Goal: Task Accomplishment & Management: Complete application form

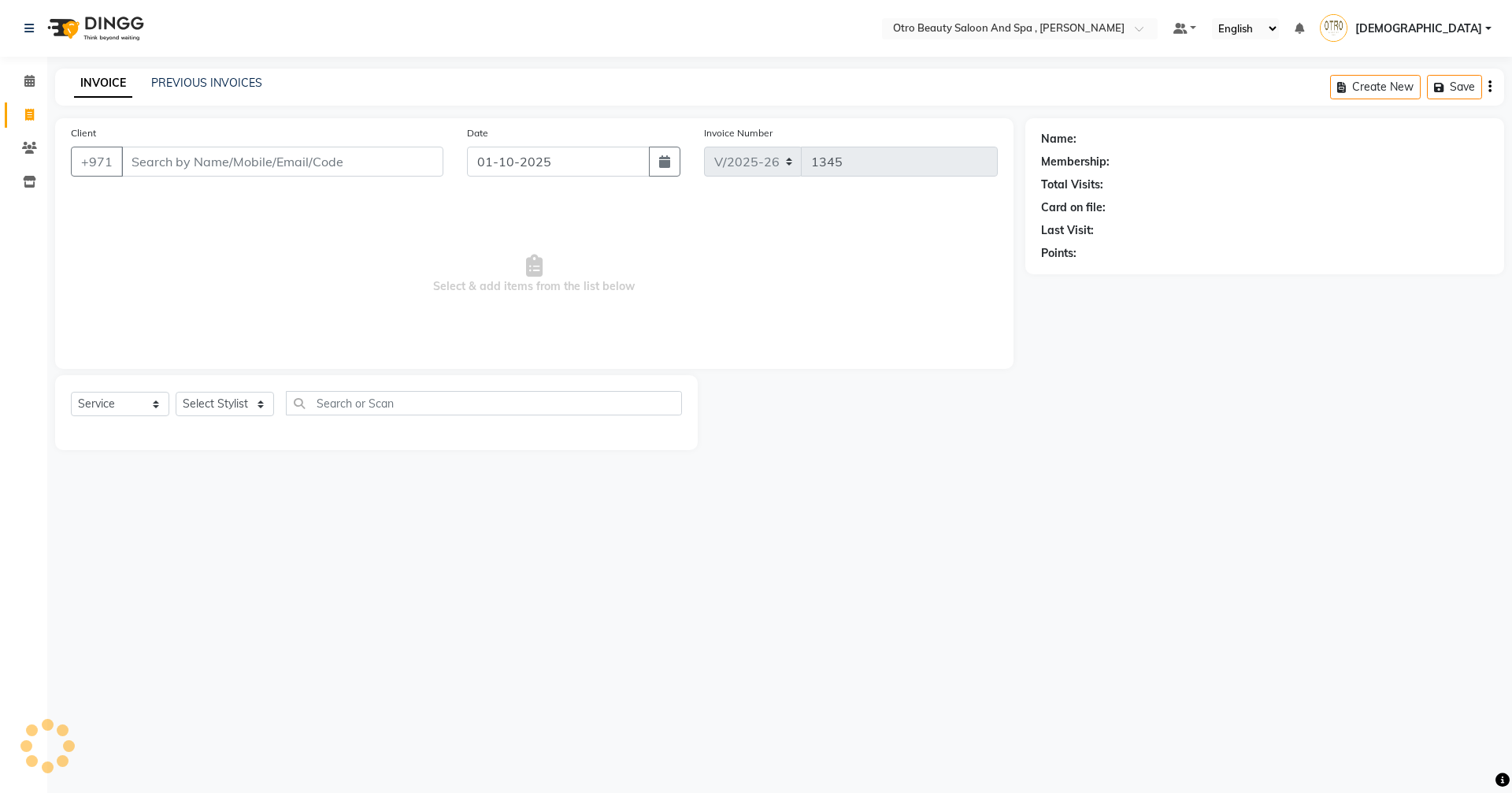
select select "8622"
select select "service"
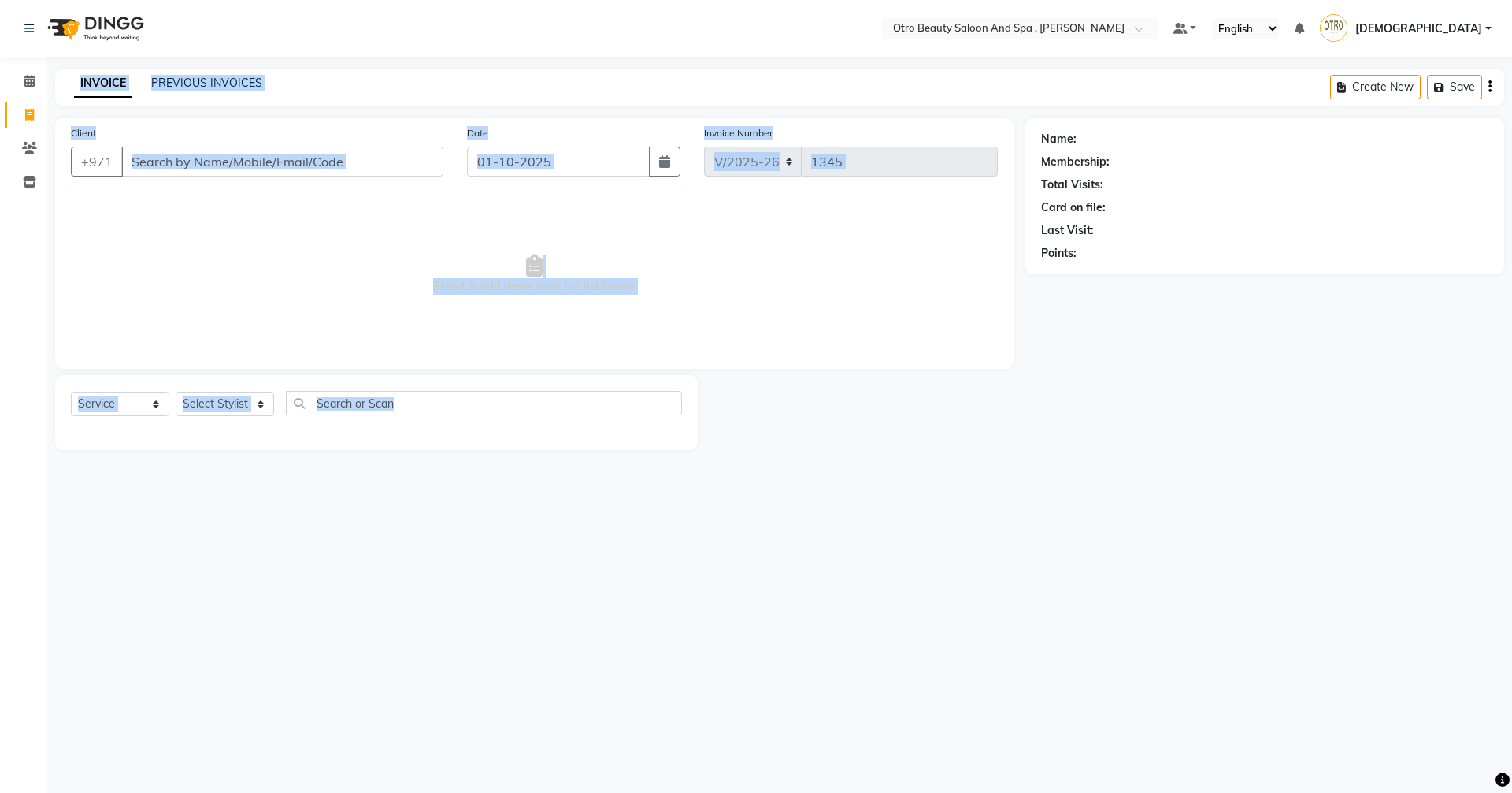
drag, startPoint x: 22, startPoint y: 753, endPoint x: 94, endPoint y: 830, distance: 105.4
click at [94, 792] on html "Select Location × Otro Beauty Saloon And Spa , Al Yasmeen Default Panel My Pane…" at bounding box center [756, 396] width 1512 height 793
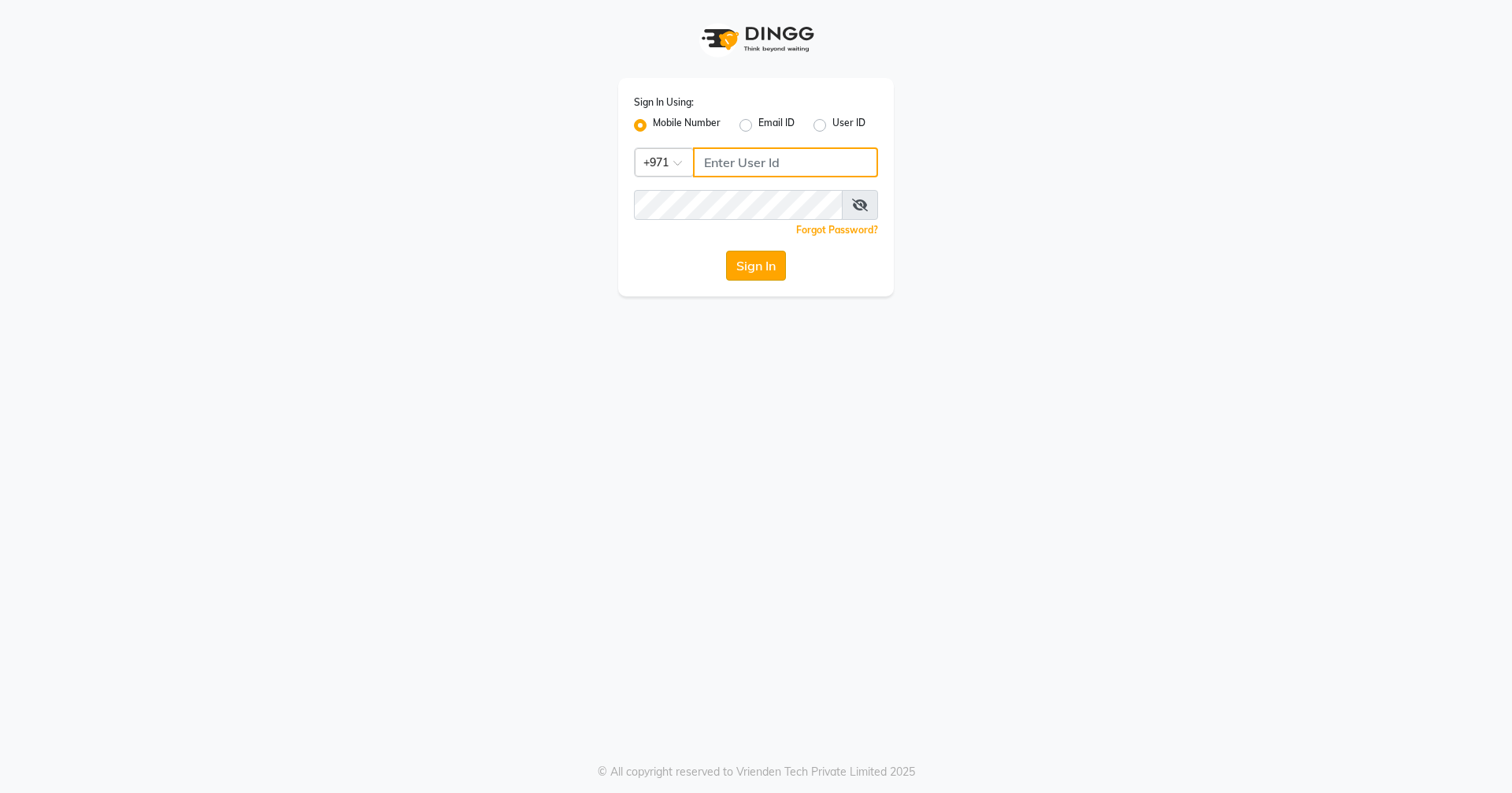
type input "523303322"
click at [780, 258] on button "Sign In" at bounding box center [756, 265] width 60 height 30
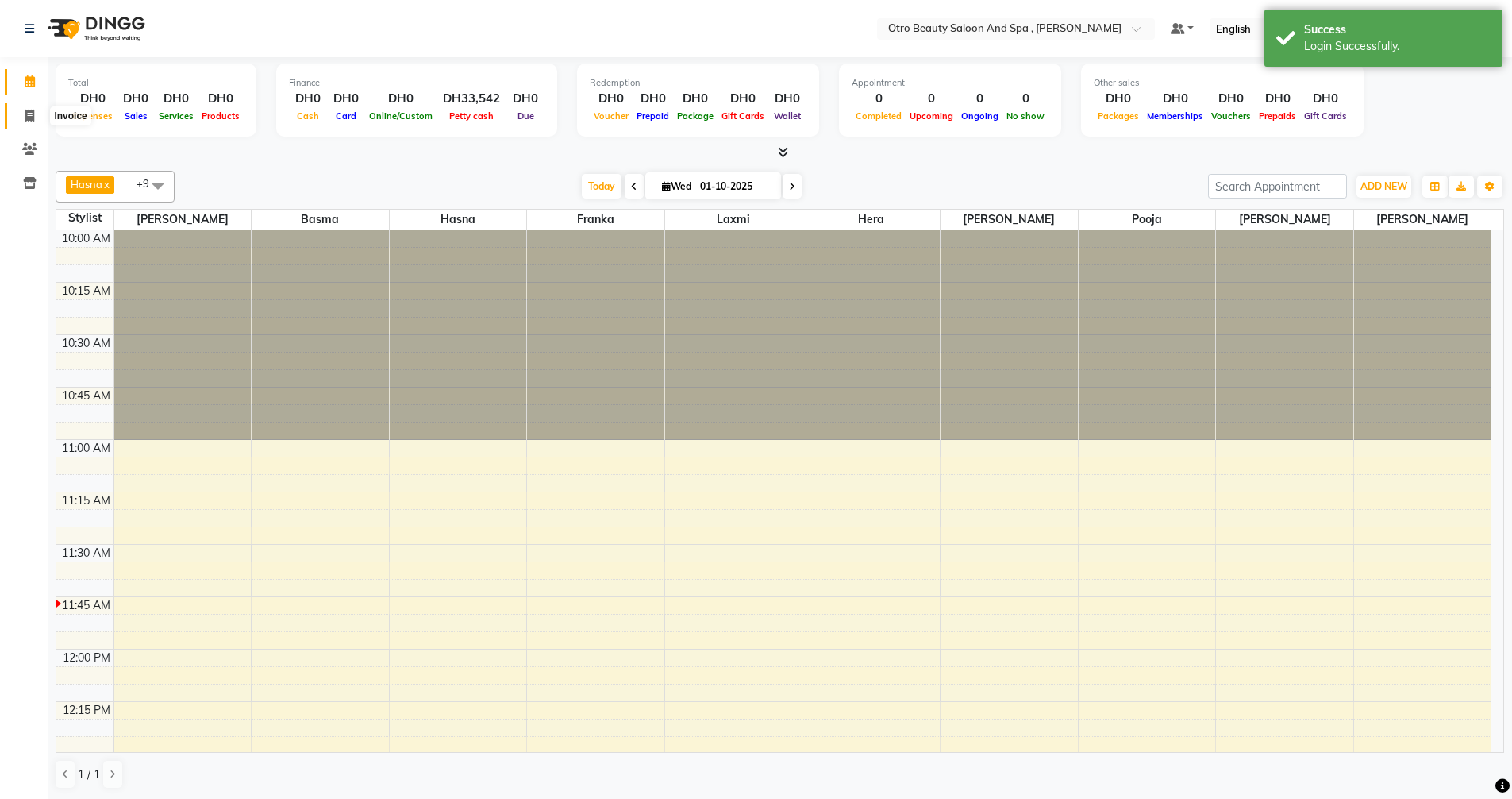
click at [26, 119] on icon at bounding box center [30, 115] width 9 height 12
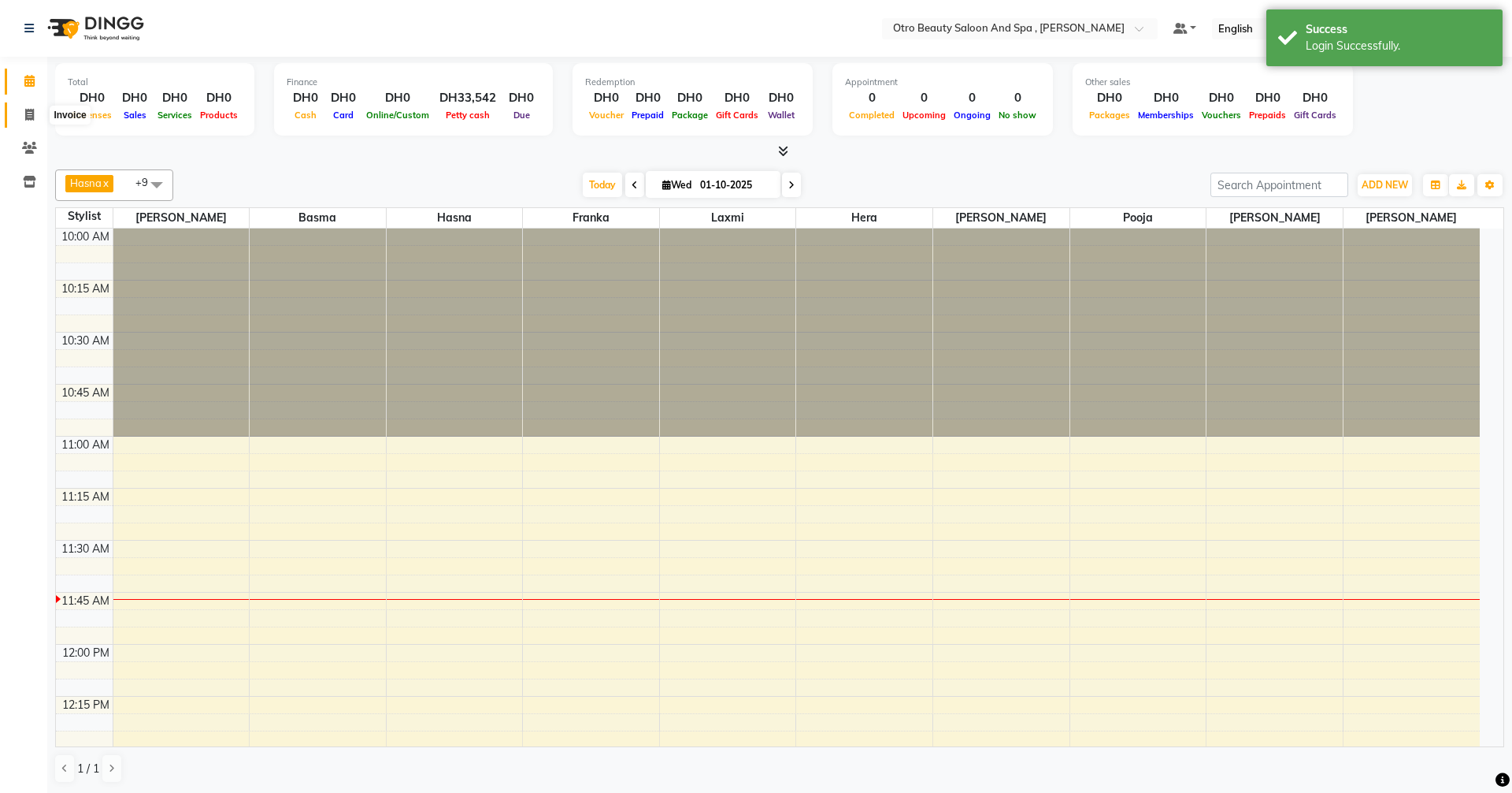
select select "8622"
select select "service"
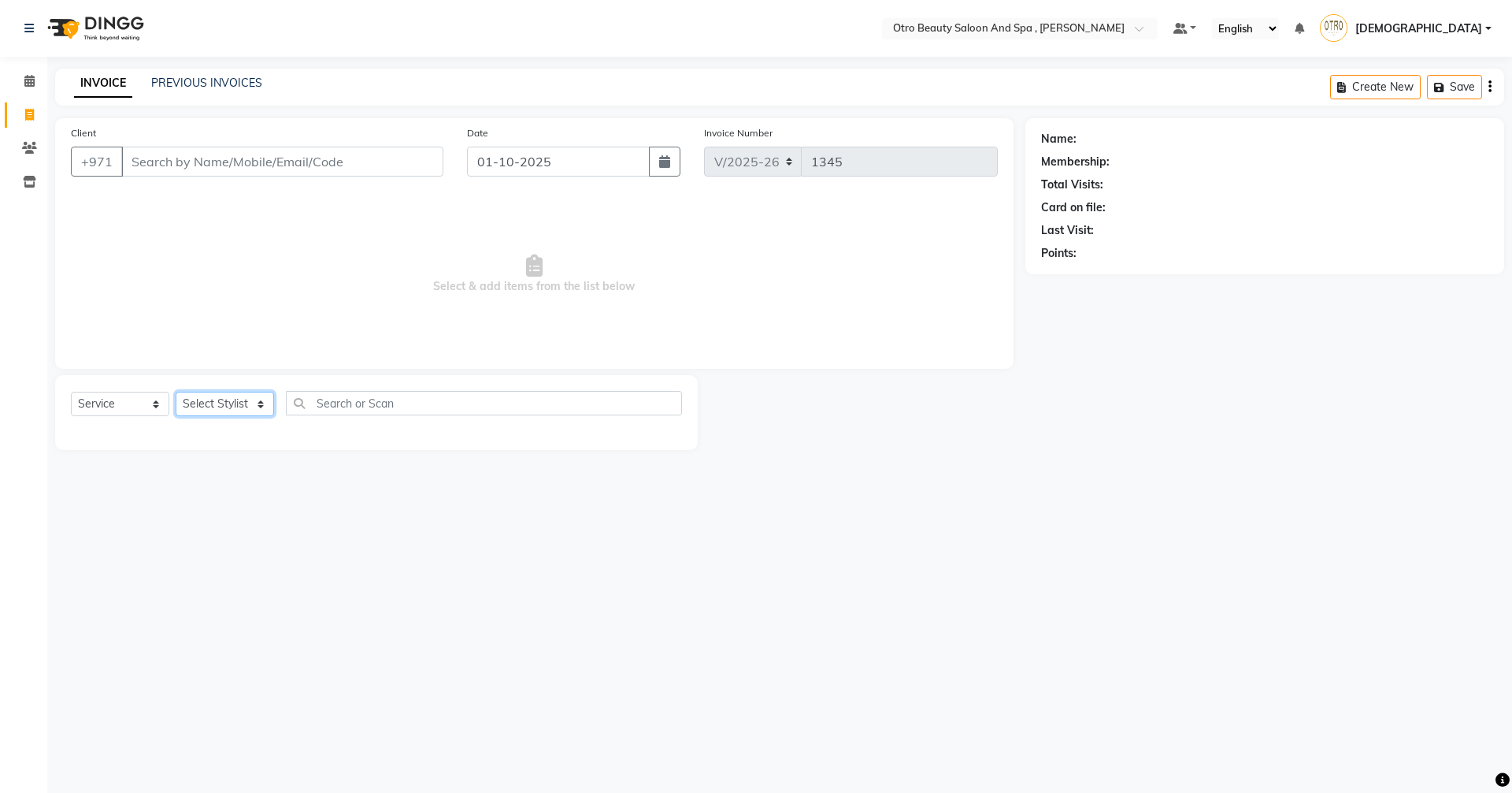
click at [269, 405] on select "Select Stylist [PERSON_NAME] [PERSON_NAME] Hera Karuna [PERSON_NAME] Mamita [PE…" at bounding box center [224, 404] width 99 height 24
select select "86539"
click at [176, 392] on select "Select Stylist [PERSON_NAME] [PERSON_NAME] Hera Karuna [PERSON_NAME] Mamita [PE…" at bounding box center [224, 404] width 99 height 24
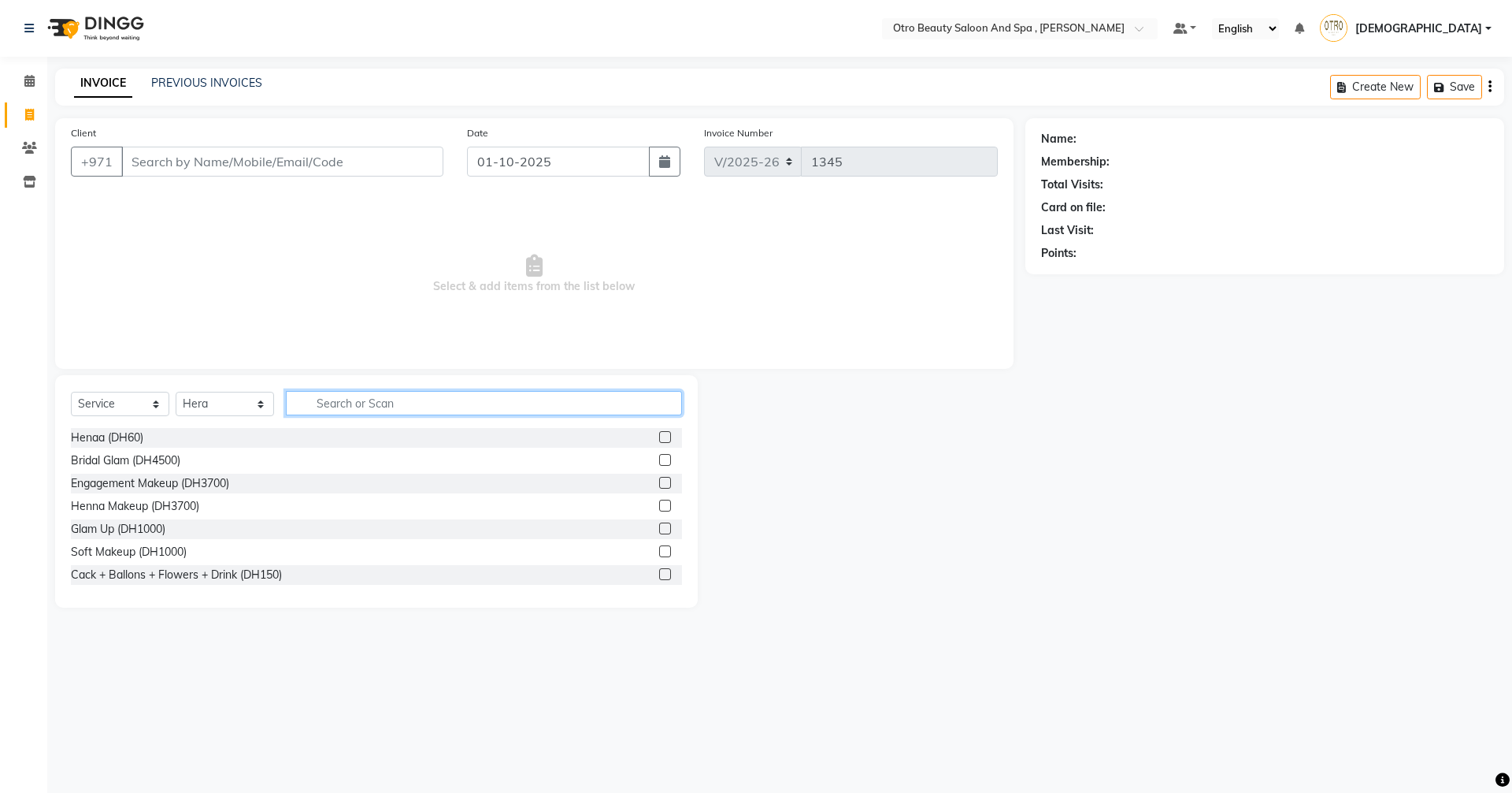
click at [404, 399] on input "text" at bounding box center [484, 403] width 396 height 24
type input "g"
type input "n"
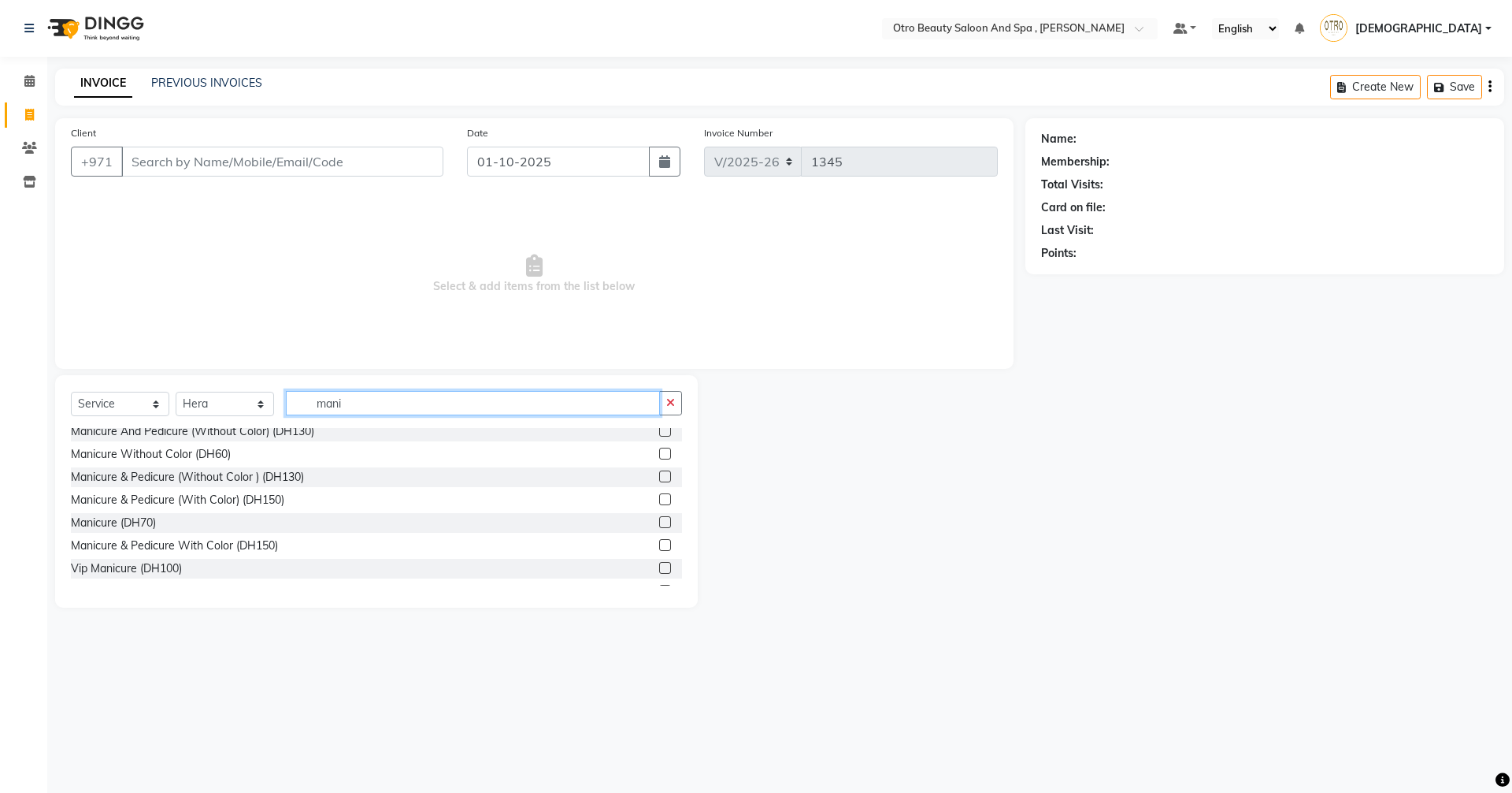
scroll to position [94, 0]
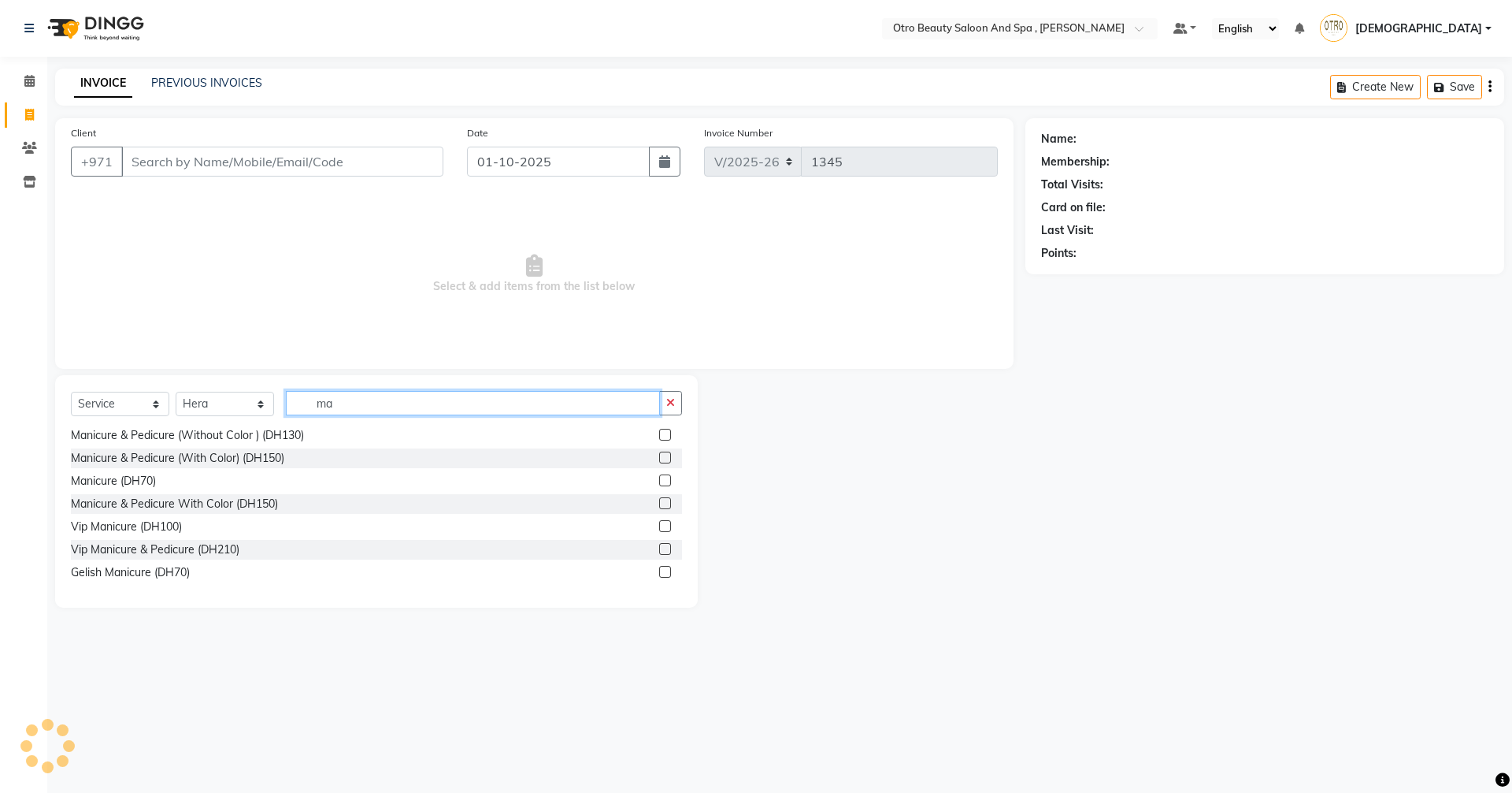
type input "m"
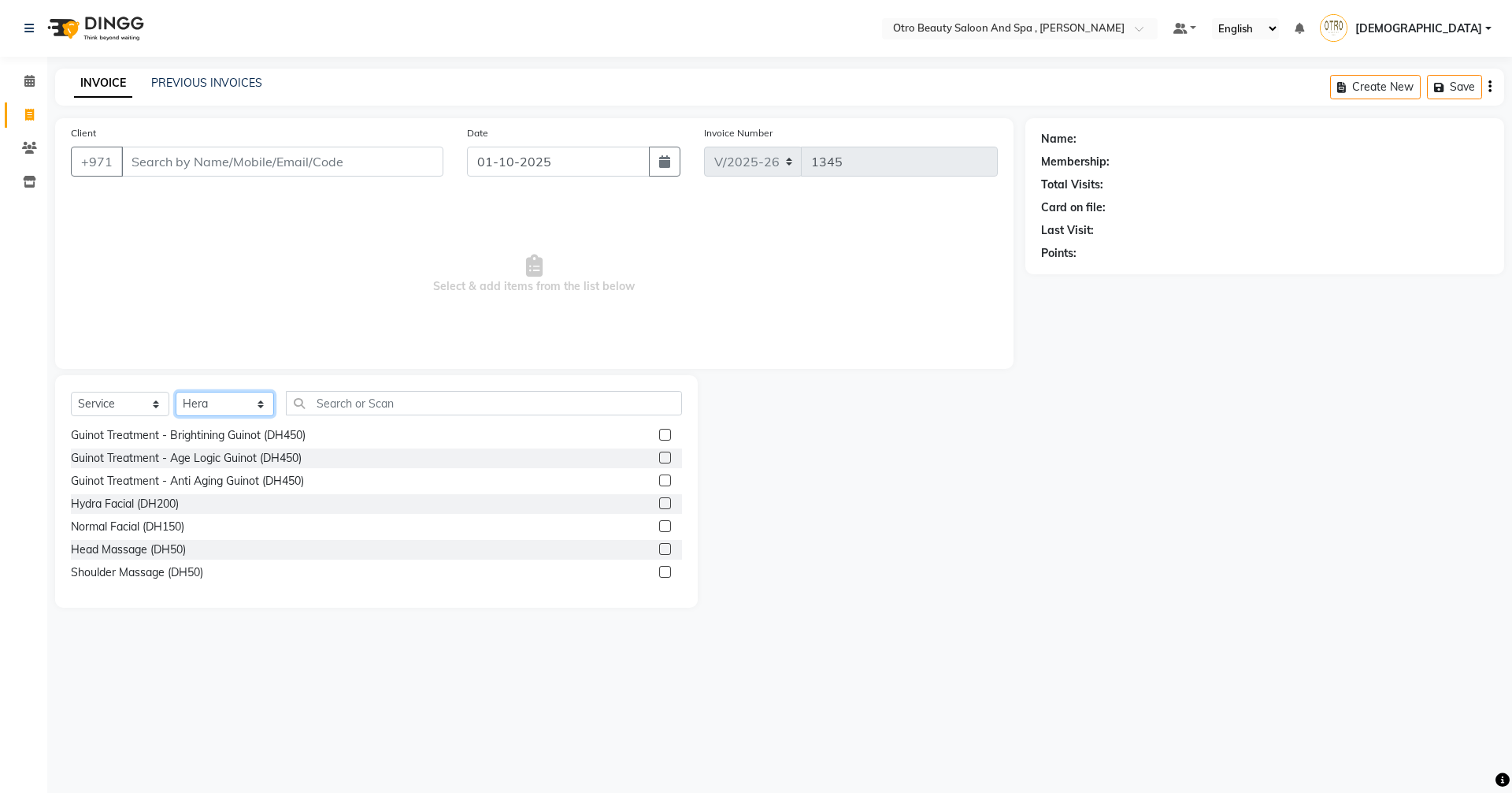
click at [262, 407] on select "Select Stylist Basma Dropati Fatima Franka Hasna Hera Karuna Khulood Laxmi Mami…" at bounding box center [224, 404] width 99 height 24
click at [3, 331] on div "Calendar Invoice Clients Inventory Completed InProgress Upcoming Dropped Tentat…" at bounding box center [106, 407] width 213 height 724
click at [267, 408] on select "Select Stylist Basma Dropati Fatima Franka Hasna Hera Karuna Khulood Laxmi Mami…" at bounding box center [224, 404] width 99 height 24
click at [176, 392] on select "Select Stylist Basma Dropati Fatima Franka Hasna Hera Karuna Khulood Laxmi Mami…" at bounding box center [224, 404] width 99 height 24
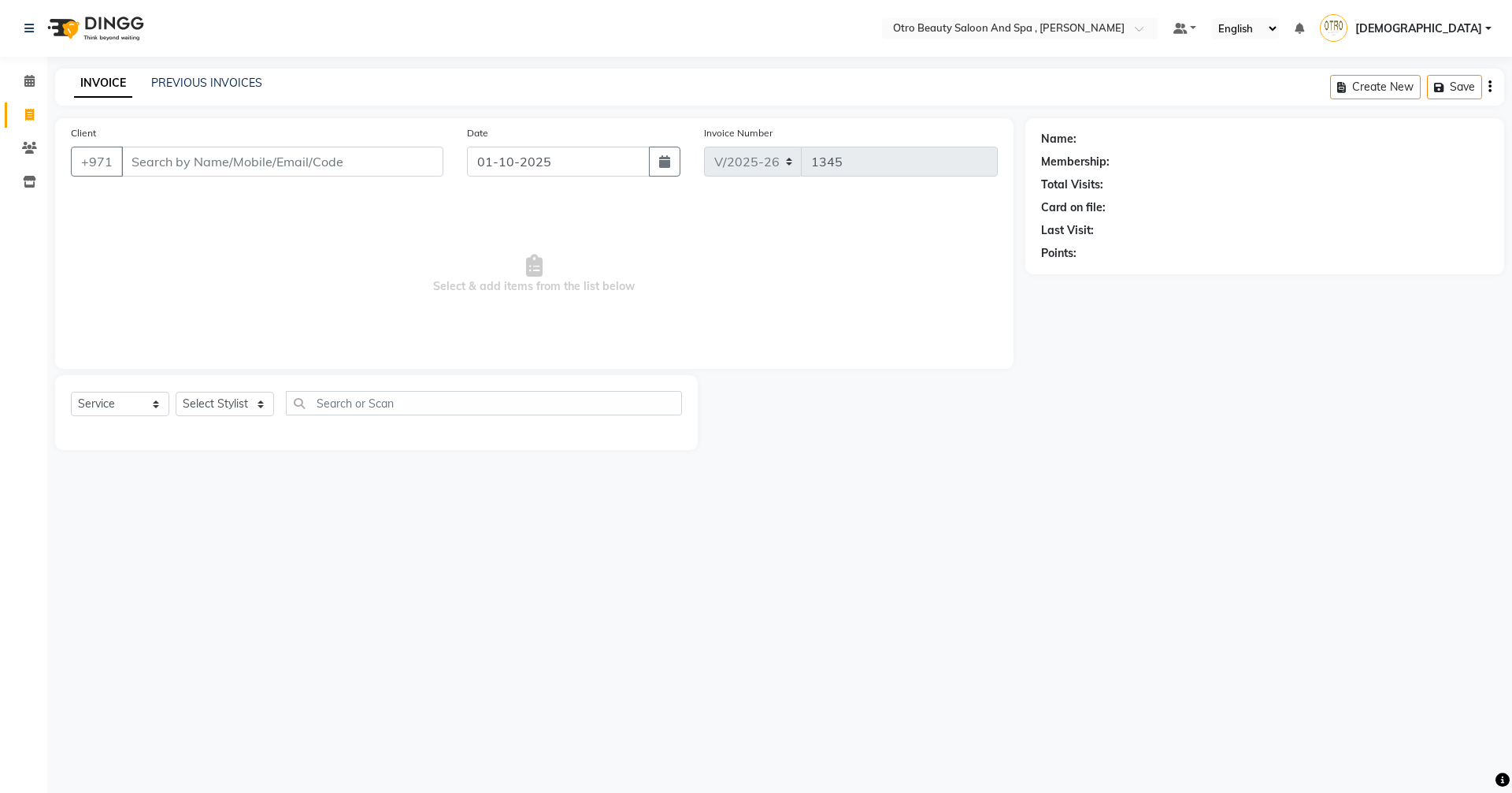
click at [240, 435] on div "Select Service Product Membership Package Voucher Prepaid Gift Card Select Styl…" at bounding box center [376, 412] width 642 height 75
click at [263, 412] on select "Select Stylist Basma Dropati Fatima Franka Hasna Hera Karuna Khulood Laxmi Mami…" at bounding box center [224, 404] width 99 height 24
select select "86568"
click at [176, 392] on select "Select Stylist Basma Dropati Fatima Franka Hasna Hera Karuna Khulood Laxmi Mami…" at bounding box center [224, 404] width 99 height 24
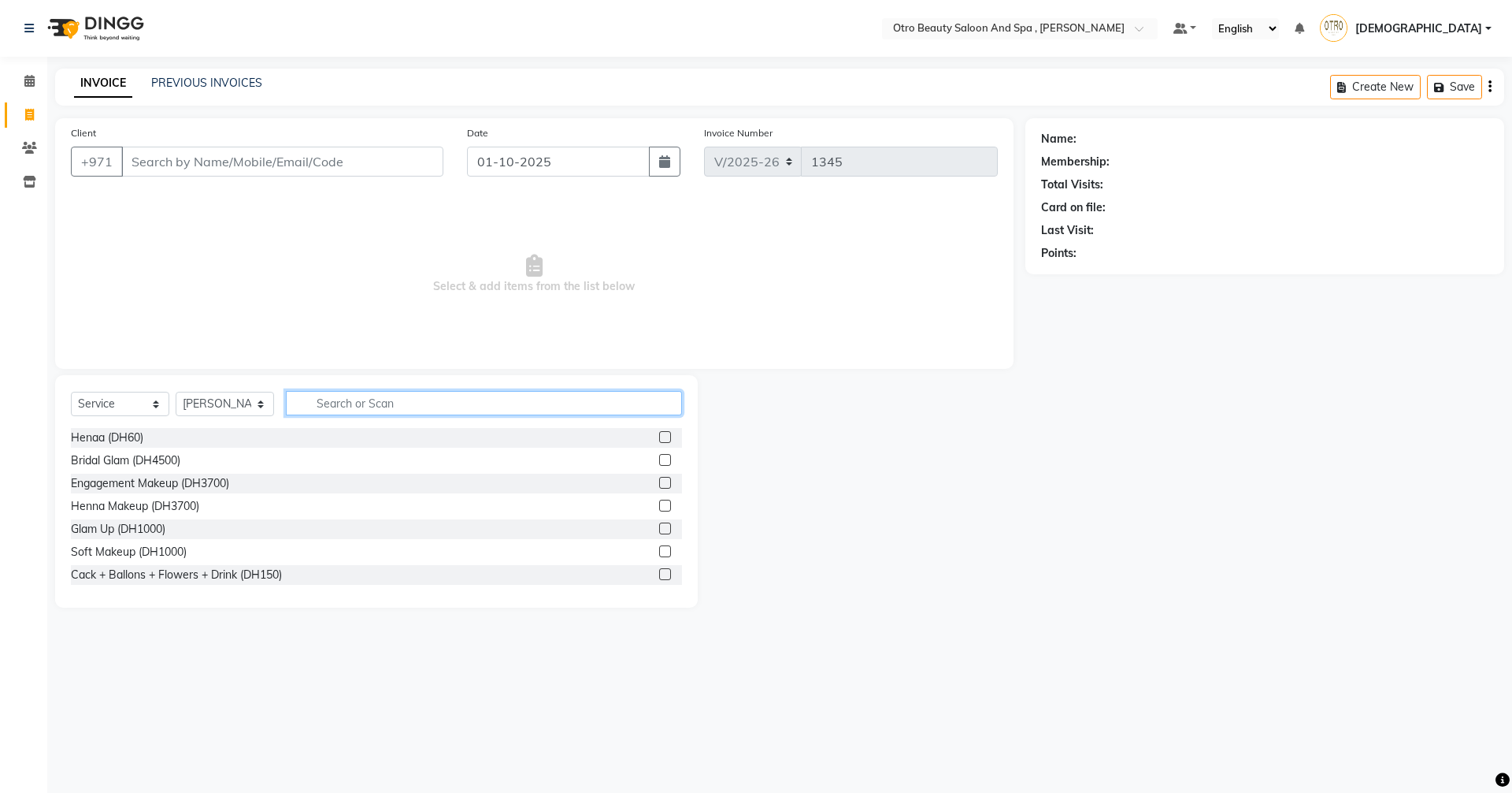
click at [400, 400] on input "text" at bounding box center [484, 403] width 396 height 24
type input "mani"
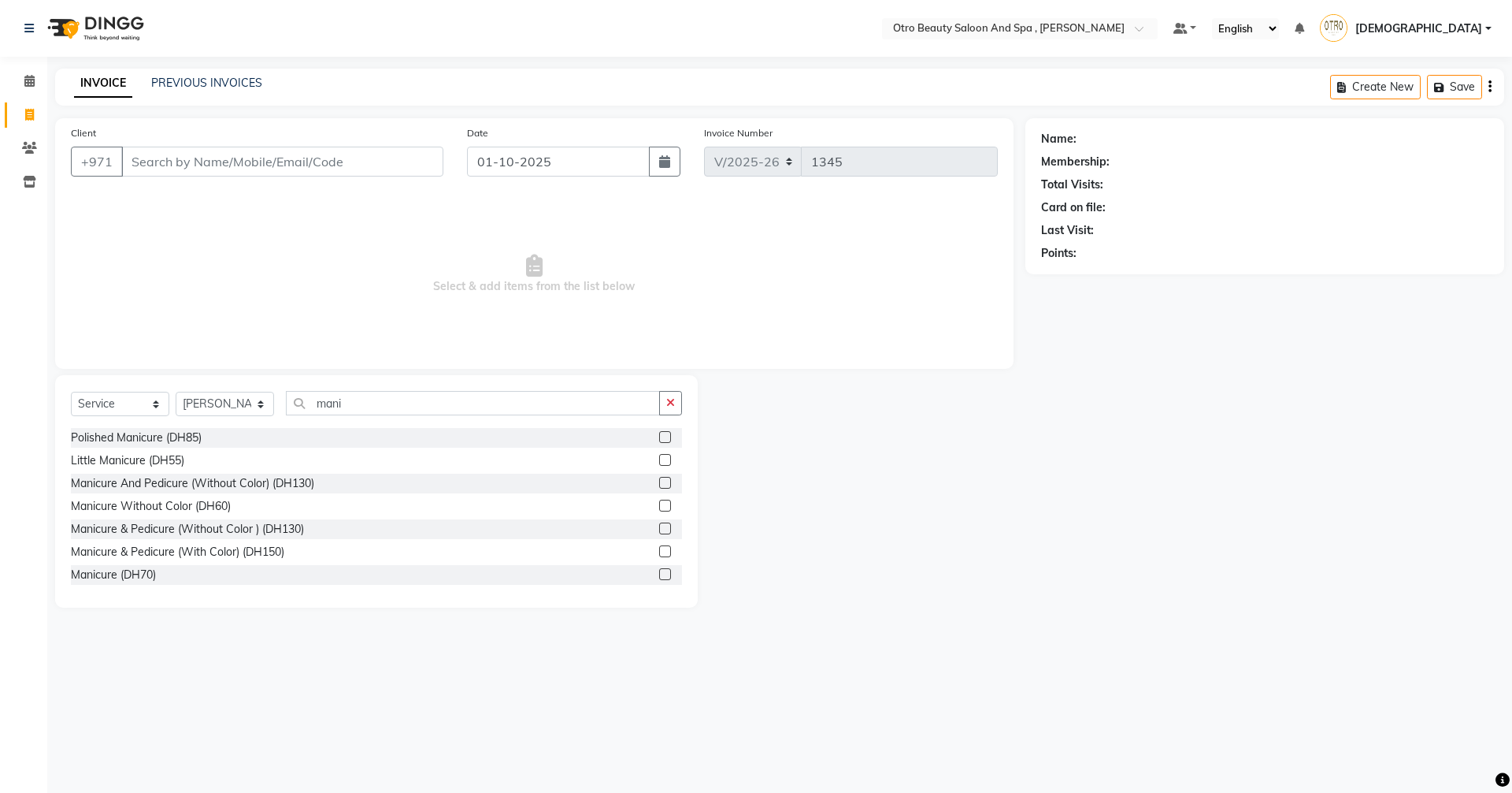
click at [660, 527] on label at bounding box center [665, 528] width 12 height 12
click at [660, 527] on input "checkbox" at bounding box center [664, 529] width 10 height 10
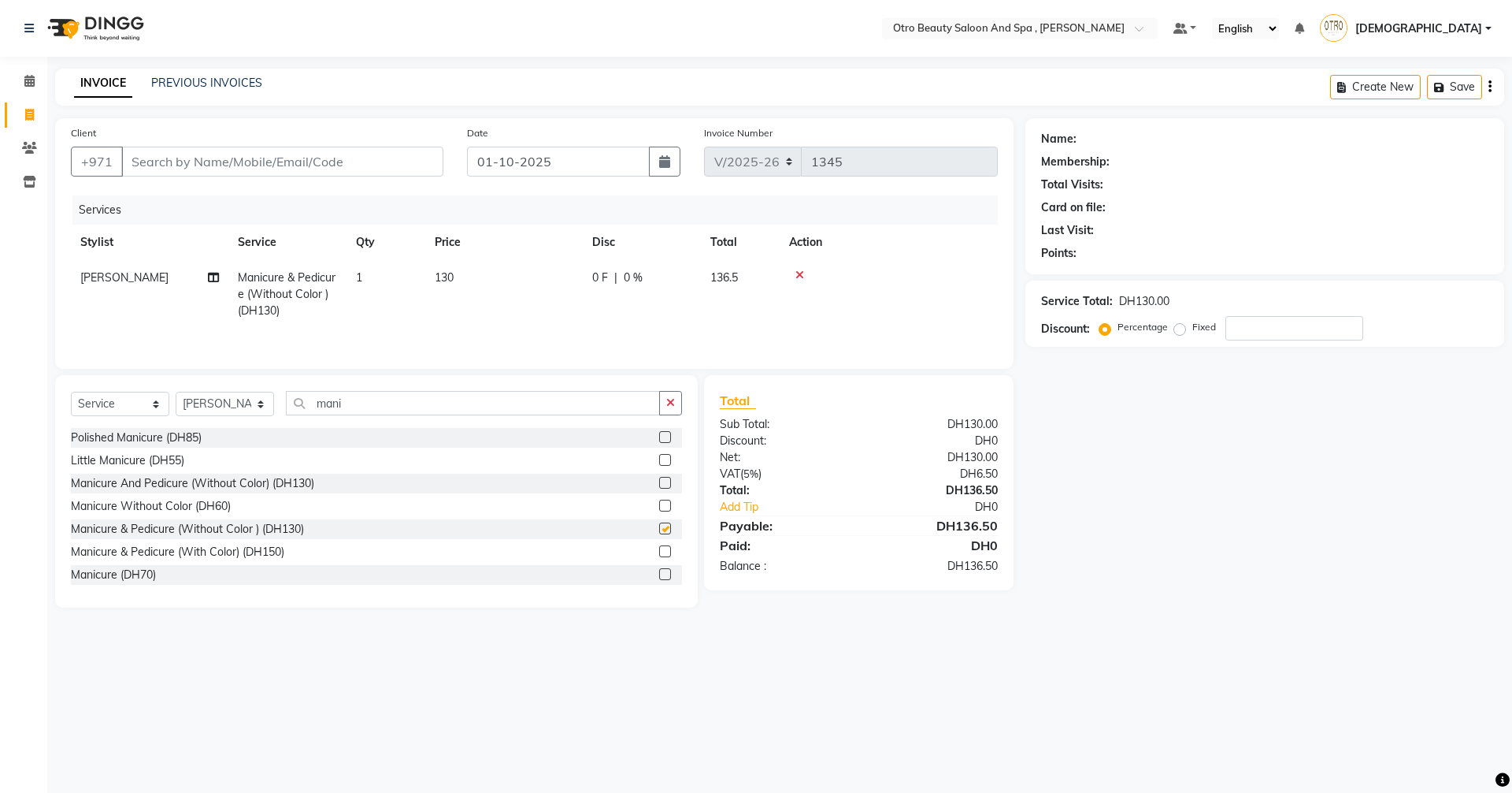
checkbox input "false"
click at [218, 280] on icon at bounding box center [214, 277] width 11 height 11
select select "86568"
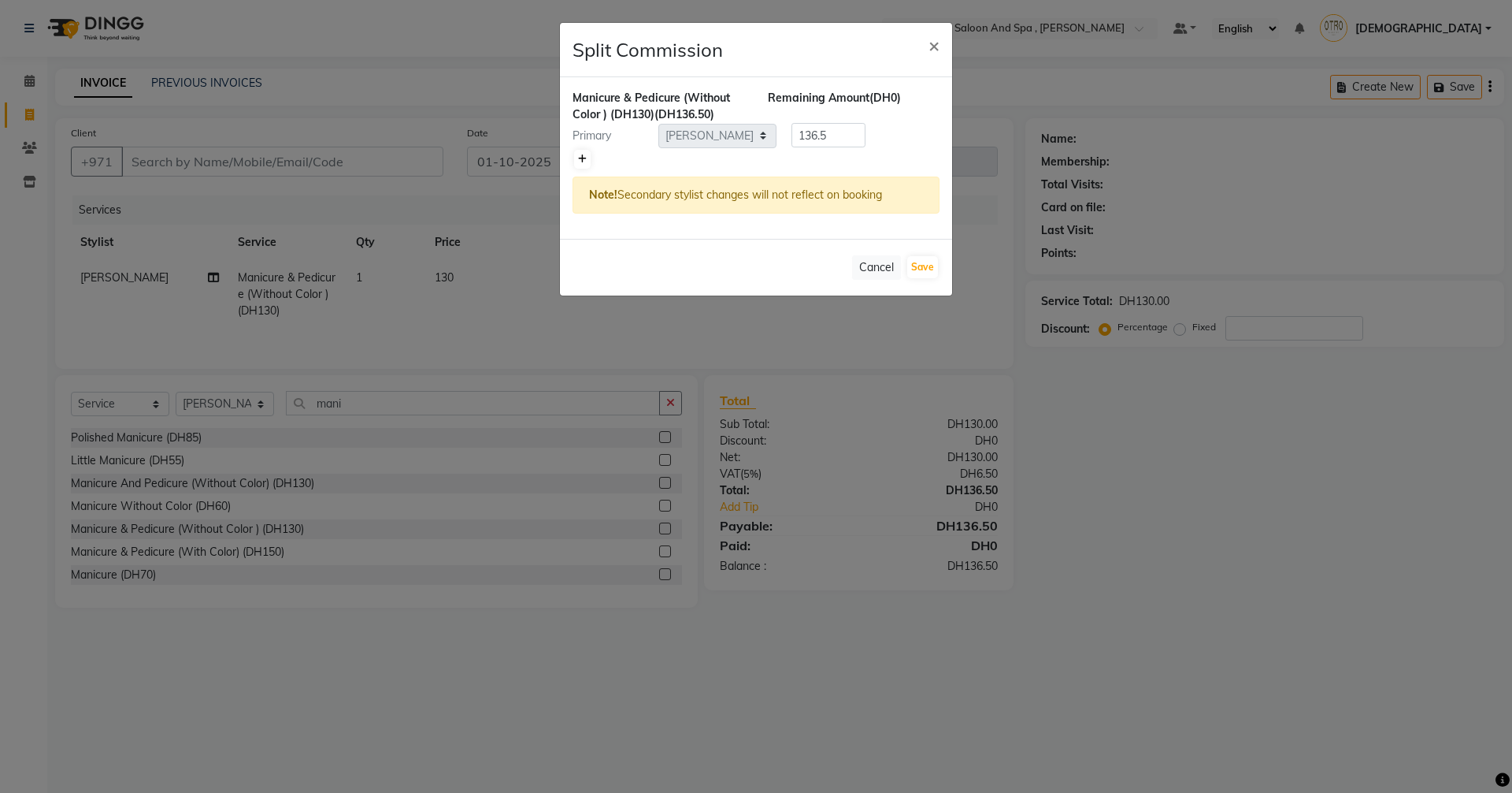
click at [583, 159] on icon at bounding box center [583, 159] width 9 height 9
type input "68.25"
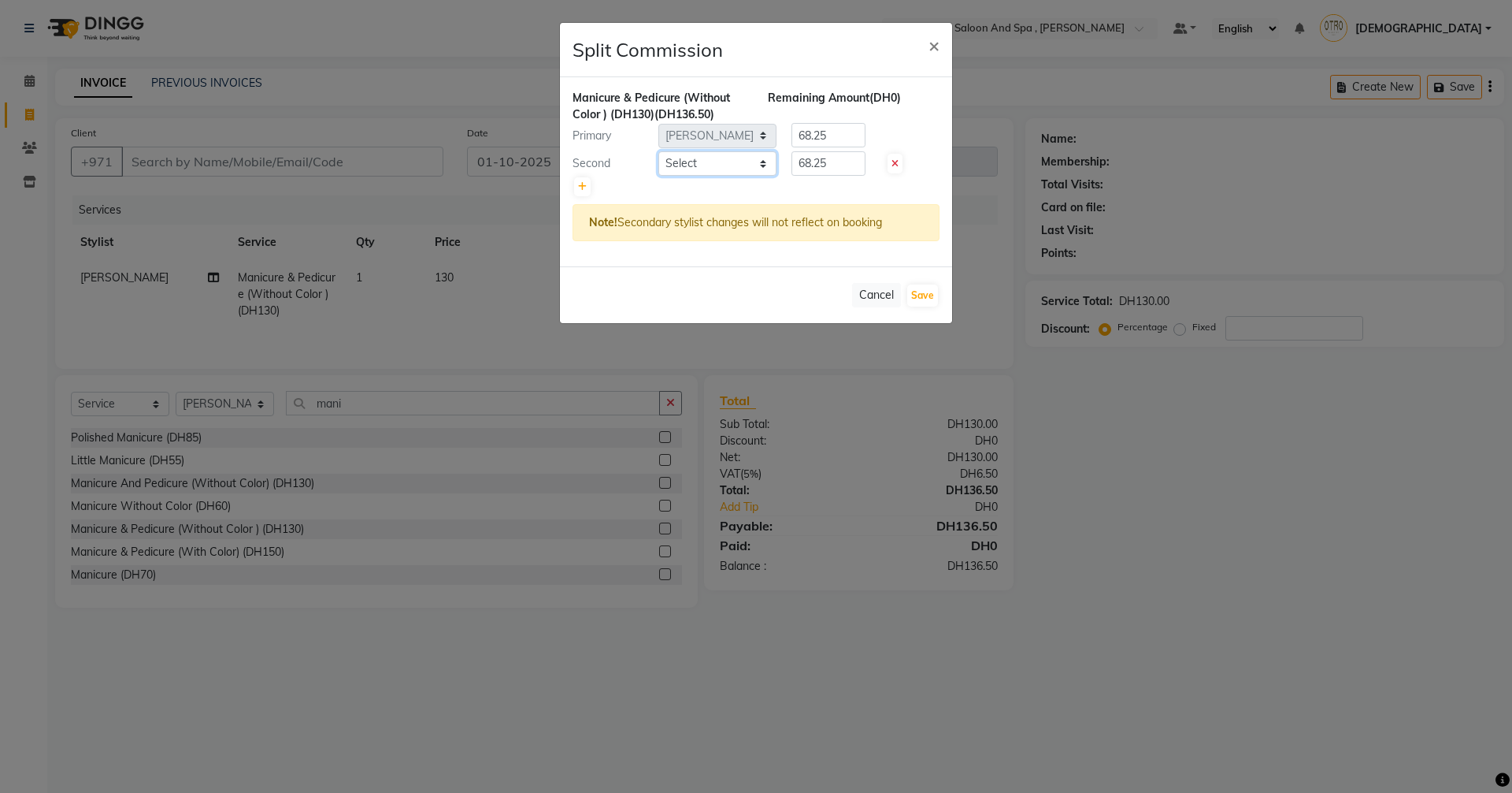
click at [766, 167] on select "Select Basma Dropati Fatima Franka Hasna Hera Karuna Khulood Laxmi Mamita Mina …" at bounding box center [718, 163] width 119 height 24
select select "86539"
click at [659, 151] on select "Select Basma Dropati Fatima Franka Hasna Hera Karuna Khulood Laxmi Mamita Mina …" at bounding box center [718, 163] width 119 height 24
click at [921, 296] on button "Save" at bounding box center [923, 295] width 31 height 22
select select "Select"
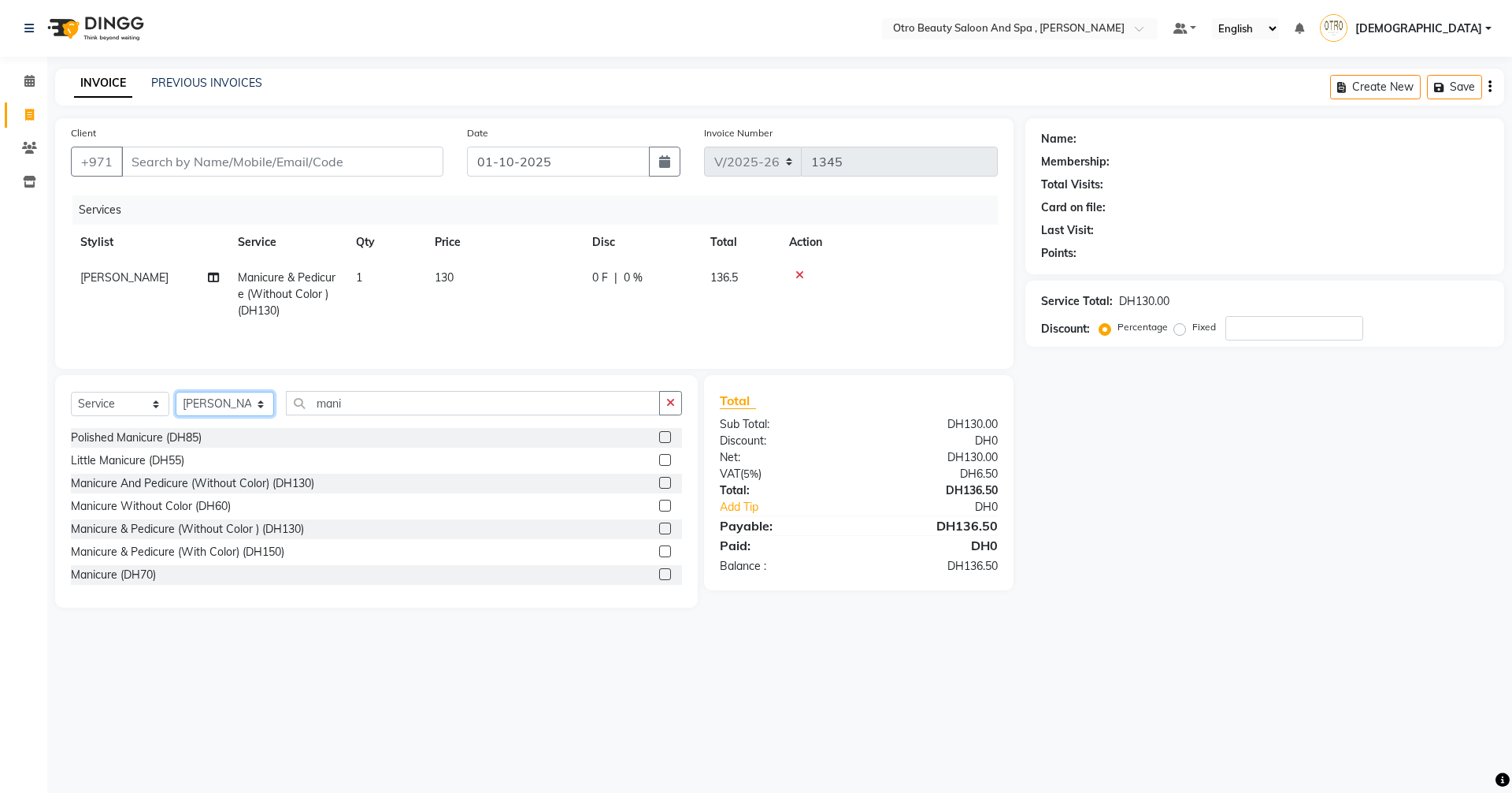
click at [264, 406] on select "Select Stylist Basma Dropati Fatima Franka Hasna Hera Karuna Khulood Laxmi Mami…" at bounding box center [224, 404] width 99 height 24
select select "86535"
click at [176, 392] on select "Select Stylist Basma Dropati Fatima Franka Hasna Hera Karuna Khulood Laxmi Mami…" at bounding box center [224, 404] width 99 height 24
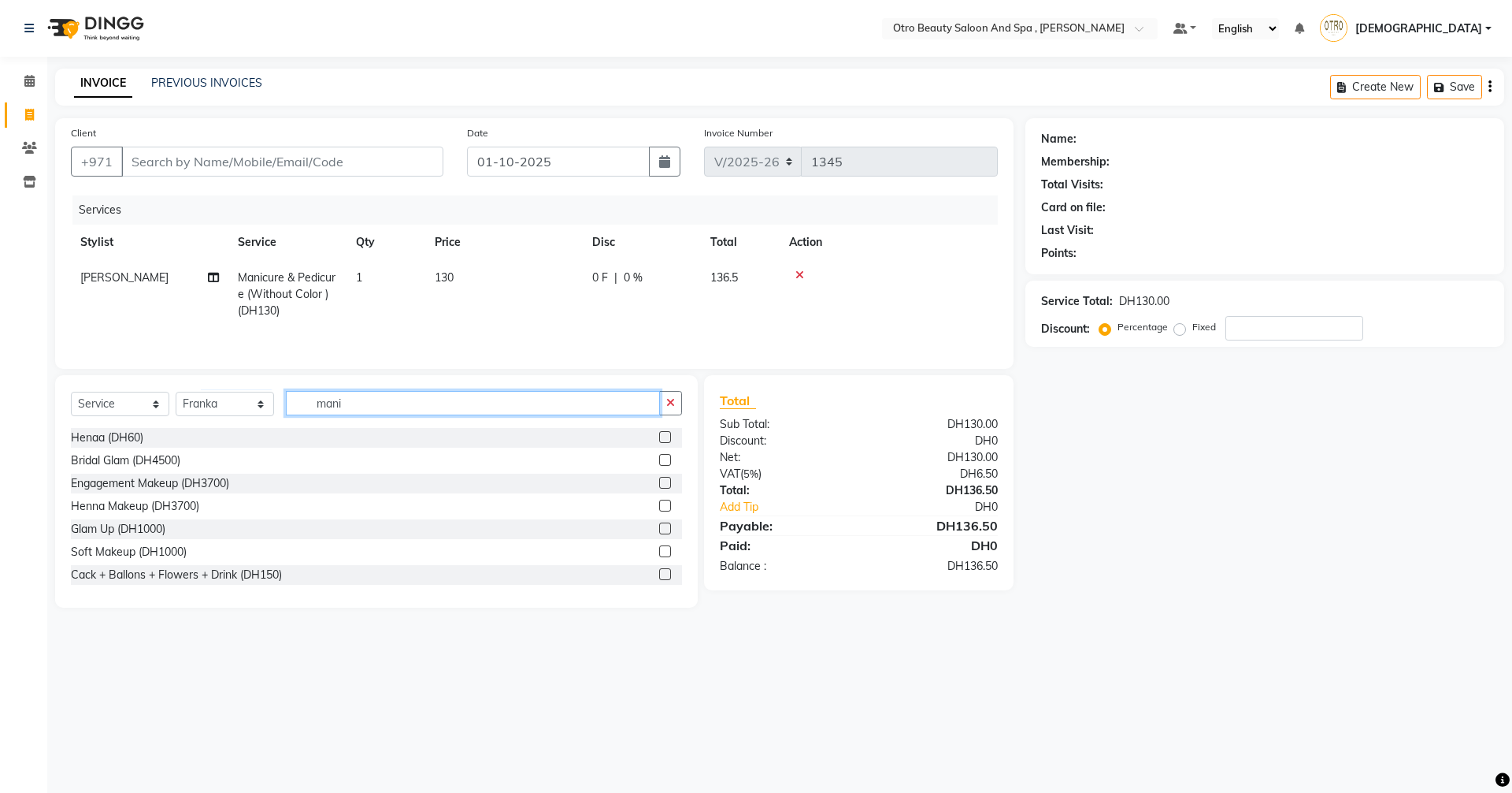
click at [349, 401] on input "mani" at bounding box center [472, 403] width 374 height 24
click at [660, 575] on label at bounding box center [665, 574] width 12 height 12
click at [660, 575] on input "checkbox" at bounding box center [664, 574] width 10 height 10
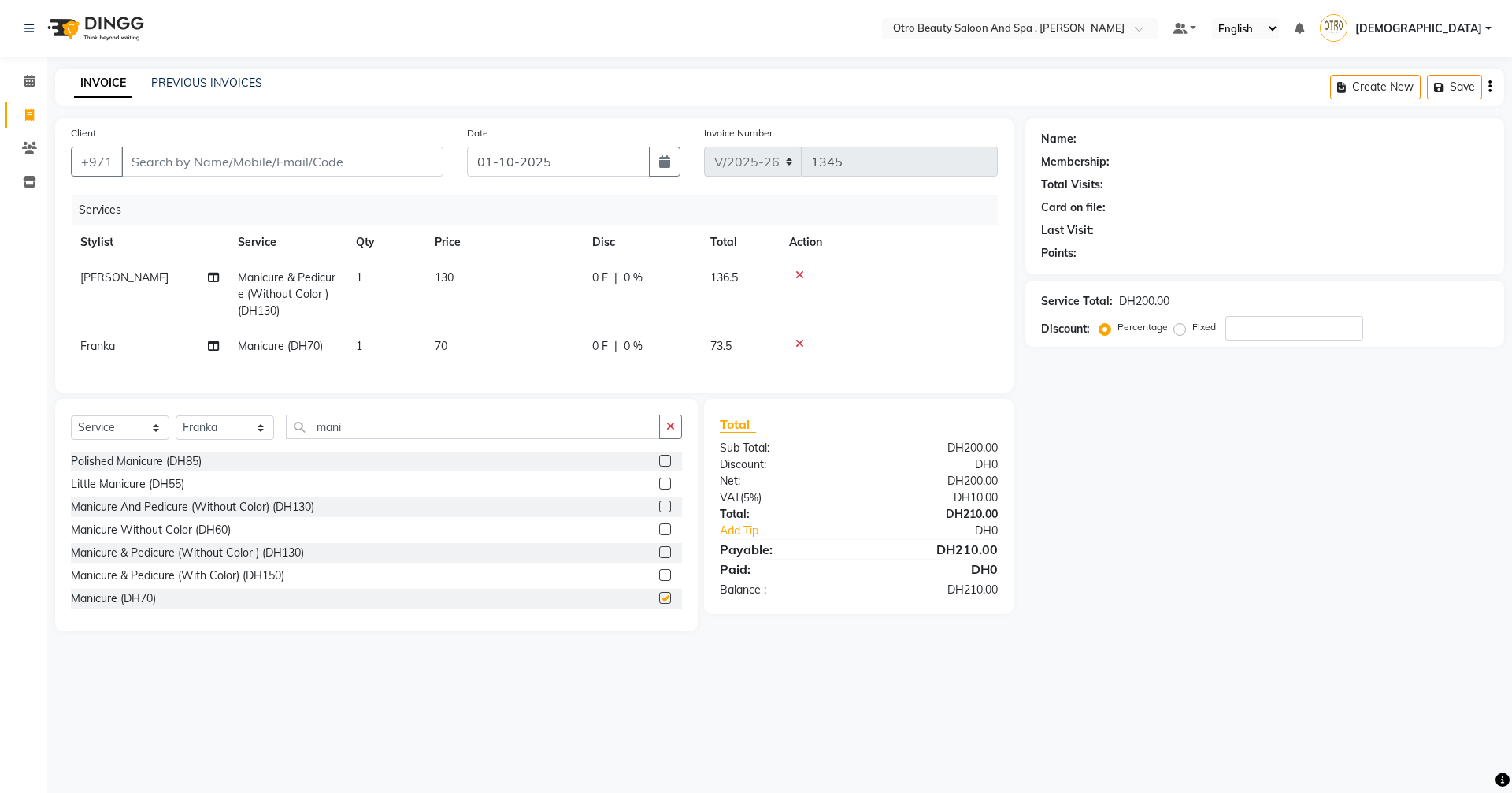
checkbox input "false"
click at [803, 277] on icon at bounding box center [800, 275] width 9 height 11
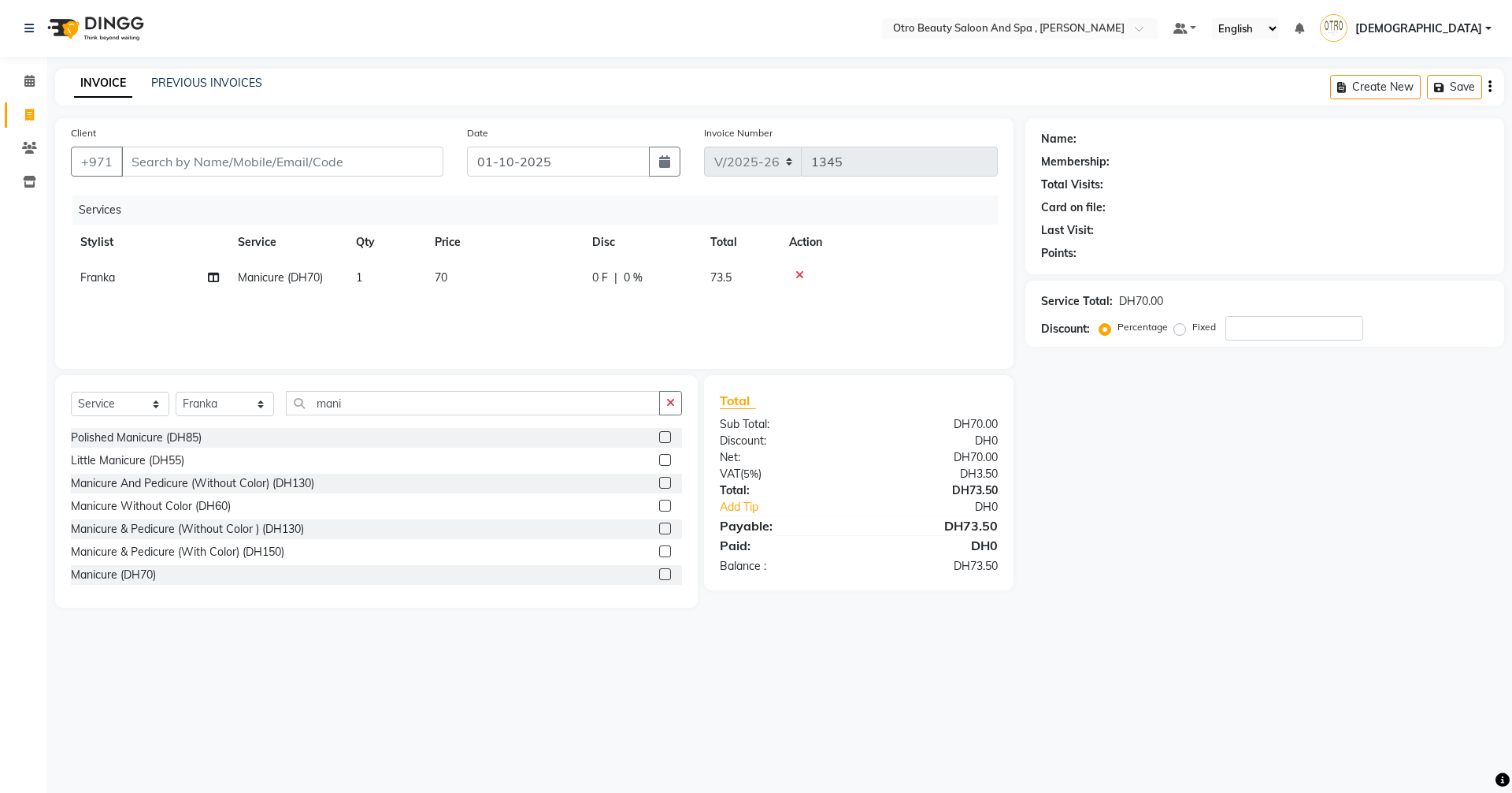
click at [802, 273] on icon at bounding box center [800, 275] width 9 height 11
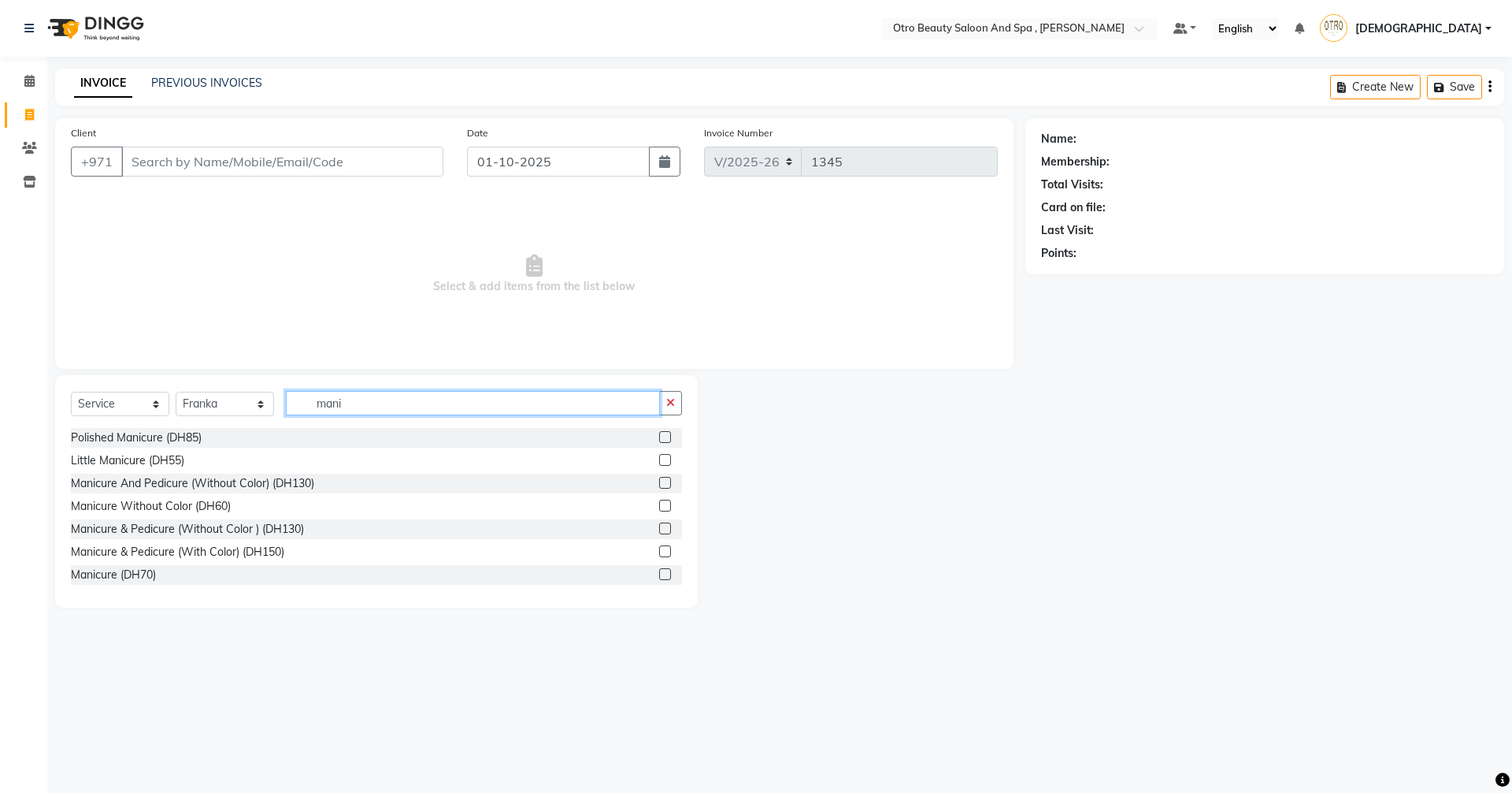
click at [366, 396] on input "mani" at bounding box center [472, 403] width 374 height 24
click at [660, 550] on label at bounding box center [665, 550] width 12 height 12
click at [660, 550] on input "checkbox" at bounding box center [664, 551] width 10 height 10
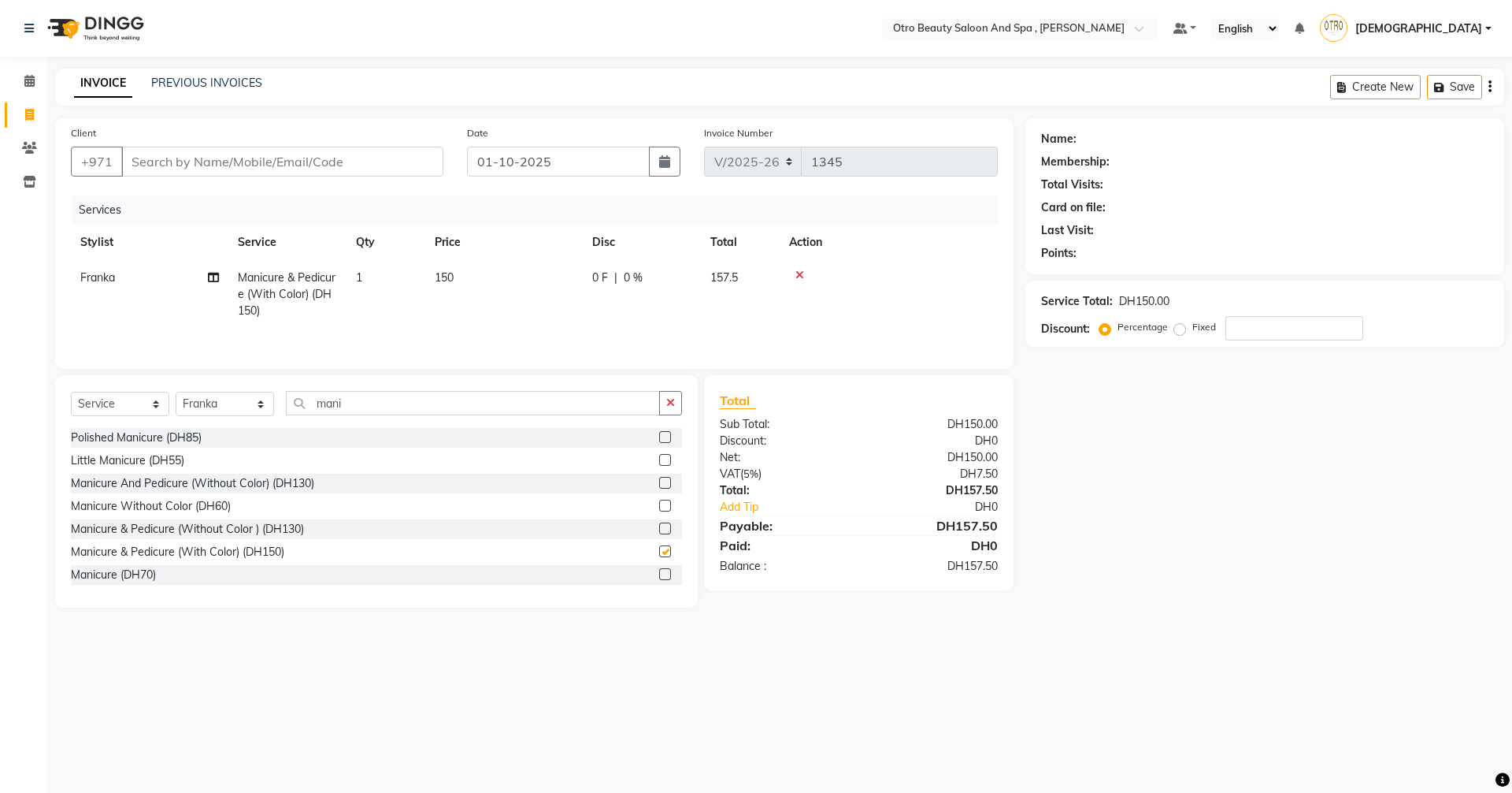
checkbox input "false"
click at [211, 278] on icon at bounding box center [214, 277] width 11 height 11
select select "86535"
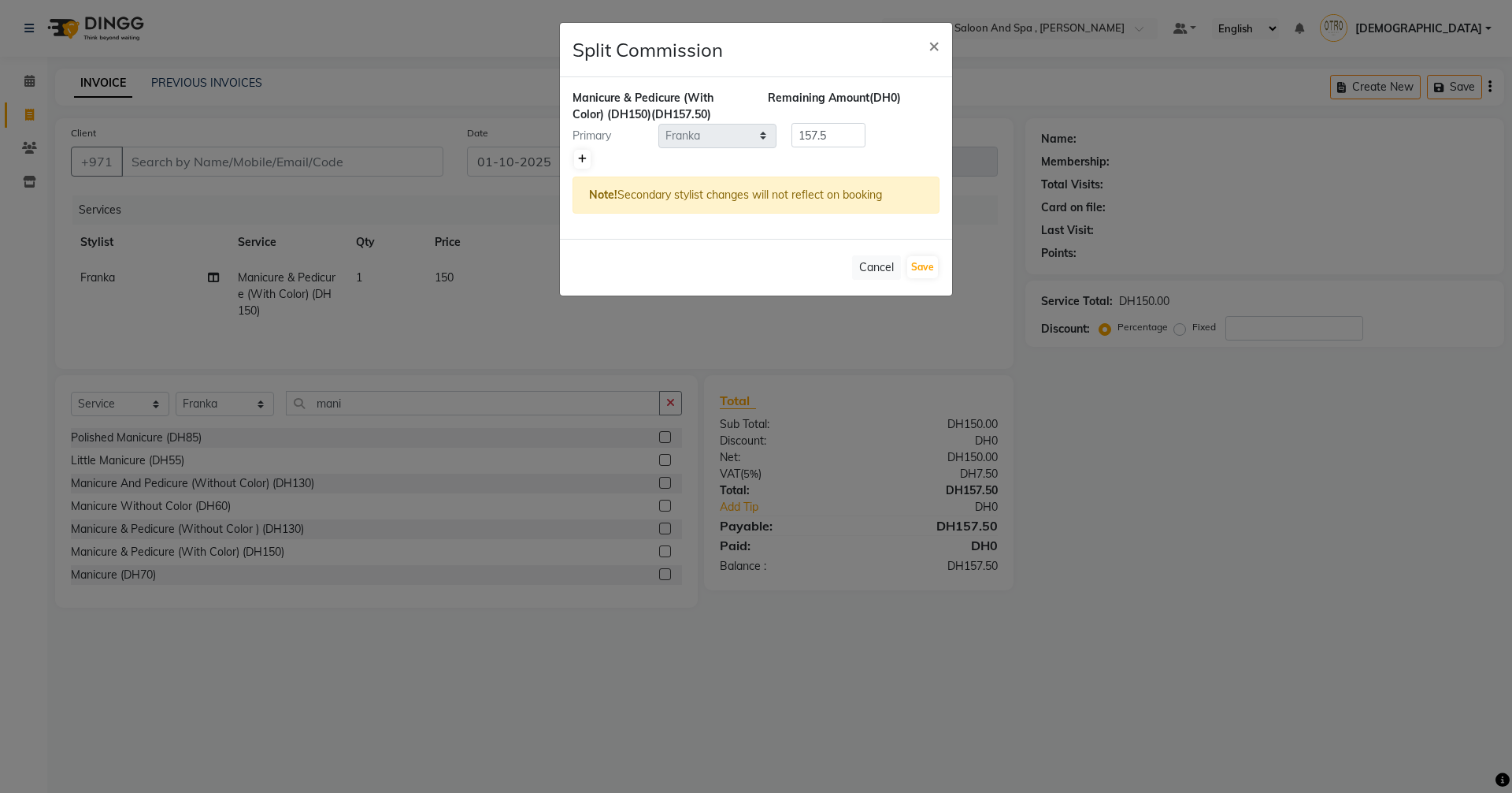
click at [581, 166] on link at bounding box center [583, 158] width 16 height 19
type input "78.75"
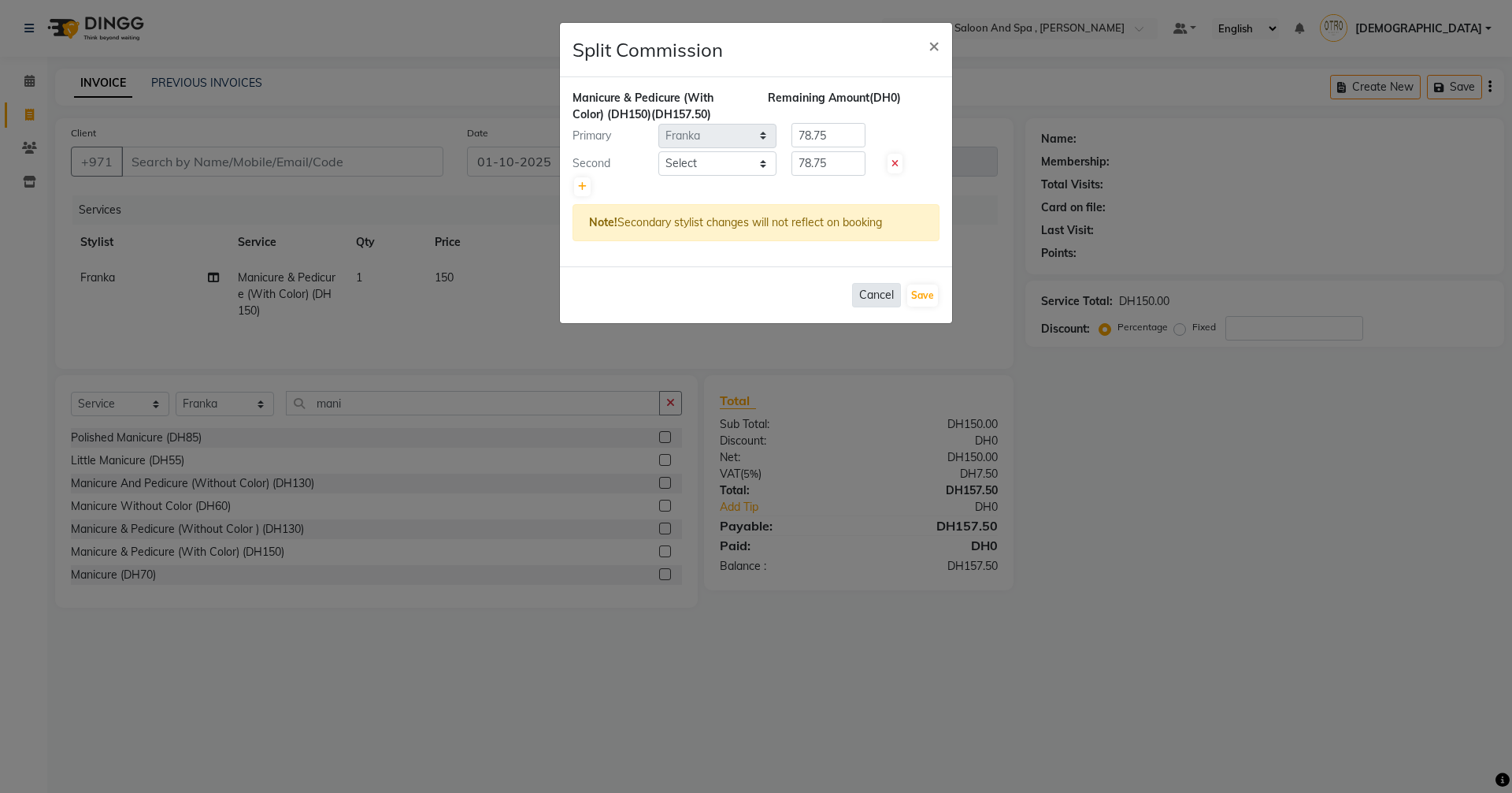
click at [878, 301] on button "Cancel" at bounding box center [877, 294] width 49 height 24
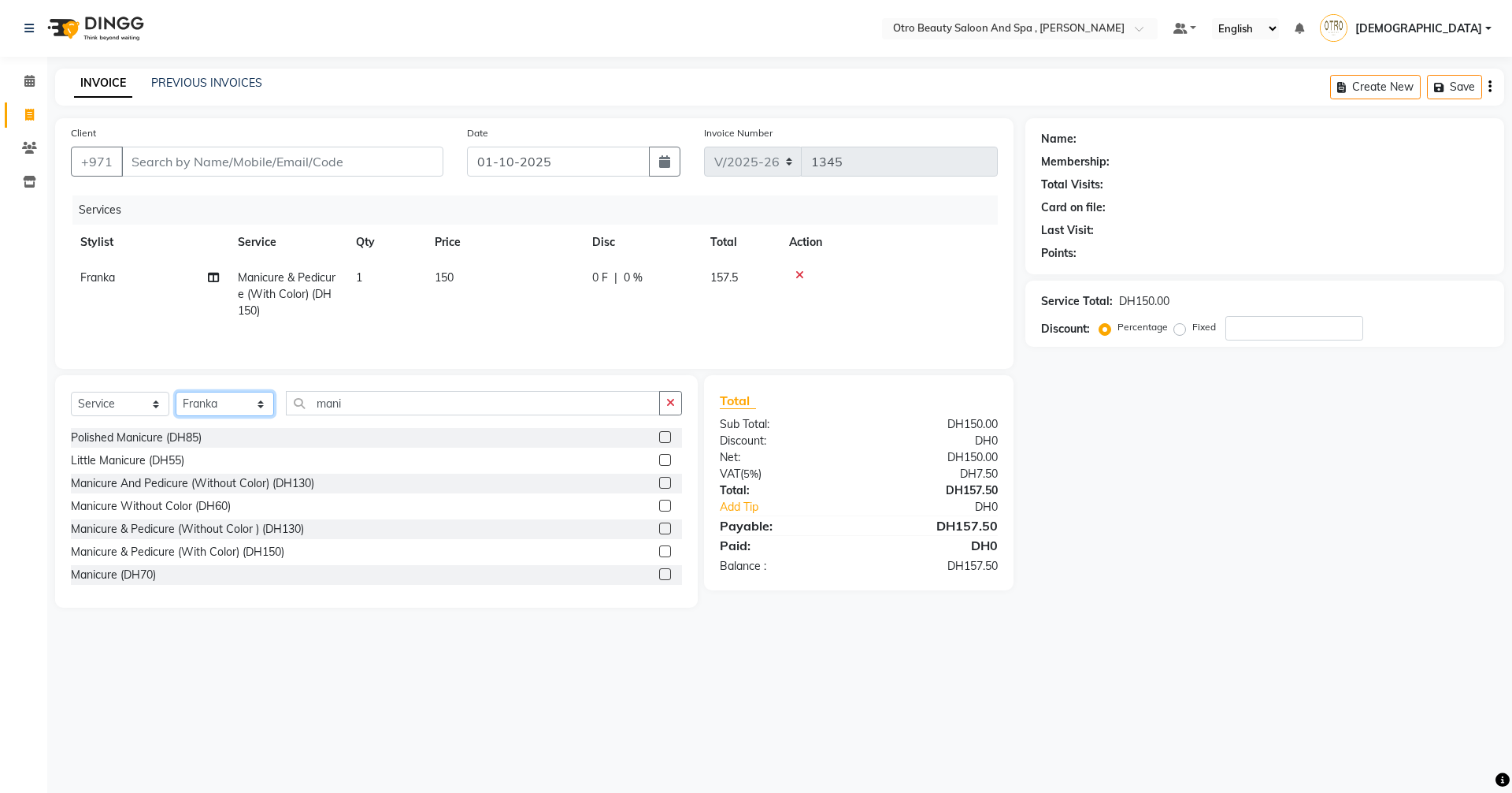
drag, startPoint x: 264, startPoint y: 409, endPoint x: 264, endPoint y: 398, distance: 11.0
click at [264, 409] on select "Select Stylist Basma Dropati Fatima Franka Hasna Hera Karuna Khulood Laxmi Mami…" at bounding box center [224, 404] width 99 height 24
select select "86568"
click at [176, 392] on select "Select Stylist Basma Dropati Fatima Franka Hasna Hera Karuna Khulood Laxmi Mami…" at bounding box center [224, 404] width 99 height 24
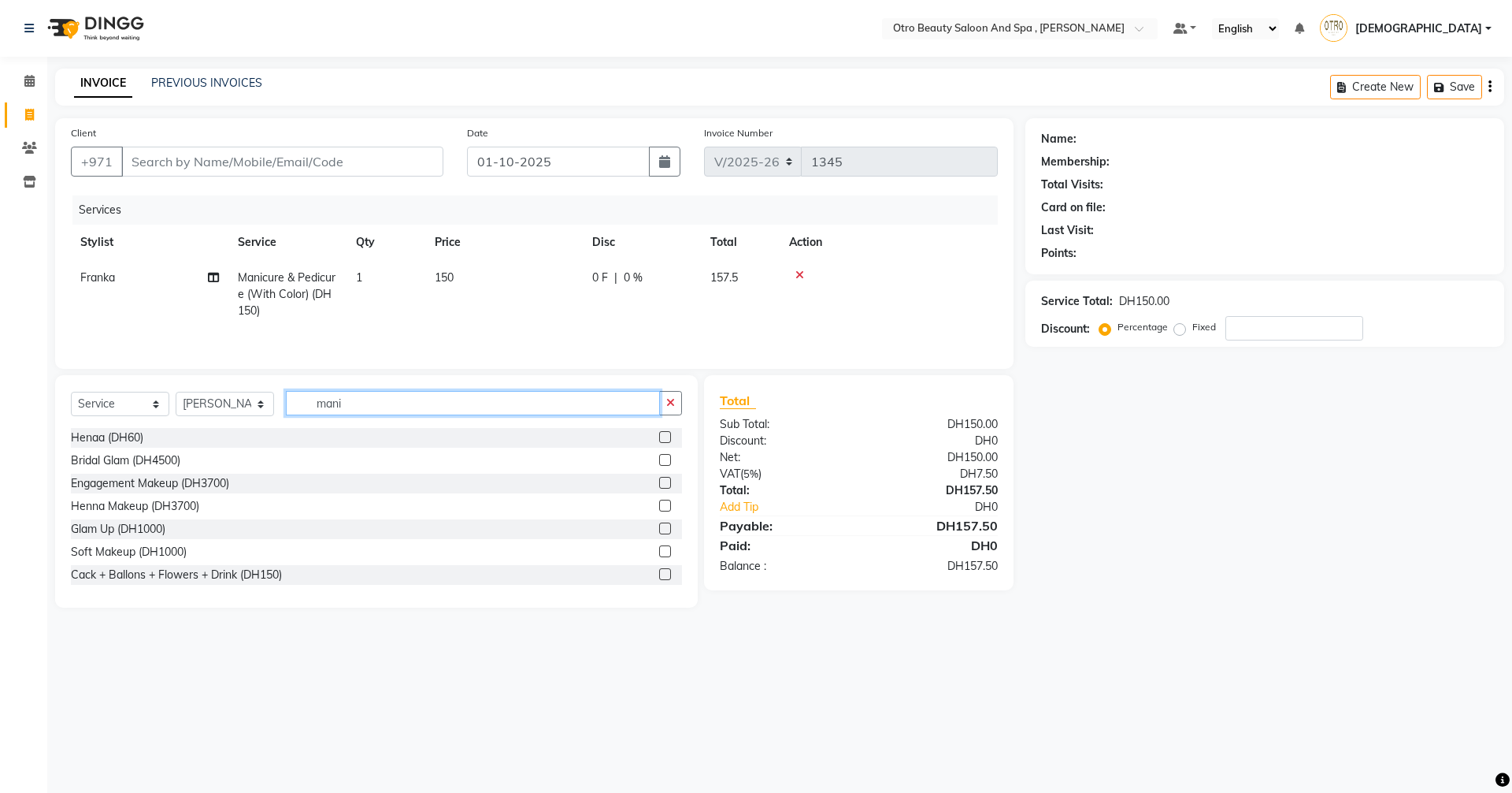
click at [403, 395] on input "mani" at bounding box center [472, 403] width 374 height 24
click at [660, 552] on label at bounding box center [665, 550] width 12 height 12
click at [660, 552] on input "checkbox" at bounding box center [664, 551] width 10 height 10
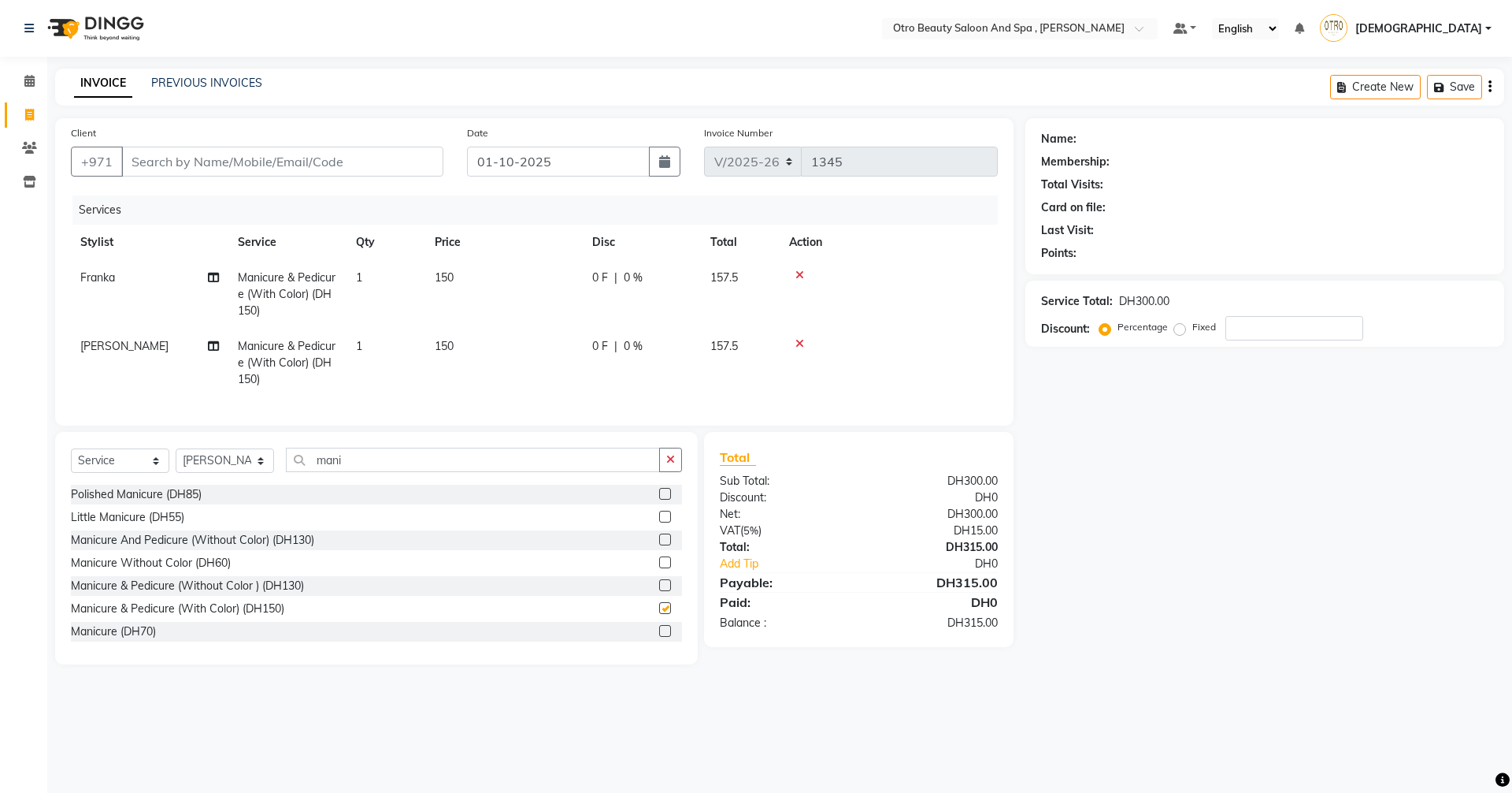
checkbox input "false"
click at [213, 349] on icon at bounding box center [214, 346] width 11 height 11
select select "86568"
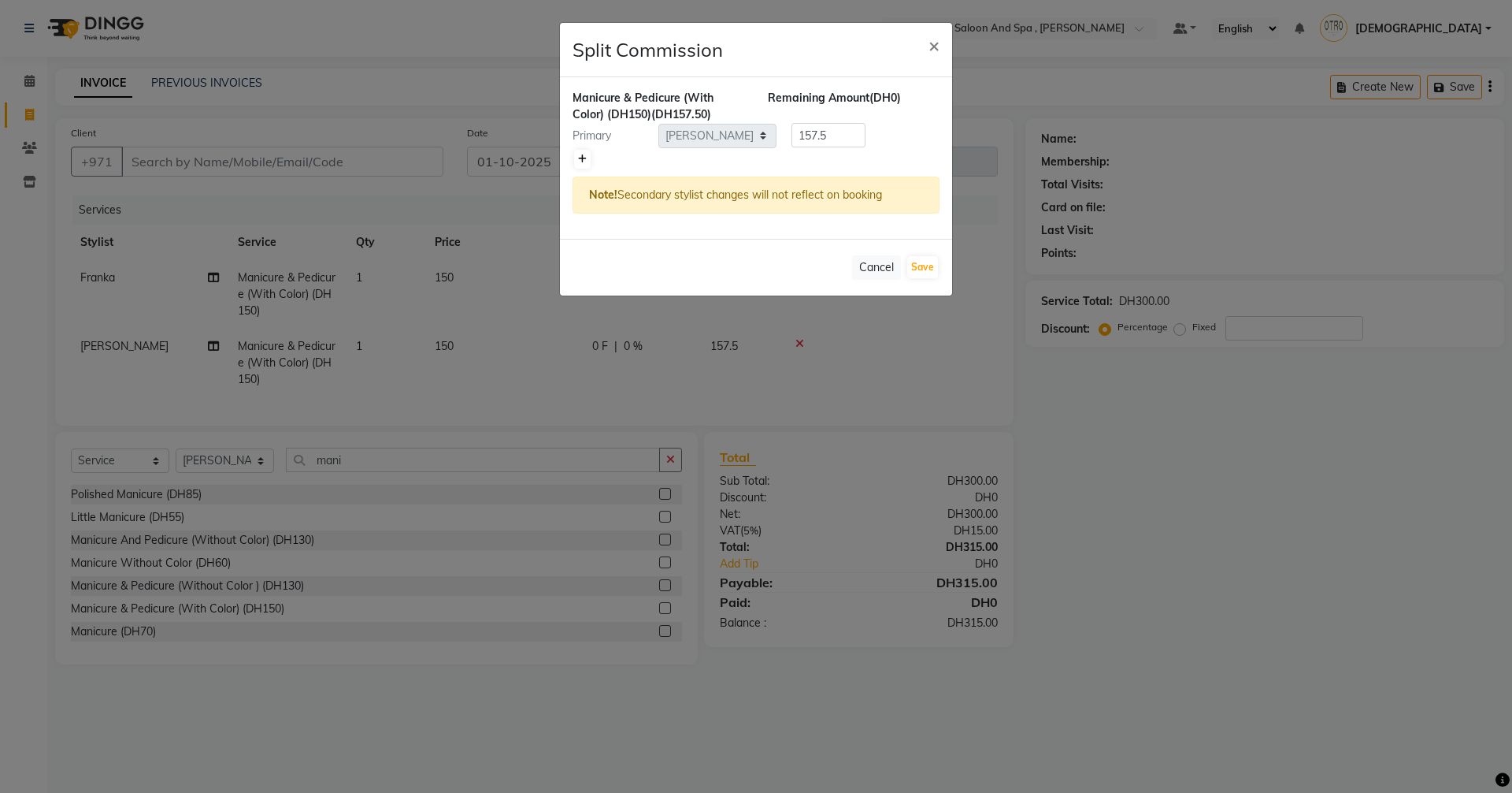
click at [584, 164] on link at bounding box center [583, 158] width 16 height 19
type input "78.75"
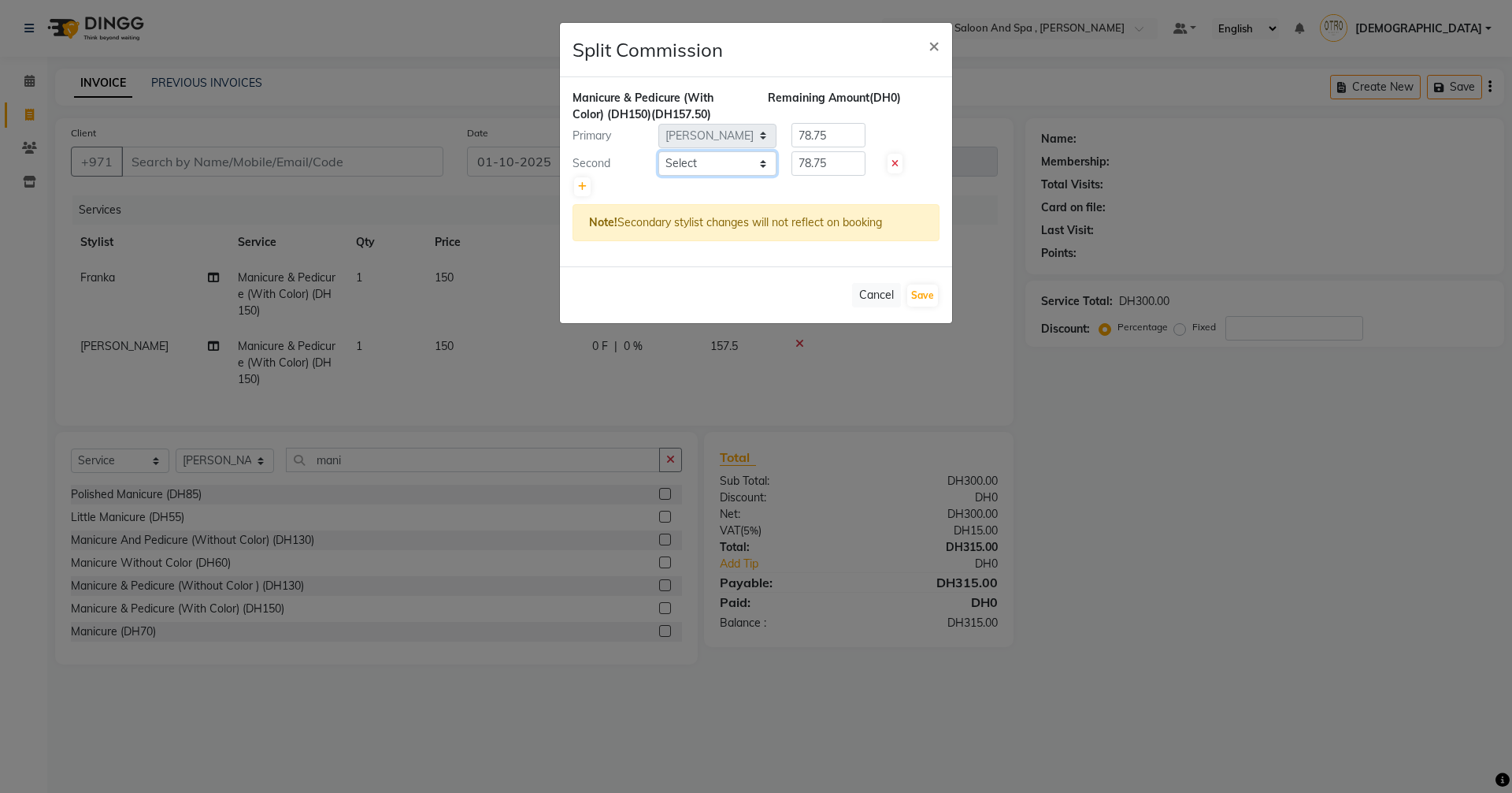
click at [761, 166] on select "Select Basma Dropati Fatima Franka Hasna Hera Karuna Khulood Laxmi Mamita Mina …" at bounding box center [718, 163] width 119 height 24
select select "86539"
click at [659, 151] on select "Select Basma Dropati Fatima Franka Hasna Hera Karuna Khulood Laxmi Mamita Mina …" at bounding box center [718, 163] width 119 height 24
click at [919, 295] on button "Save" at bounding box center [923, 295] width 31 height 22
select select "Select"
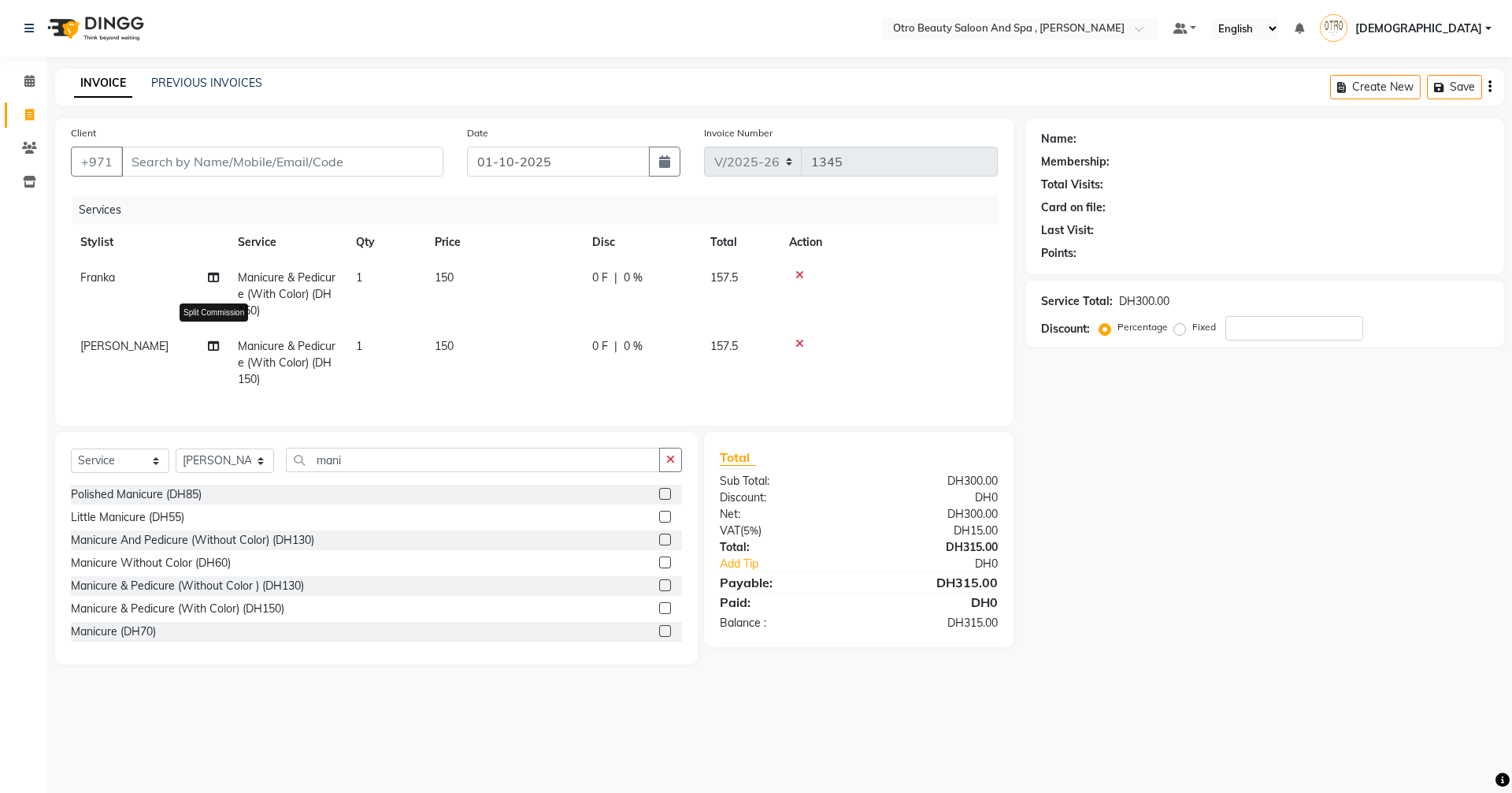
click at [210, 349] on icon at bounding box center [214, 346] width 11 height 11
select select "86568"
select select "86539"
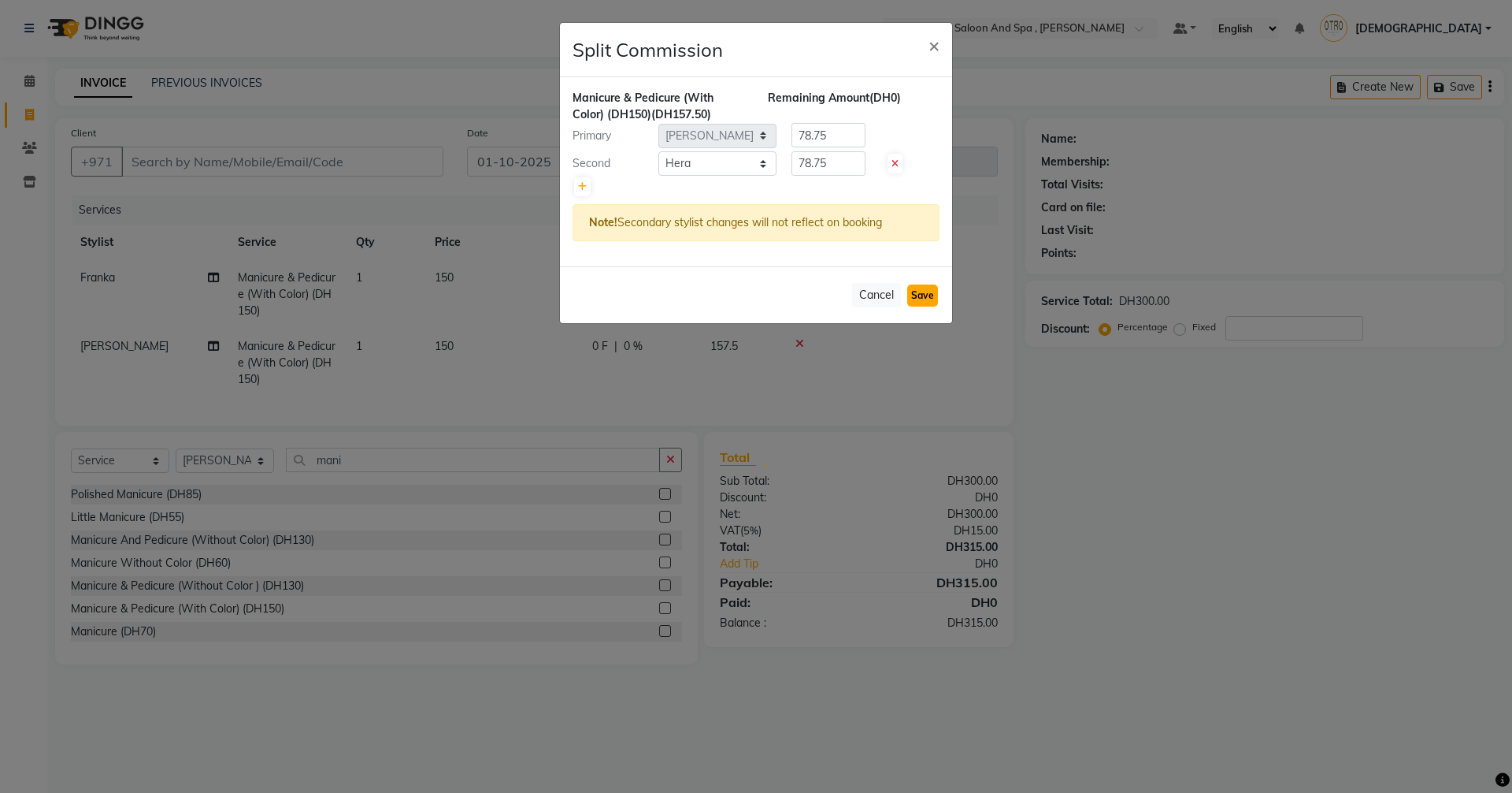
click at [920, 299] on button "Save" at bounding box center [923, 295] width 31 height 22
select select "Select"
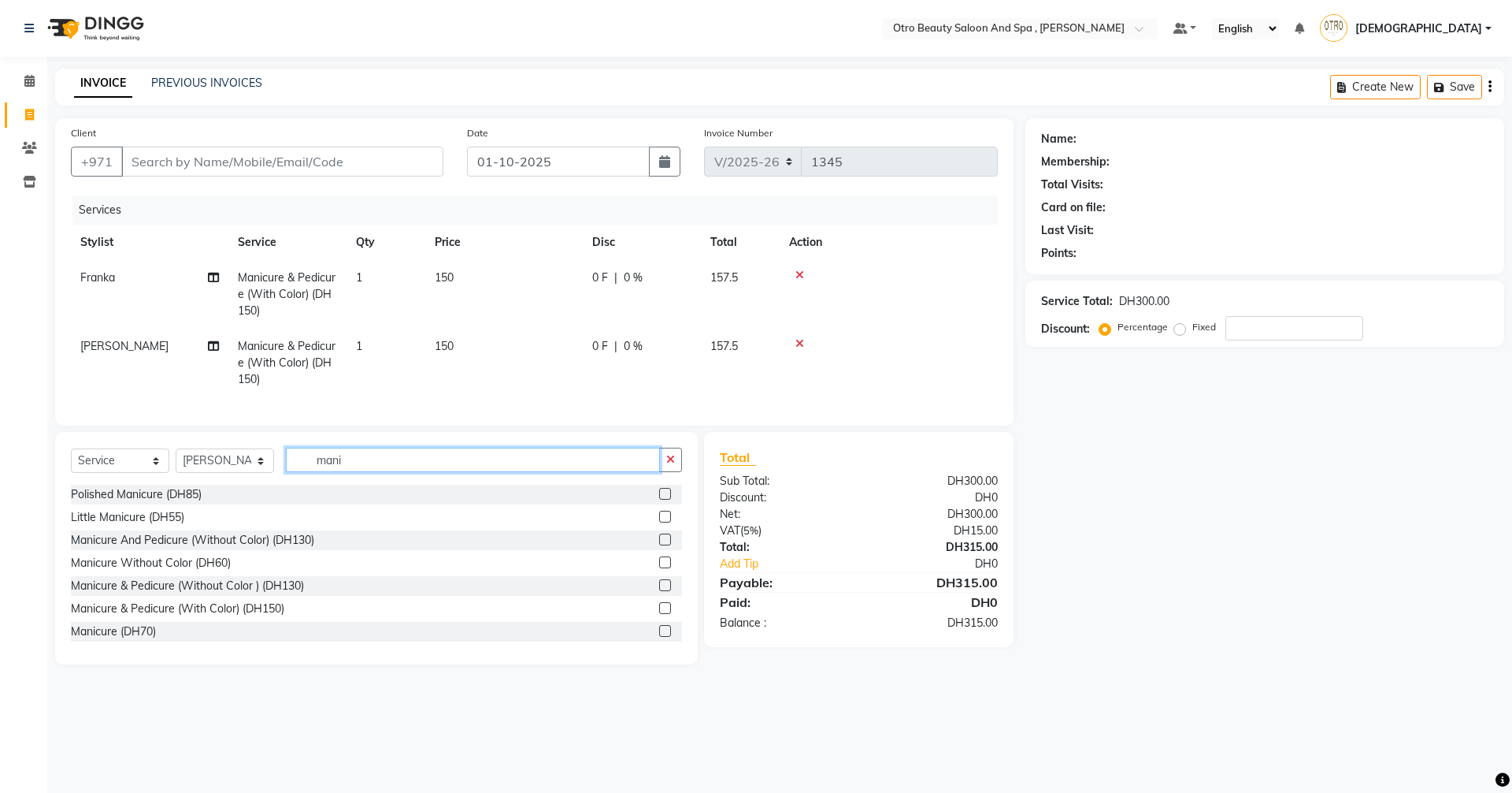
click at [356, 472] on input "mani" at bounding box center [472, 459] width 374 height 24
type input "m"
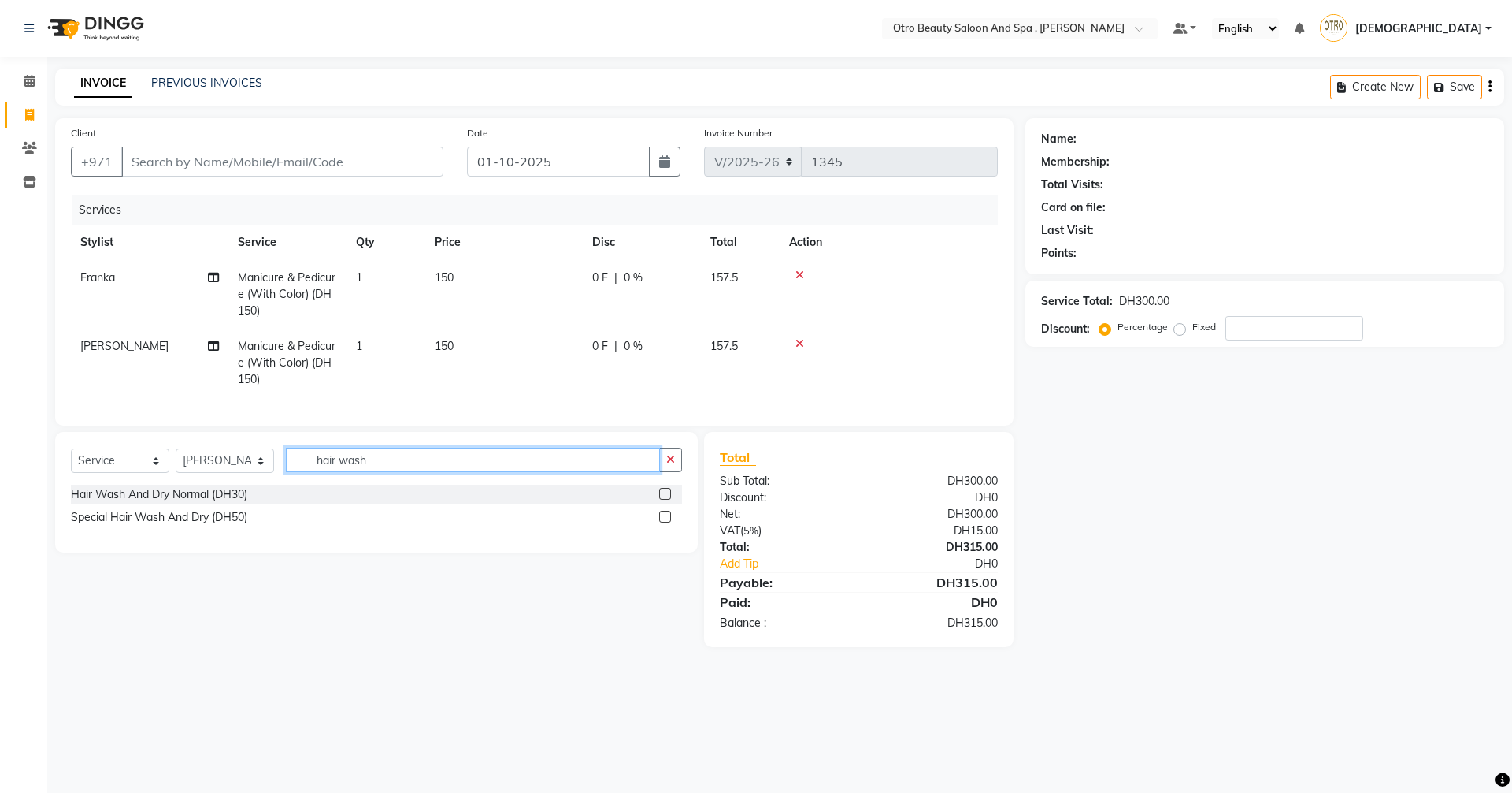
type input "hair wash"
click at [803, 343] on icon at bounding box center [800, 343] width 9 height 11
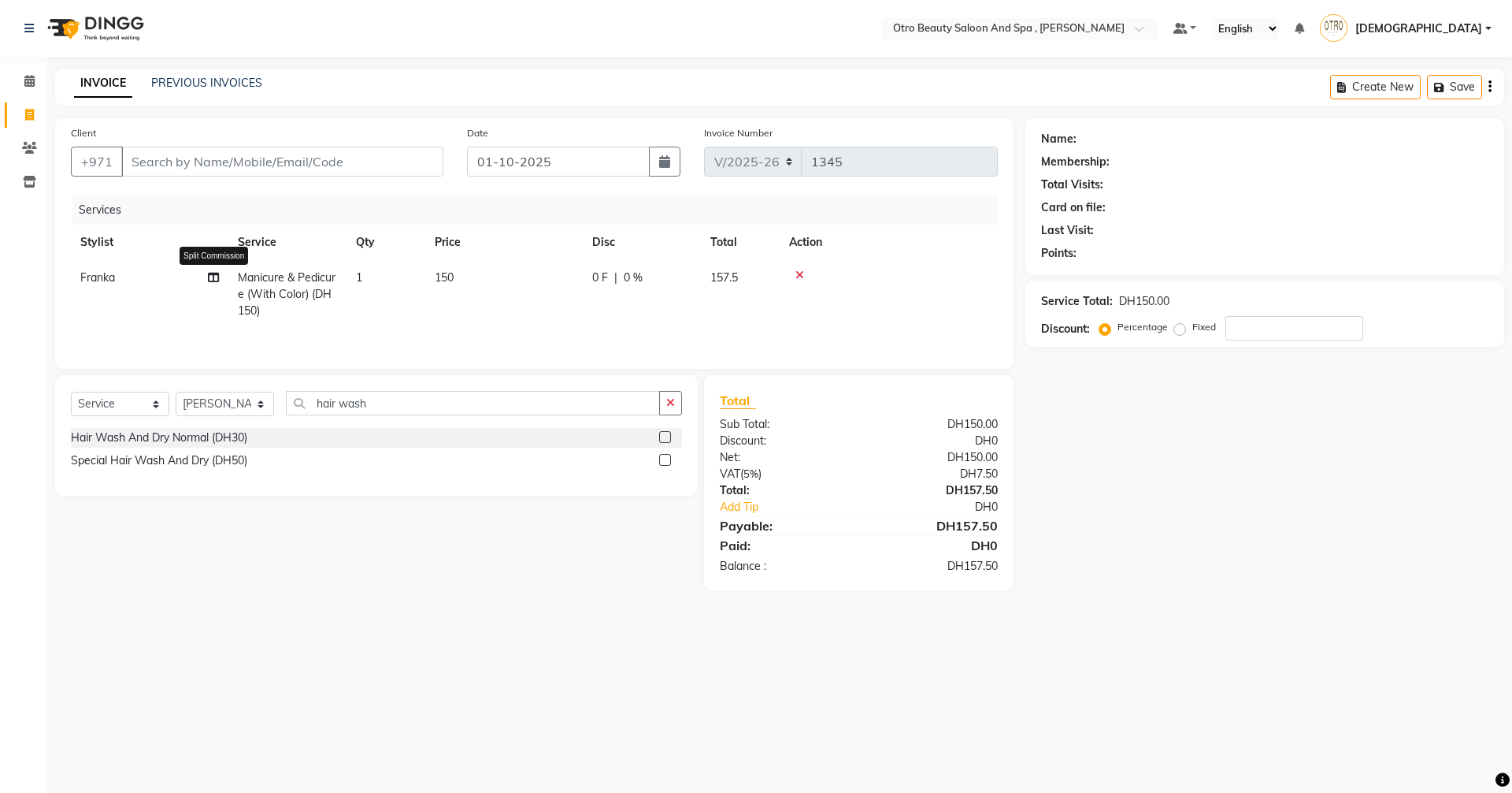
click at [215, 281] on icon at bounding box center [214, 277] width 11 height 11
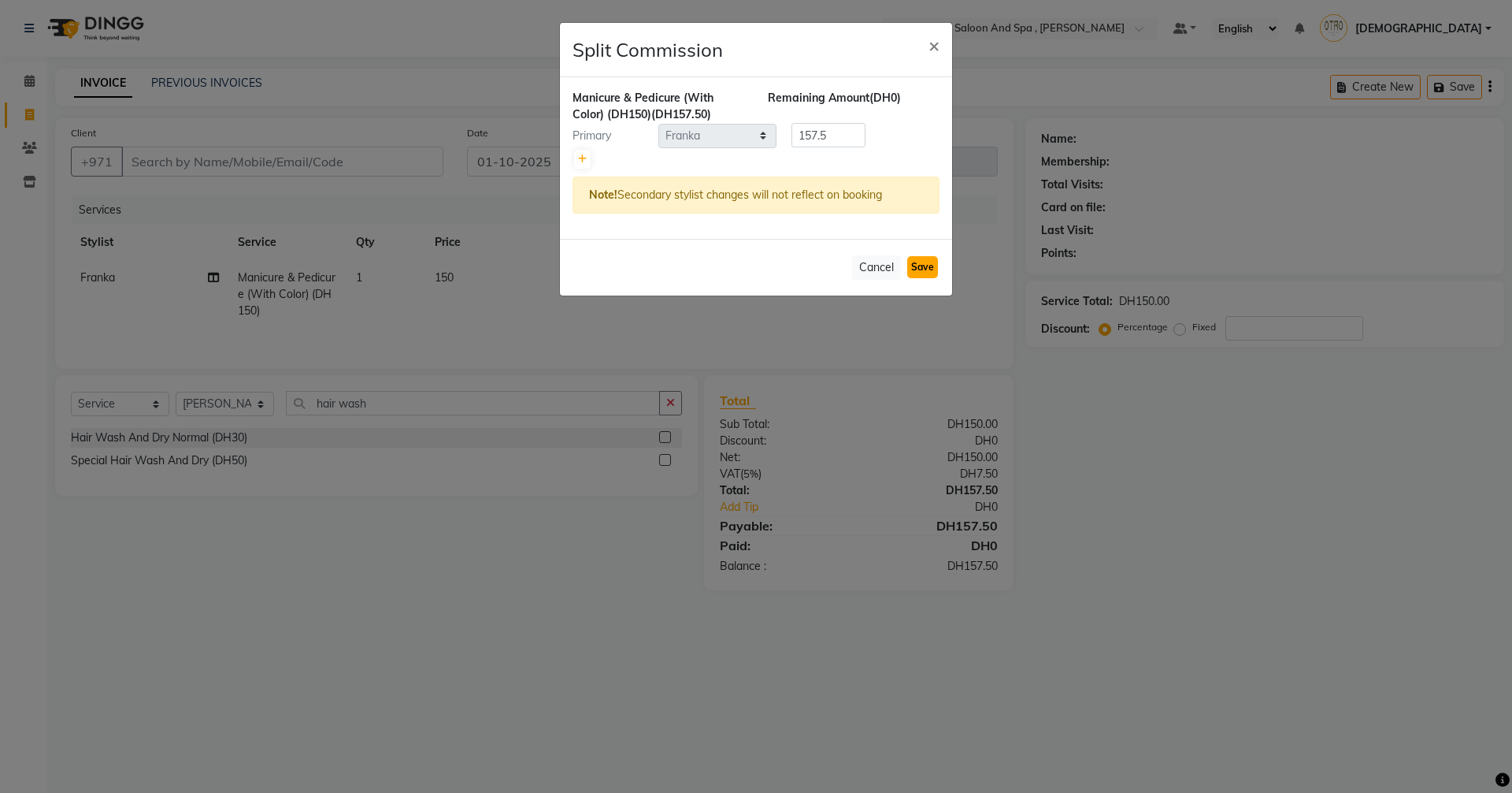
click at [937, 269] on button "Save" at bounding box center [923, 267] width 31 height 22
select select "Select"
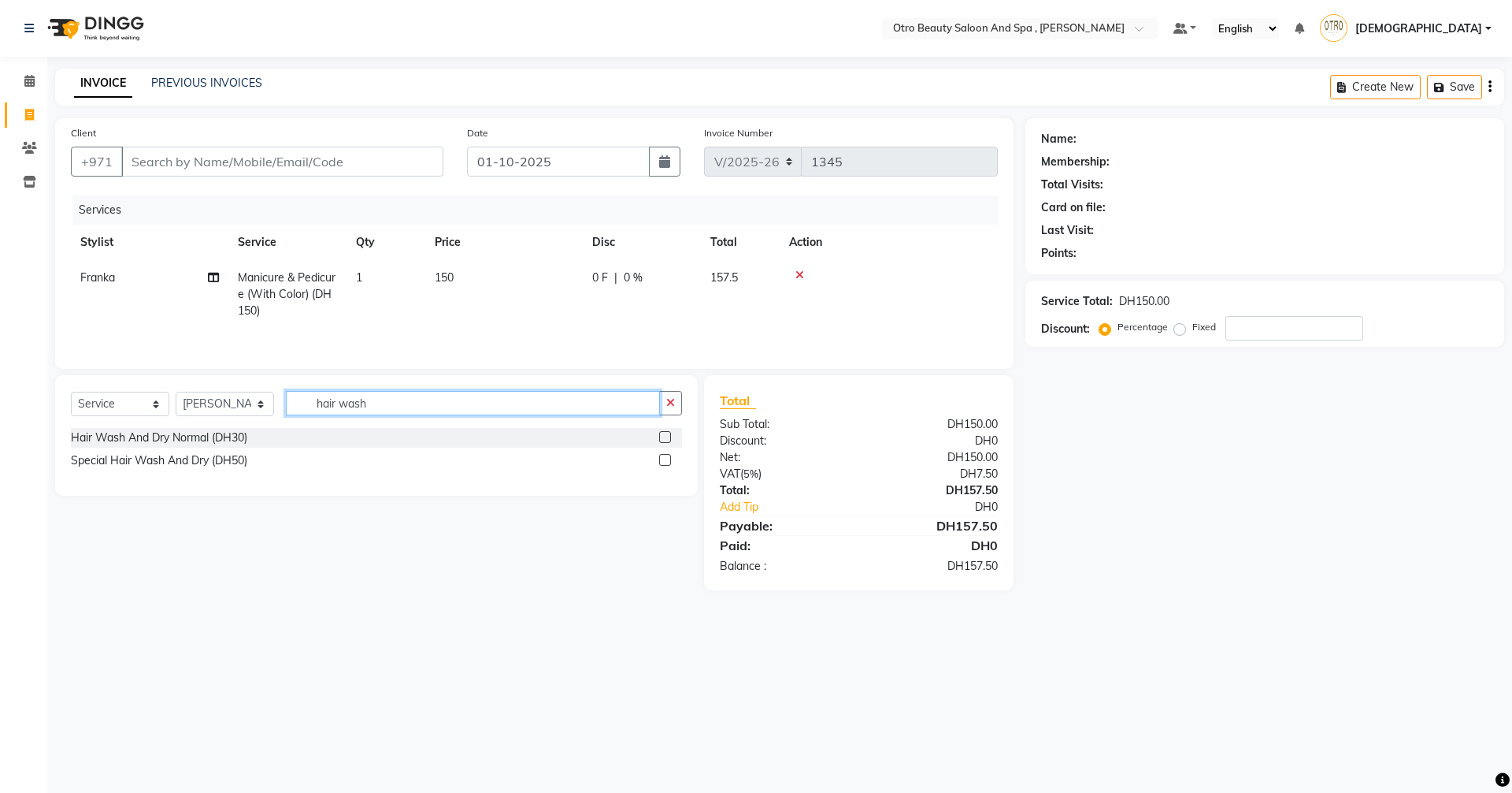
drag, startPoint x: 372, startPoint y: 402, endPoint x: 380, endPoint y: 405, distance: 8.5
click at [374, 402] on input "hair wash" at bounding box center [472, 403] width 374 height 24
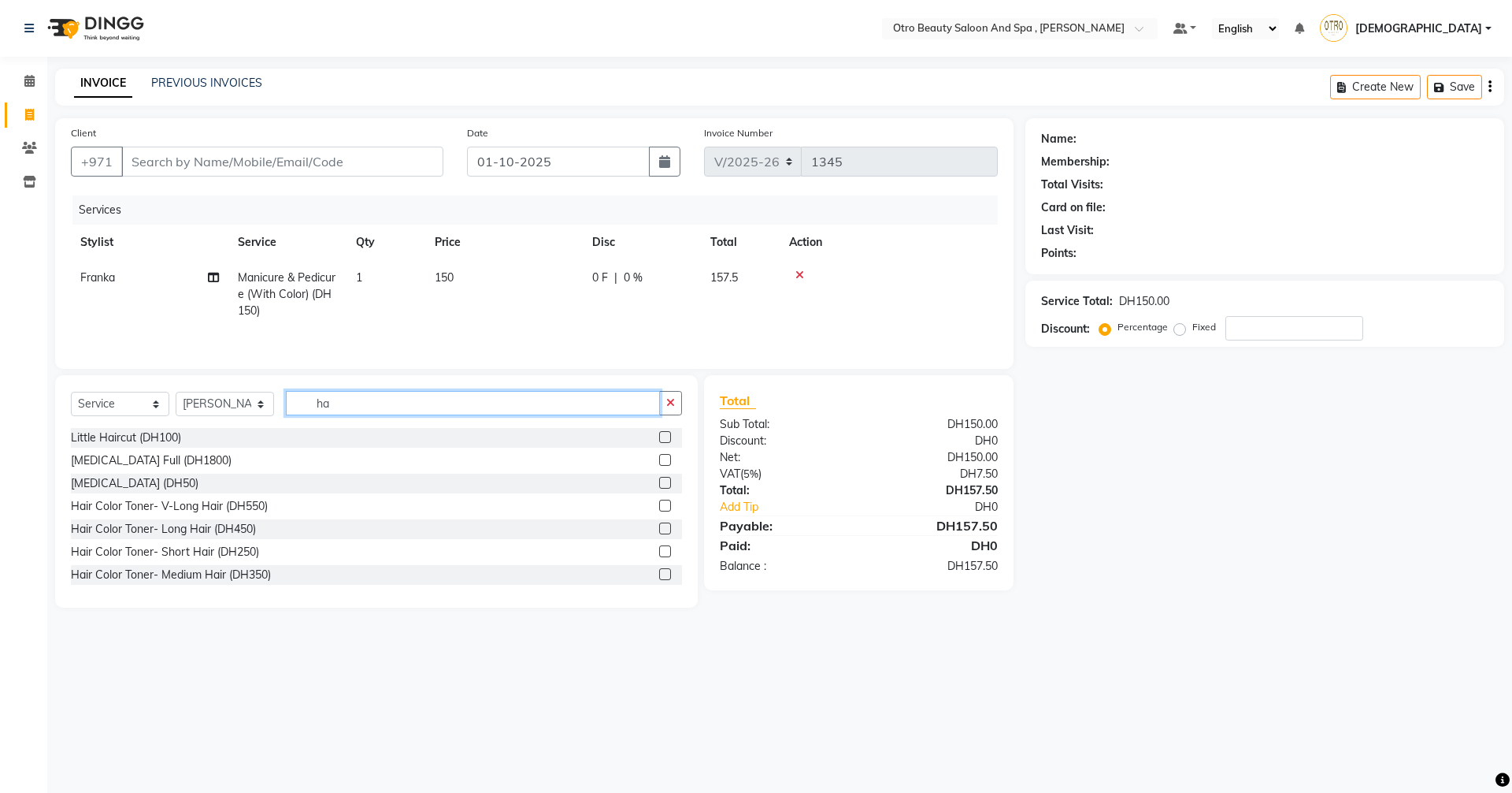
type input "h"
type input "mani"
click at [660, 553] on label at bounding box center [665, 550] width 12 height 12
click at [660, 553] on input "checkbox" at bounding box center [664, 551] width 10 height 10
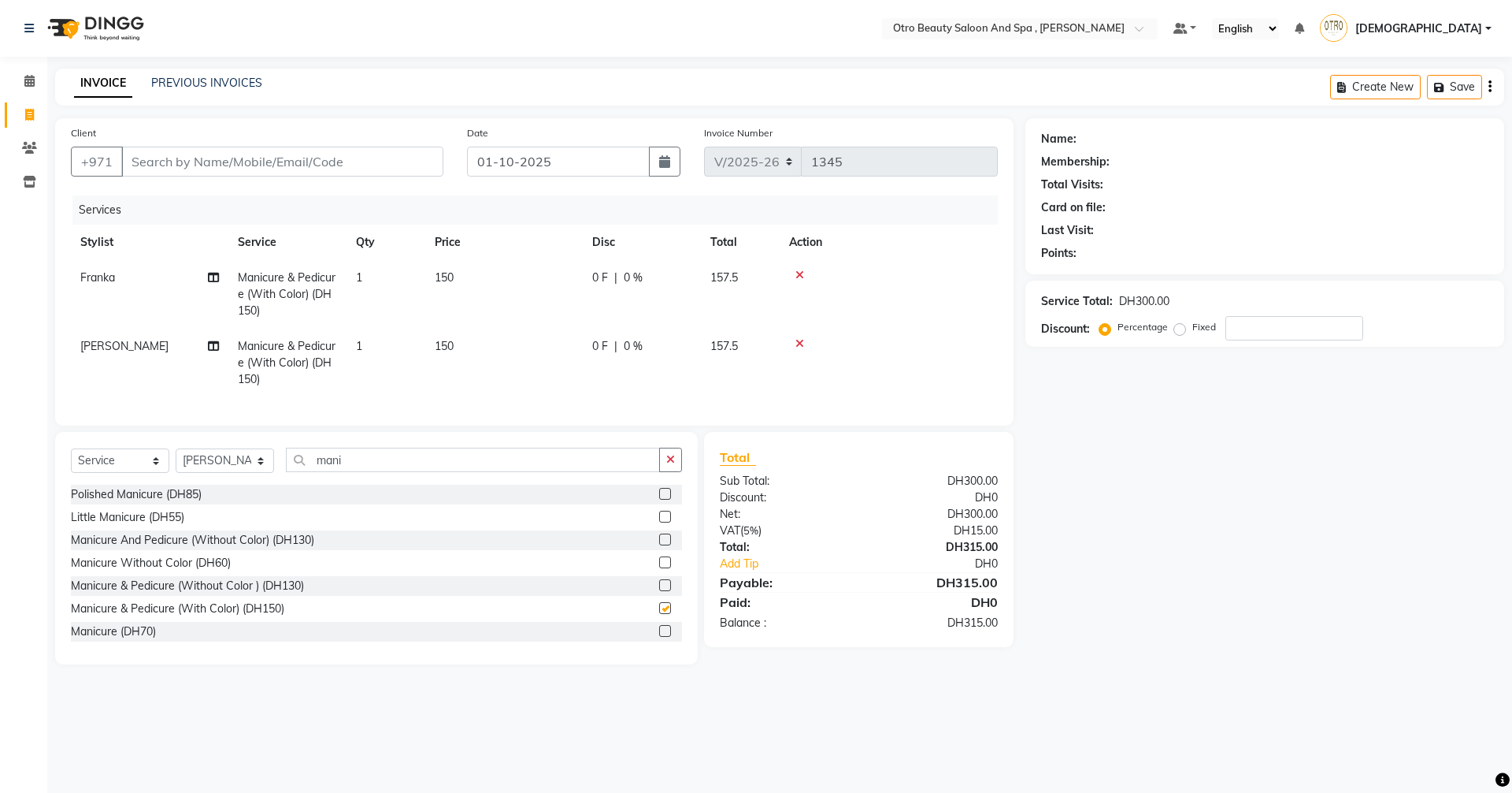
checkbox input "false"
click at [214, 343] on icon at bounding box center [214, 346] width 11 height 11
select select "86568"
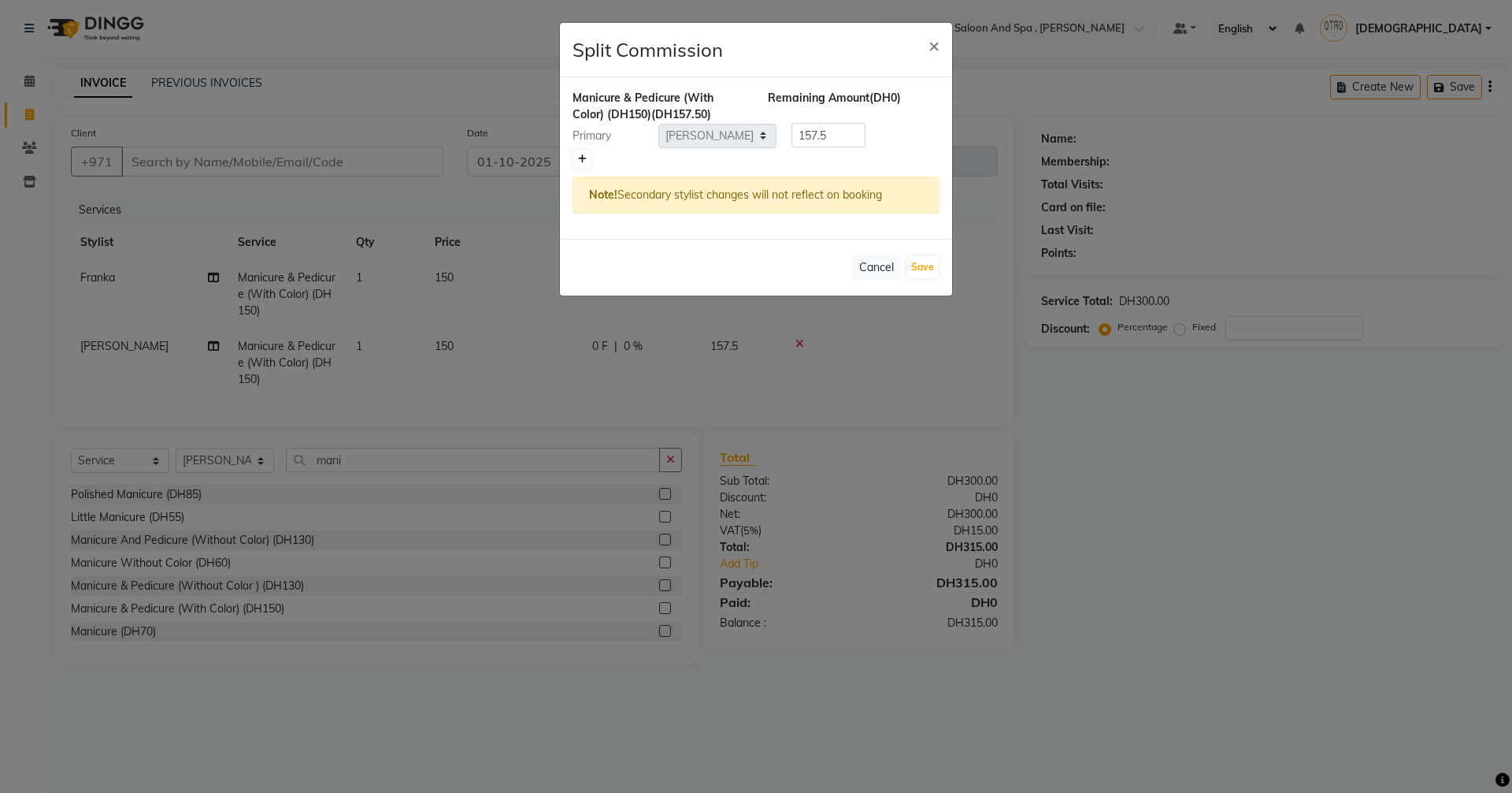
click at [581, 157] on icon at bounding box center [583, 159] width 9 height 9
type input "78.75"
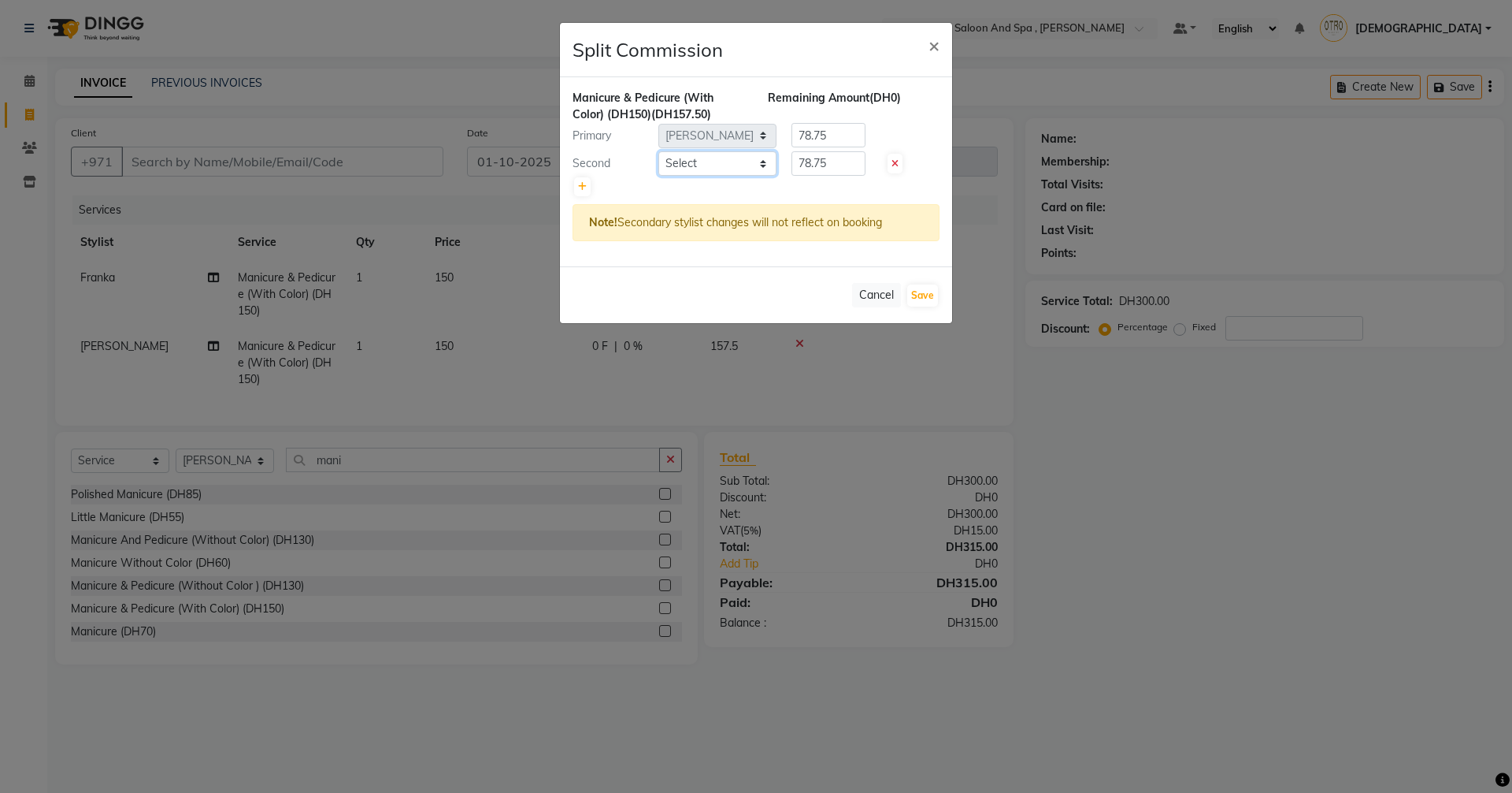
click at [761, 164] on select "Select Basma Dropati Fatima Franka Hasna Hera Karuna Khulood Laxmi Mamita Mina …" at bounding box center [718, 163] width 119 height 24
select select "86539"
click at [659, 151] on select "Select Basma Dropati Fatima Franka Hasna Hera Karuna Khulood Laxmi Mamita Mina …" at bounding box center [718, 163] width 119 height 24
click at [918, 293] on button "Save" at bounding box center [923, 295] width 31 height 22
select select "Select"
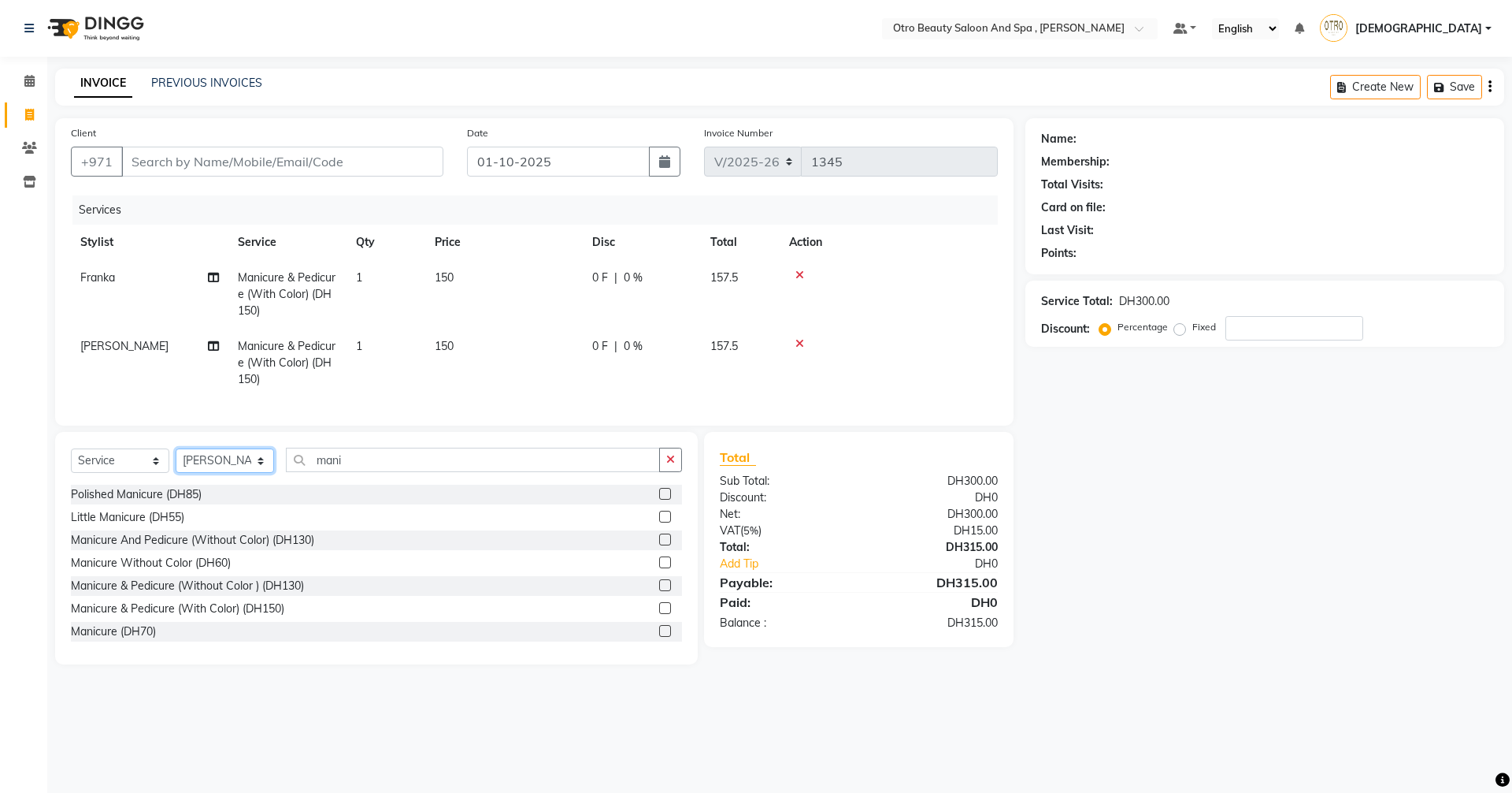
click at [259, 473] on select "Select Stylist Basma Dropati Fatima Franka Hasna Hera Karuna Khulood Laxmi Mami…" at bounding box center [224, 460] width 99 height 24
select select "86183"
click at [176, 460] on select "Select Stylist Basma Dropati Fatima Franka Hasna Hera Karuna Khulood Laxmi Mami…" at bounding box center [224, 460] width 99 height 24
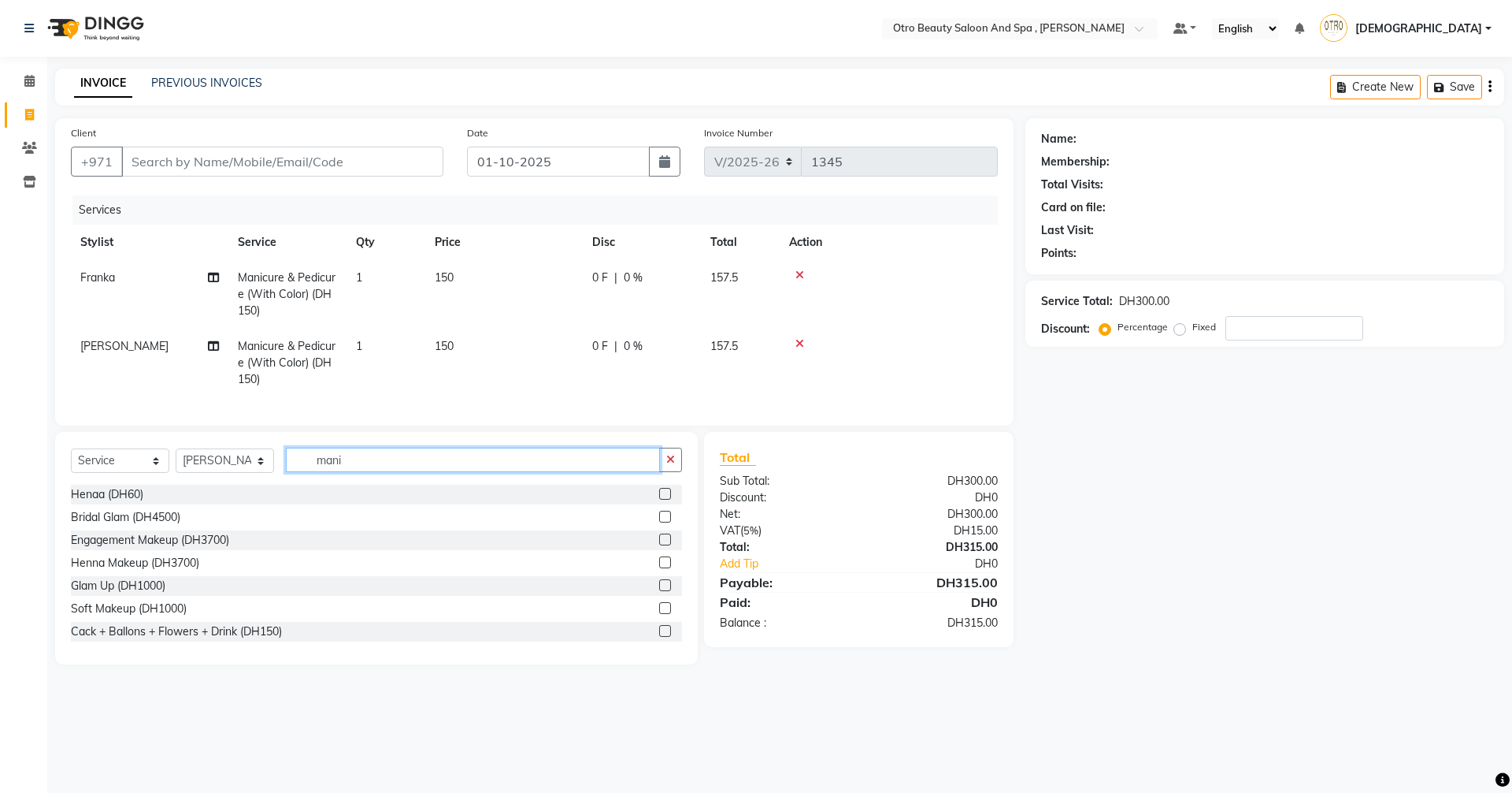
click at [349, 472] on input "mani" at bounding box center [472, 459] width 374 height 24
type input "m"
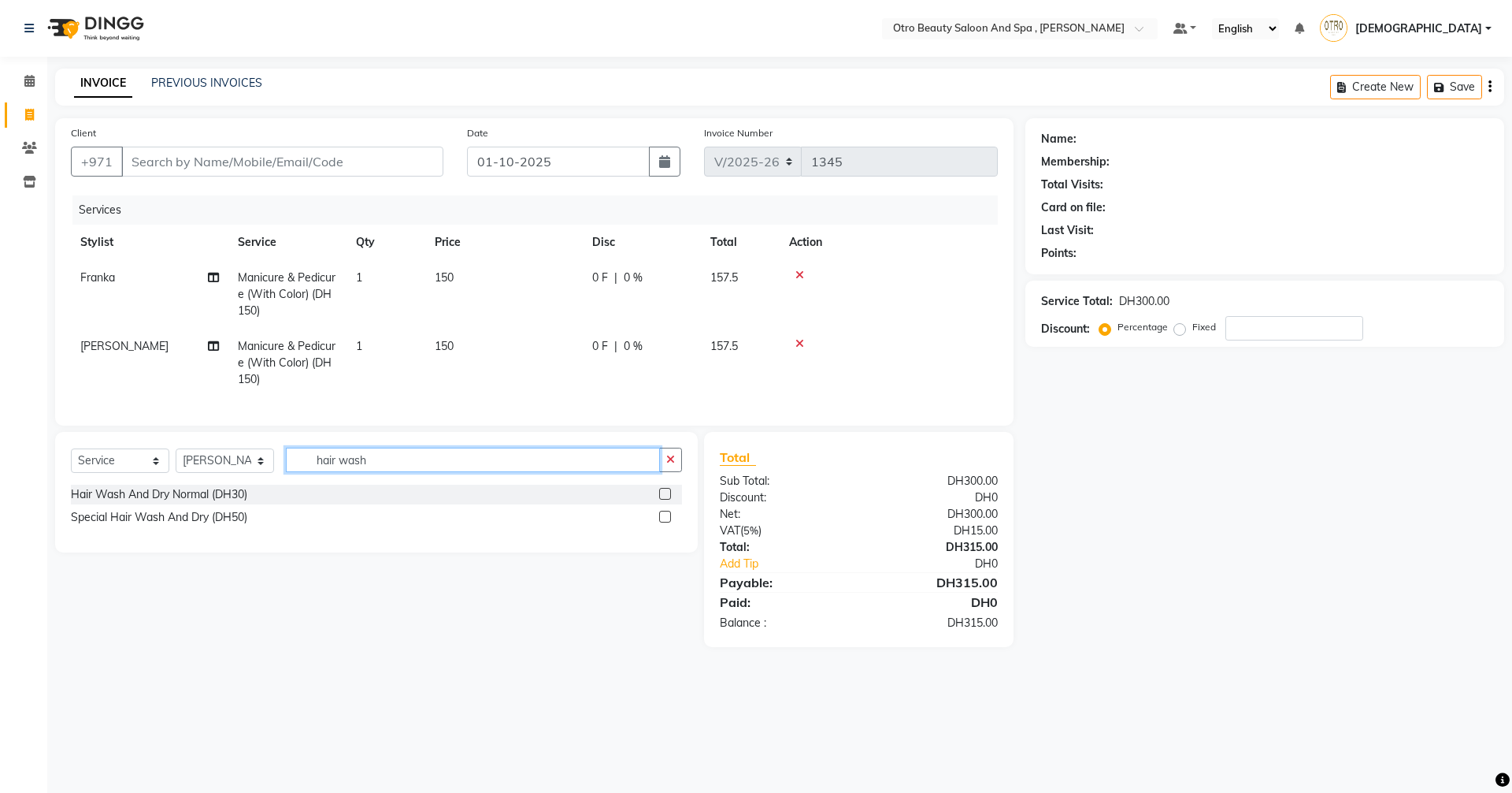
type input "hair wash"
click at [666, 522] on label at bounding box center [665, 516] width 12 height 12
click at [666, 522] on input "checkbox" at bounding box center [664, 517] width 10 height 10
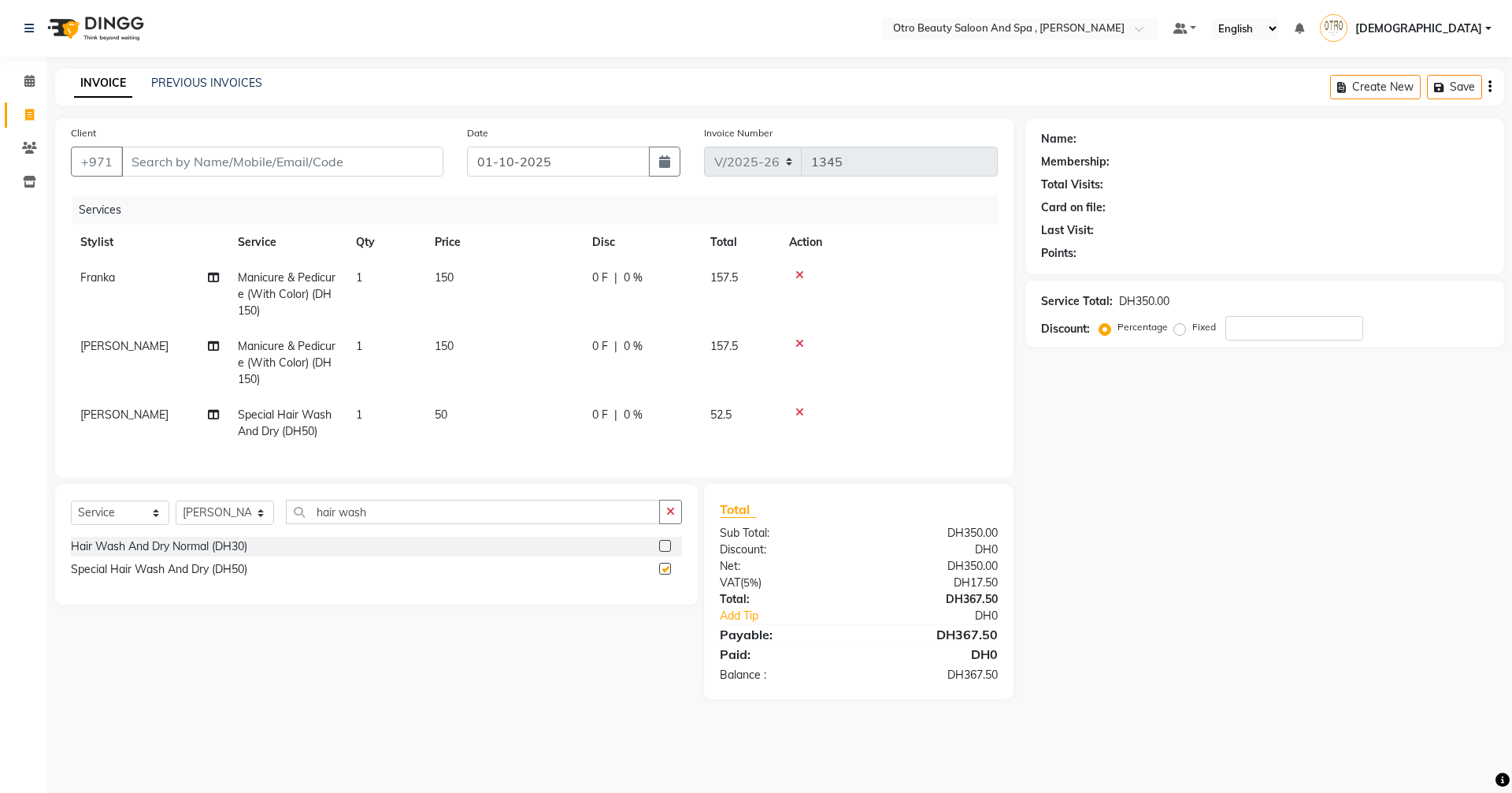
checkbox input "false"
click at [260, 525] on select "Select Stylist Basma Dropati Fatima Franka Hasna Hera Karuna Khulood Laxmi Mami…" at bounding box center [224, 512] width 99 height 24
click at [405, 520] on input "hair wash" at bounding box center [472, 511] width 374 height 24
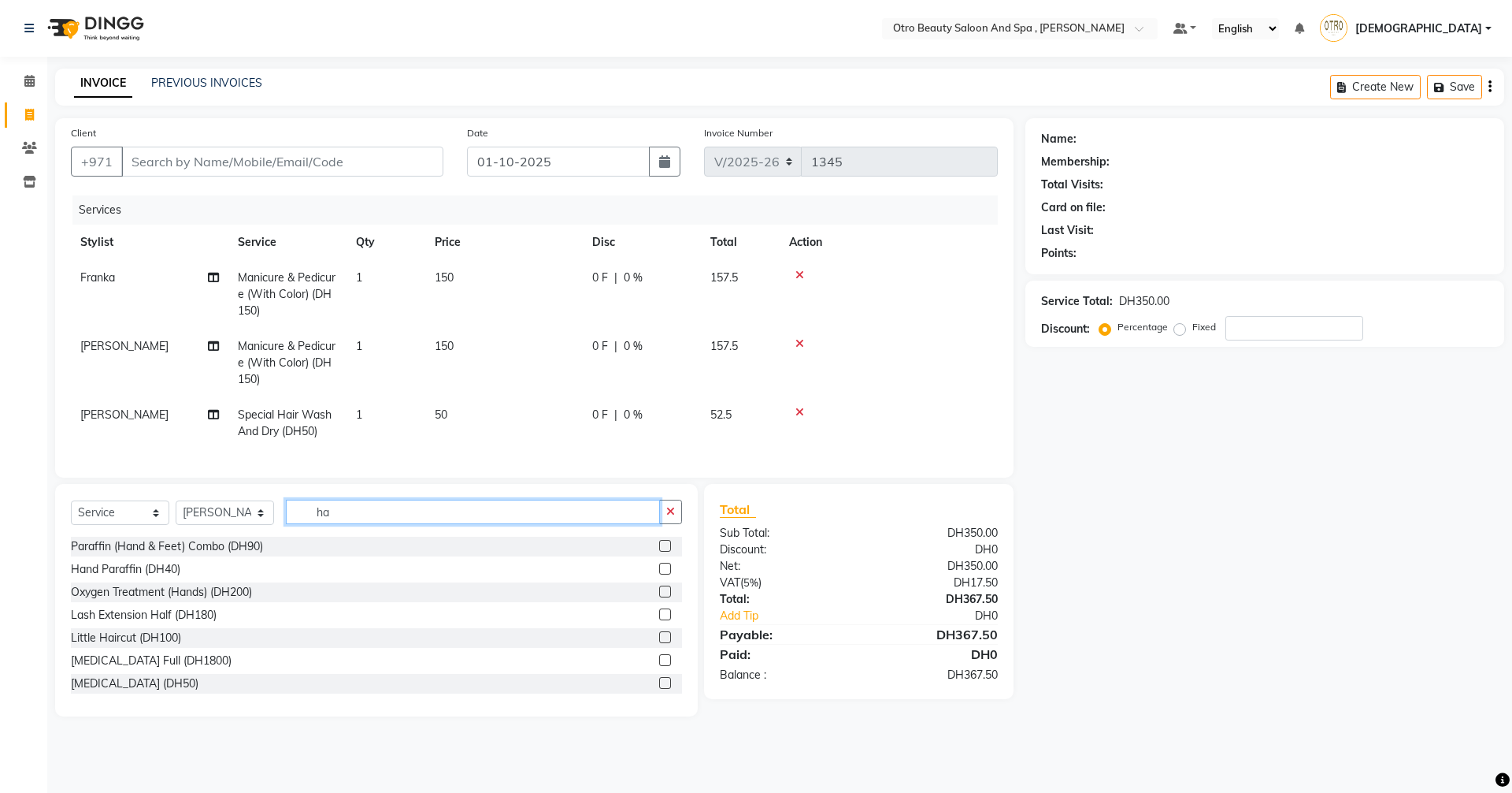
type input "h"
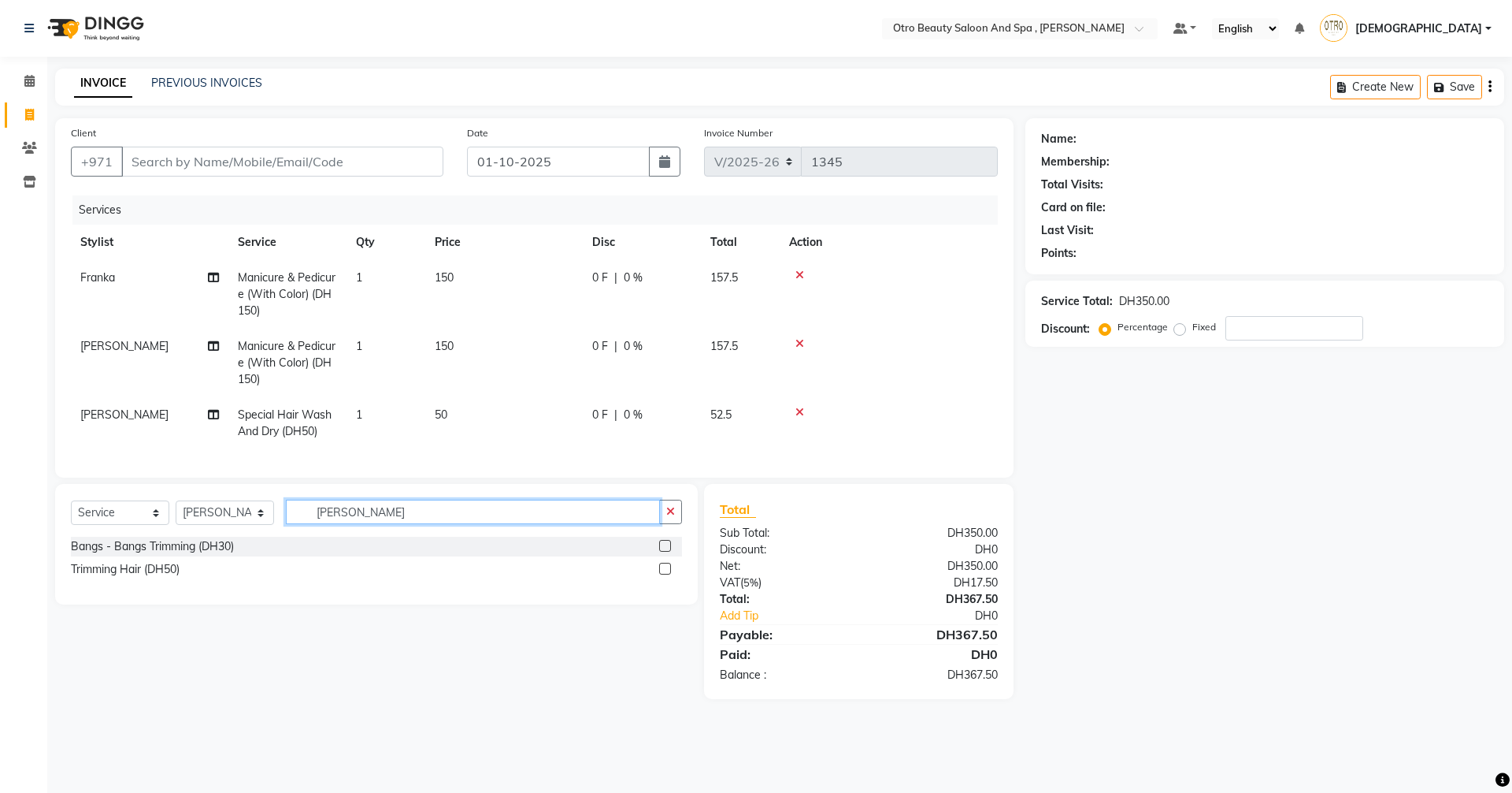
type input "trimm"
click at [665, 575] on label at bounding box center [665, 568] width 12 height 12
click at [665, 575] on input "checkbox" at bounding box center [664, 568] width 10 height 10
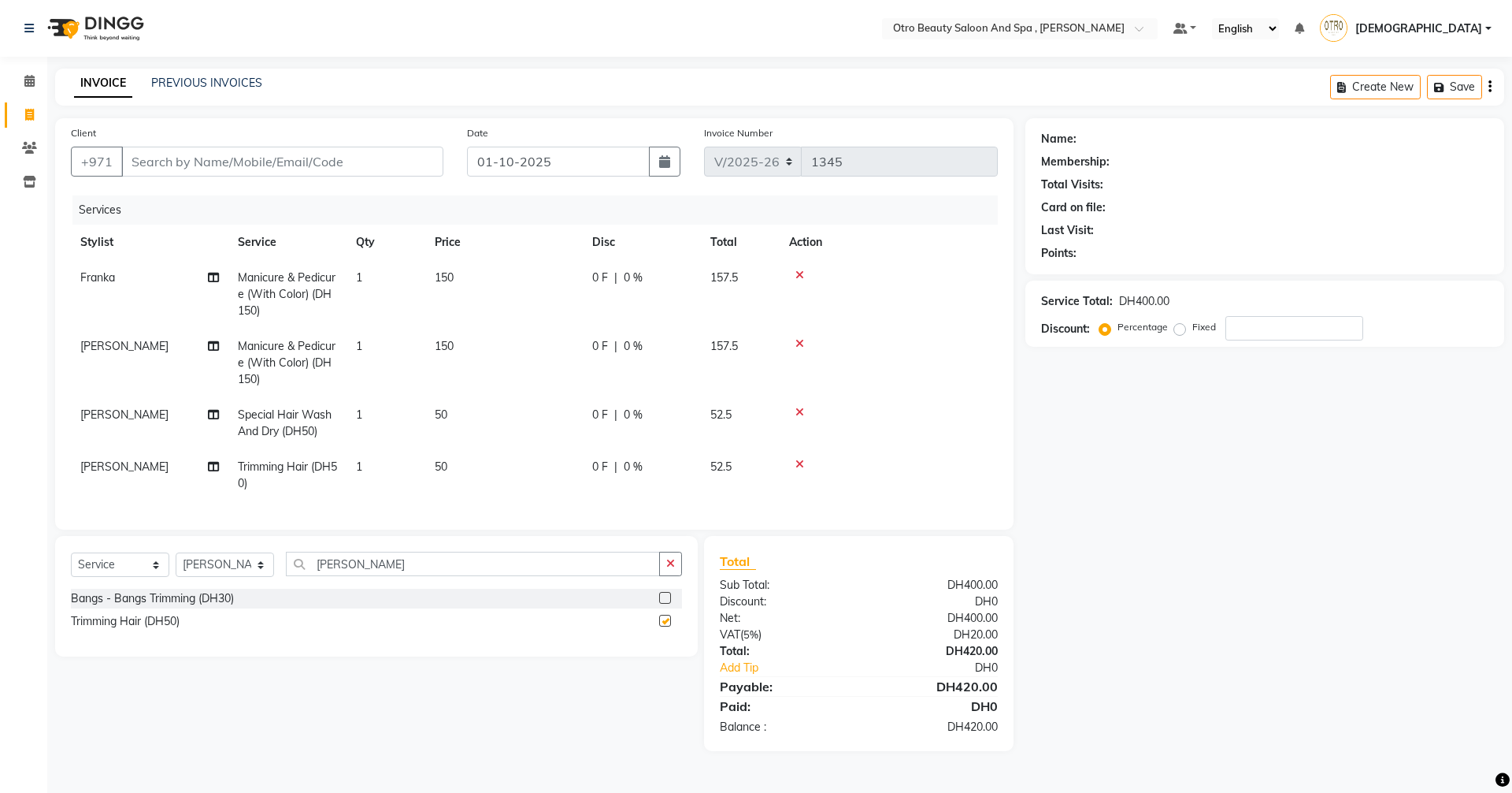
checkbox input "false"
click at [264, 577] on select "Select Stylist Basma Dropati Fatima Franka Hasna Hera Karuna Khulood Laxmi Mami…" at bounding box center [224, 564] width 99 height 24
click at [84, 738] on div "Select Service Product Membership Package Voucher Prepaid Gift Card Select Styl…" at bounding box center [370, 644] width 654 height 215
click at [155, 577] on select "Select Service Product Membership Package Voucher Prepaid Gift Card" at bounding box center [119, 564] width 99 height 24
click at [71, 564] on select "Select Service Product Membership Package Voucher Prepaid Gift Card" at bounding box center [119, 564] width 99 height 24
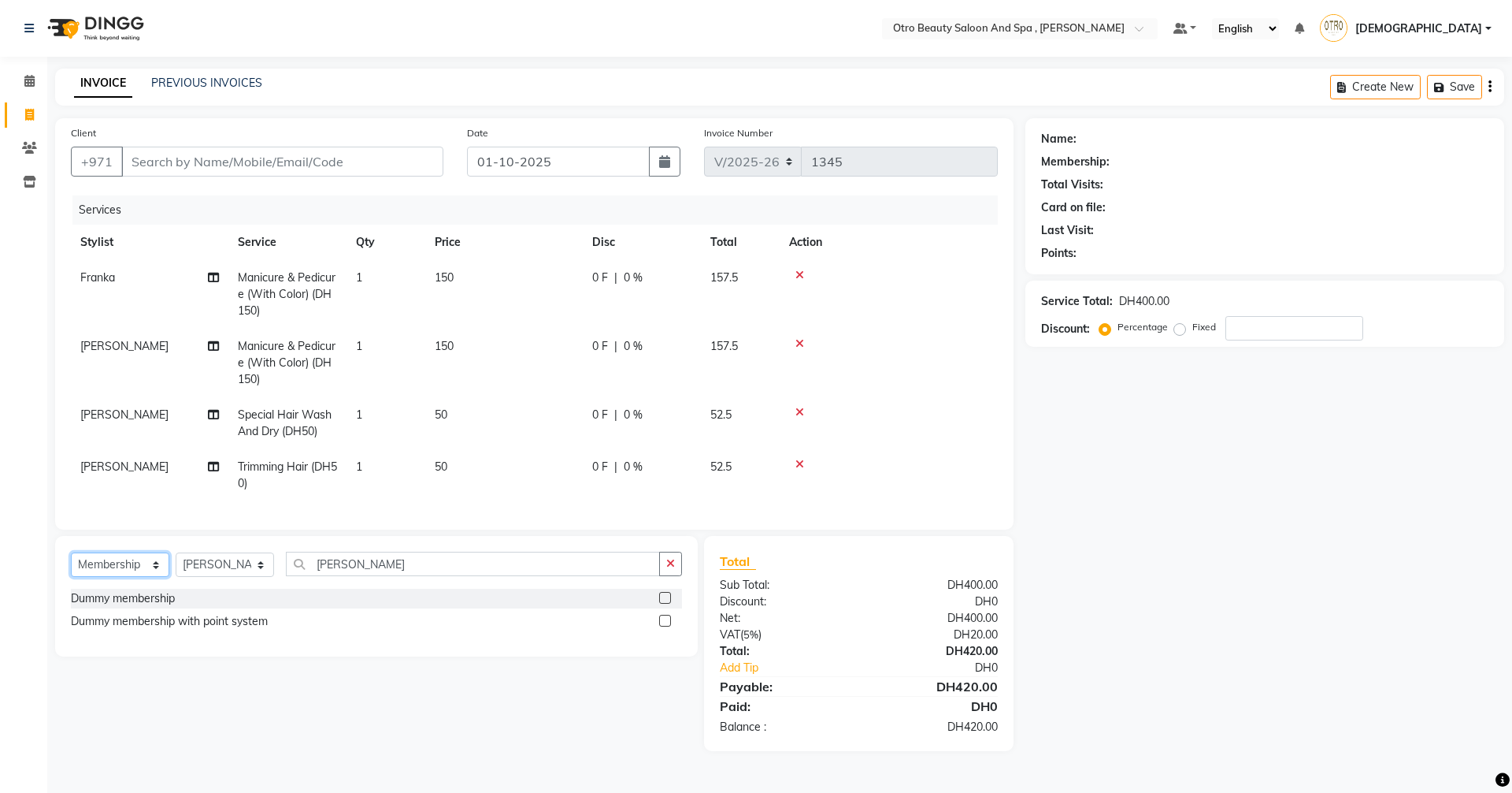
click at [156, 573] on select "Select Service Product Membership Package Voucher Prepaid Gift Card" at bounding box center [119, 564] width 99 height 24
select select "product"
click at [71, 564] on select "Select Service Product Membership Package Voucher Prepaid Gift Card" at bounding box center [119, 564] width 99 height 24
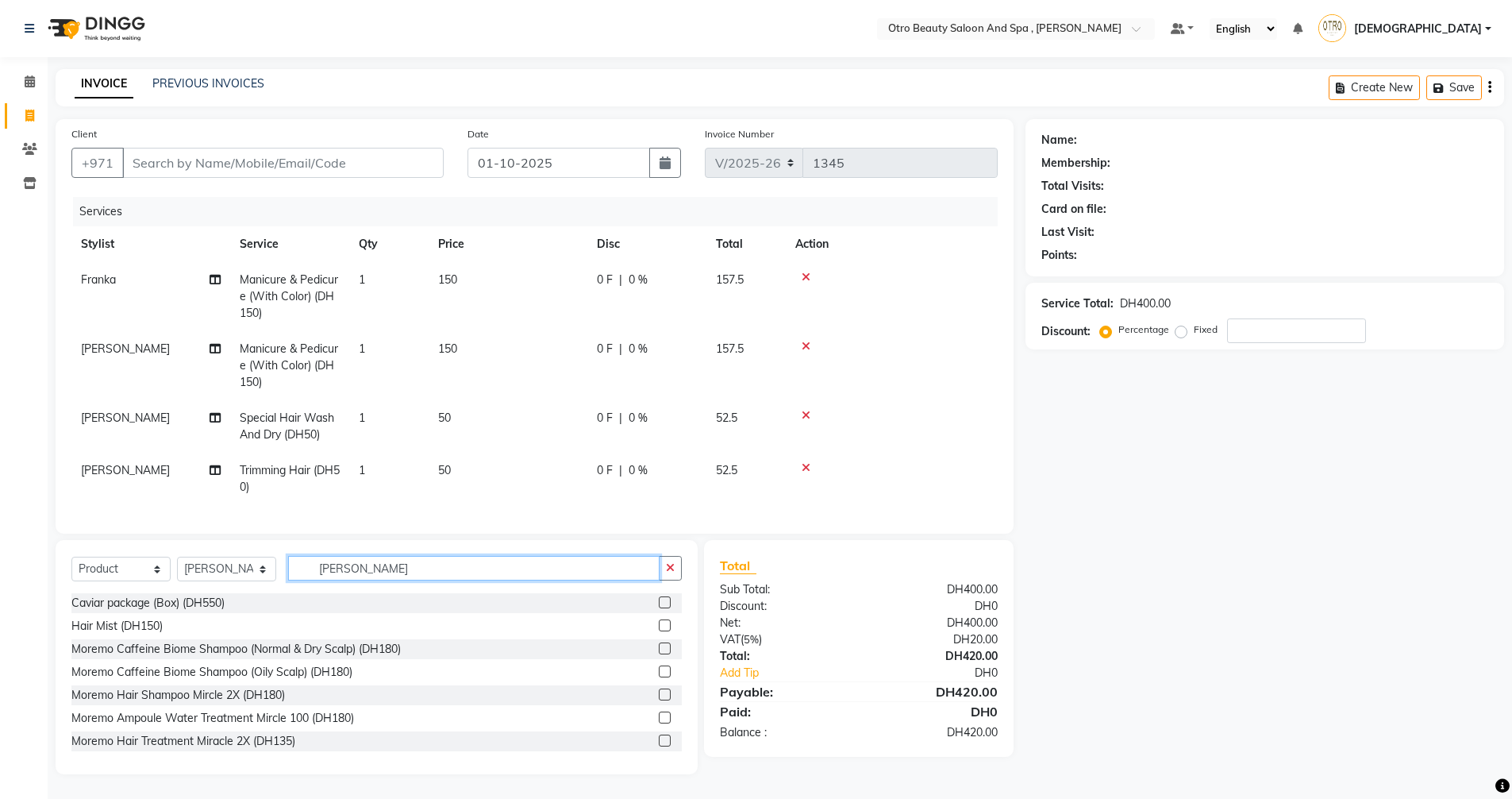
click at [371, 580] on input "trimm" at bounding box center [473, 567] width 371 height 25
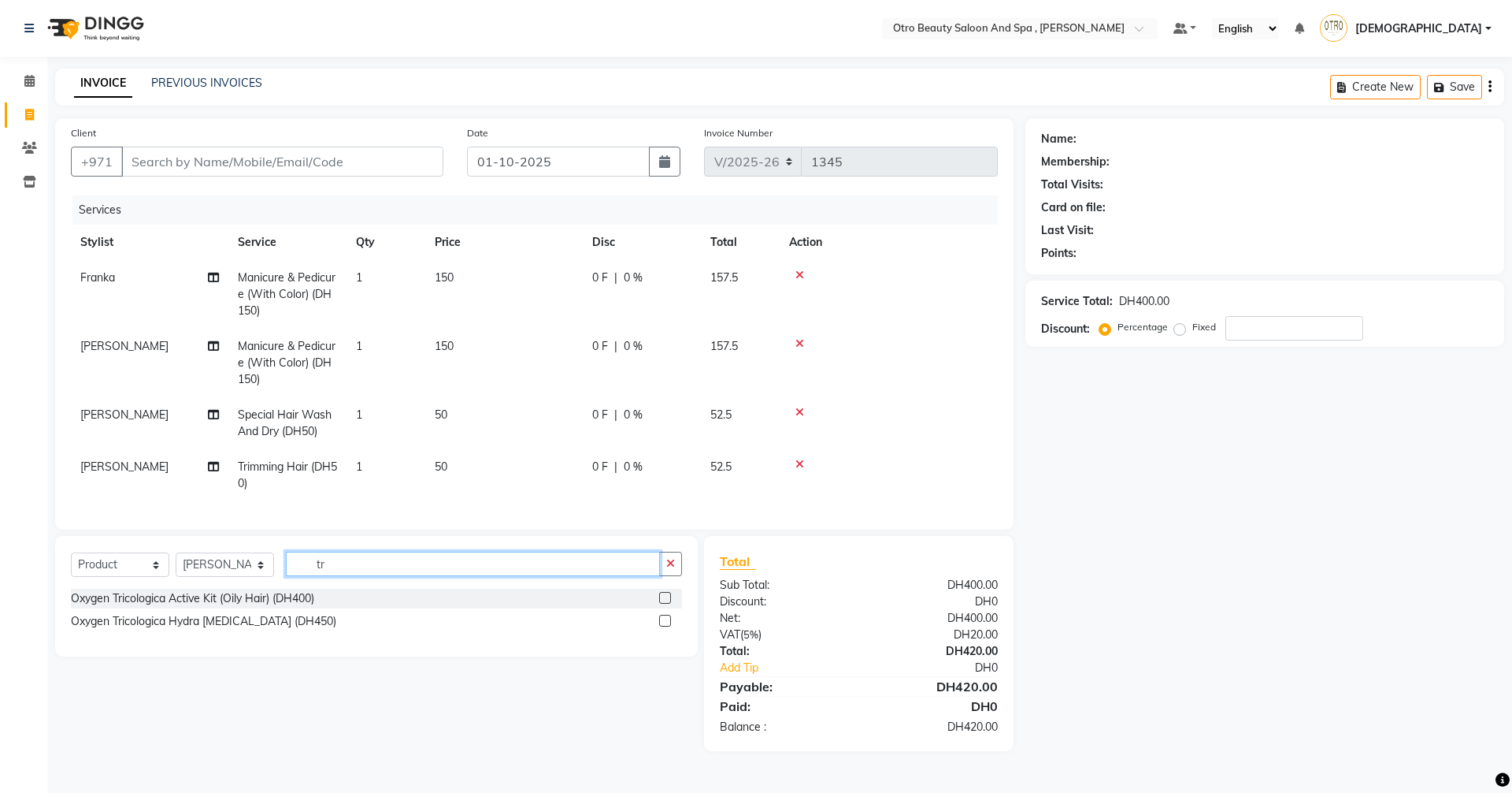
type input "t"
type input "detox"
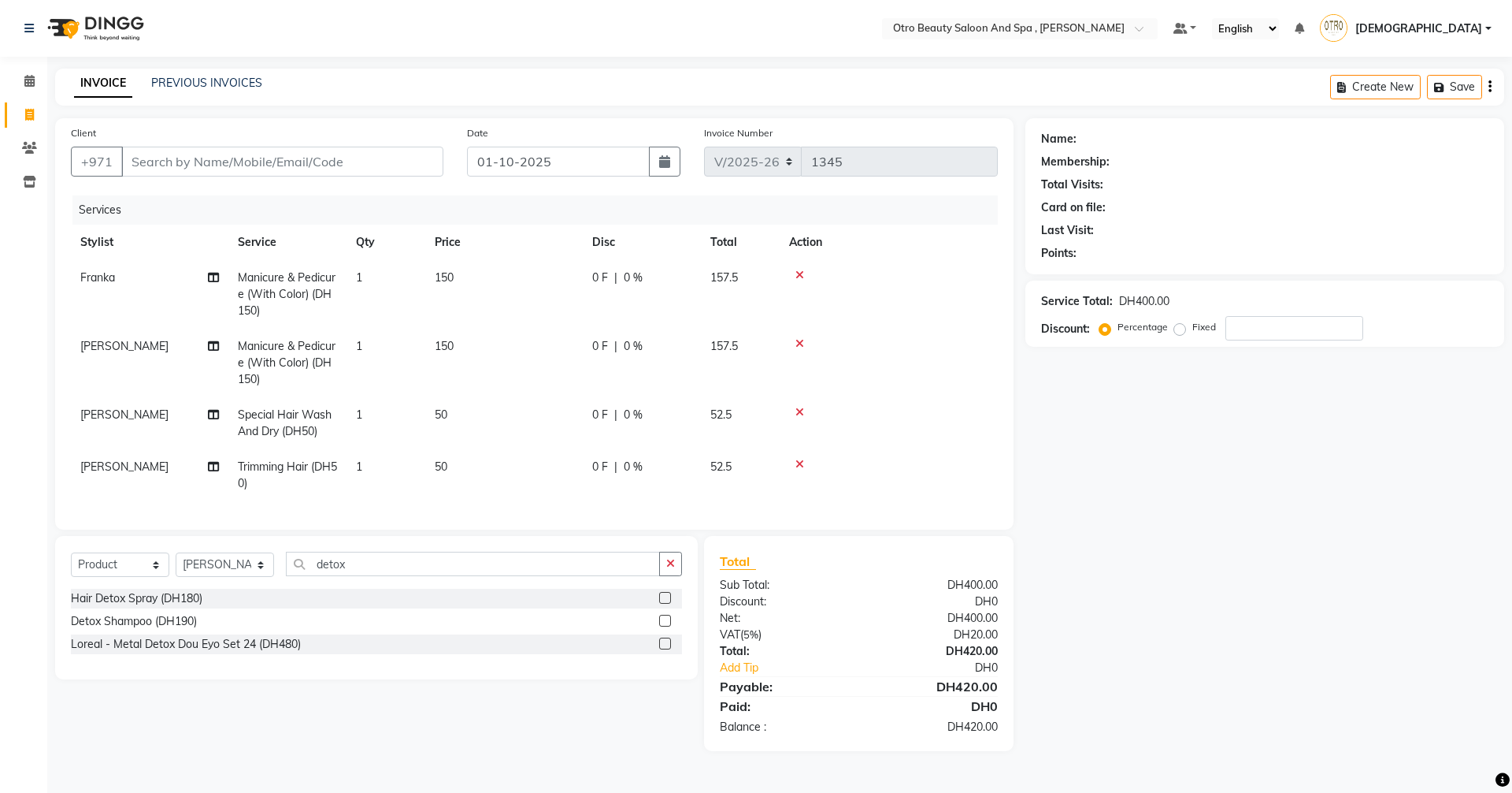
click at [663, 604] on label at bounding box center [665, 597] width 12 height 12
click at [663, 604] on input "checkbox" at bounding box center [664, 597] width 10 height 10
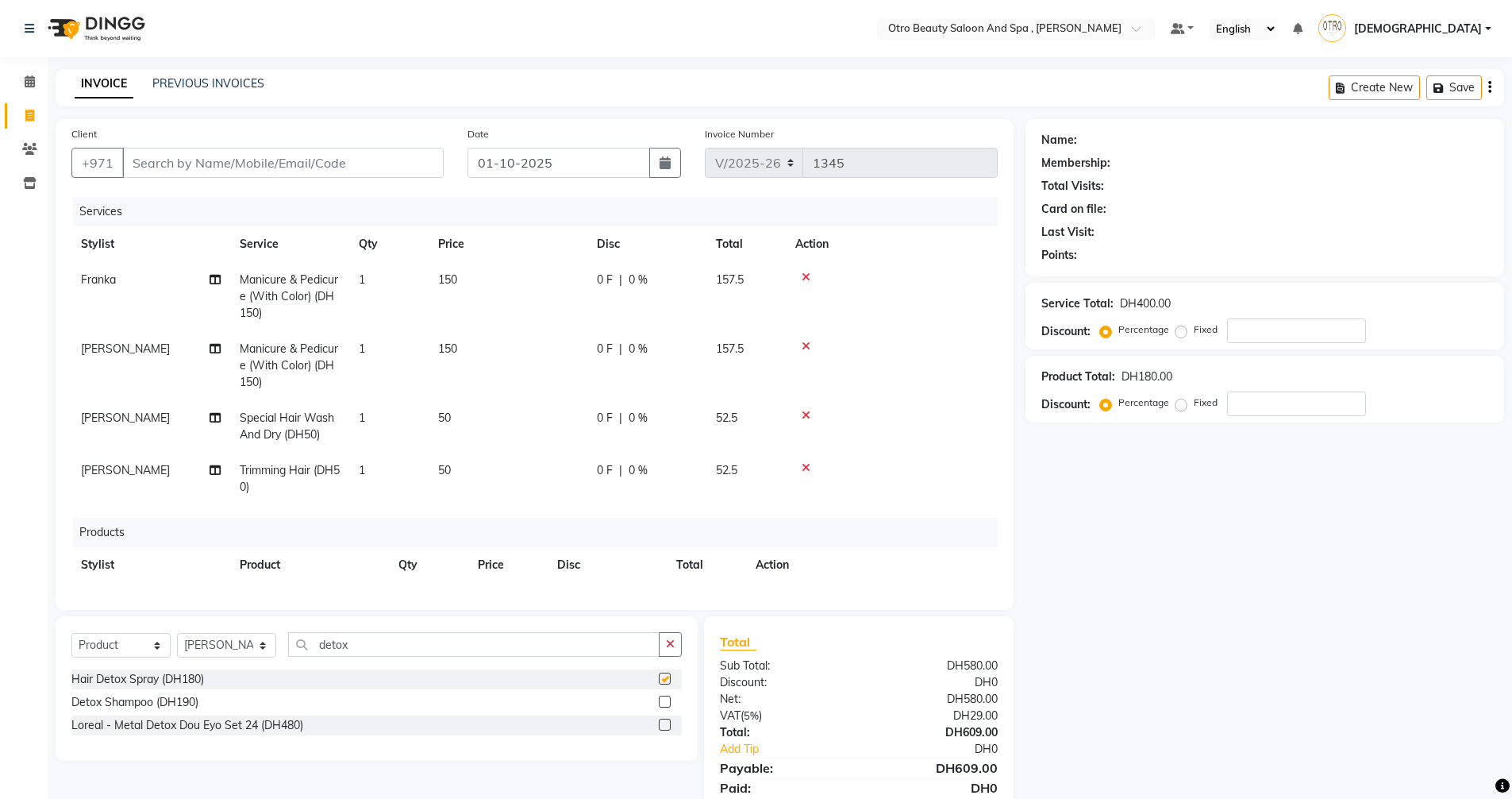
checkbox input "false"
click at [254, 153] on input "Client" at bounding box center [283, 162] width 322 height 30
type input "5"
type input "0"
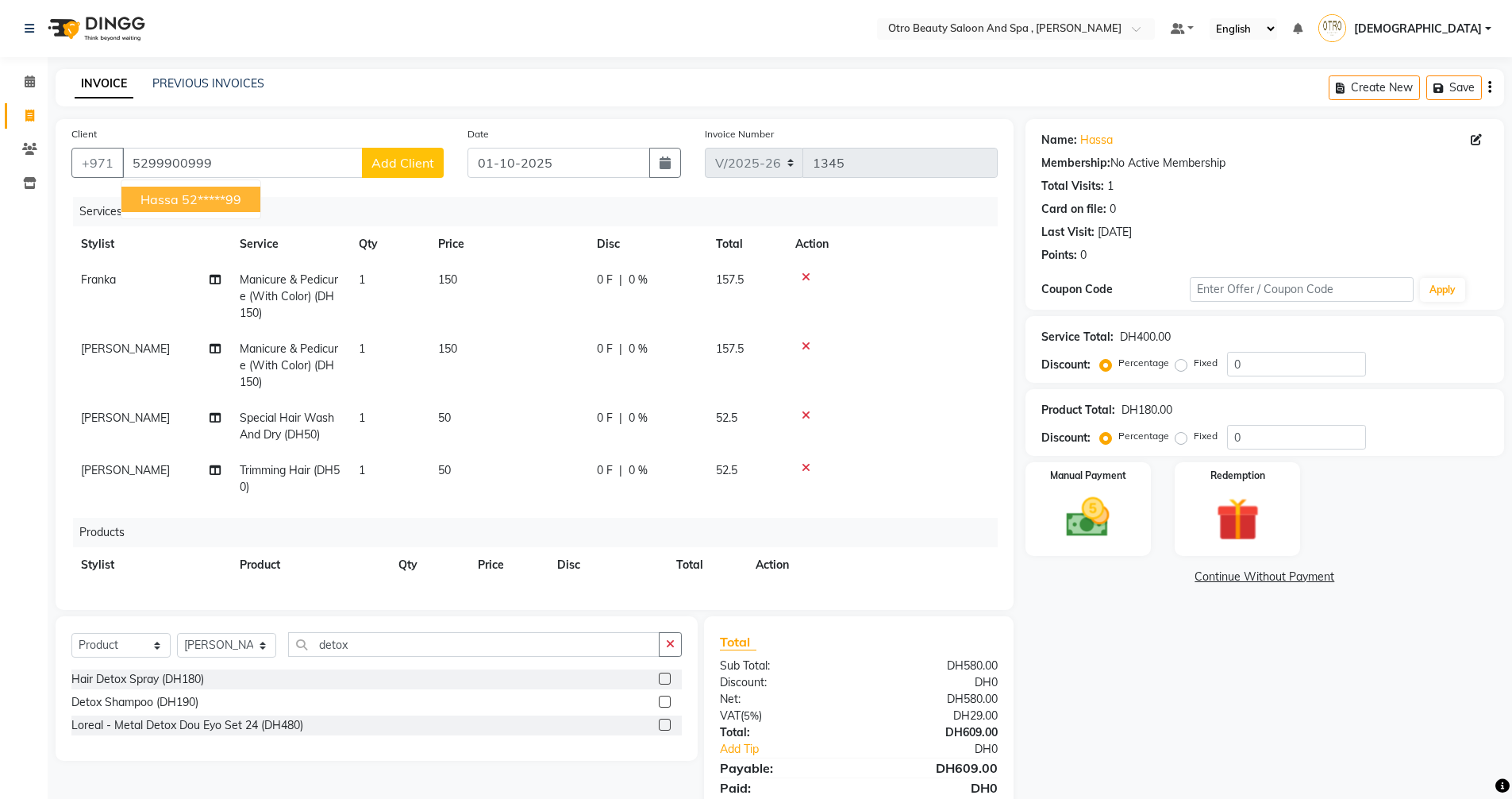
click at [213, 204] on ngb-highlight "52*****99" at bounding box center [211, 199] width 59 height 16
type input "52*****99"
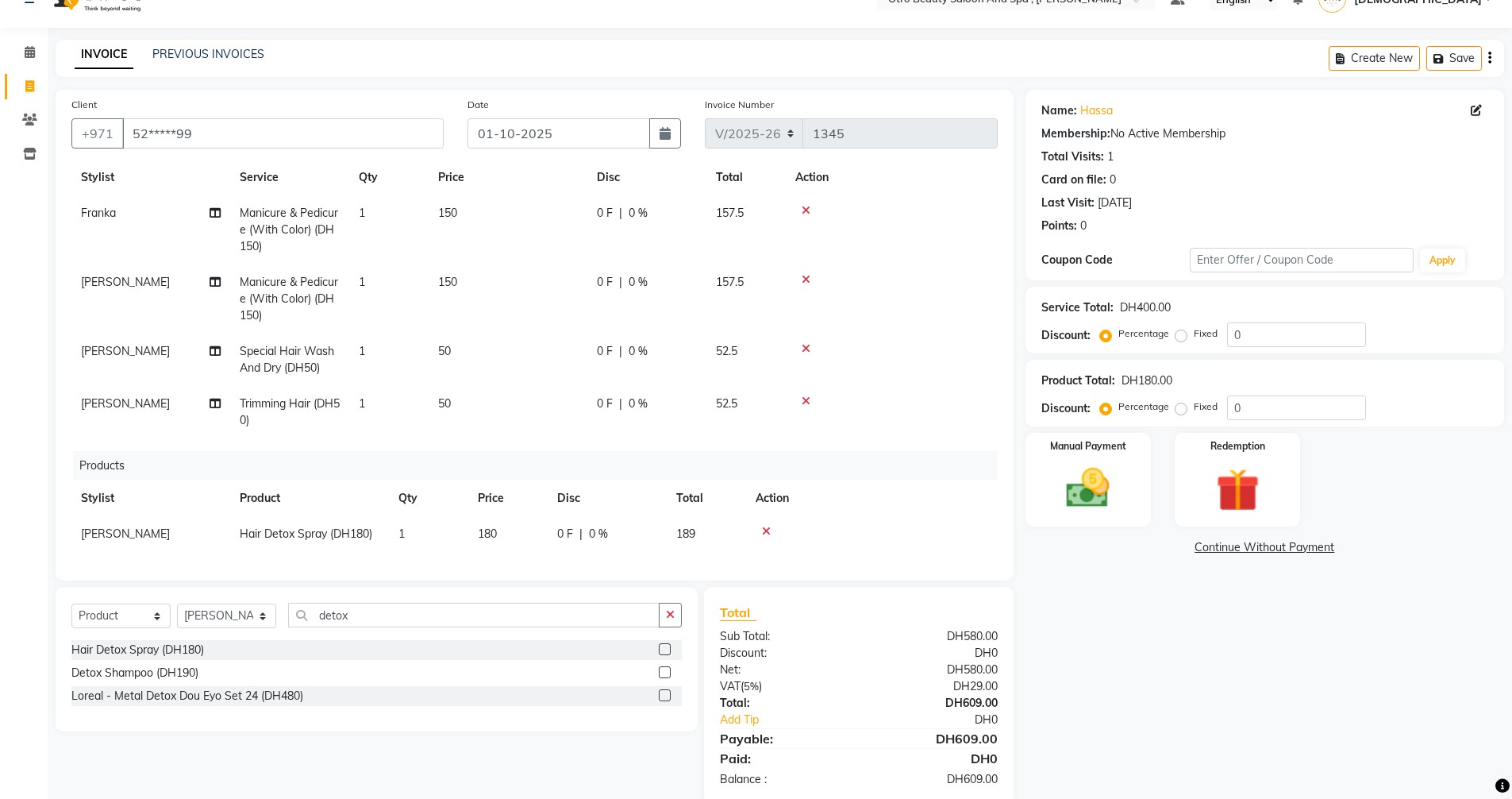
scroll to position [58, 0]
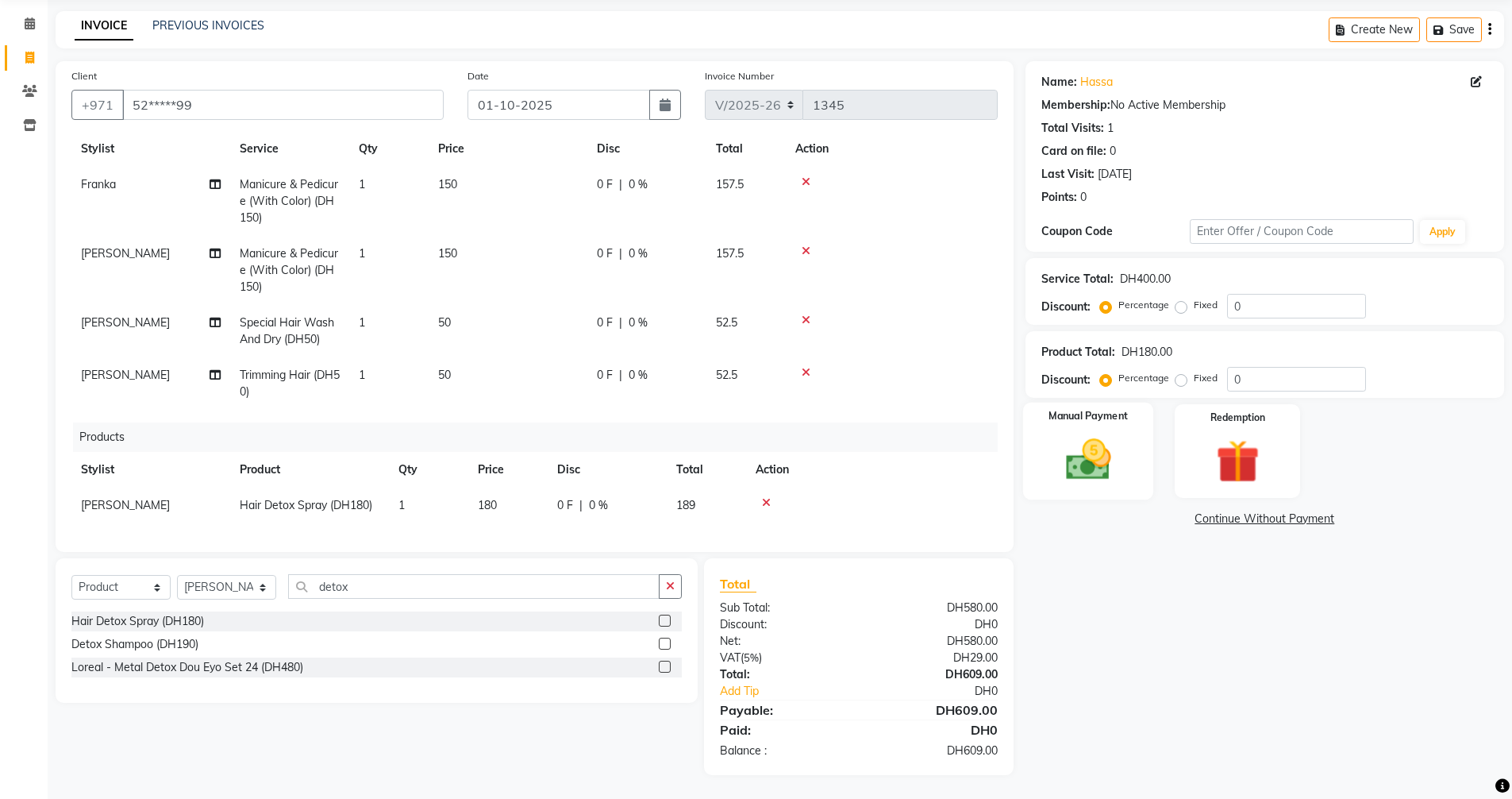
click at [1102, 459] on img at bounding box center [1088, 459] width 73 height 52
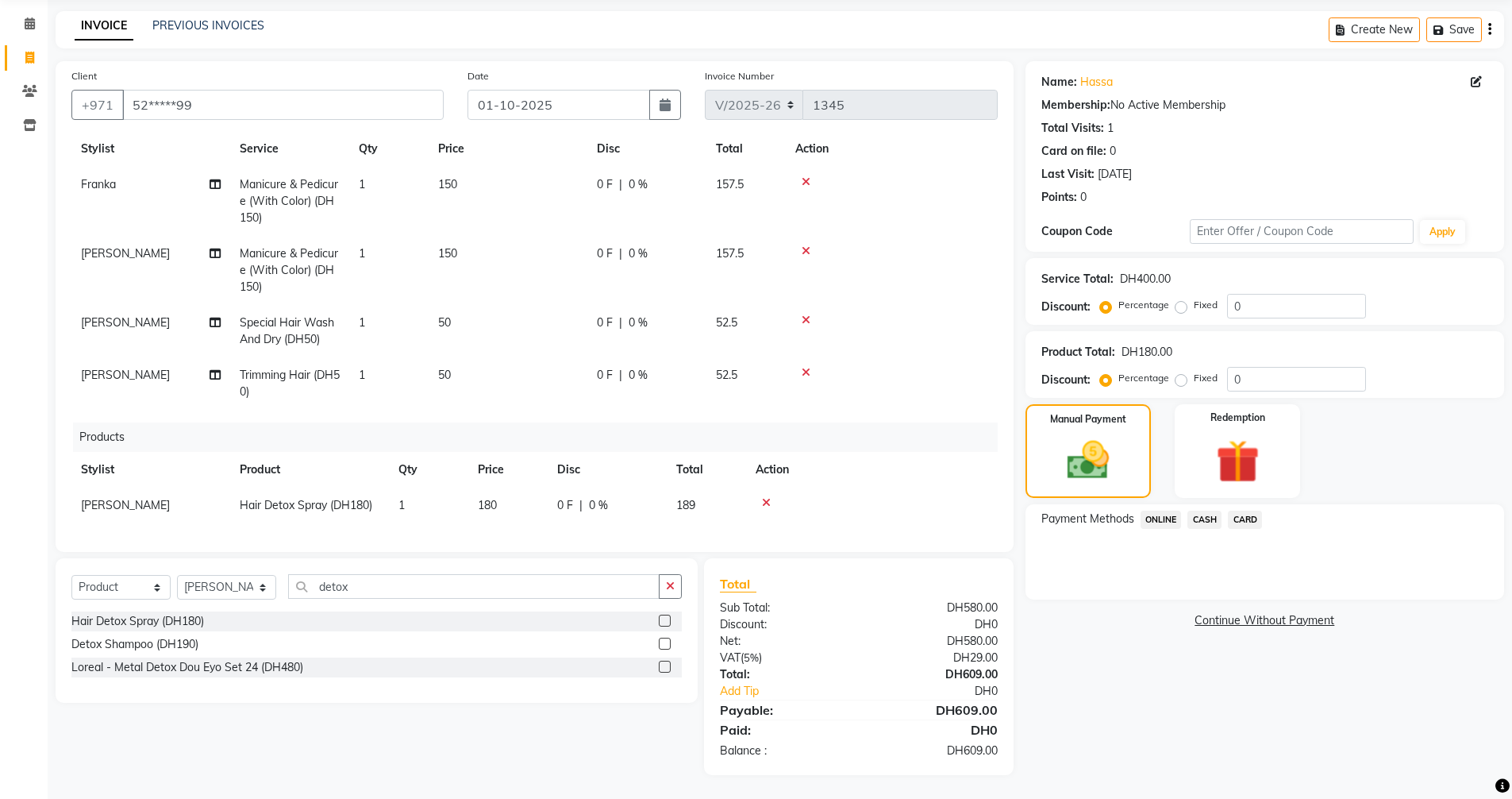
click at [1248, 521] on span "CARD" at bounding box center [1245, 520] width 34 height 18
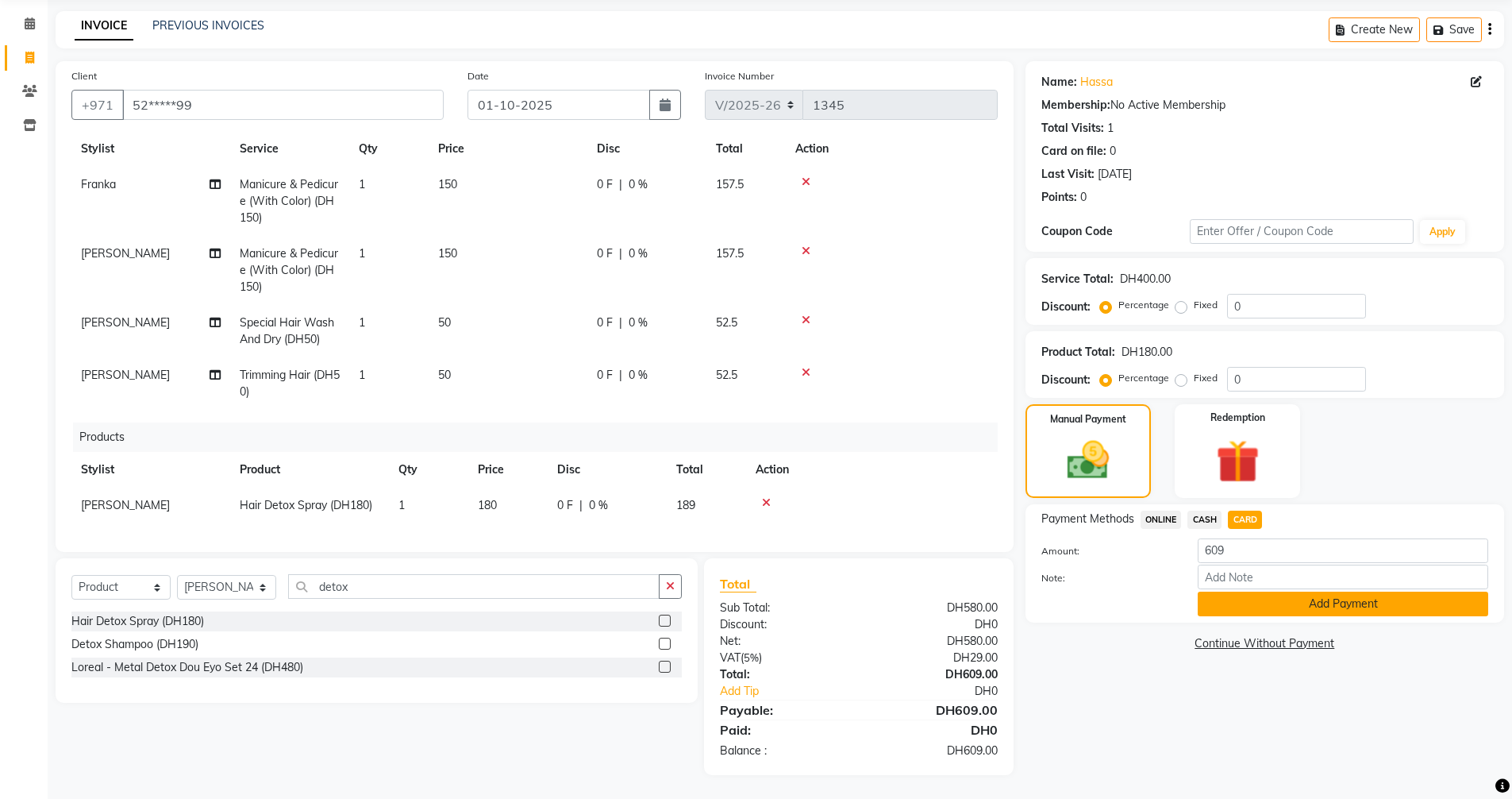
click at [1245, 604] on button "Add Payment" at bounding box center [1342, 603] width 291 height 25
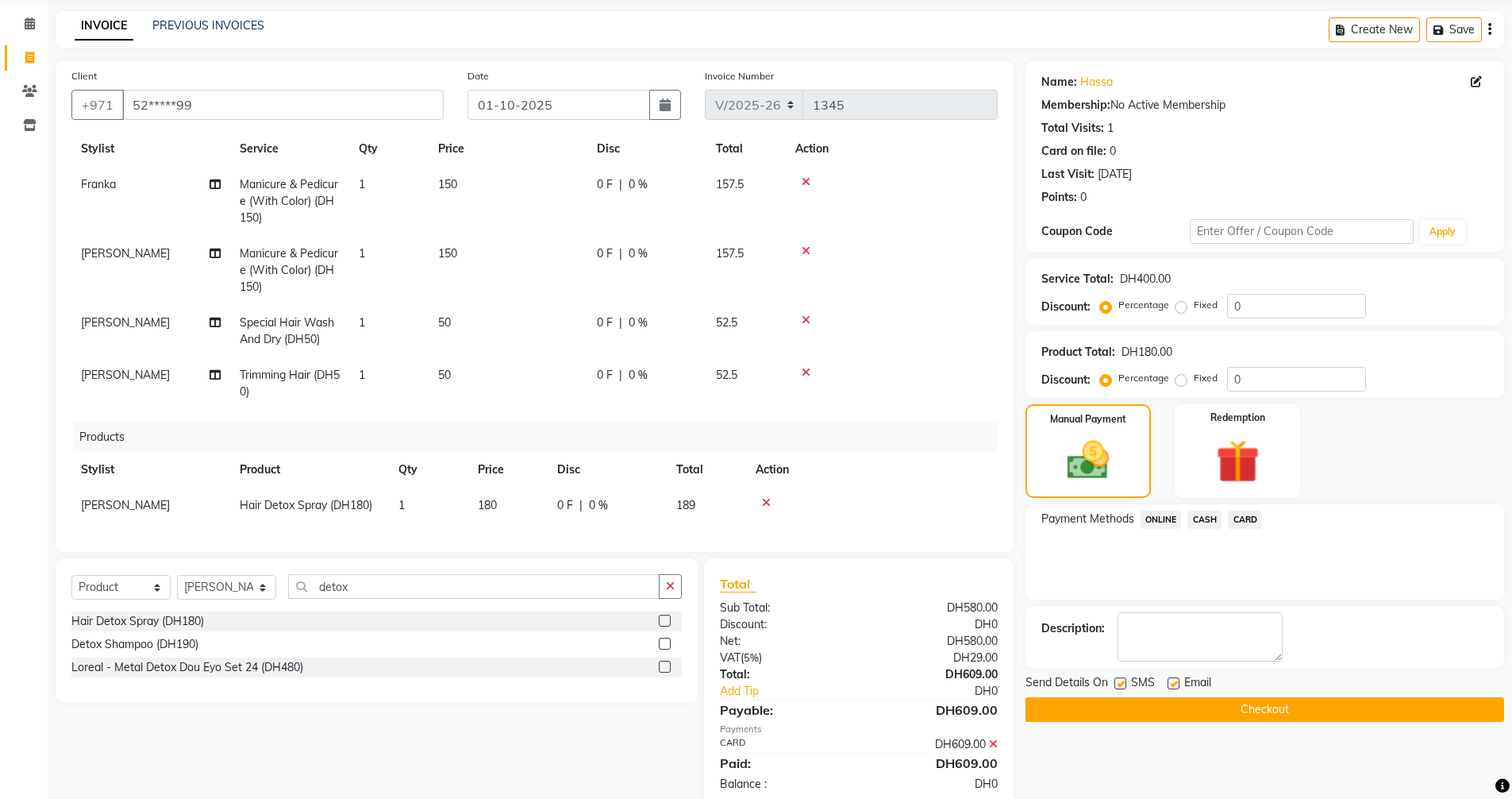
scroll to position [91, 0]
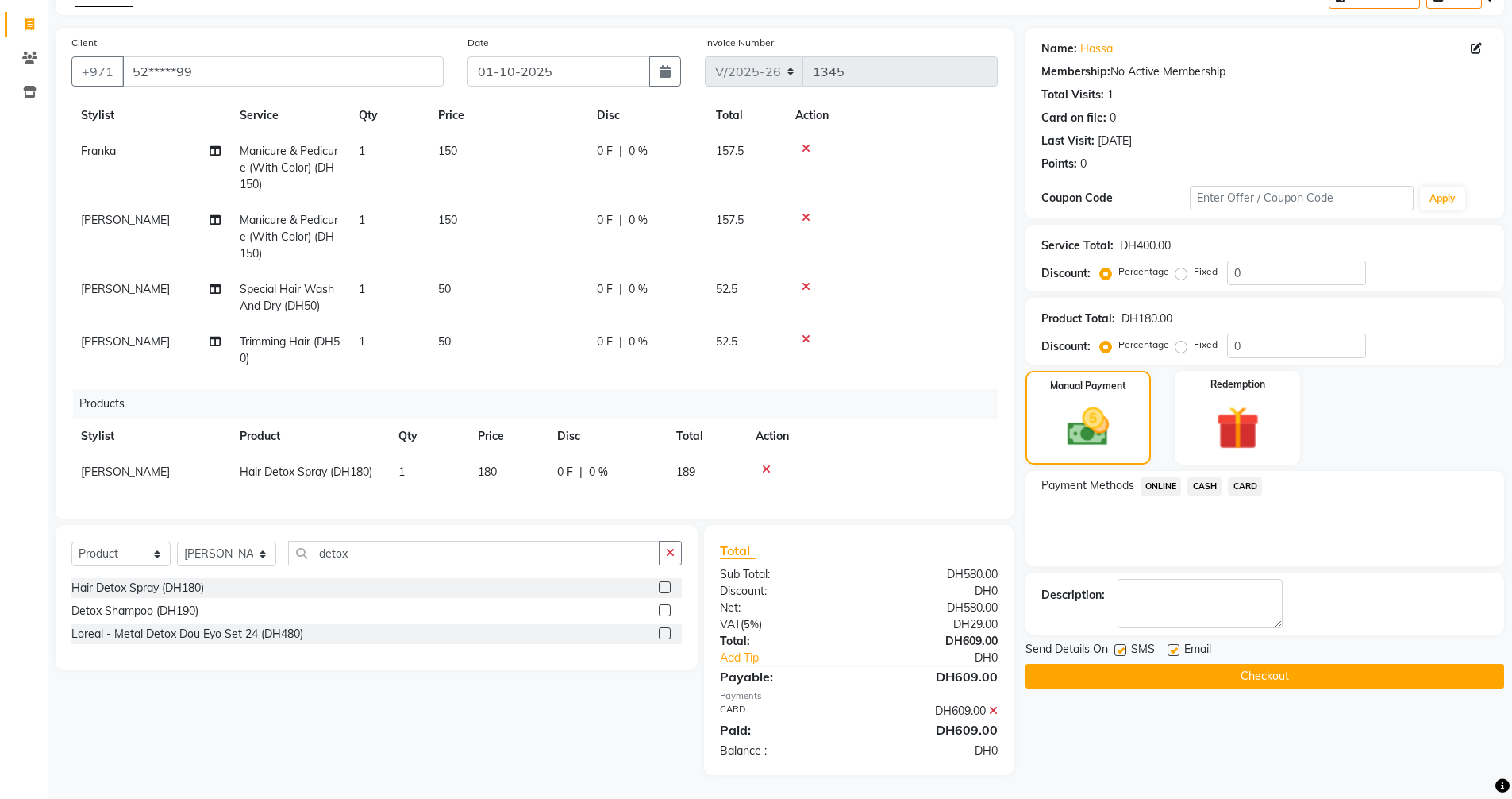
click at [1301, 670] on button "Checkout" at bounding box center [1265, 676] width 479 height 25
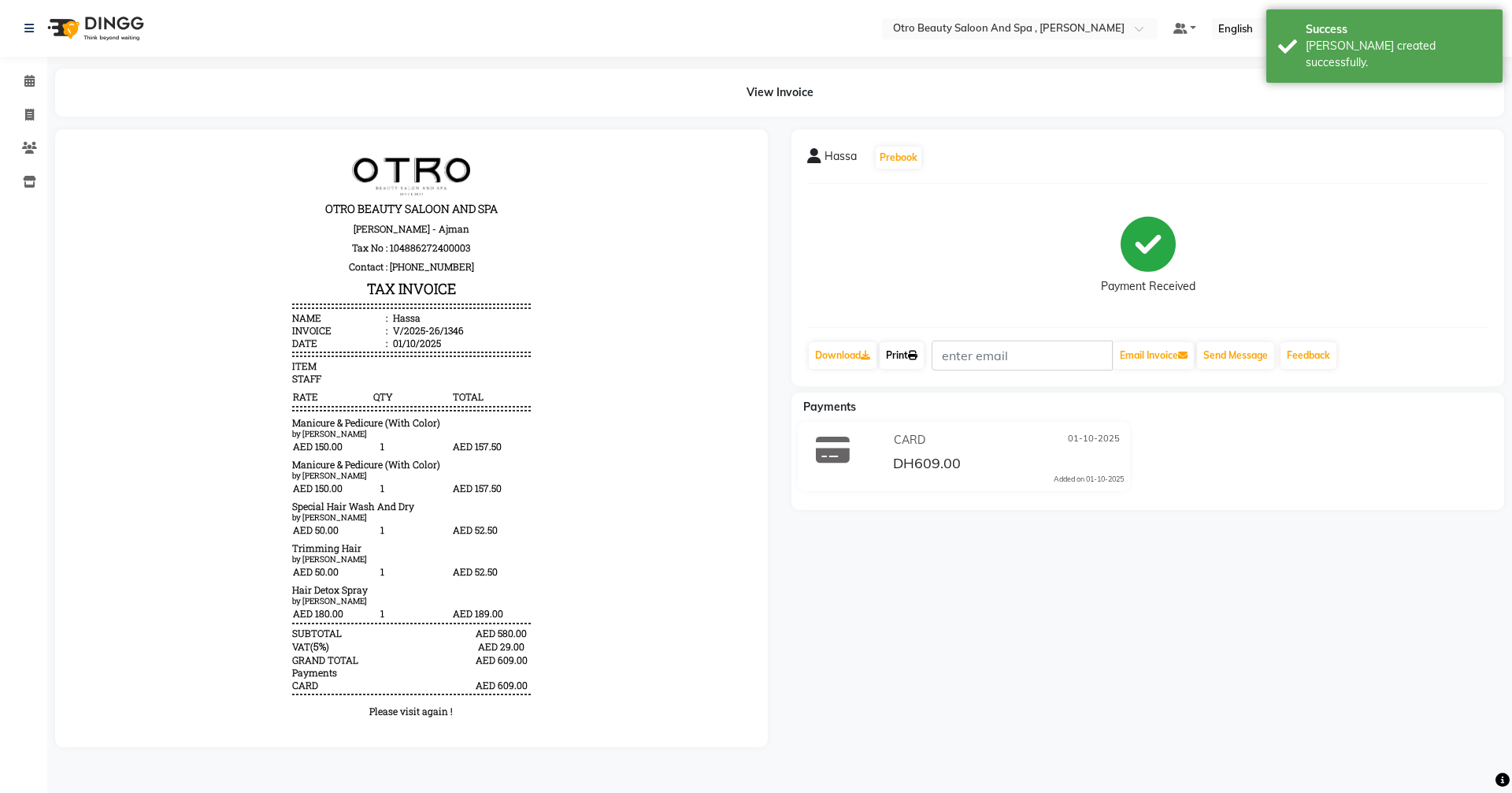
click at [913, 351] on link "Print" at bounding box center [901, 356] width 44 height 27
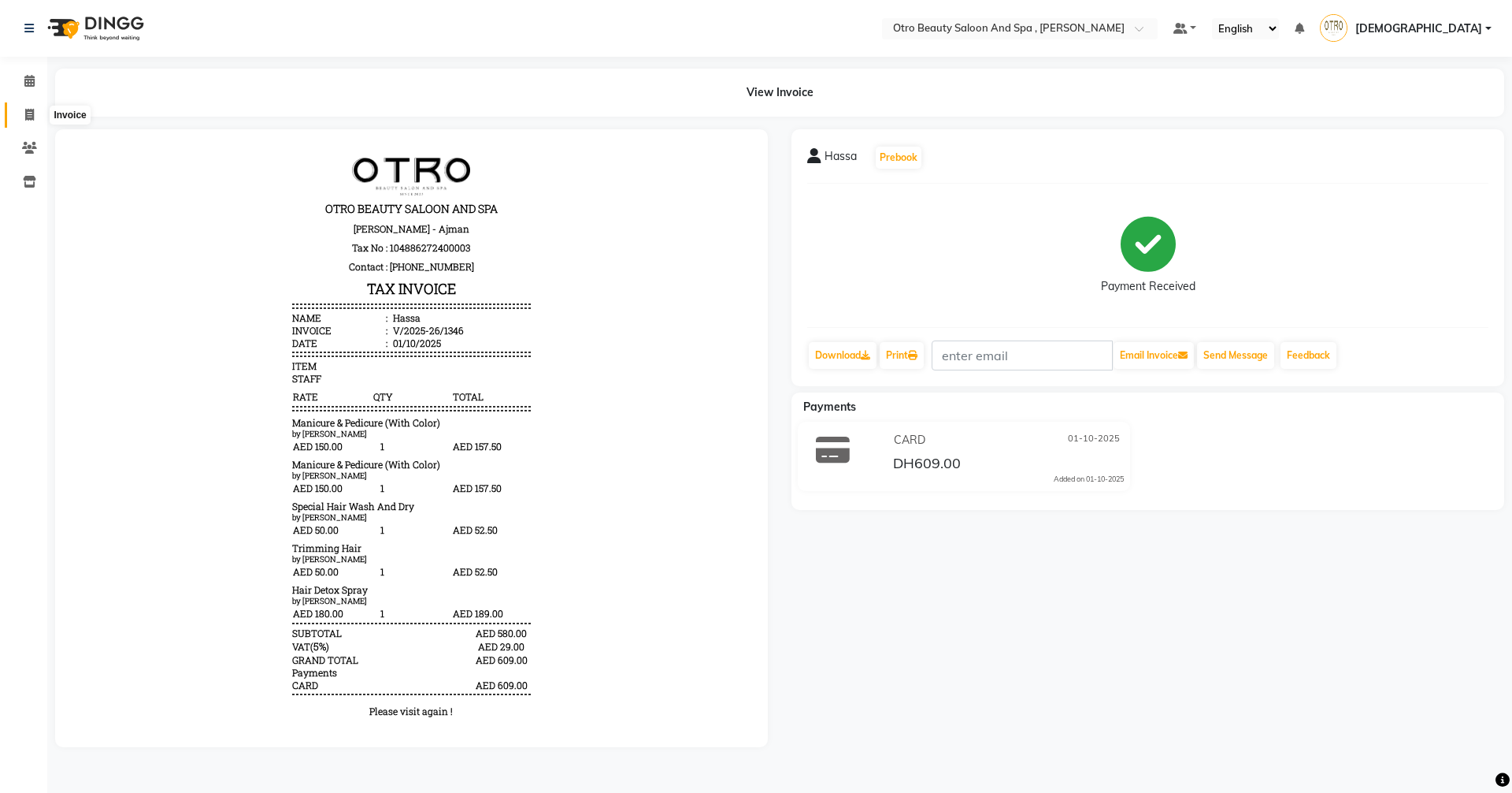
click at [24, 112] on span at bounding box center [29, 116] width 27 height 18
select select "service"
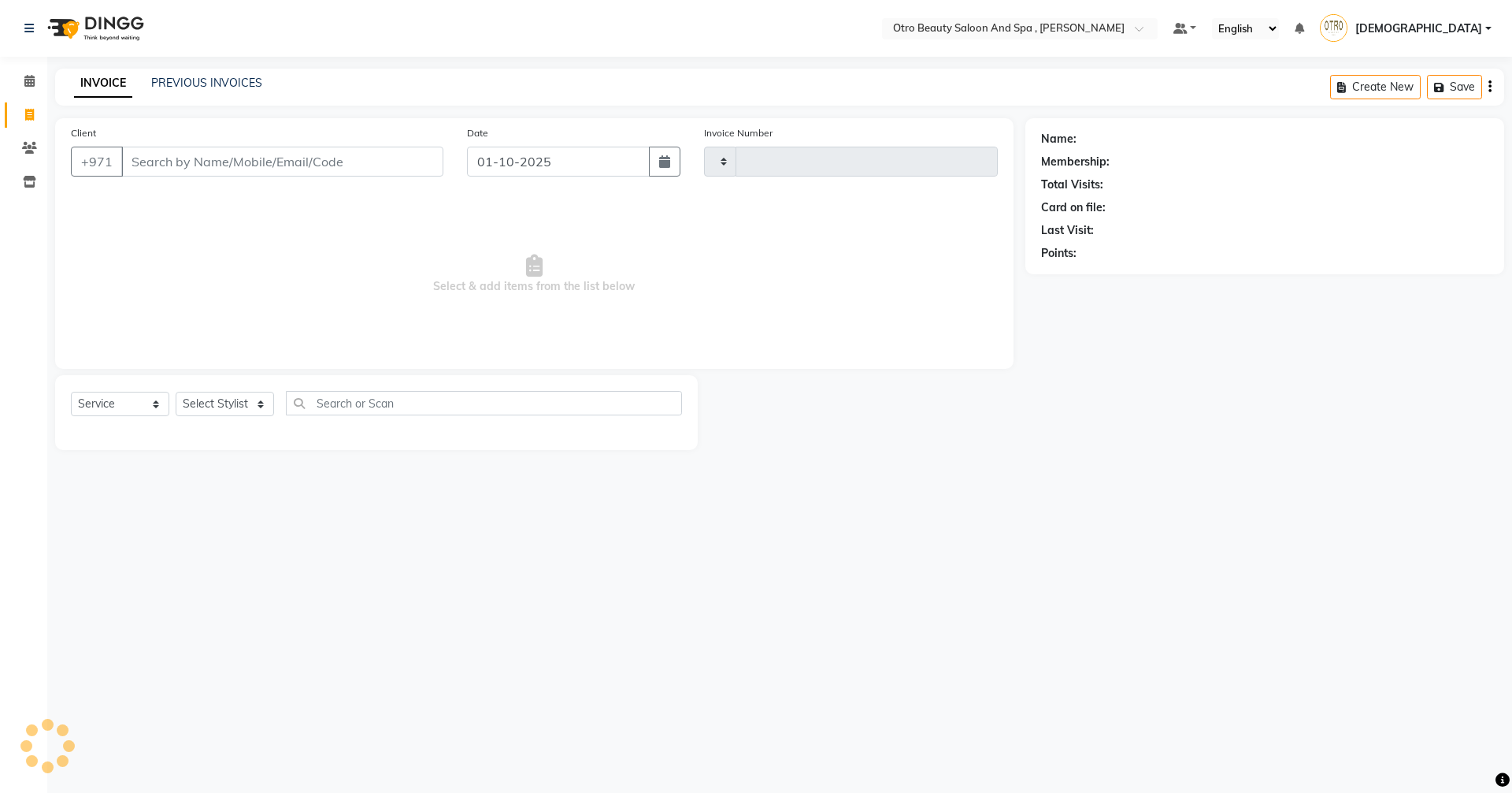
type input "1347"
select select "8622"
click at [201, 82] on link "PREVIOUS INVOICES" at bounding box center [206, 83] width 111 height 14
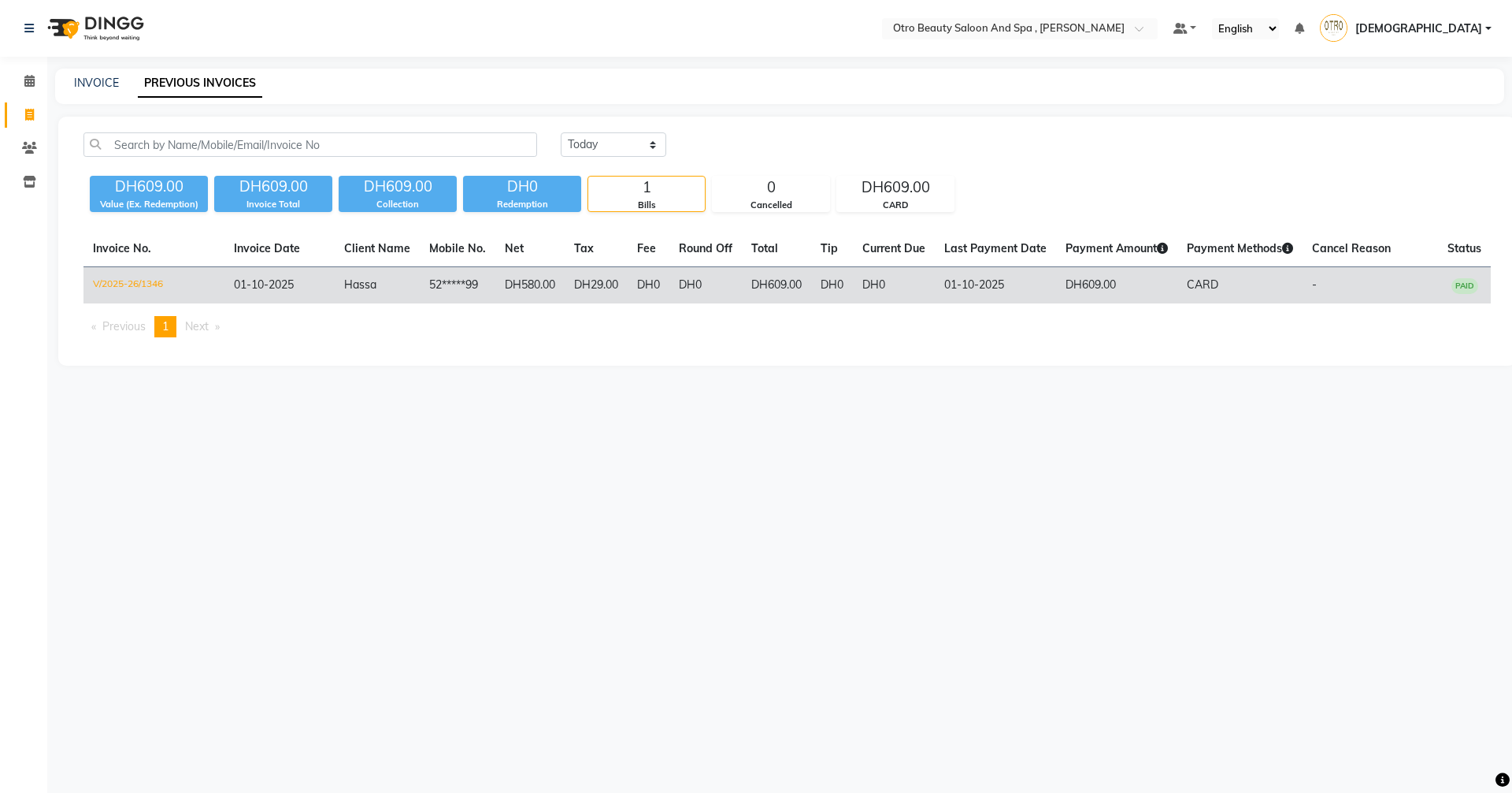
click at [794, 289] on td "DH609.00" at bounding box center [776, 285] width 70 height 37
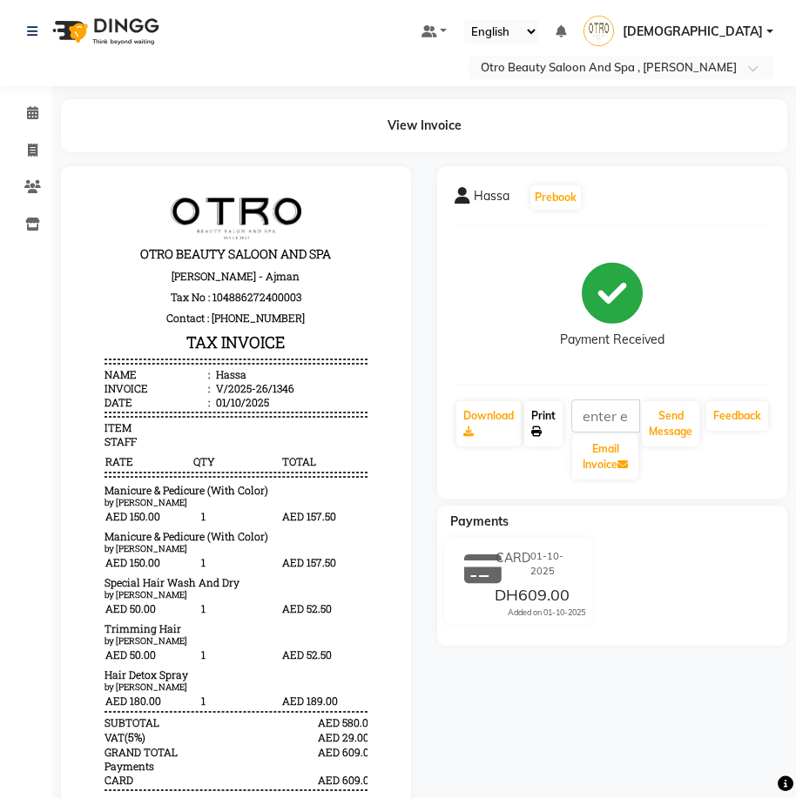
click at [546, 424] on link "Print" at bounding box center [543, 423] width 38 height 45
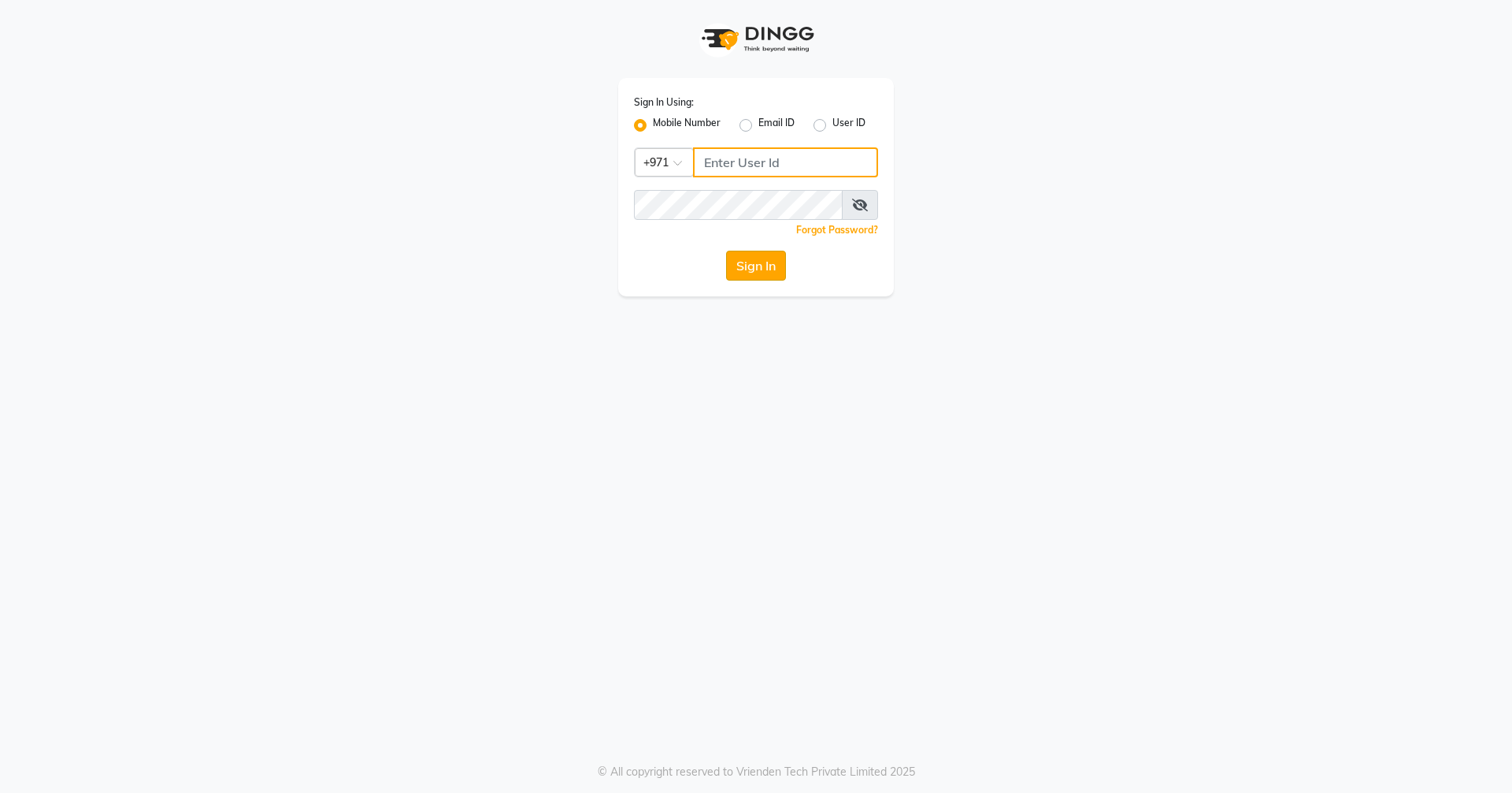
type input "523303322"
click at [762, 263] on button "Sign In" at bounding box center [756, 265] width 60 height 30
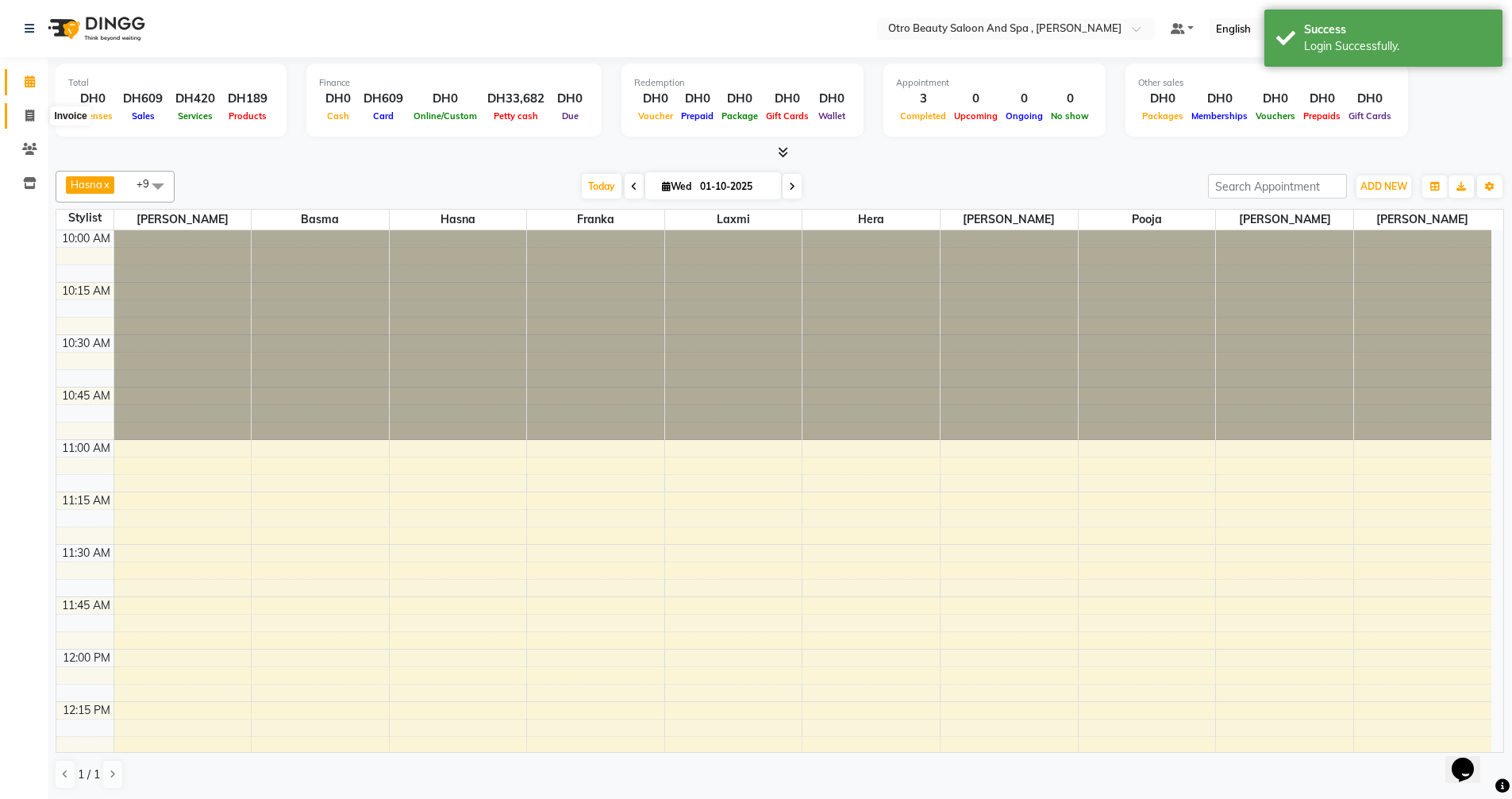
click at [34, 120] on icon at bounding box center [30, 115] width 9 height 12
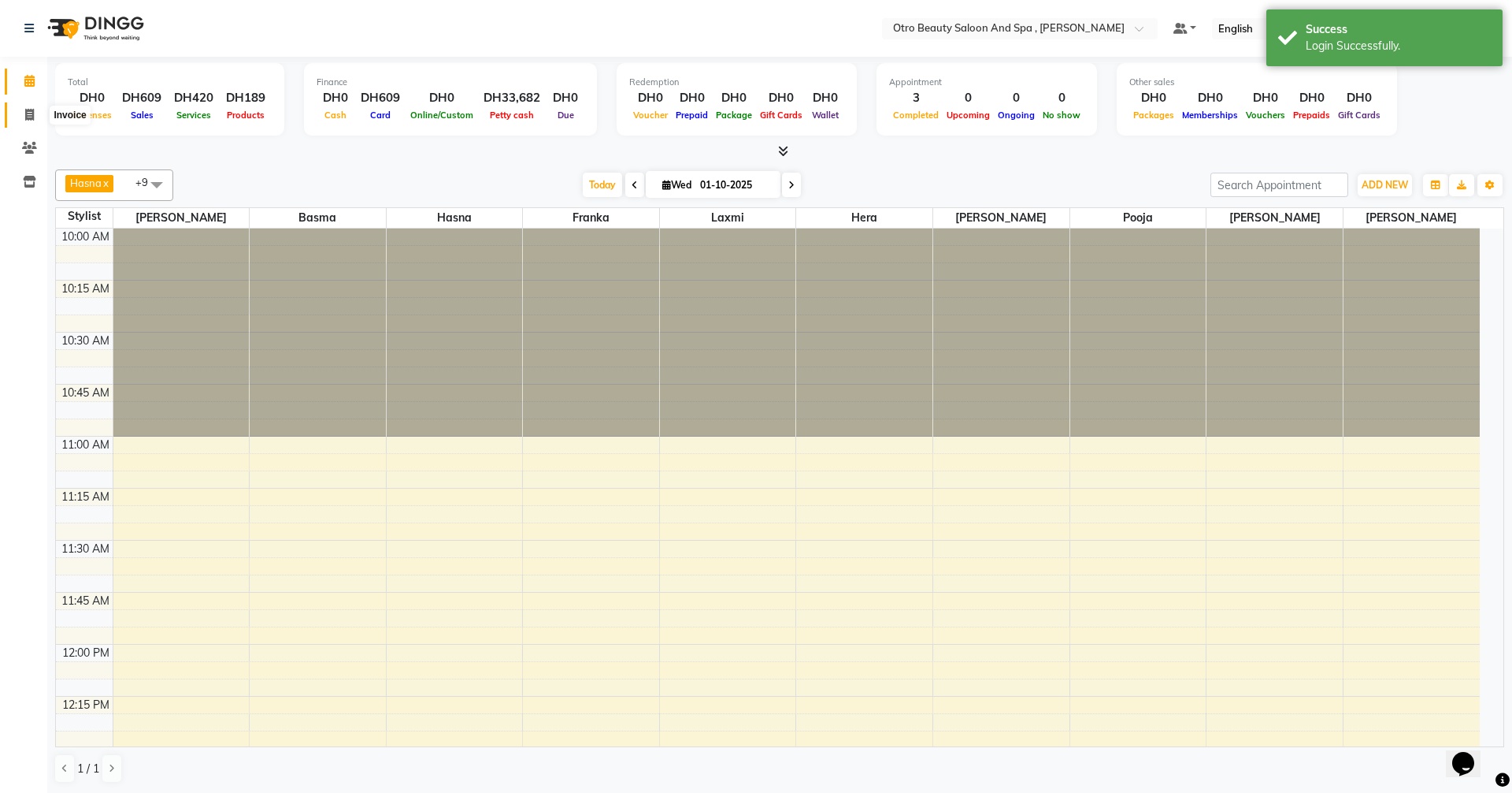
select select "service"
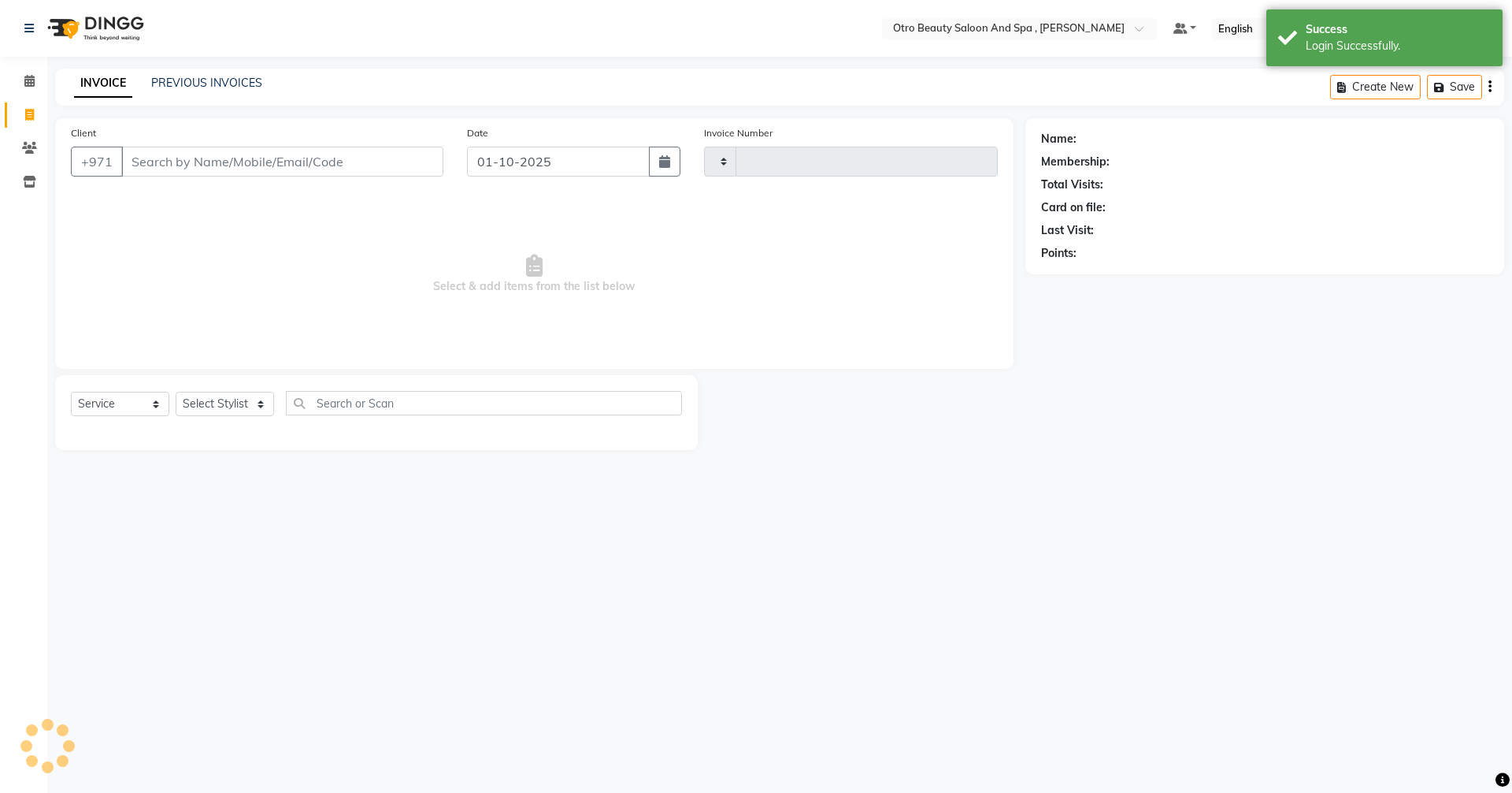
type input "1347"
select select "8622"
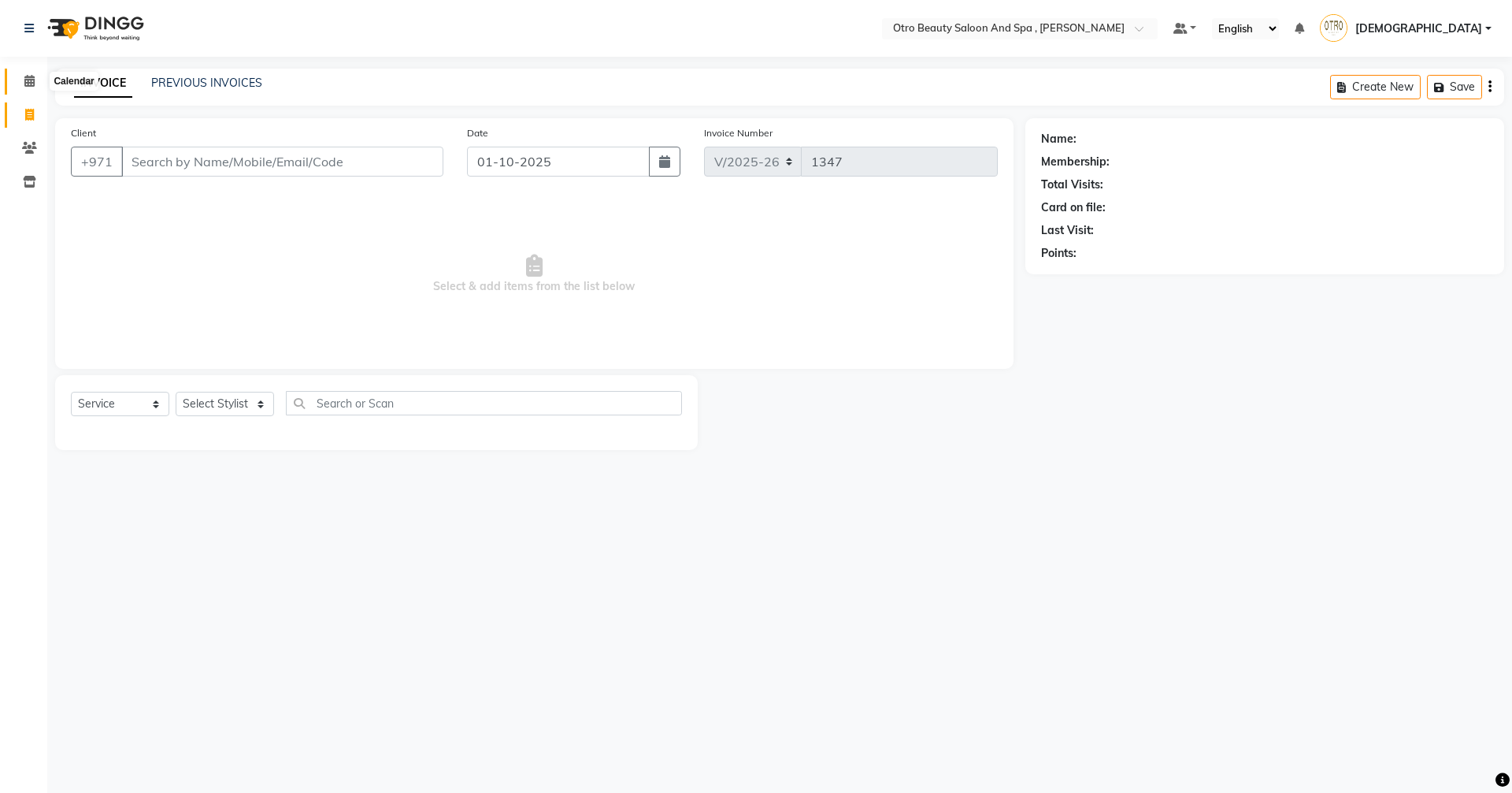
click at [28, 76] on icon at bounding box center [29, 81] width 10 height 12
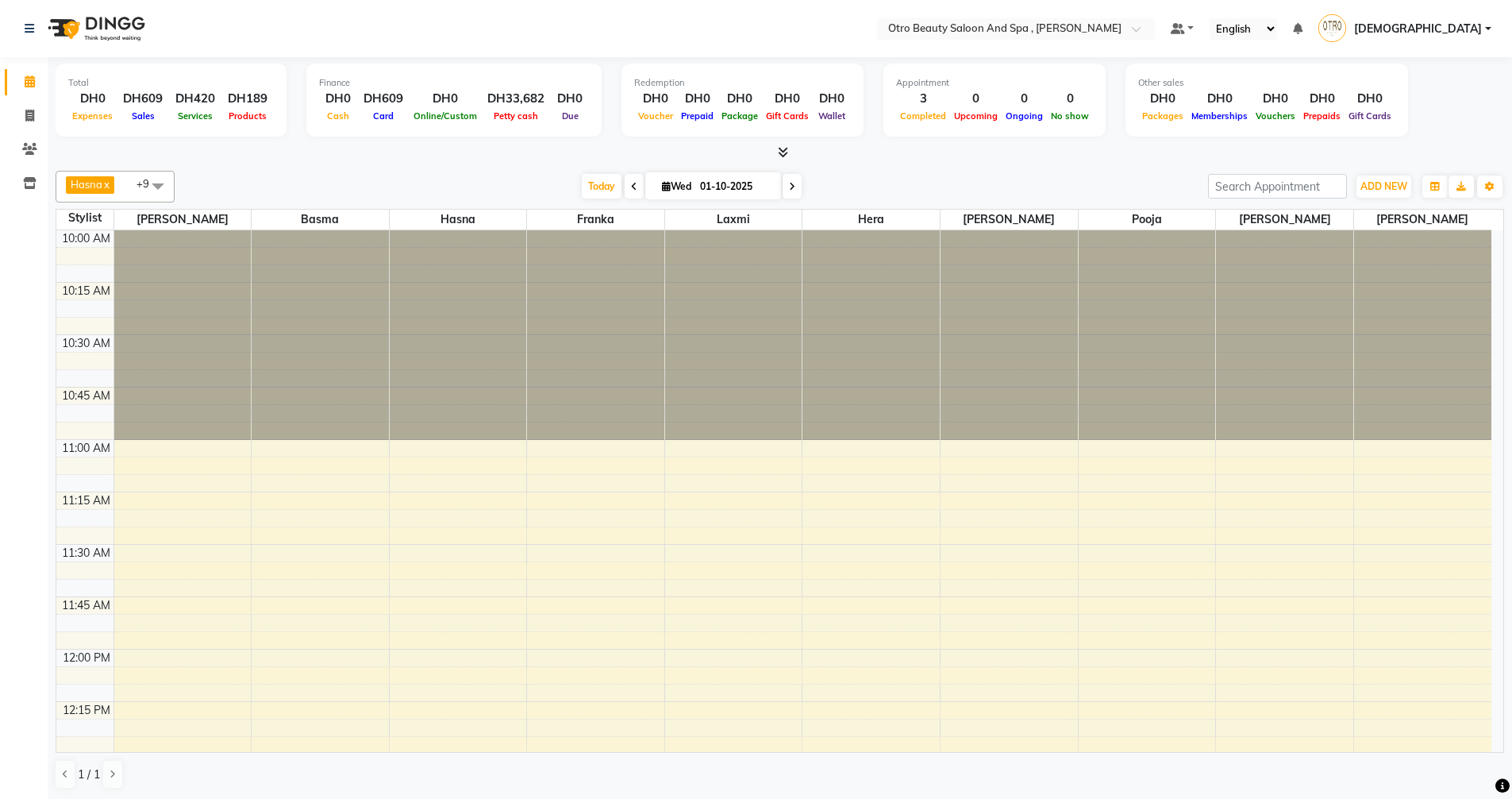
click at [662, 187] on icon at bounding box center [667, 185] width 9 height 10
select select "10"
select select "2025"
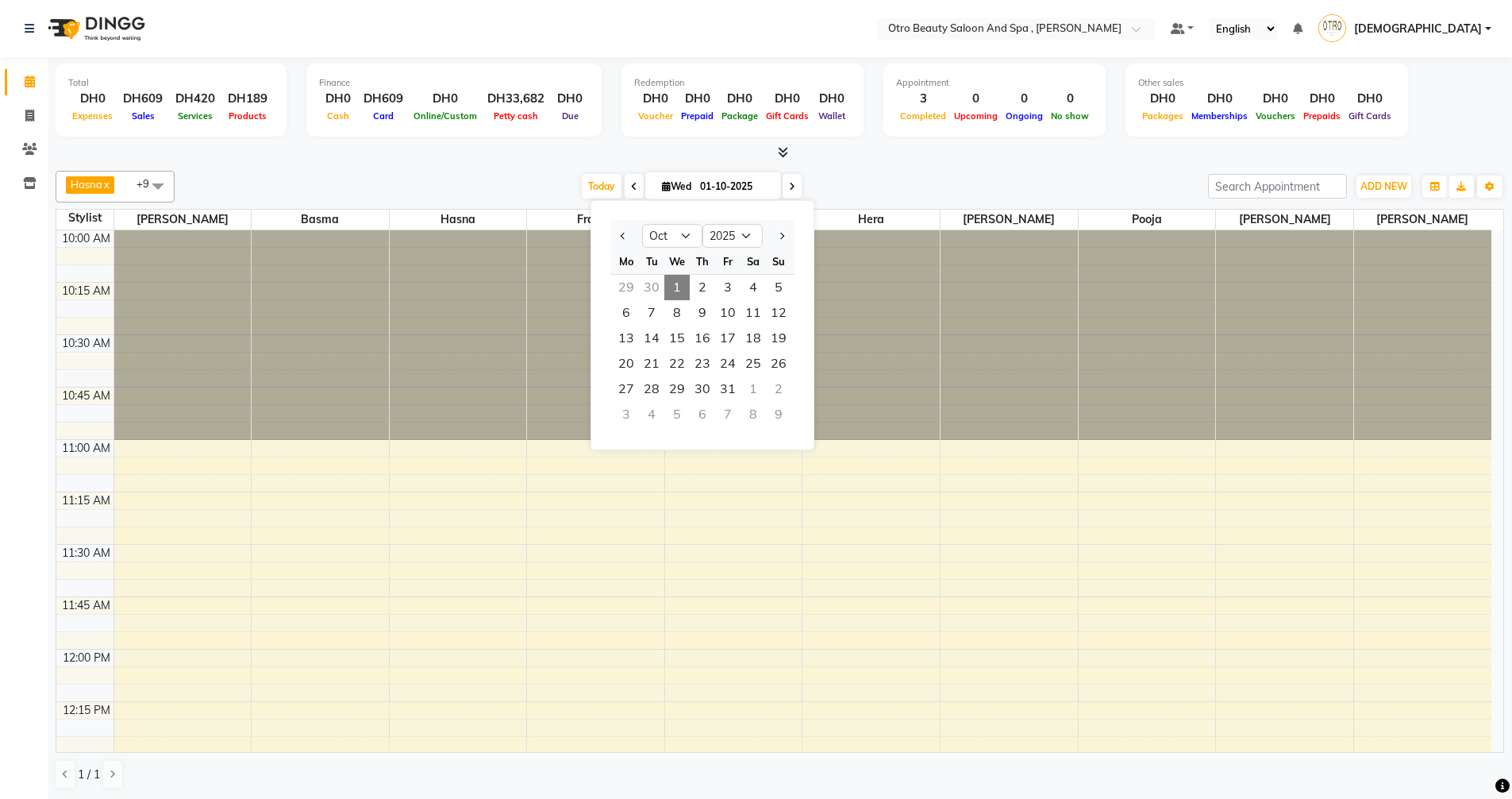
click at [650, 285] on div "30" at bounding box center [652, 287] width 26 height 26
type input "30-09-2025"
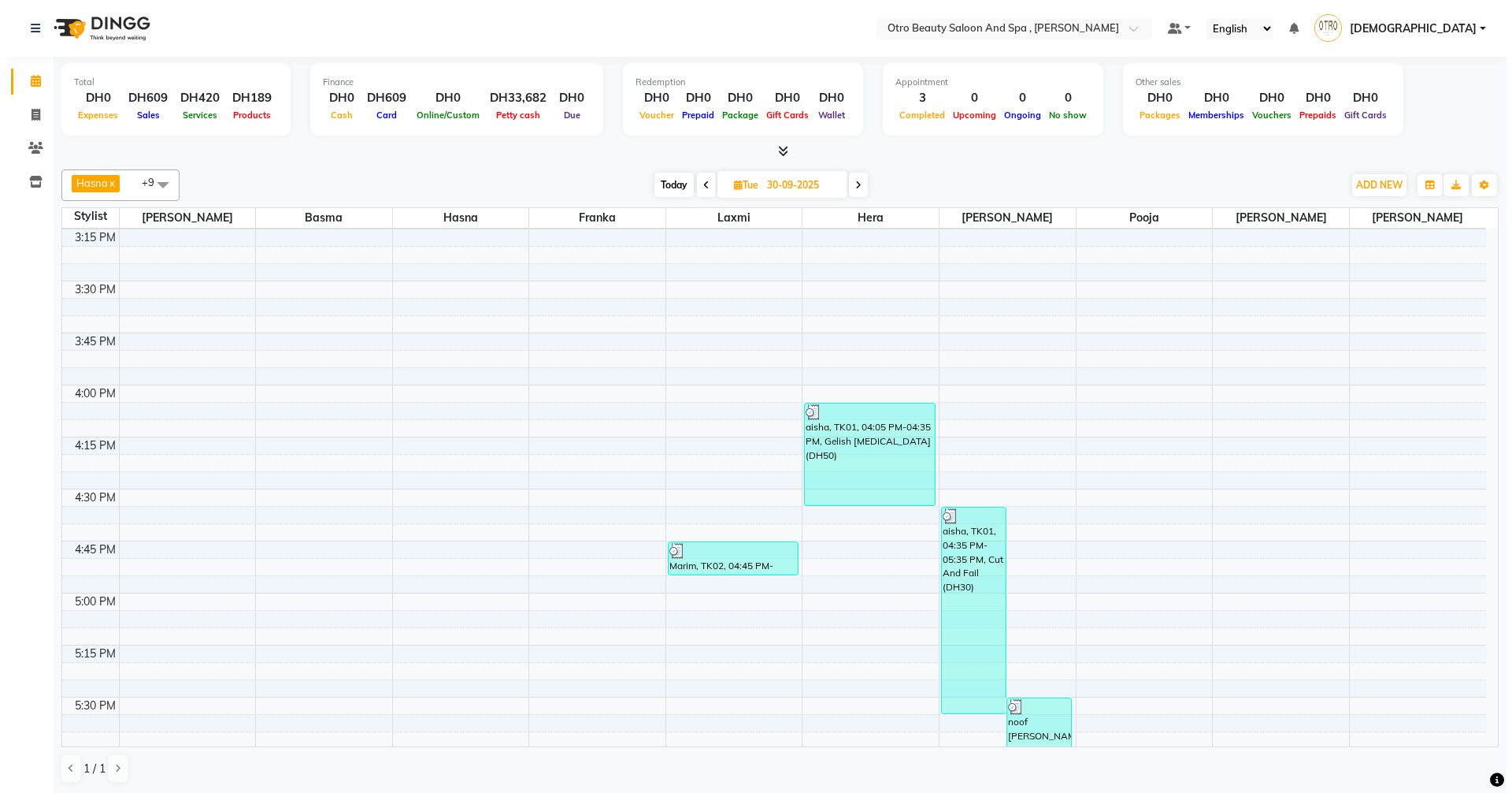
scroll to position [1161, 0]
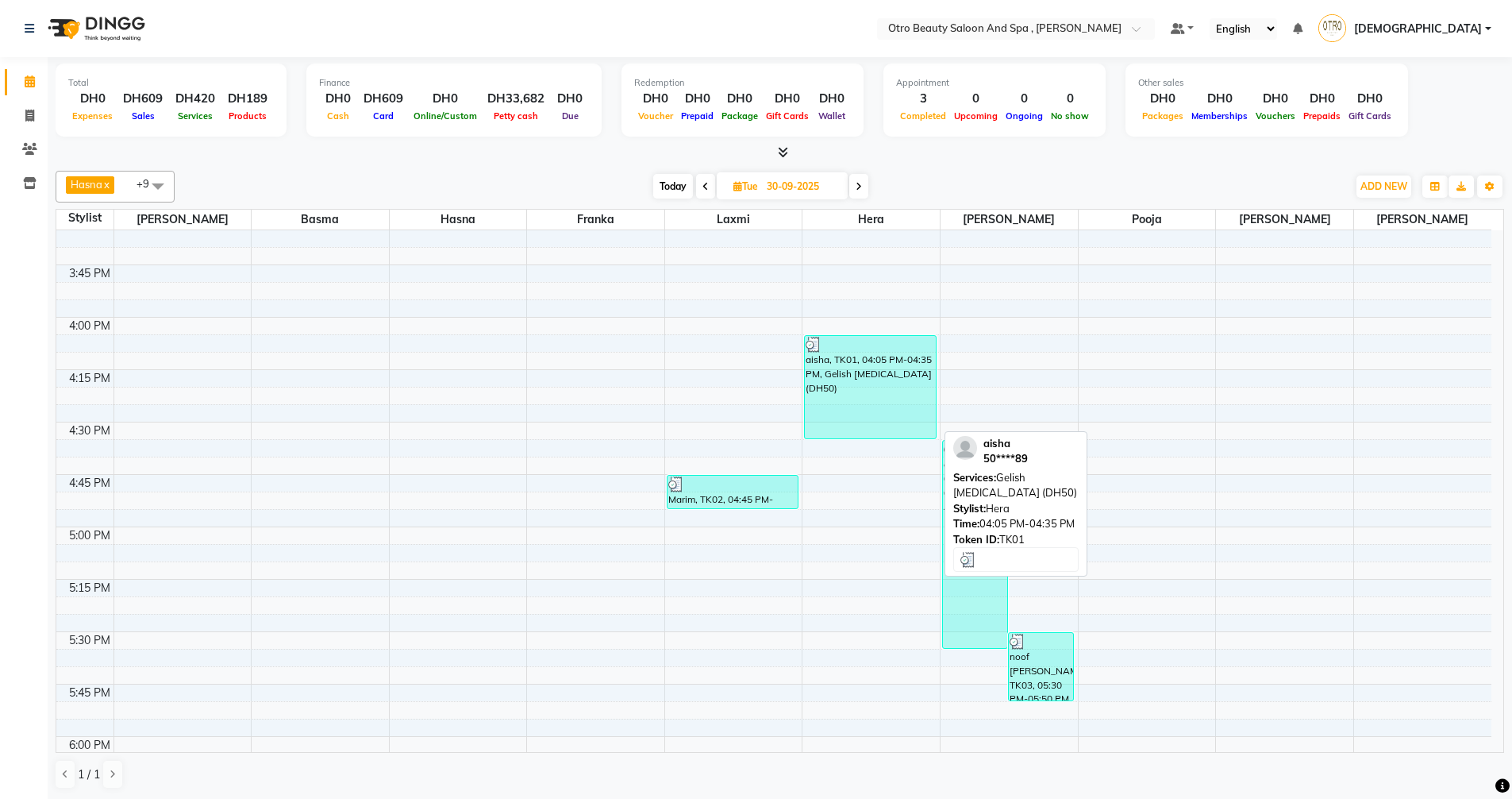
click at [866, 367] on div "aisha, TK01, 04:05 PM-04:35 PM, Gelish Nail Removal (DH50)" at bounding box center [870, 387] width 130 height 102
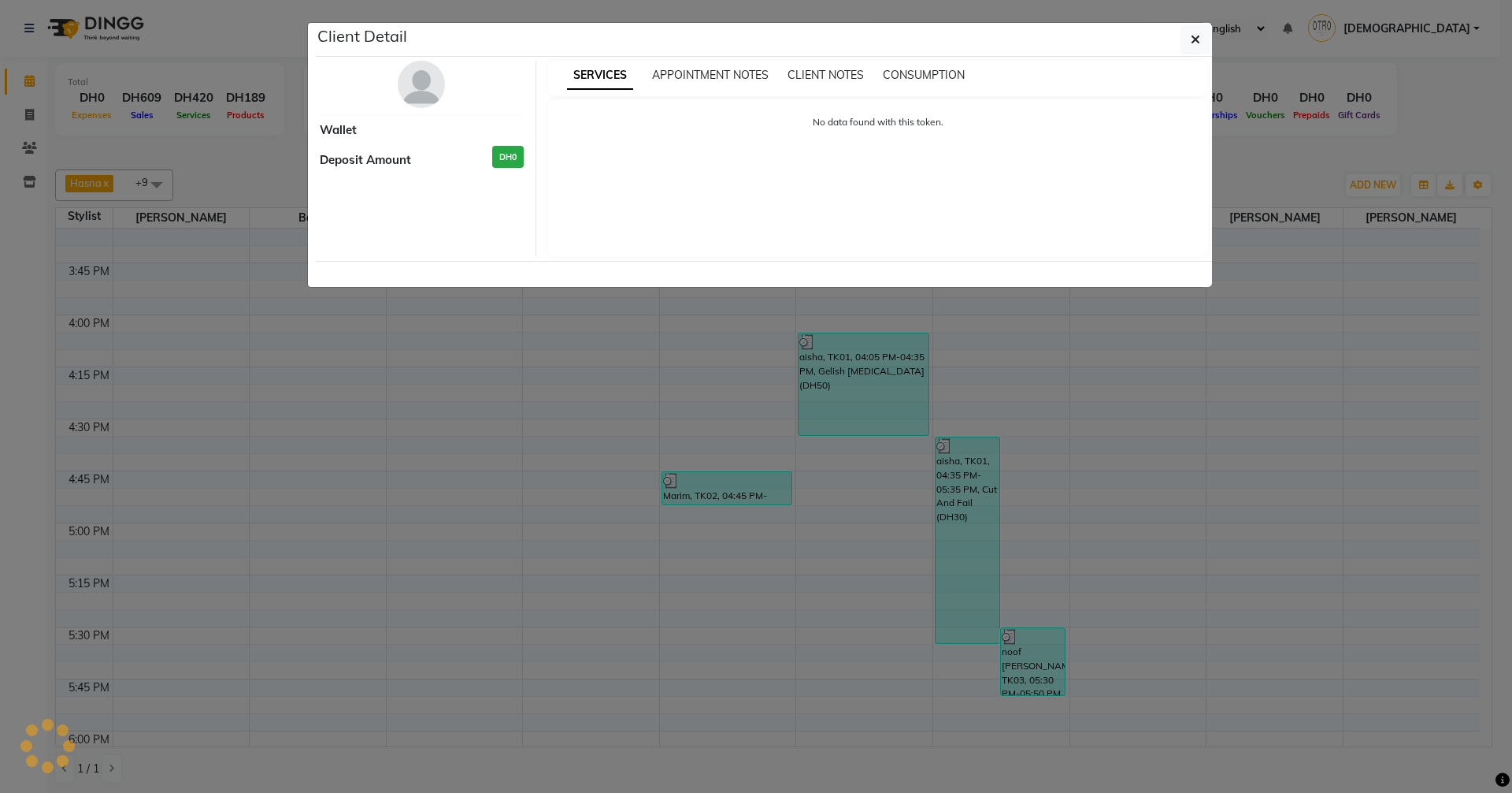
select select "3"
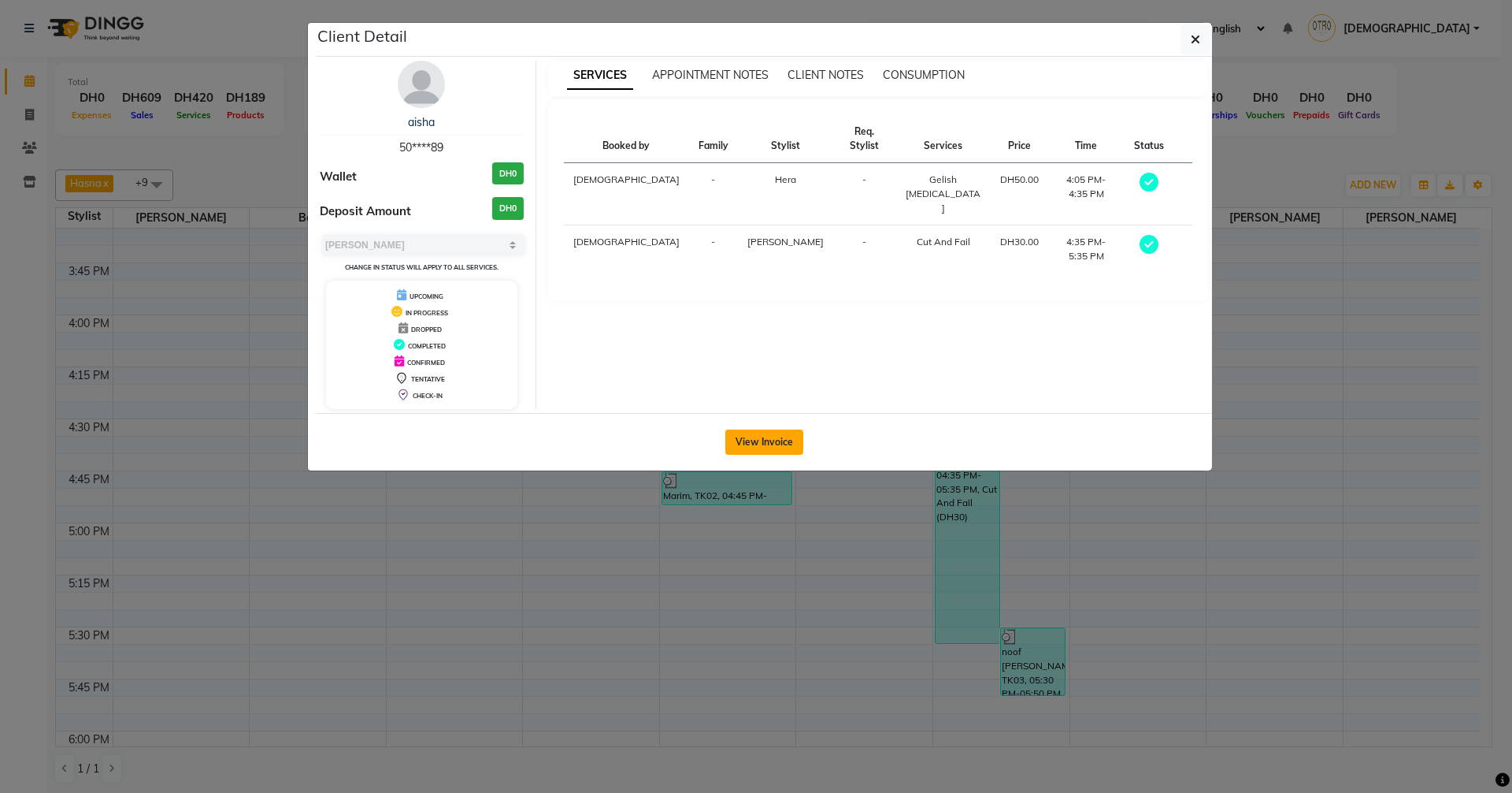
click at [772, 441] on button "View Invoice" at bounding box center [765, 442] width 78 height 25
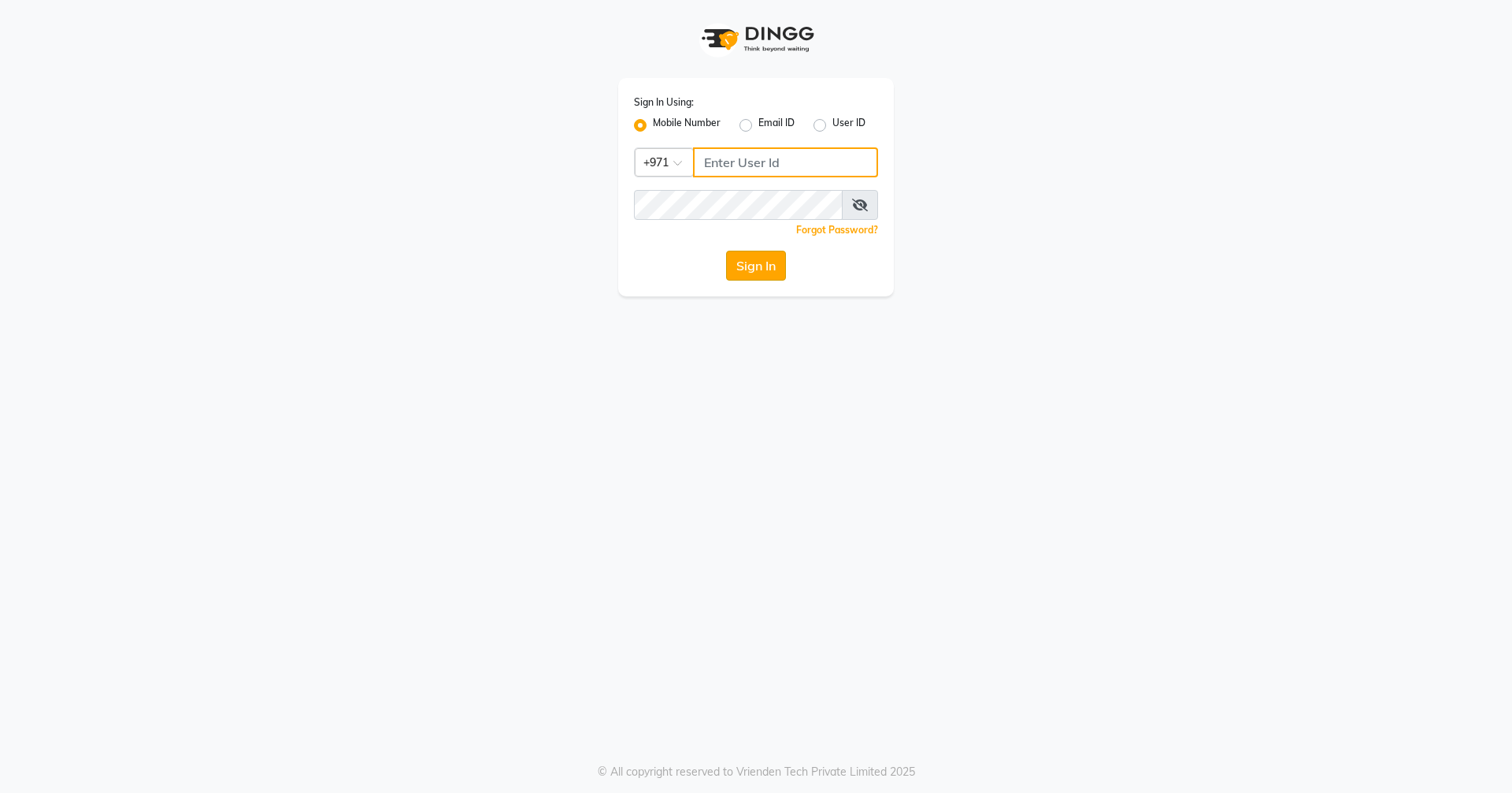
type input "523303322"
click at [749, 271] on button "Sign In" at bounding box center [756, 265] width 60 height 30
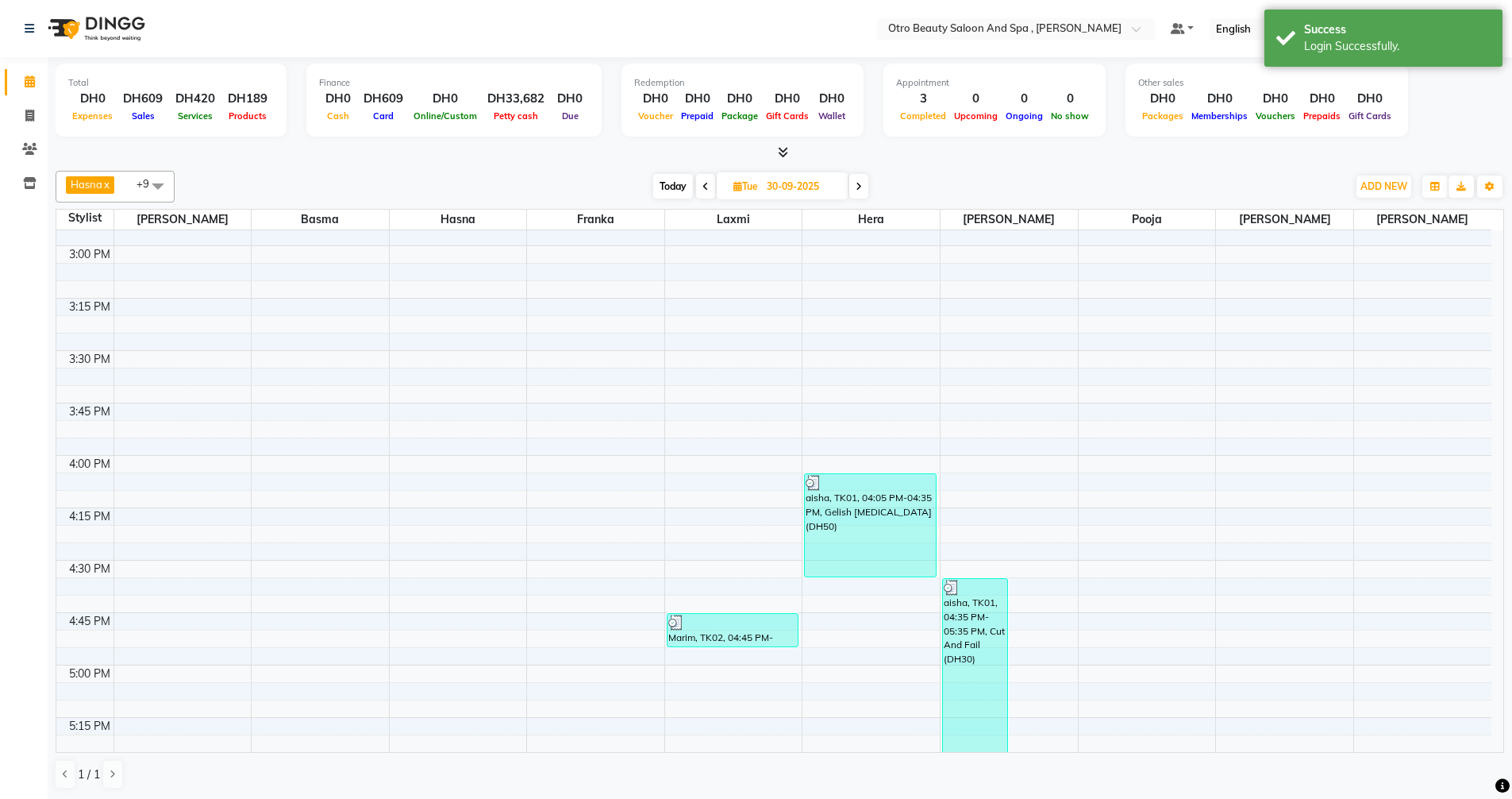
scroll to position [1429, 0]
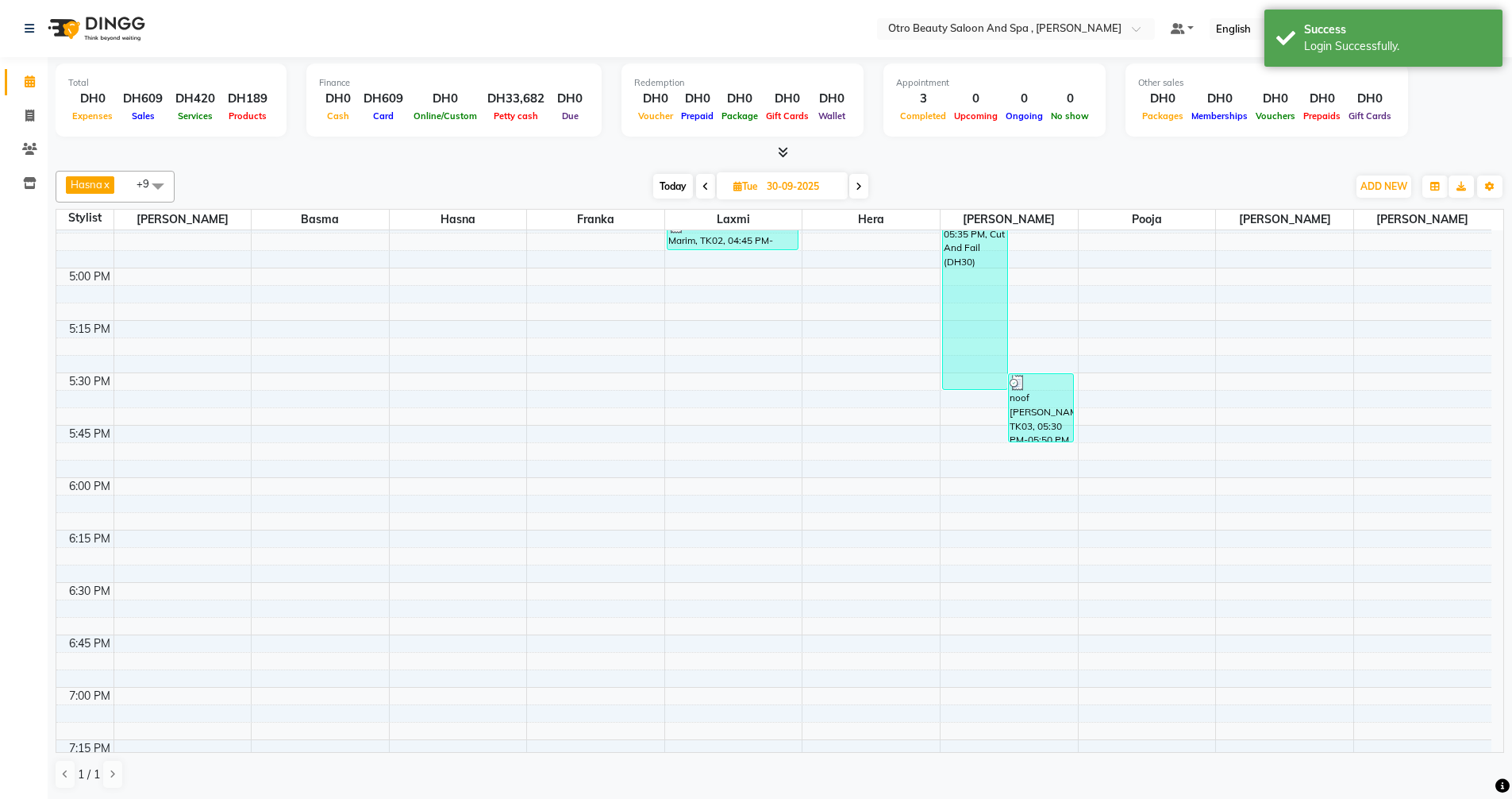
click at [669, 185] on span "Today" at bounding box center [673, 186] width 40 height 25
type input "01-10-2025"
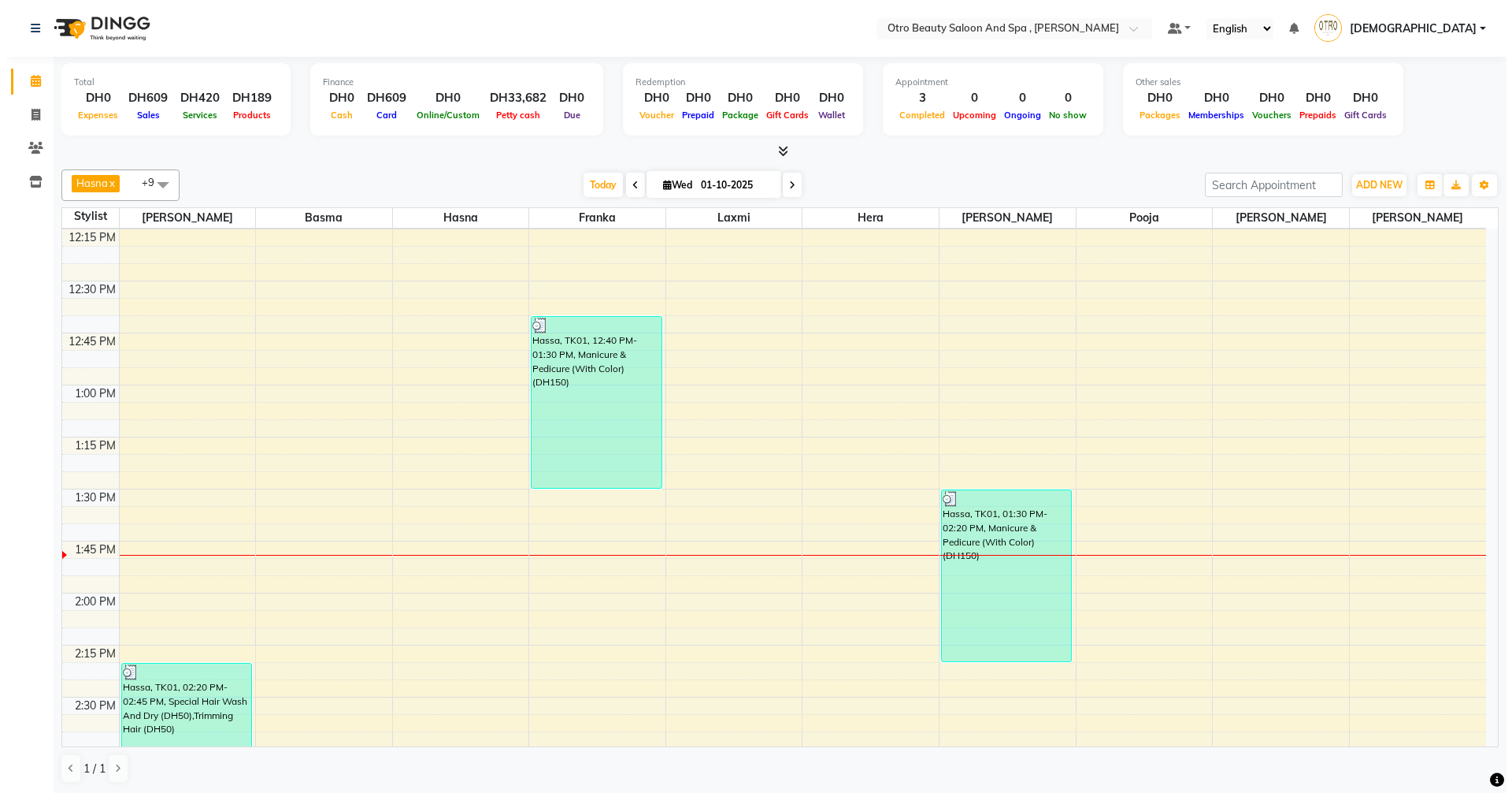
scroll to position [546, 0]
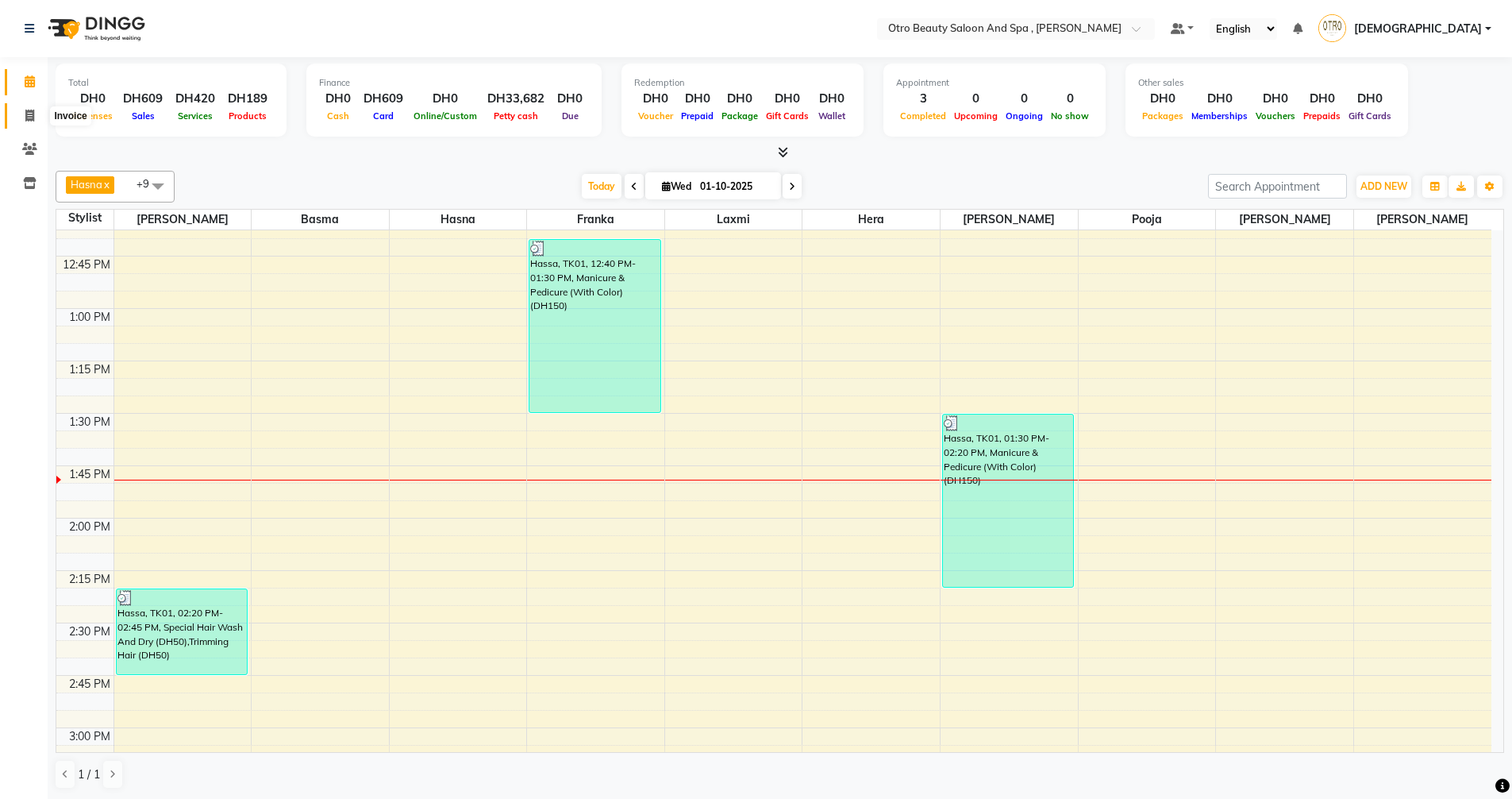
click at [31, 119] on icon at bounding box center [30, 115] width 9 height 12
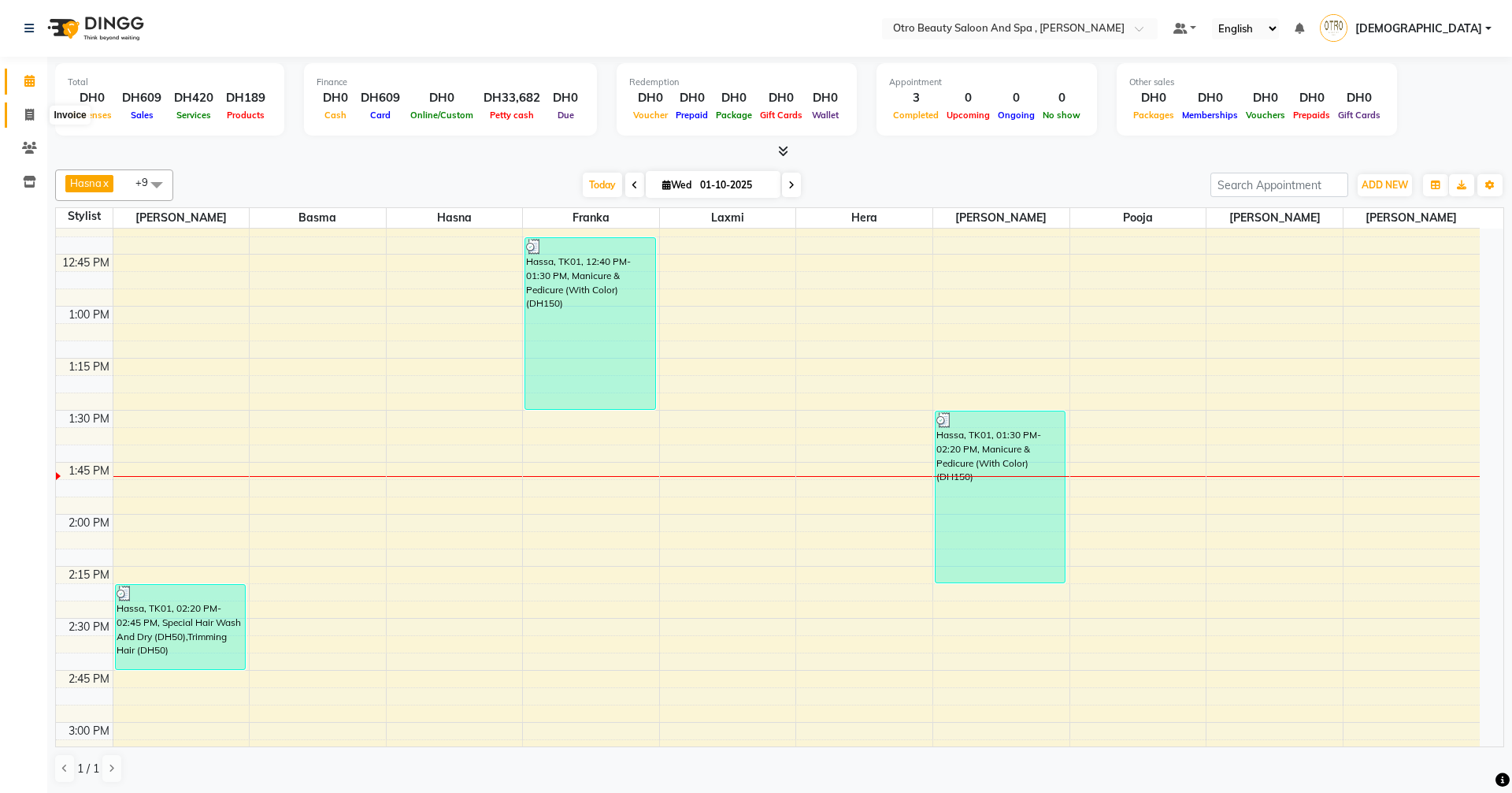
select select "service"
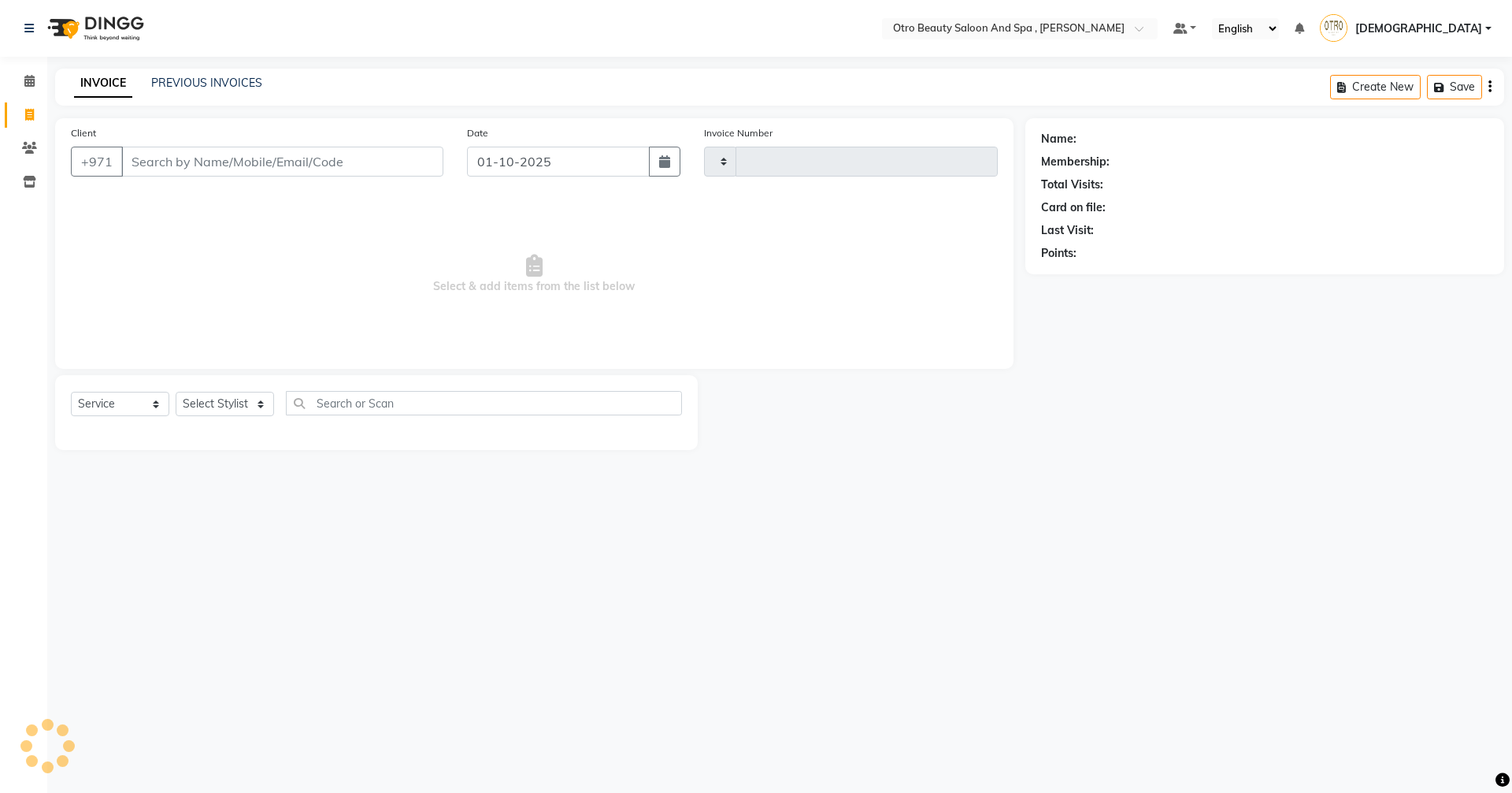
type input "1347"
select select "8622"
type input "050199114"
click at [398, 161] on span "Add Client" at bounding box center [403, 161] width 62 height 15
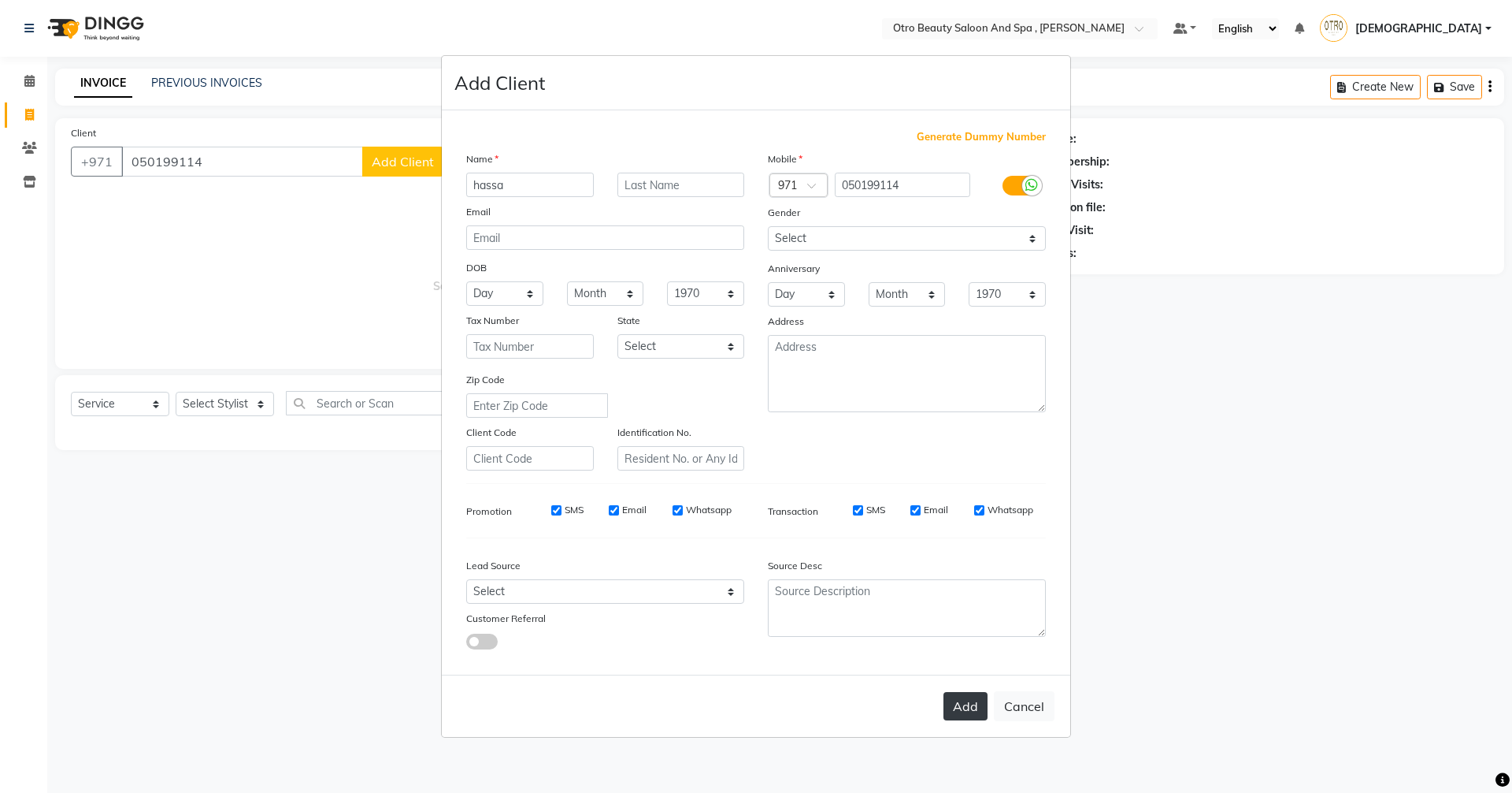
type input "hassa"
click at [962, 709] on button "Add" at bounding box center [965, 705] width 44 height 28
click at [1037, 709] on button "Cancel" at bounding box center [1023, 705] width 61 height 30
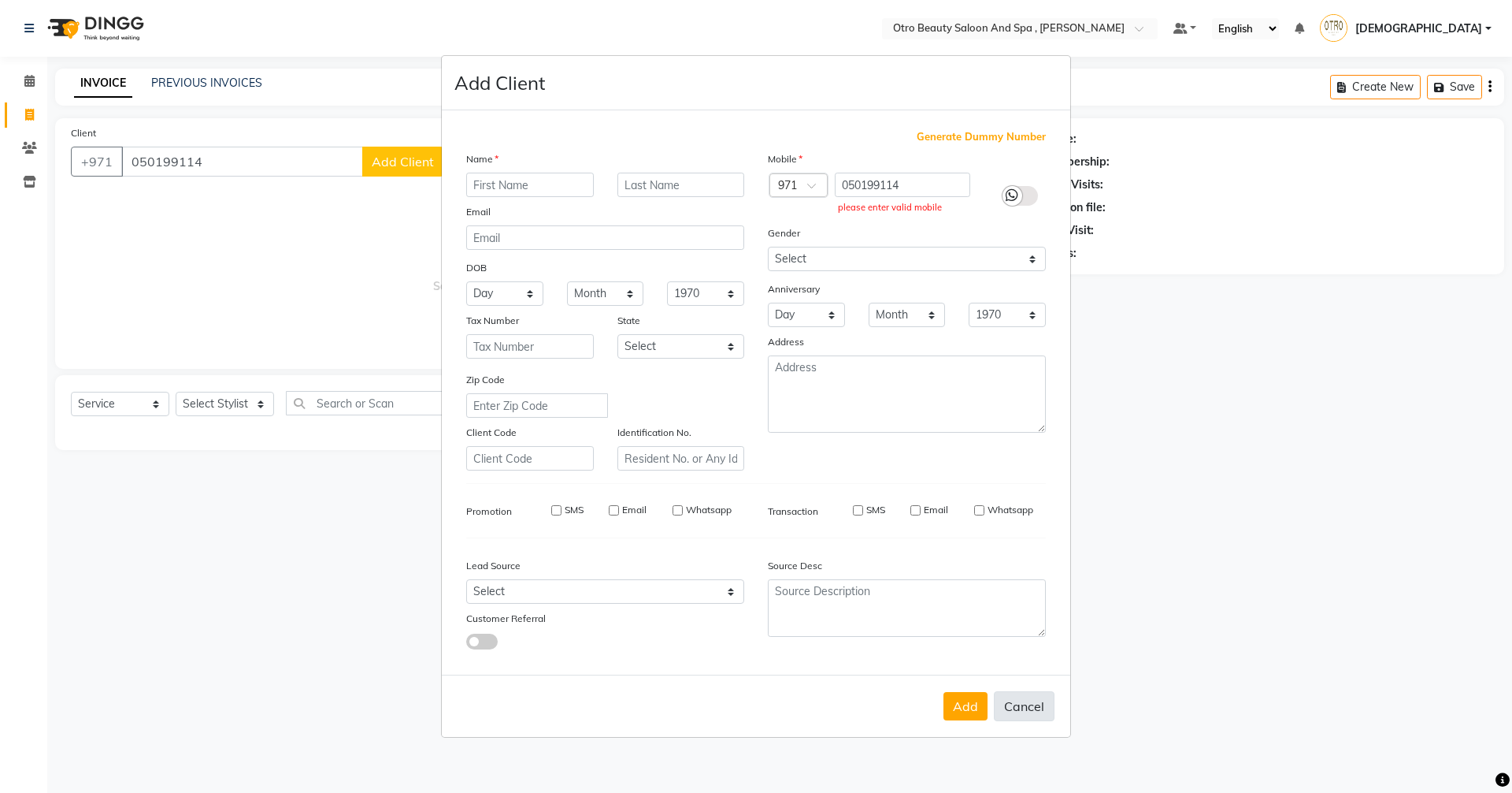
select select
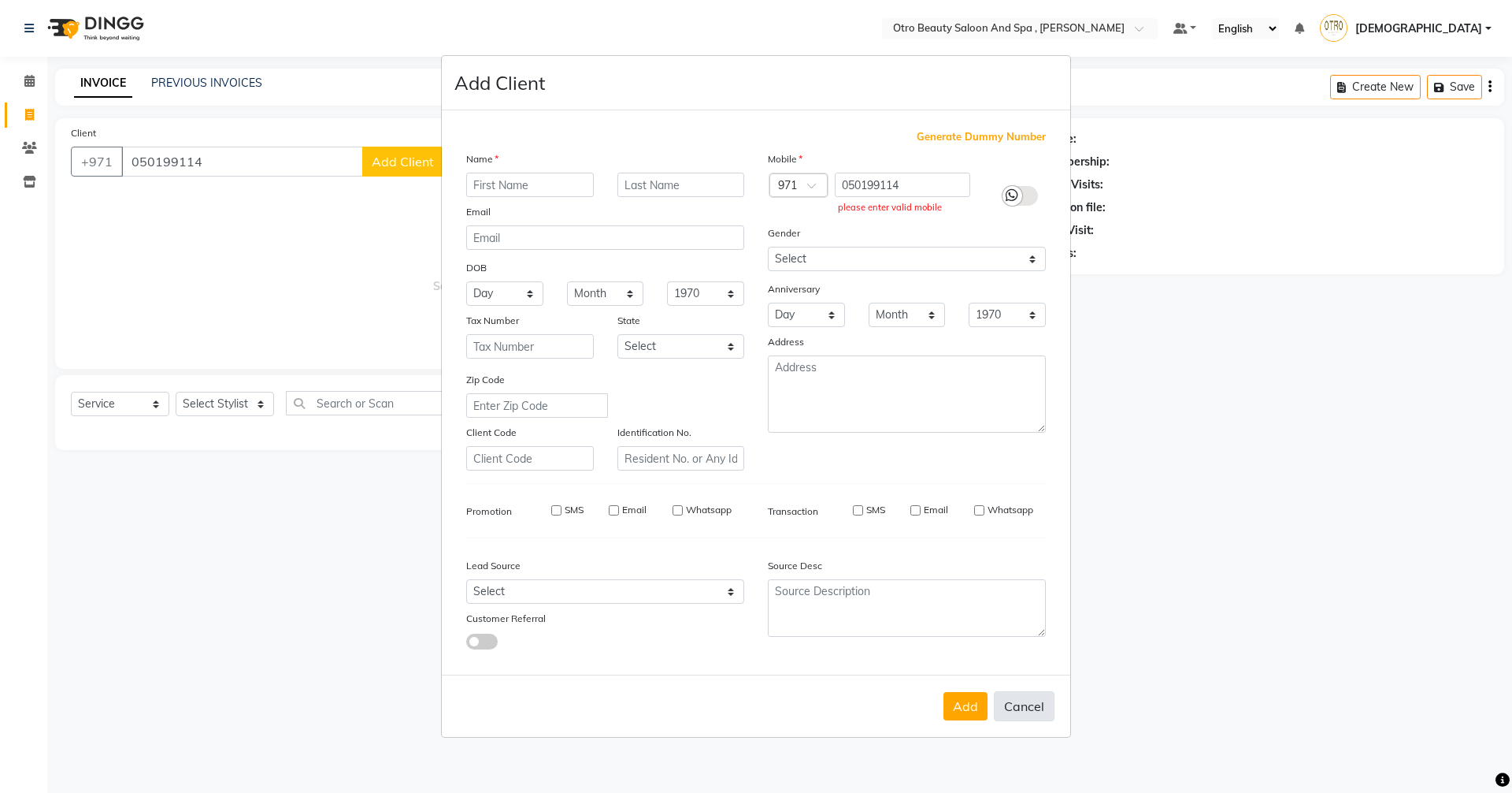
select select
checkbox input "false"
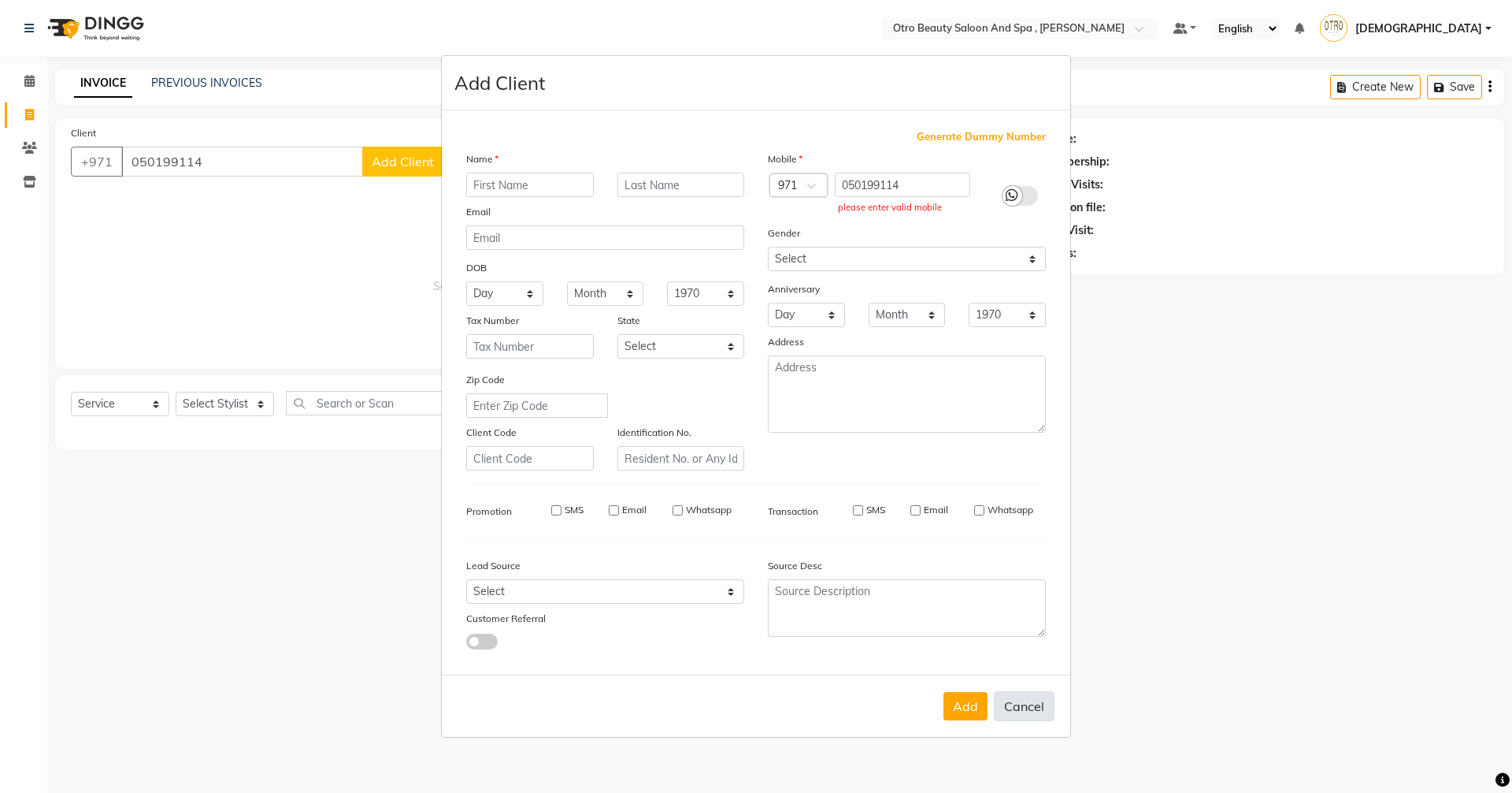
checkbox input "false"
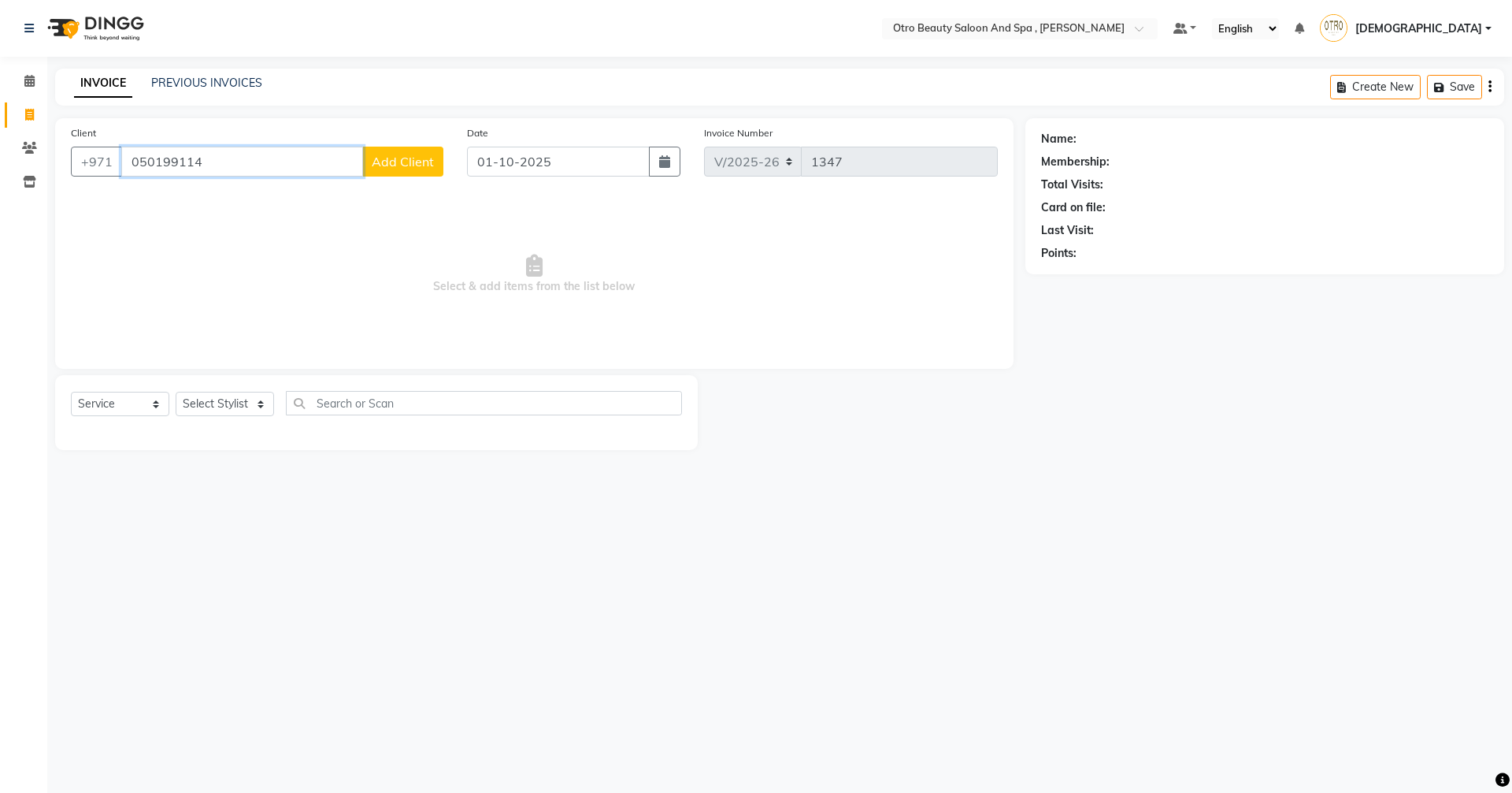
drag, startPoint x: 134, startPoint y: 164, endPoint x: 168, endPoint y: 179, distance: 37.2
click at [143, 168] on input "050199114" at bounding box center [242, 161] width 242 height 30
click at [259, 173] on input "050199114" at bounding box center [242, 161] width 242 height 30
drag, startPoint x: 136, startPoint y: 158, endPoint x: 169, endPoint y: 169, distance: 34.8
click at [149, 162] on input "050199114" at bounding box center [242, 161] width 242 height 30
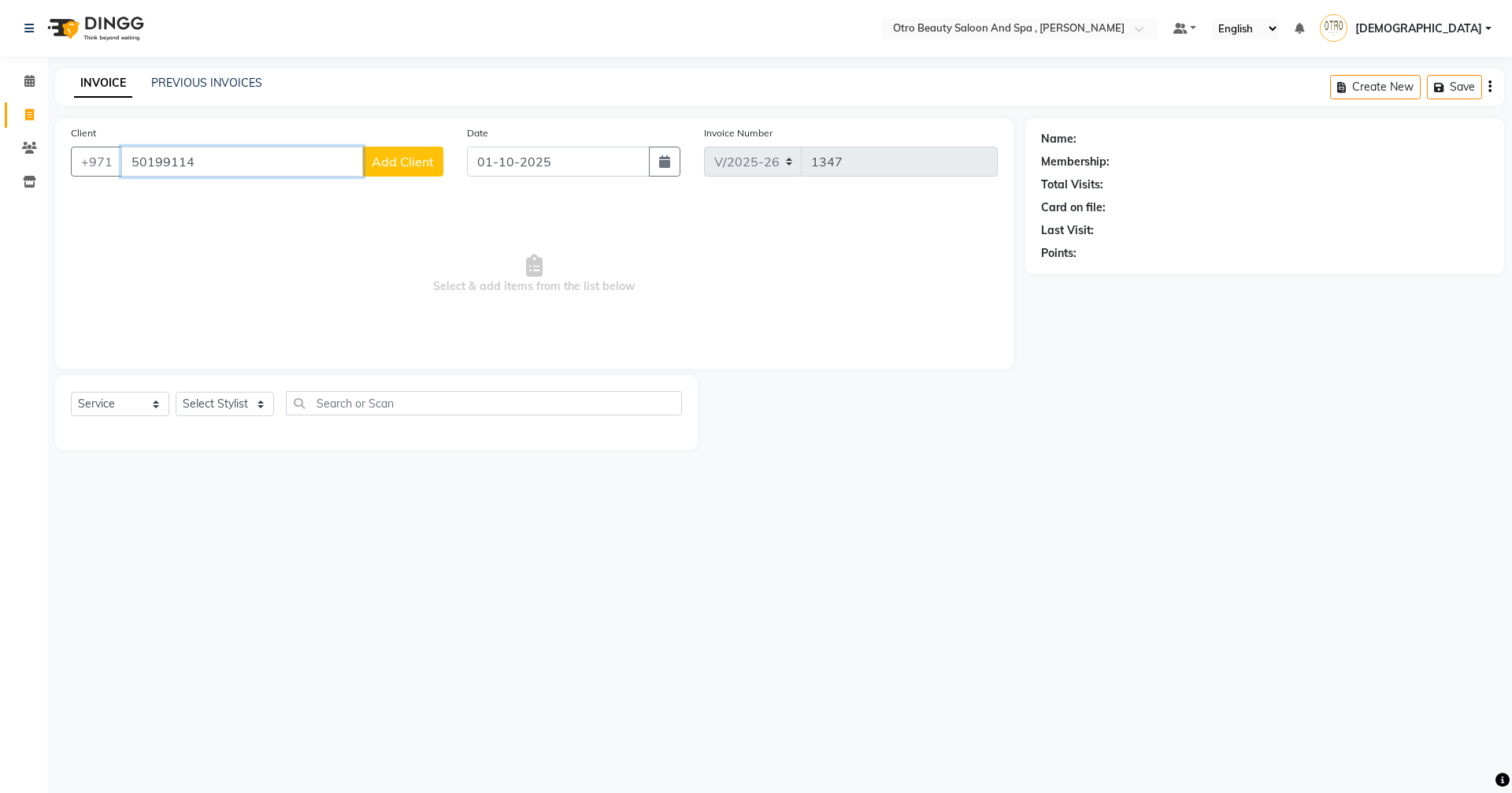
click at [204, 160] on input "50199114" at bounding box center [242, 161] width 242 height 30
click at [185, 201] on ngb-highlight "50*****13" at bounding box center [209, 197] width 59 height 15
type input "50*****13"
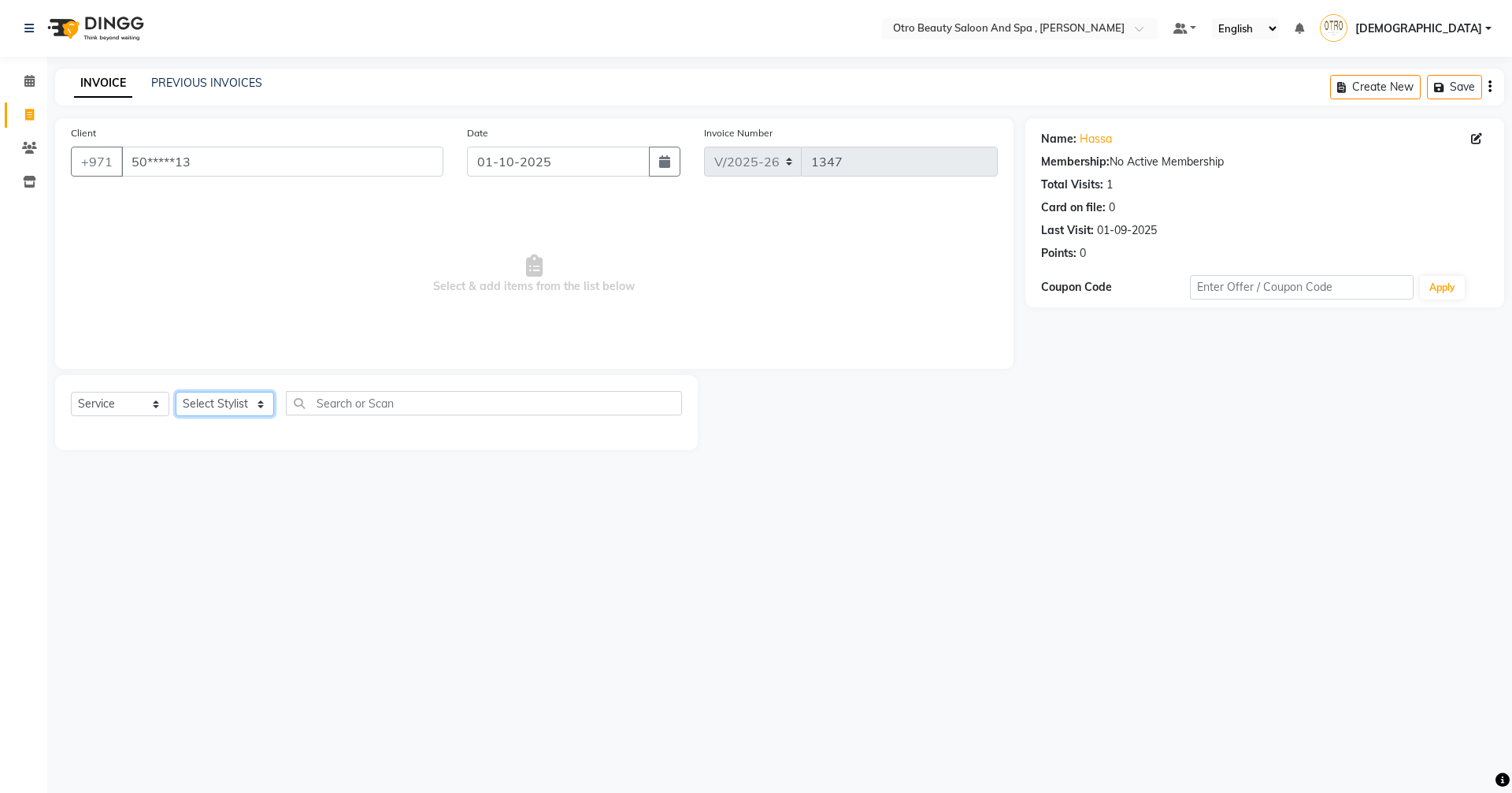
click at [267, 415] on select "Select Stylist Basma Dropati Fatima Franka Hasna Hera Karuna Khulood Laxmi Mami…" at bounding box center [224, 404] width 99 height 24
select select "86568"
click at [176, 392] on select "Select Stylist Basma Dropati Fatima Franka Hasna Hera Karuna Khulood Laxmi Mami…" at bounding box center [224, 404] width 99 height 24
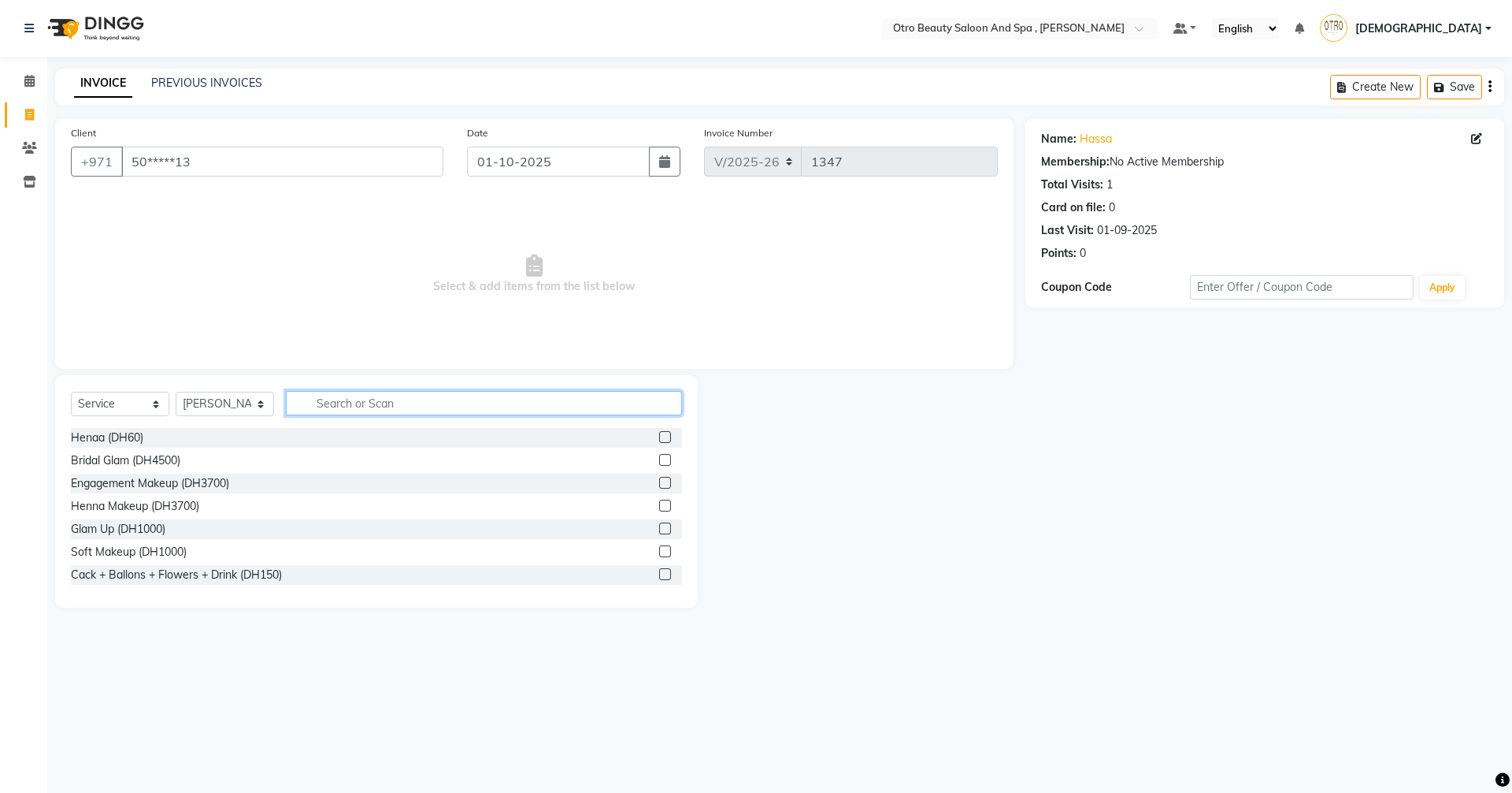
click at [395, 404] on input "text" at bounding box center [484, 403] width 396 height 24
type input "eye"
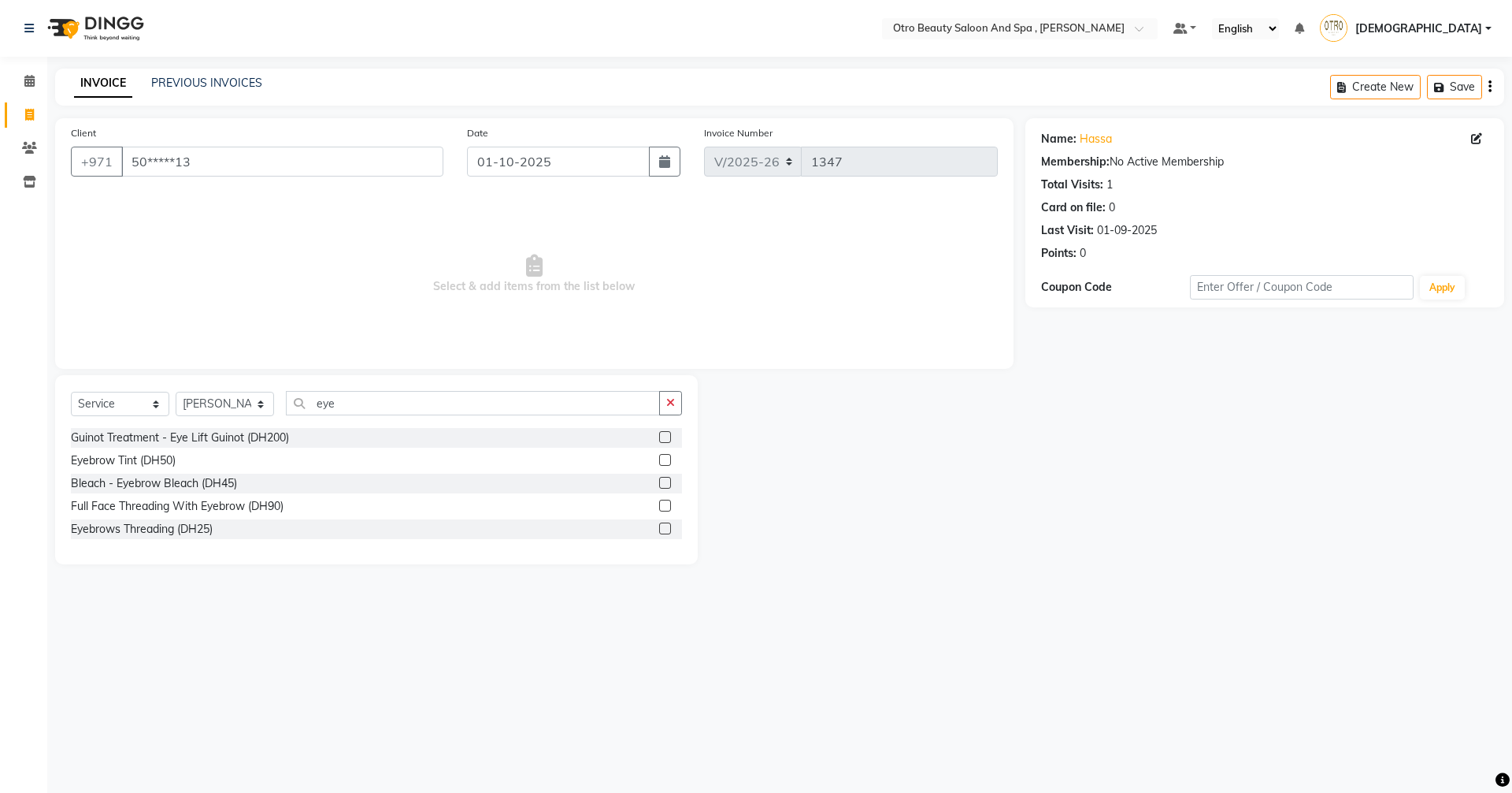
click at [665, 529] on label at bounding box center [665, 528] width 12 height 12
click at [665, 529] on input "checkbox" at bounding box center [664, 529] width 10 height 10
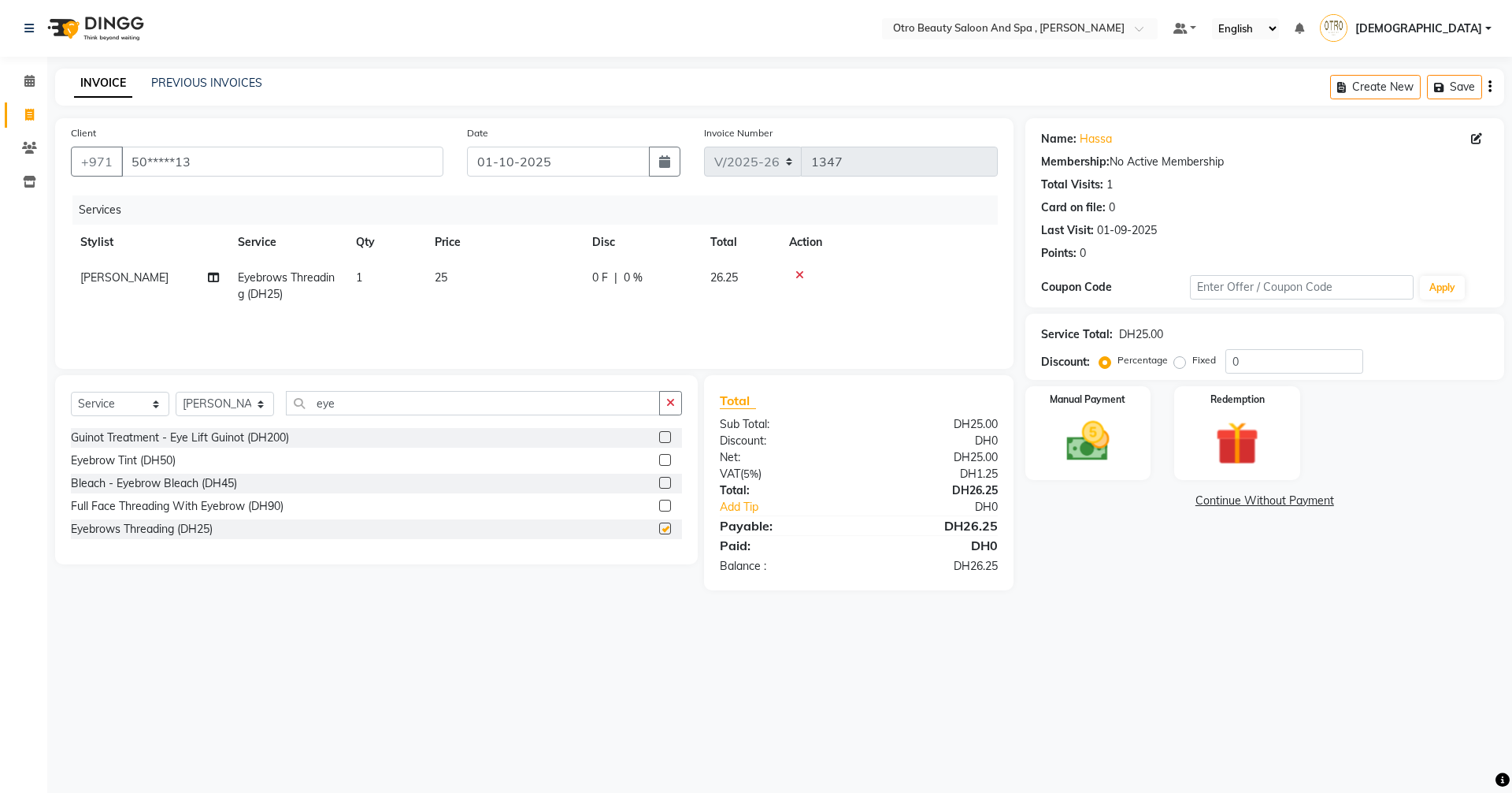
checkbox input "false"
click at [1106, 432] on img at bounding box center [1088, 441] width 73 height 52
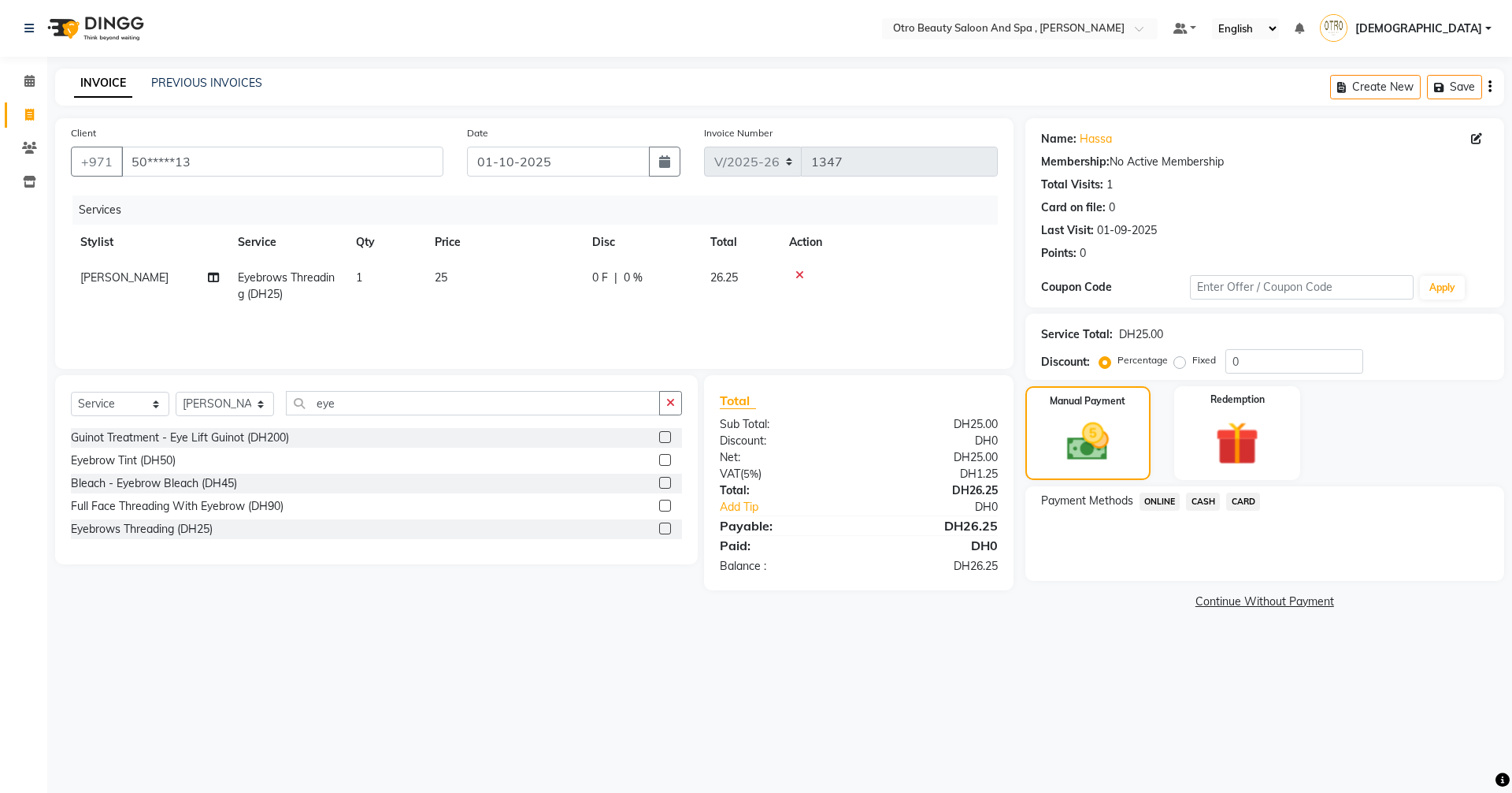
click at [1237, 501] on span "CARD" at bounding box center [1242, 502] width 33 height 18
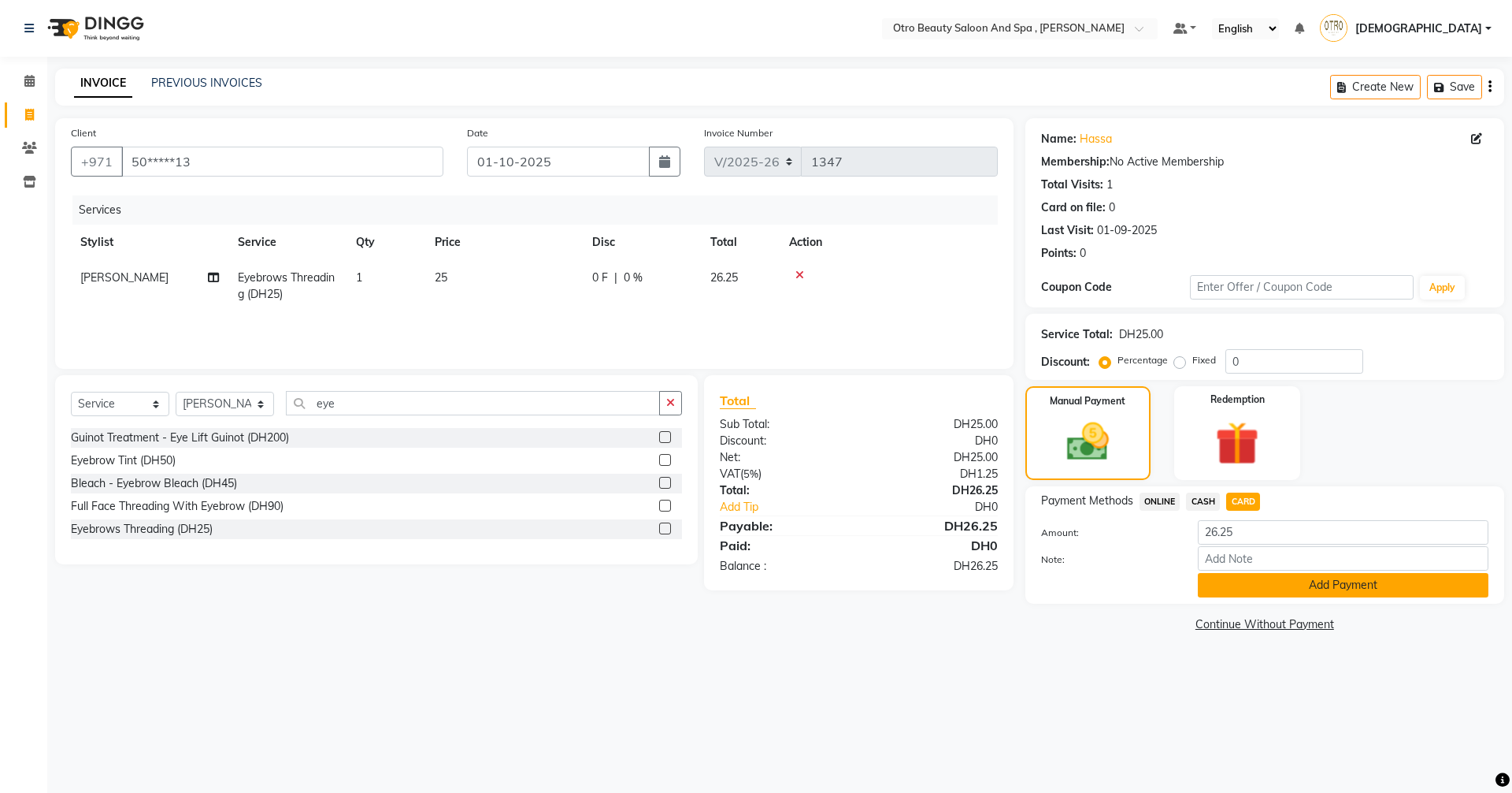
click at [1305, 588] on button "Add Payment" at bounding box center [1343, 585] width 290 height 24
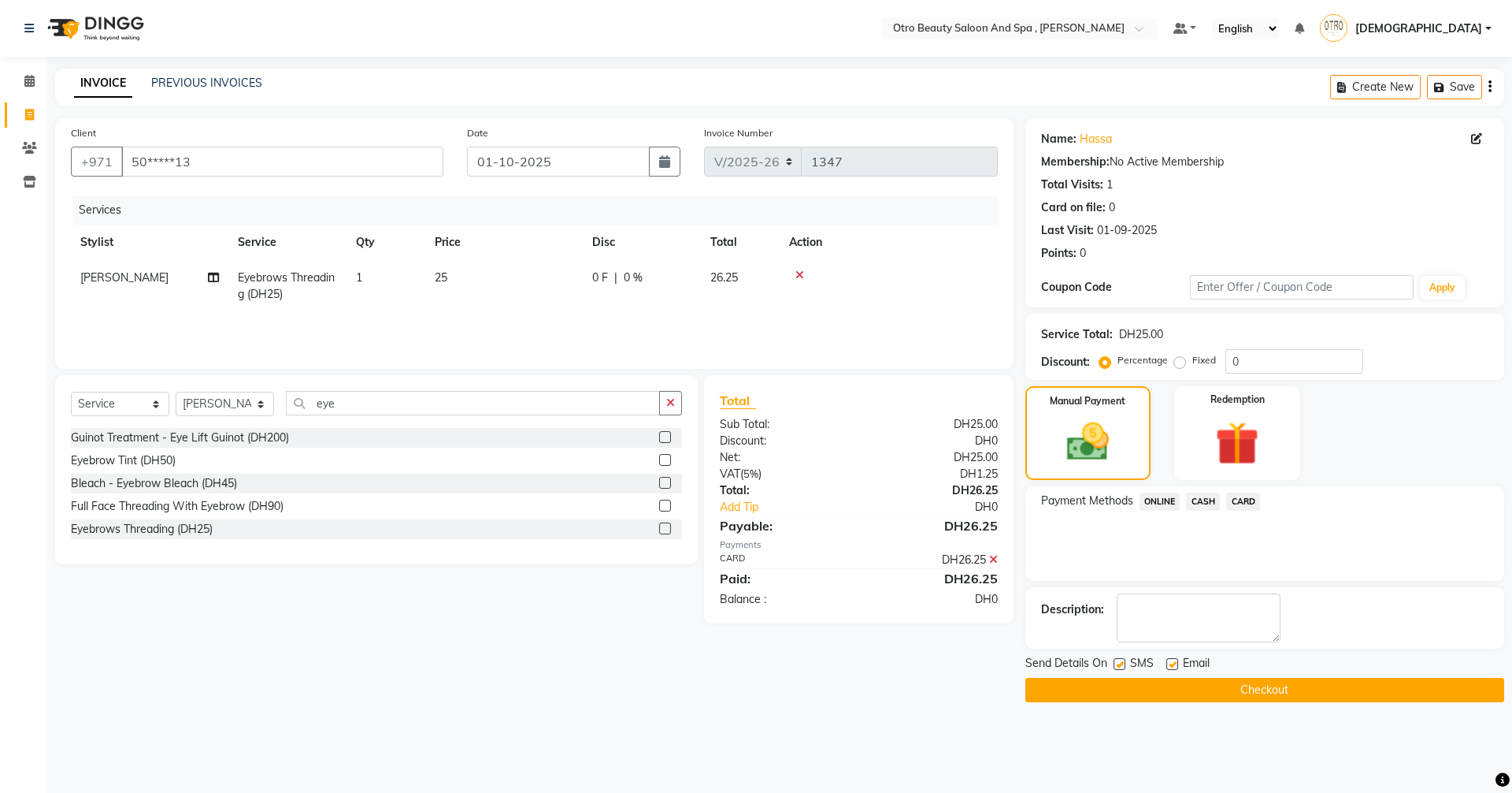
click at [1291, 696] on button "Checkout" at bounding box center [1264, 690] width 479 height 24
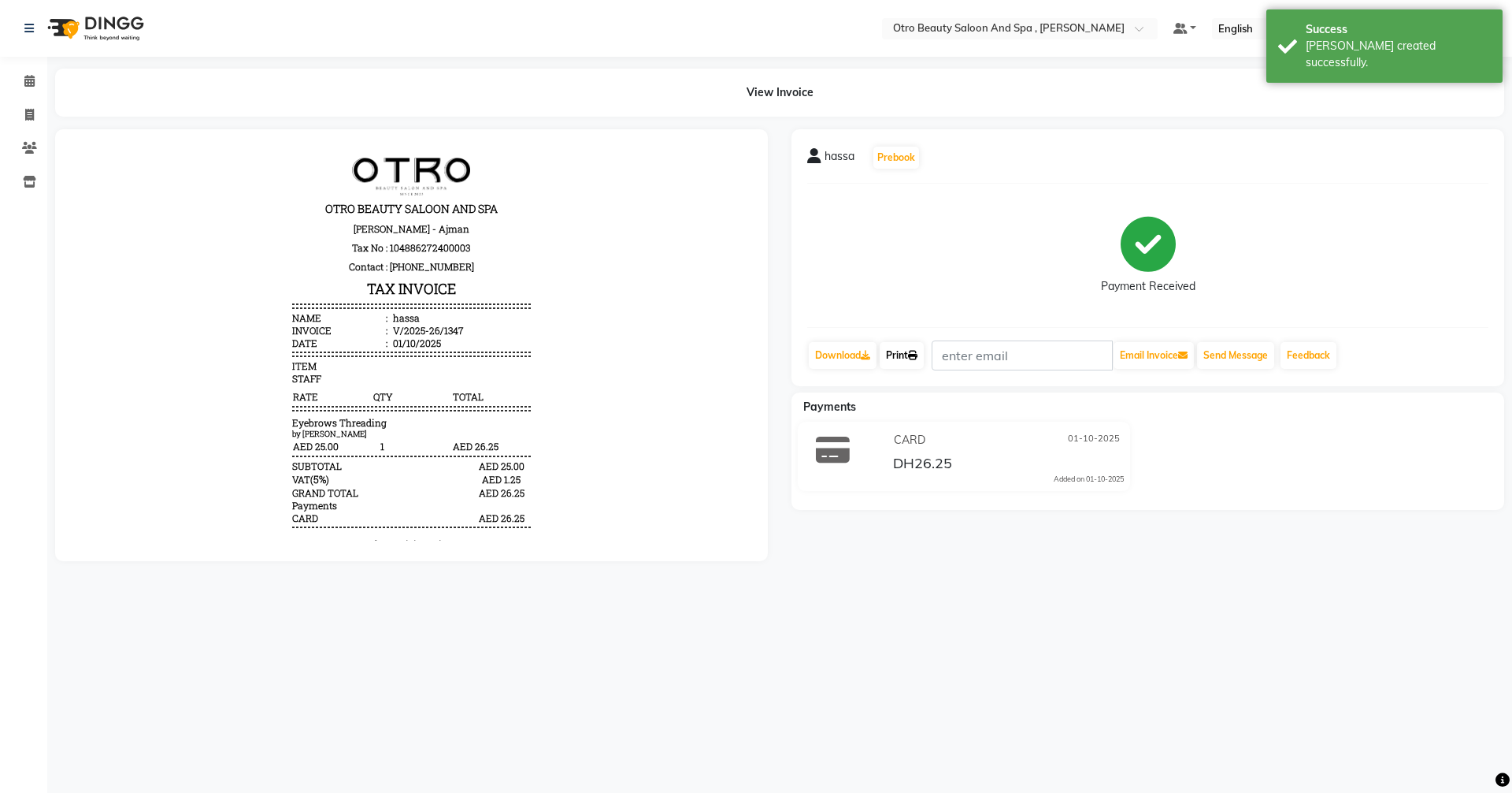
click at [903, 358] on link "Print" at bounding box center [901, 356] width 44 height 27
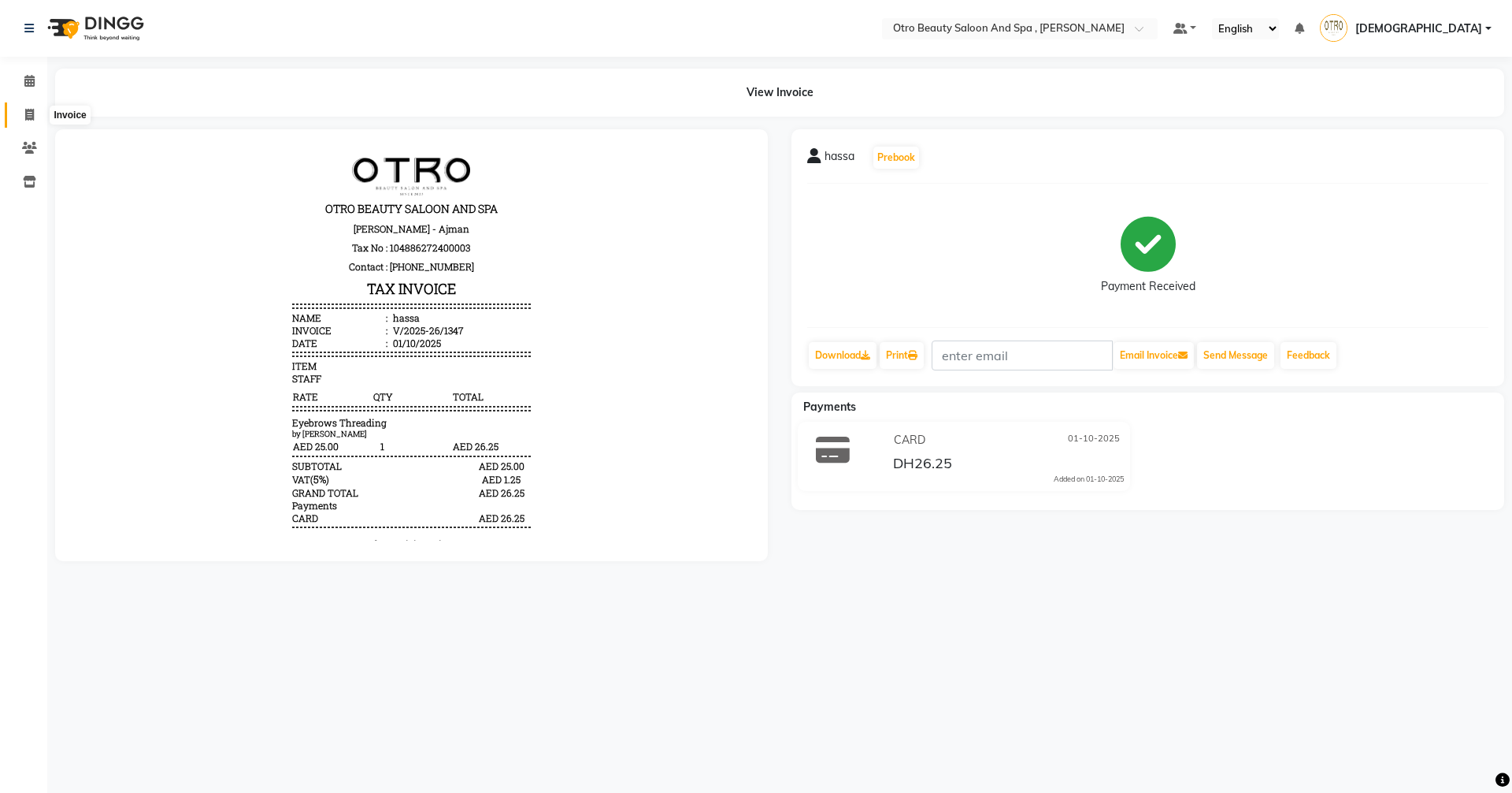
click at [36, 116] on span at bounding box center [29, 116] width 27 height 18
select select "8622"
select select "service"
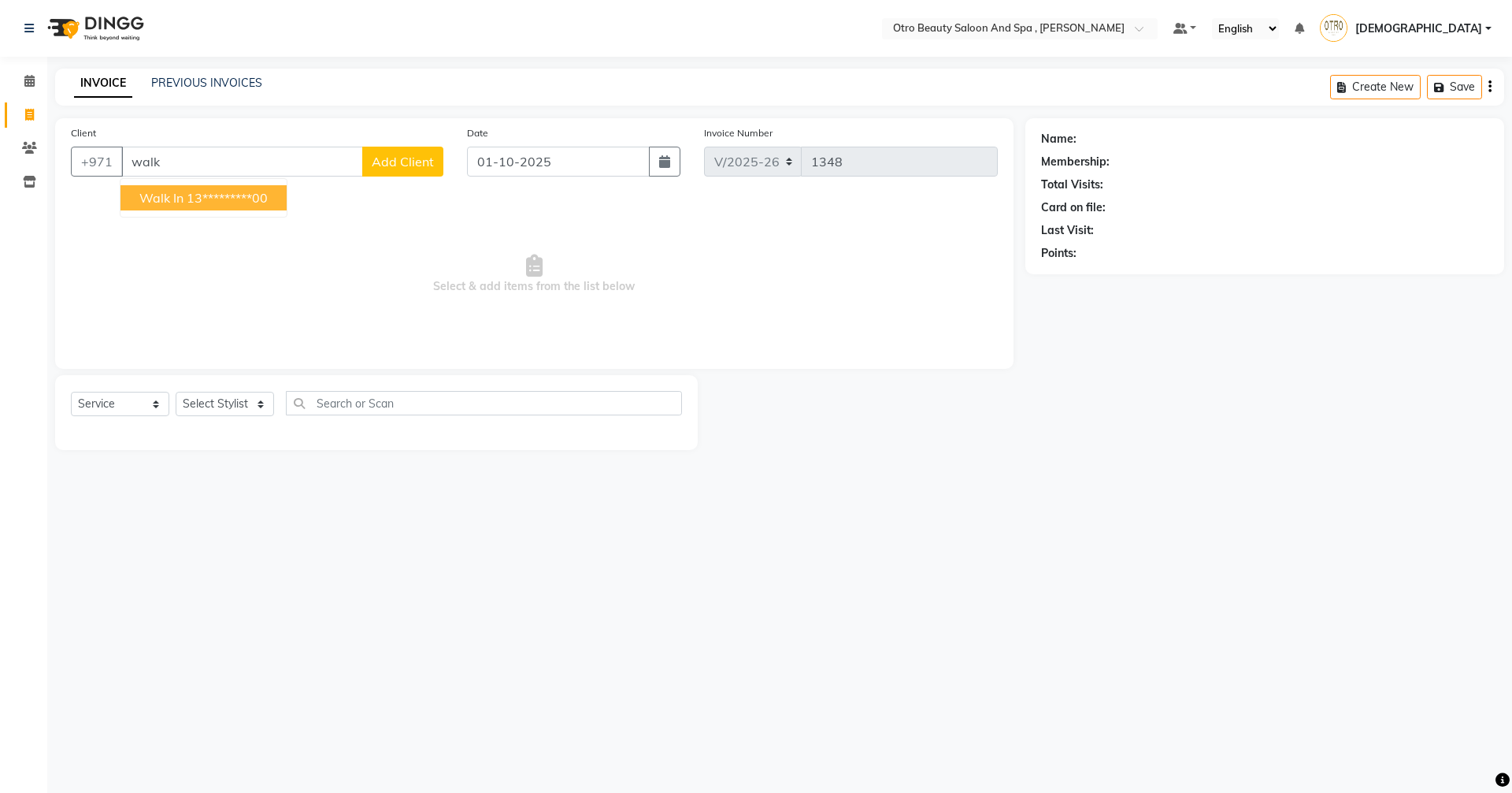
click at [226, 200] on ngb-highlight "13*********00" at bounding box center [227, 197] width 81 height 15
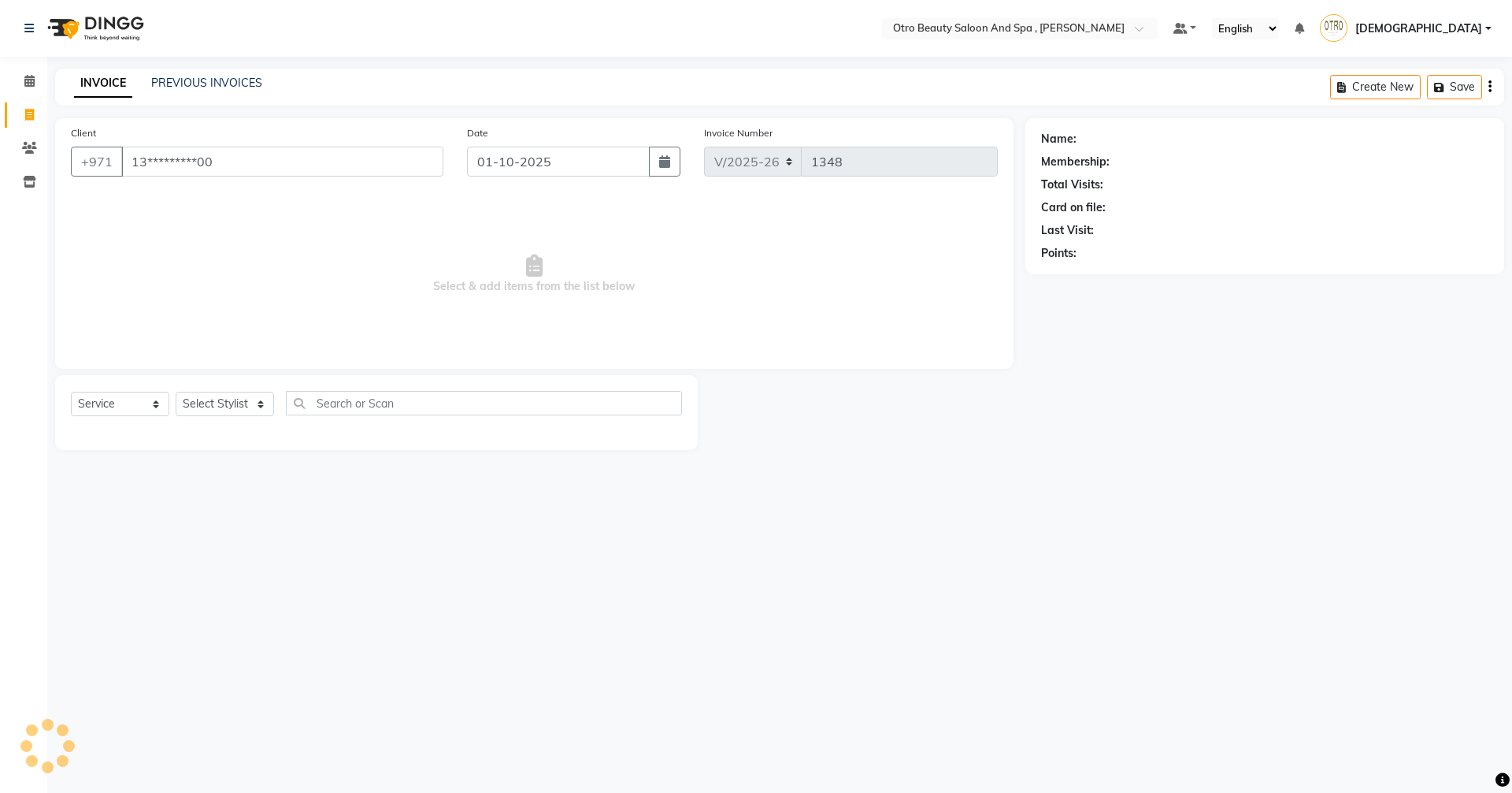
type input "13*********00"
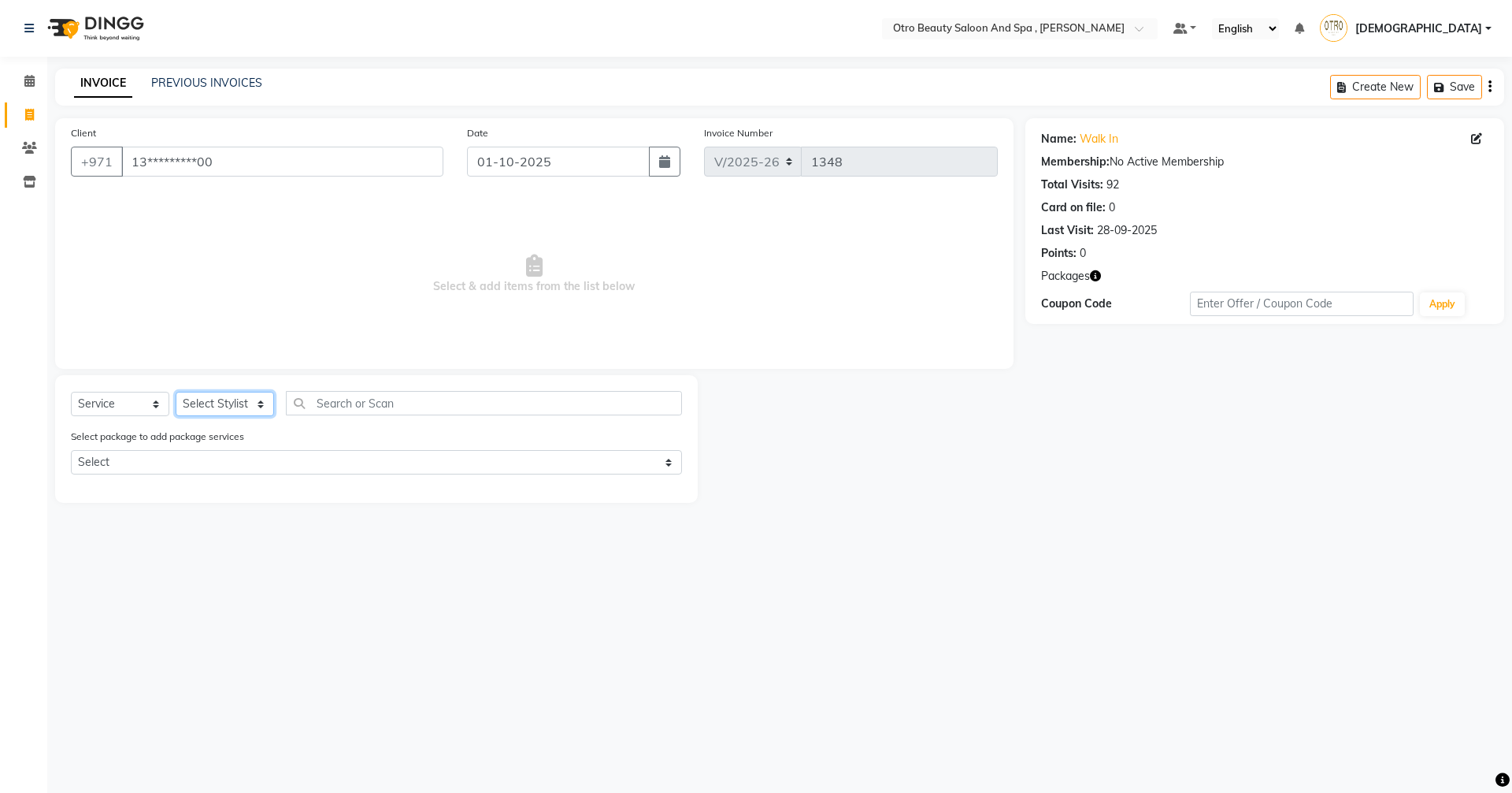
click at [262, 408] on select "Select Stylist Basma Dropati Fatima Franka Hasna Hera Karuna Khulood Laxmi Mami…" at bounding box center [224, 404] width 99 height 24
select select "86568"
click at [176, 392] on select "Select Stylist Basma Dropati Fatima Franka Hasna Hera Karuna Khulood Laxmi Mami…" at bounding box center [224, 404] width 99 height 24
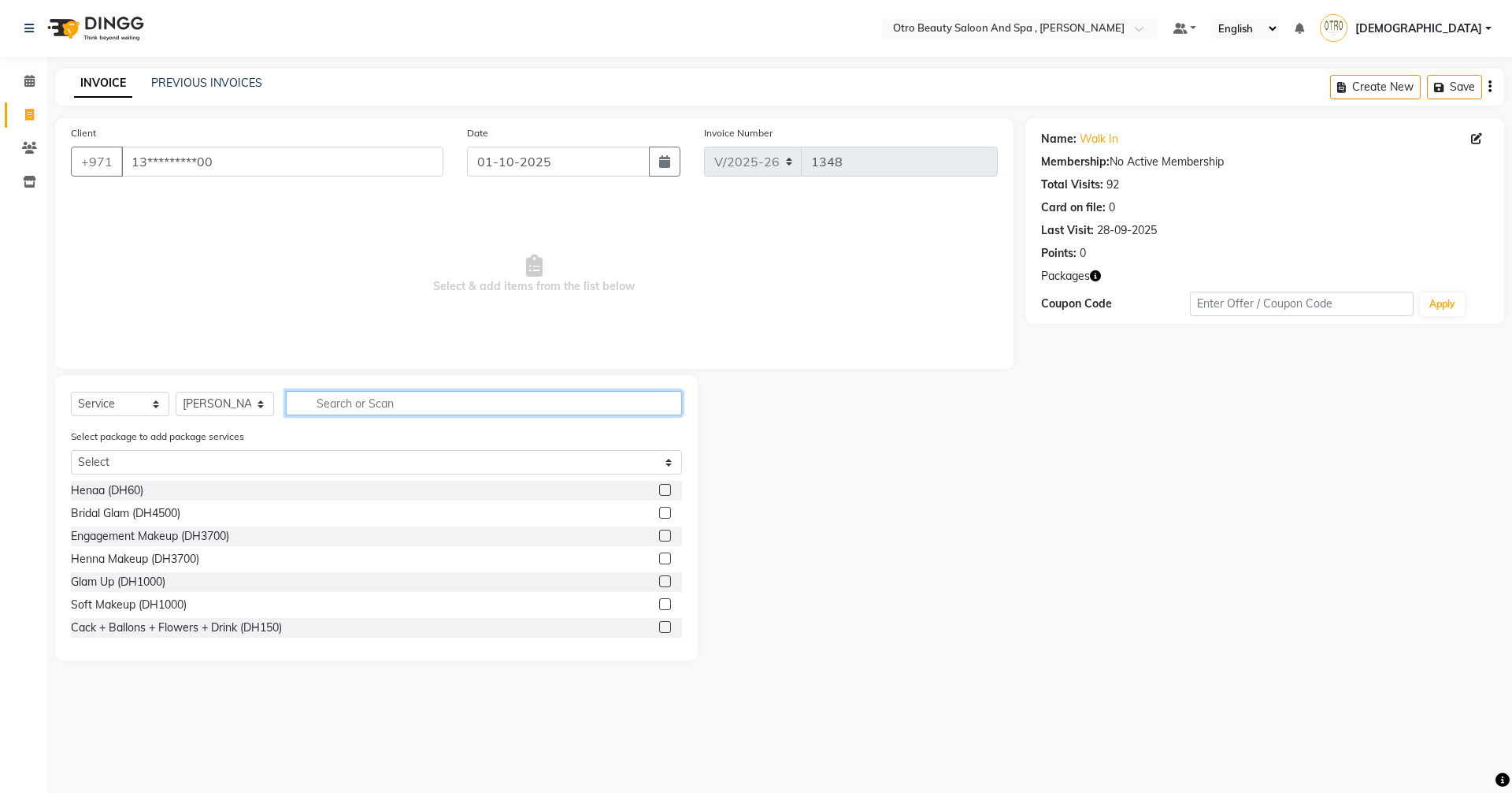
click at [411, 408] on input "text" at bounding box center [484, 403] width 396 height 24
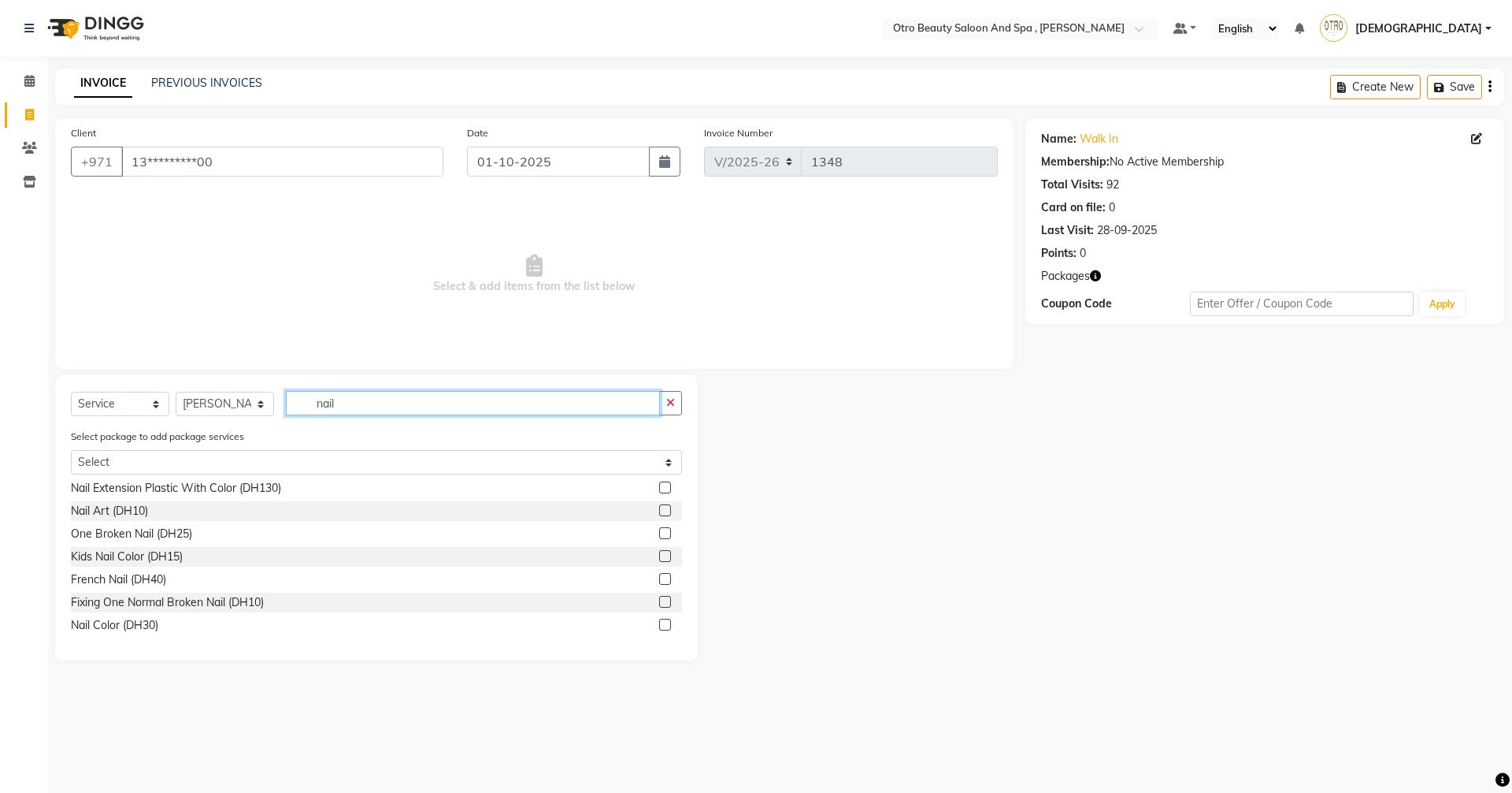
type input "nail"
click at [660, 626] on label at bounding box center [665, 624] width 12 height 12
click at [660, 626] on input "checkbox" at bounding box center [664, 625] width 10 height 10
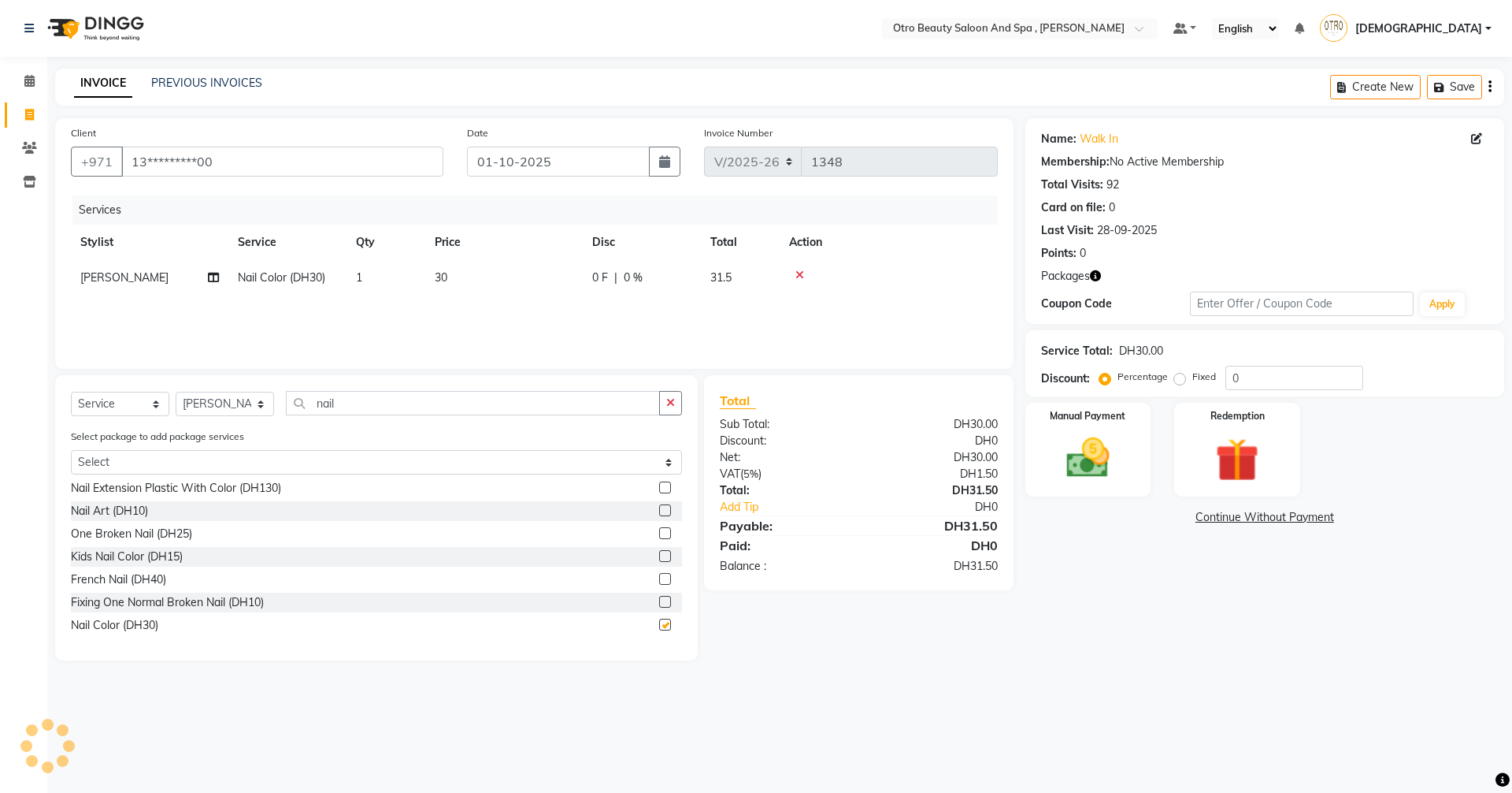
checkbox input "false"
click at [357, 405] on input "nail" at bounding box center [472, 403] width 374 height 24
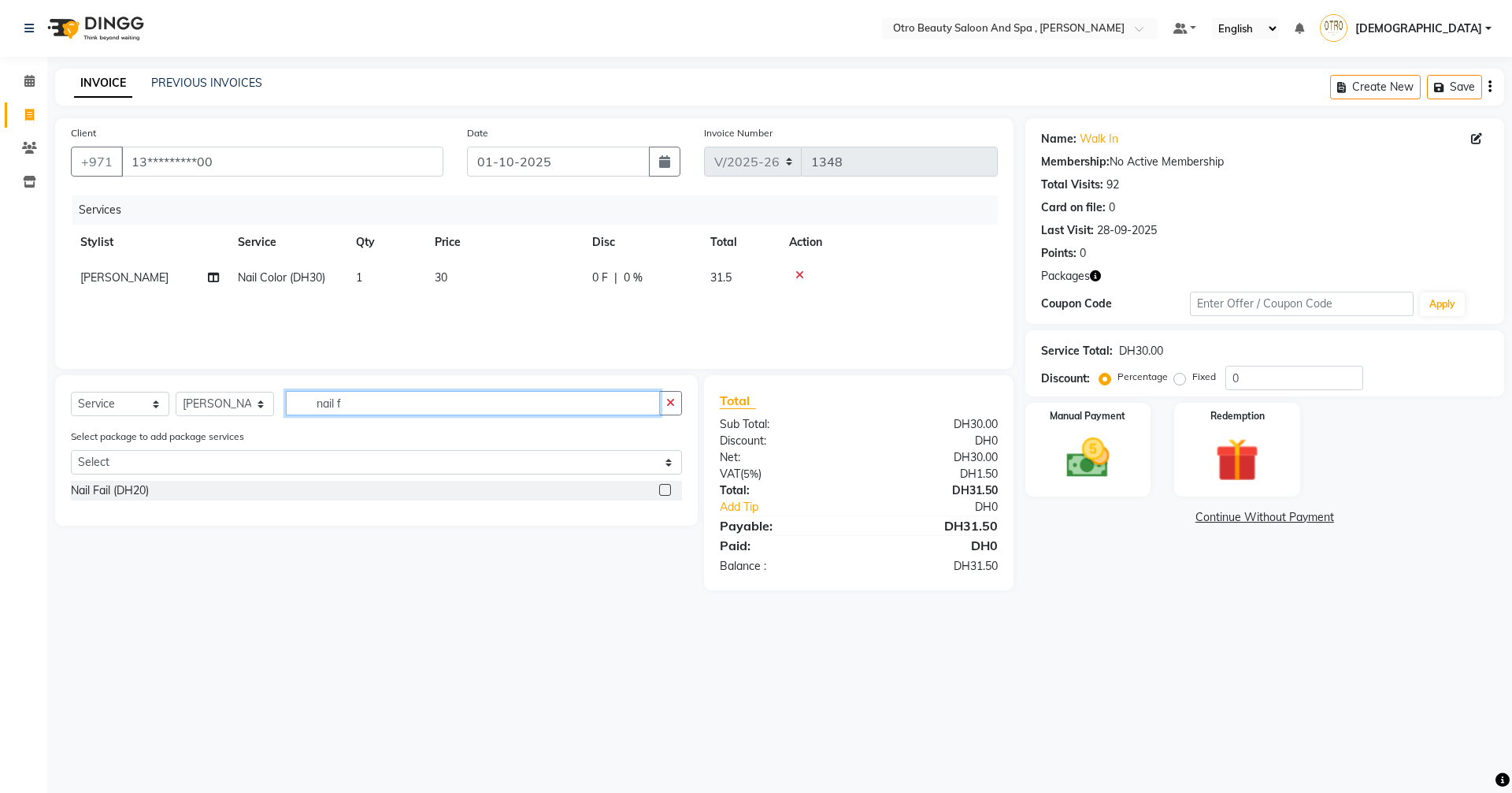
scroll to position [0, 0]
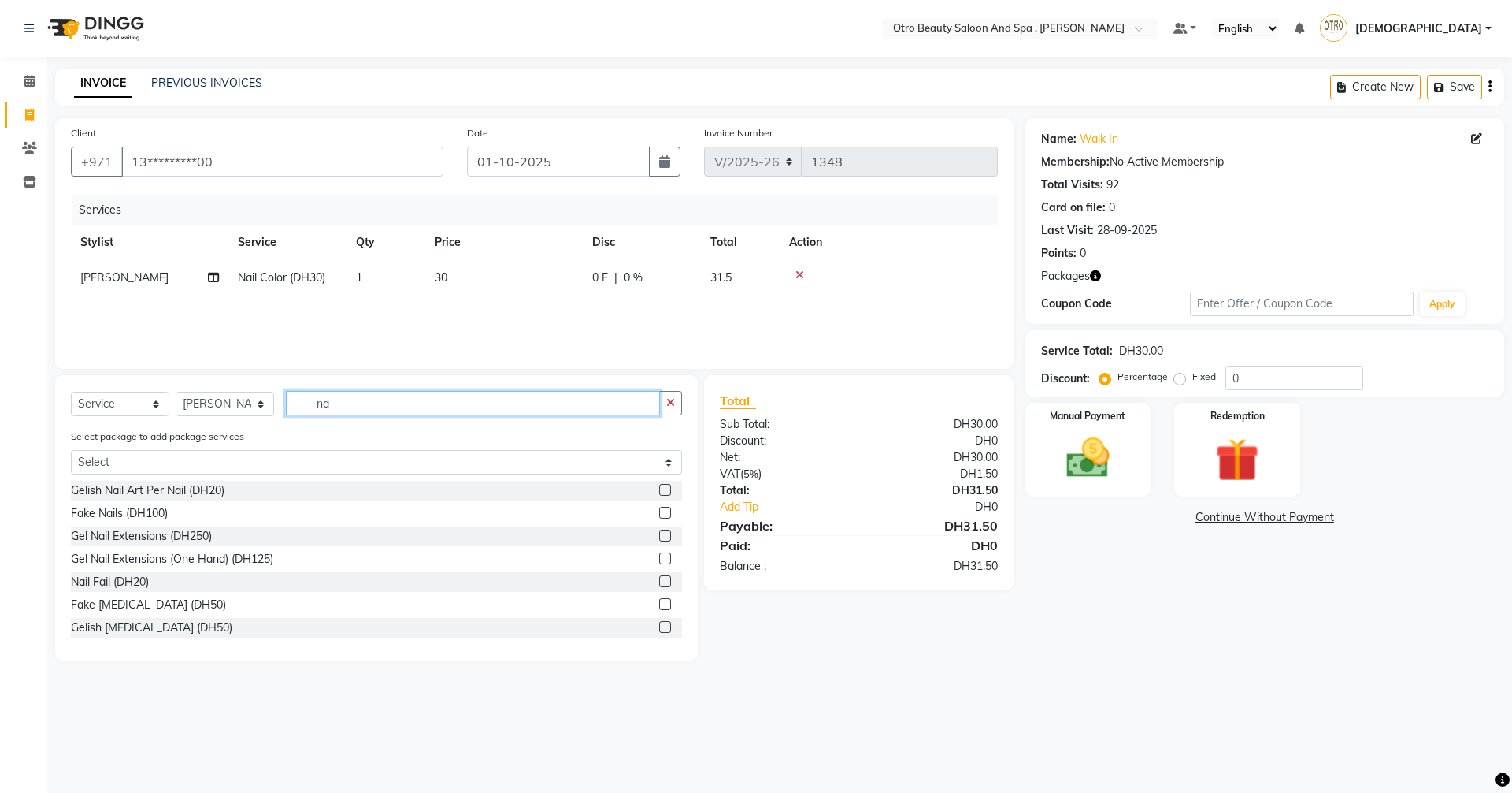
type input "n"
type input "fre"
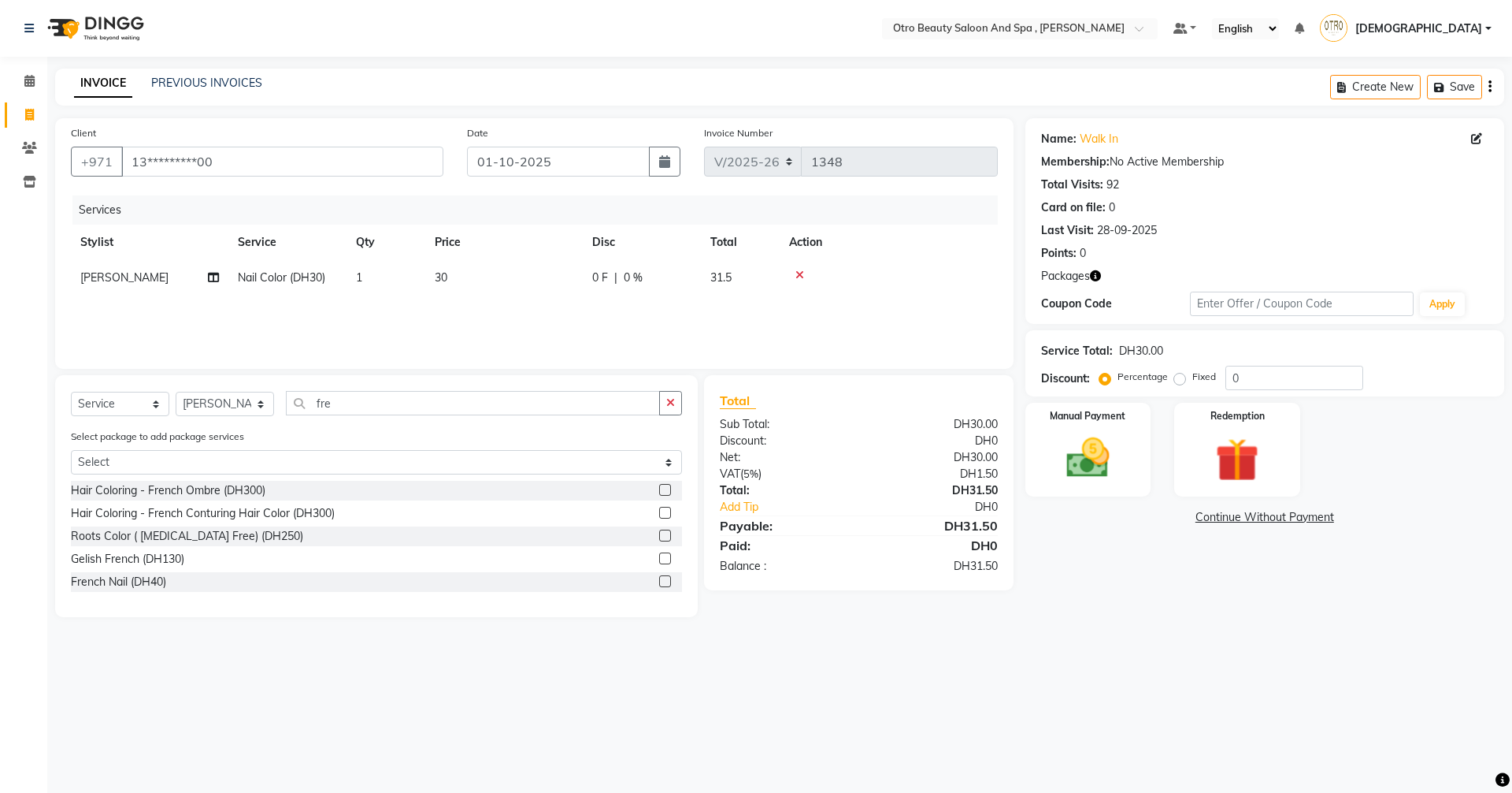
click at [667, 585] on label at bounding box center [665, 580] width 12 height 12
click at [667, 585] on input "checkbox" at bounding box center [664, 581] width 10 height 10
checkbox input "false"
click at [159, 405] on select "Select Service Product Membership Package Voucher Prepaid Gift Card" at bounding box center [119, 404] width 99 height 24
select select "package"
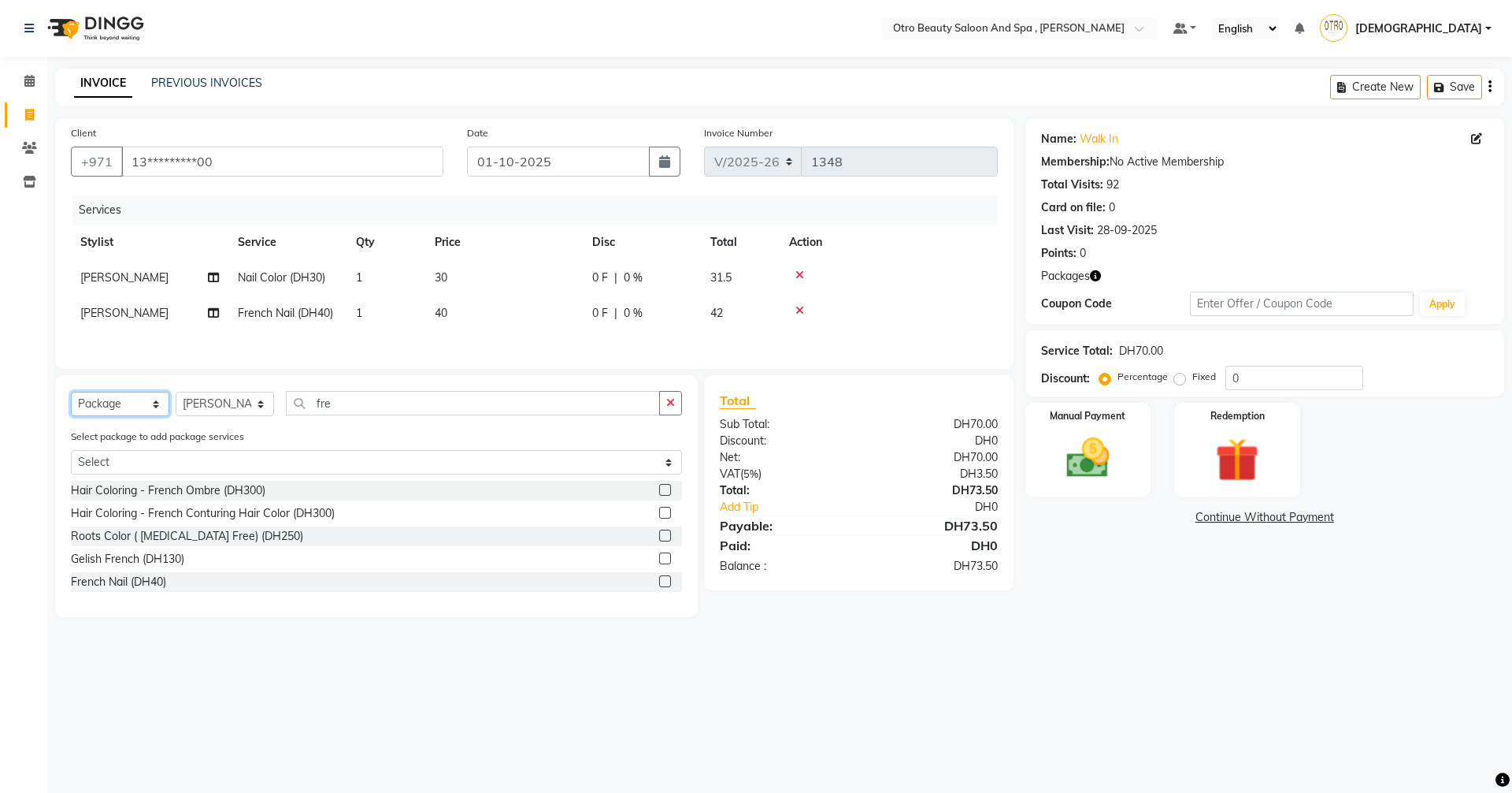
click at [71, 394] on select "Select Service Product Membership Package Voucher Prepaid Gift Card" at bounding box center [119, 404] width 99 height 24
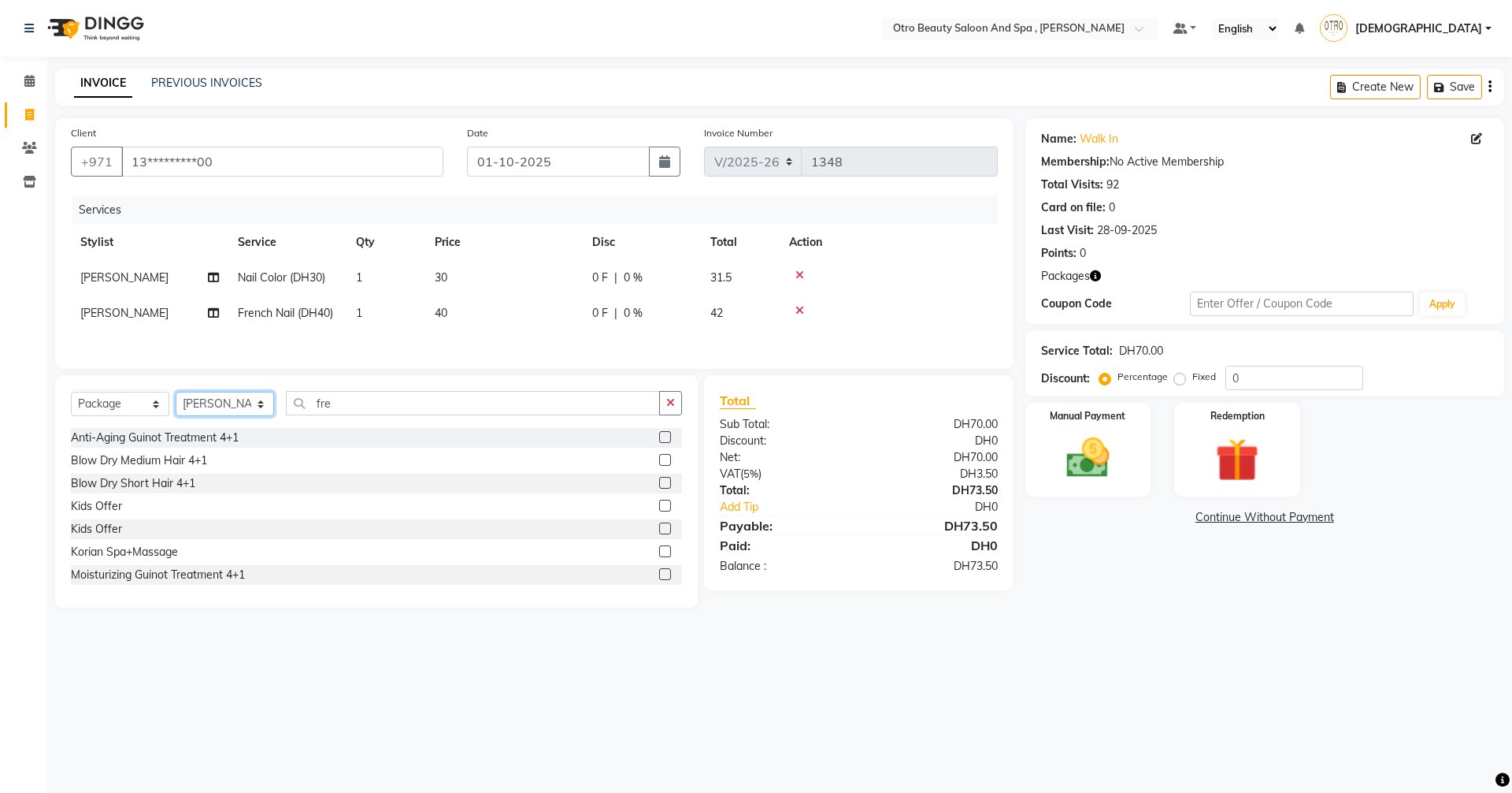
click at [262, 407] on select "Select Stylist Basma Dropati Fatima Franka Hasna Hera Karuna Khulood Laxmi Mami…" at bounding box center [224, 404] width 99 height 24
select select "86183"
click at [176, 394] on select "Select Stylist Basma Dropati Fatima Franka Hasna Hera Karuna Khulood Laxmi Mami…" at bounding box center [224, 404] width 99 height 24
click at [361, 406] on input "fre" at bounding box center [472, 403] width 374 height 24
type input "f"
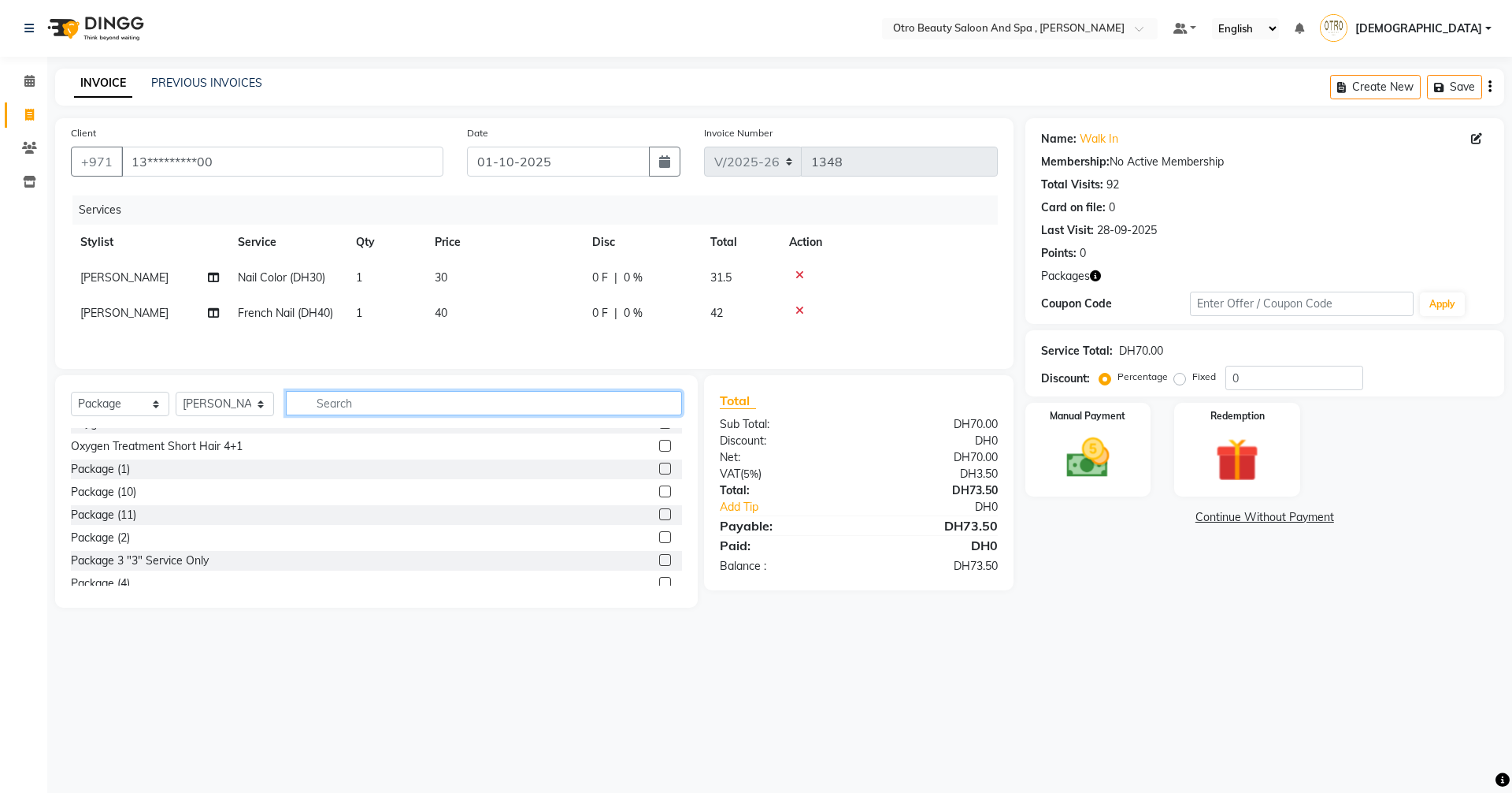
scroll to position [236, 0]
click at [660, 501] on label at bounding box center [665, 497] width 12 height 12
click at [660, 501] on input "checkbox" at bounding box center [664, 498] width 10 height 10
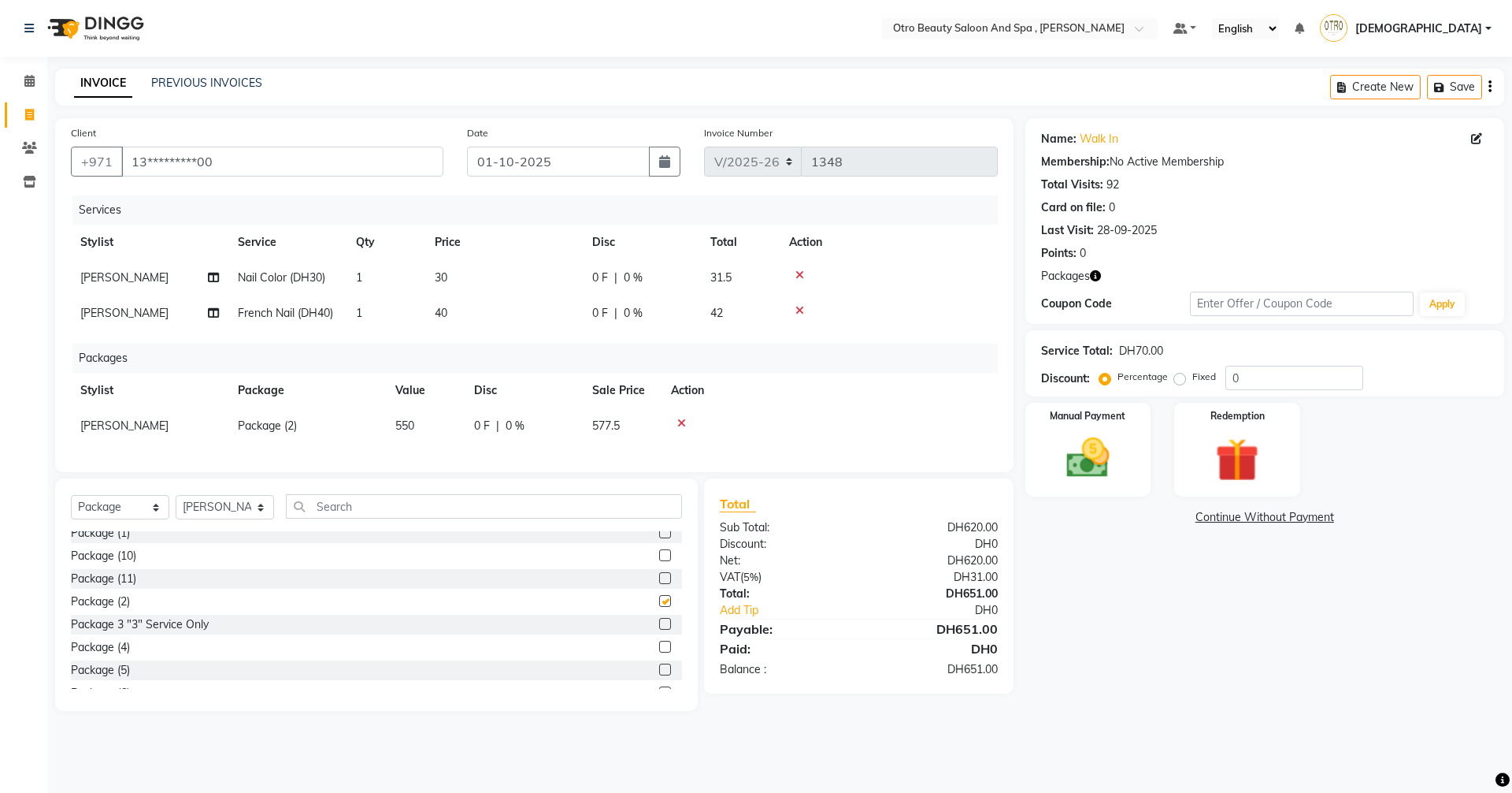
checkbox input "false"
click at [684, 422] on icon at bounding box center [682, 423] width 9 height 11
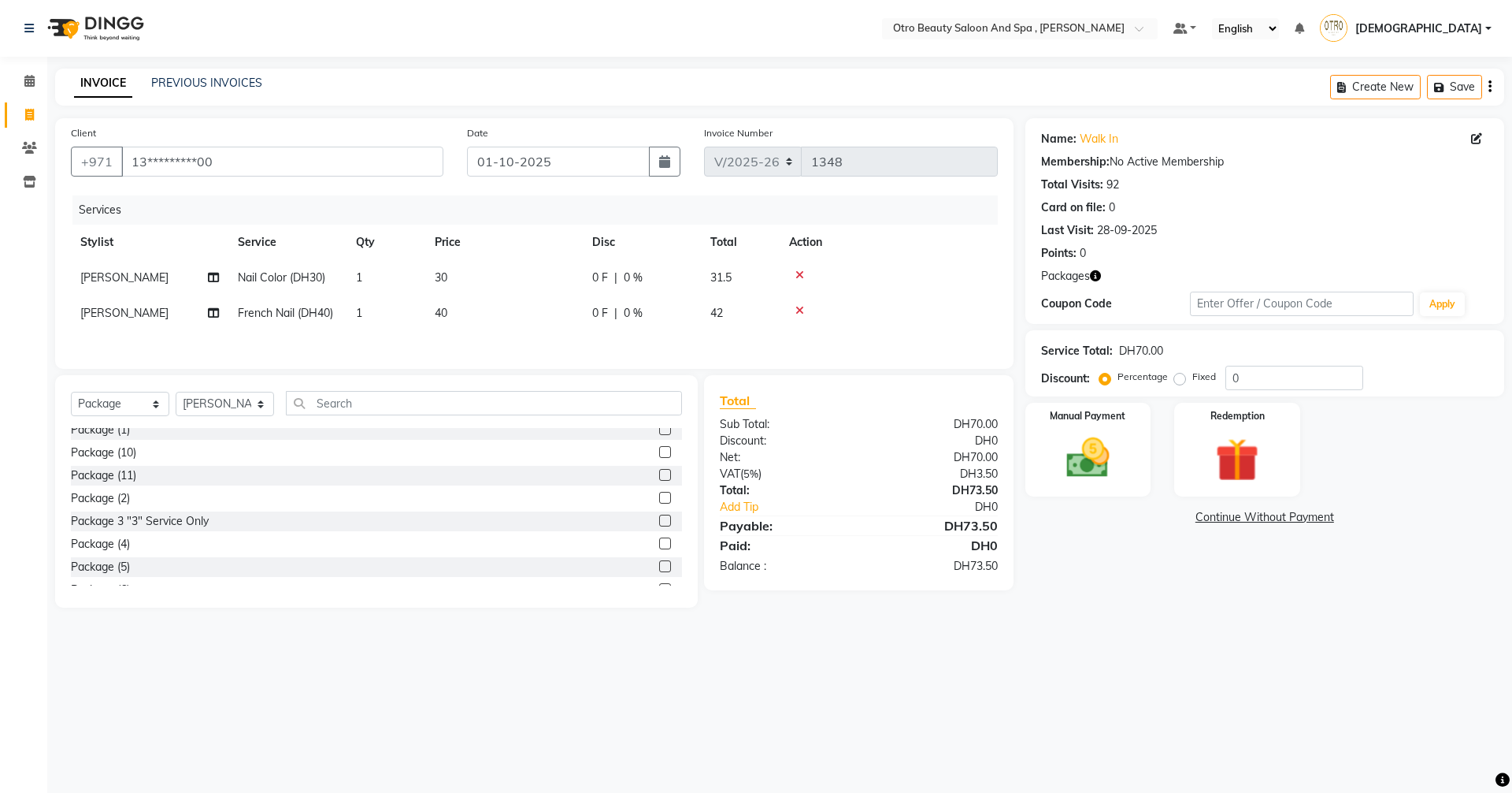
scroll to position [234, 0]
click at [660, 482] on label at bounding box center [665, 477] width 12 height 12
click at [660, 482] on input "checkbox" at bounding box center [664, 478] width 10 height 10
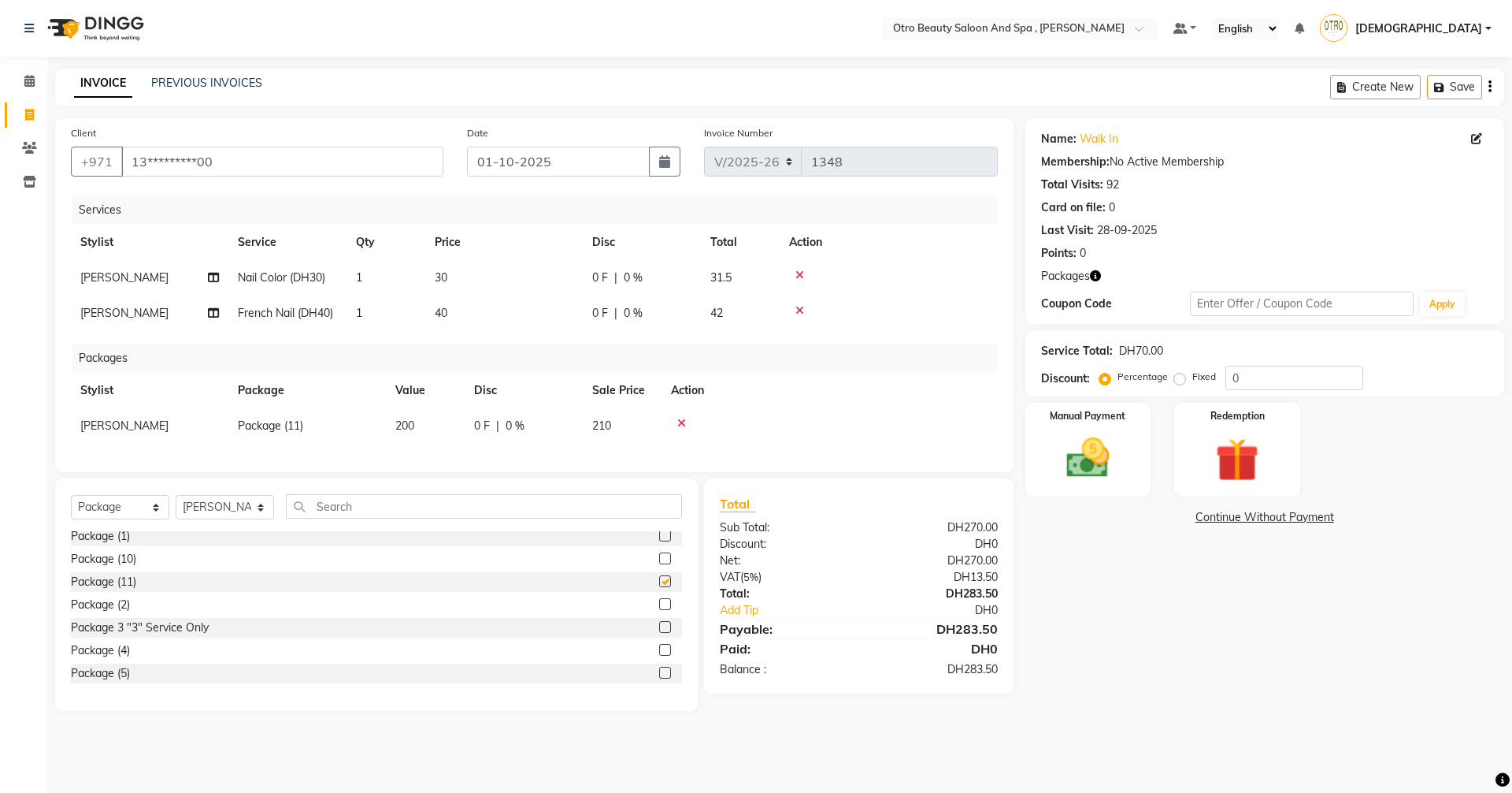
checkbox input "false"
click at [88, 426] on span "Najah" at bounding box center [124, 425] width 88 height 14
select select "86183"
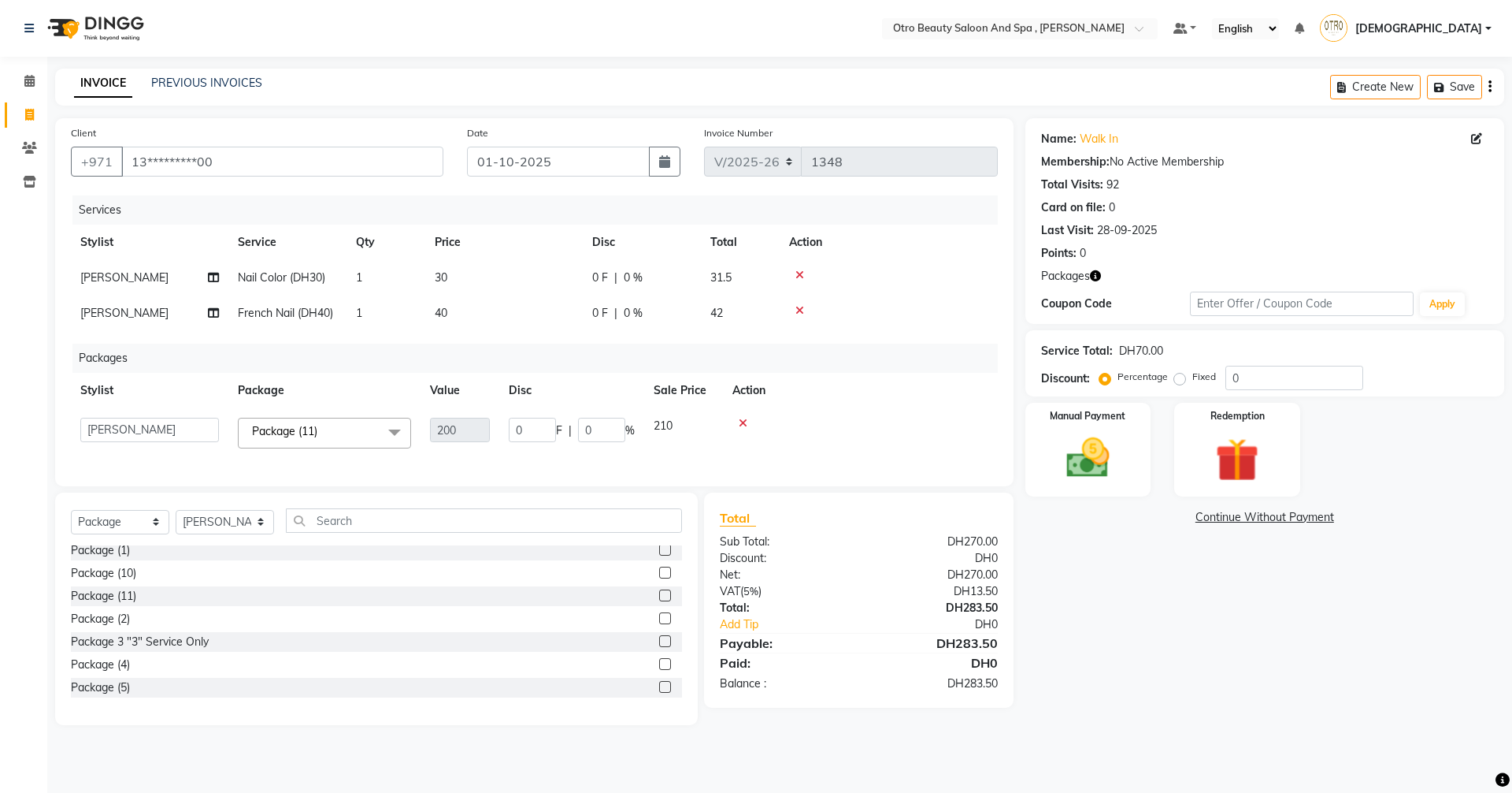
click at [811, 442] on td at bounding box center [861, 433] width 275 height 50
click at [674, 447] on td "210" at bounding box center [683, 433] width 79 height 50
click at [1074, 575] on div "Name: Walk In Membership: No Active Membership Total Visits: 92 Card on file: 0…" at bounding box center [1270, 422] width 490 height 607
click at [741, 424] on icon at bounding box center [743, 423] width 9 height 11
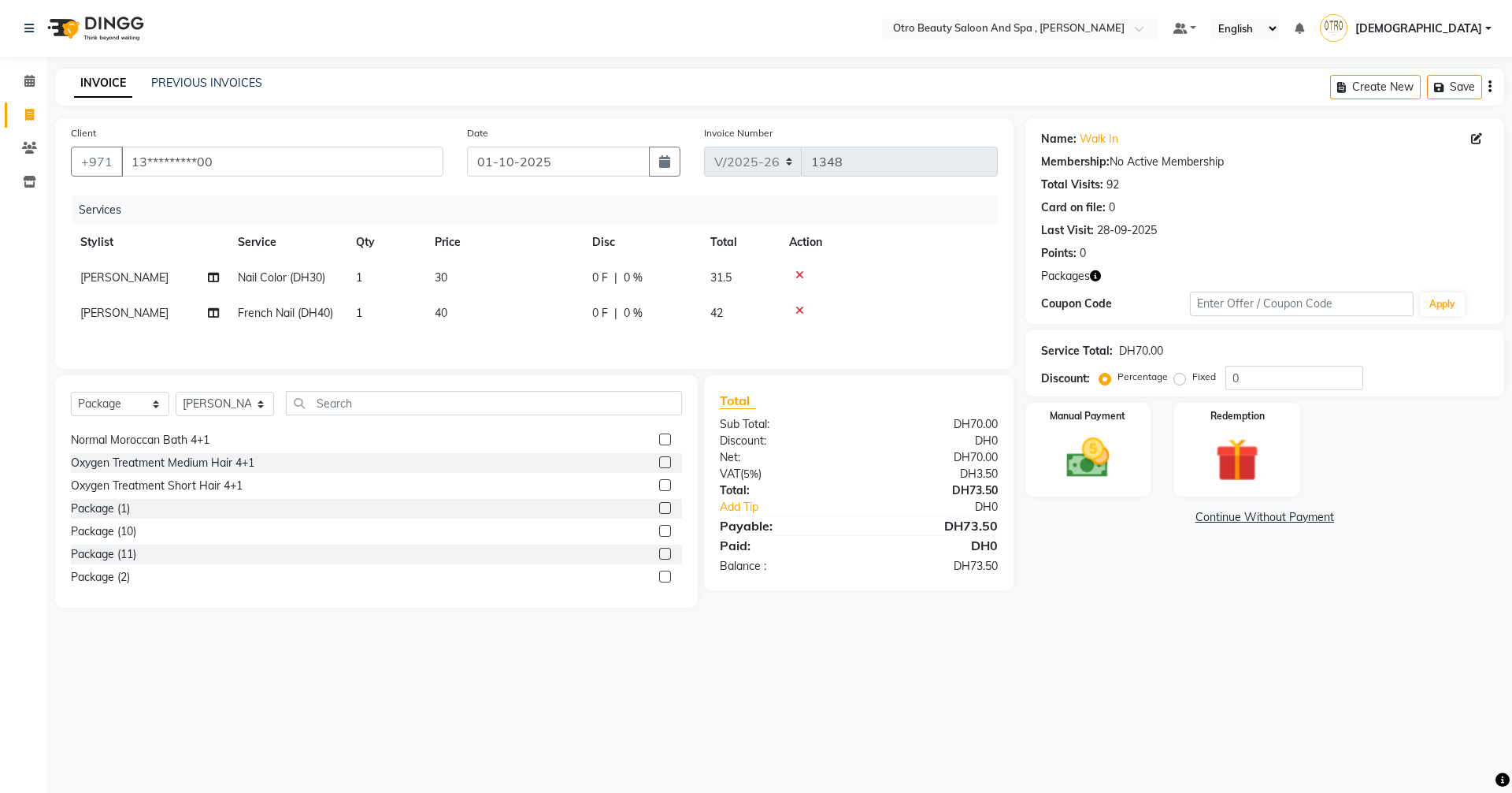
scroll to position [236, 0]
click at [660, 473] on label at bounding box center [665, 474] width 12 height 12
click at [660, 473] on input "checkbox" at bounding box center [664, 475] width 10 height 10
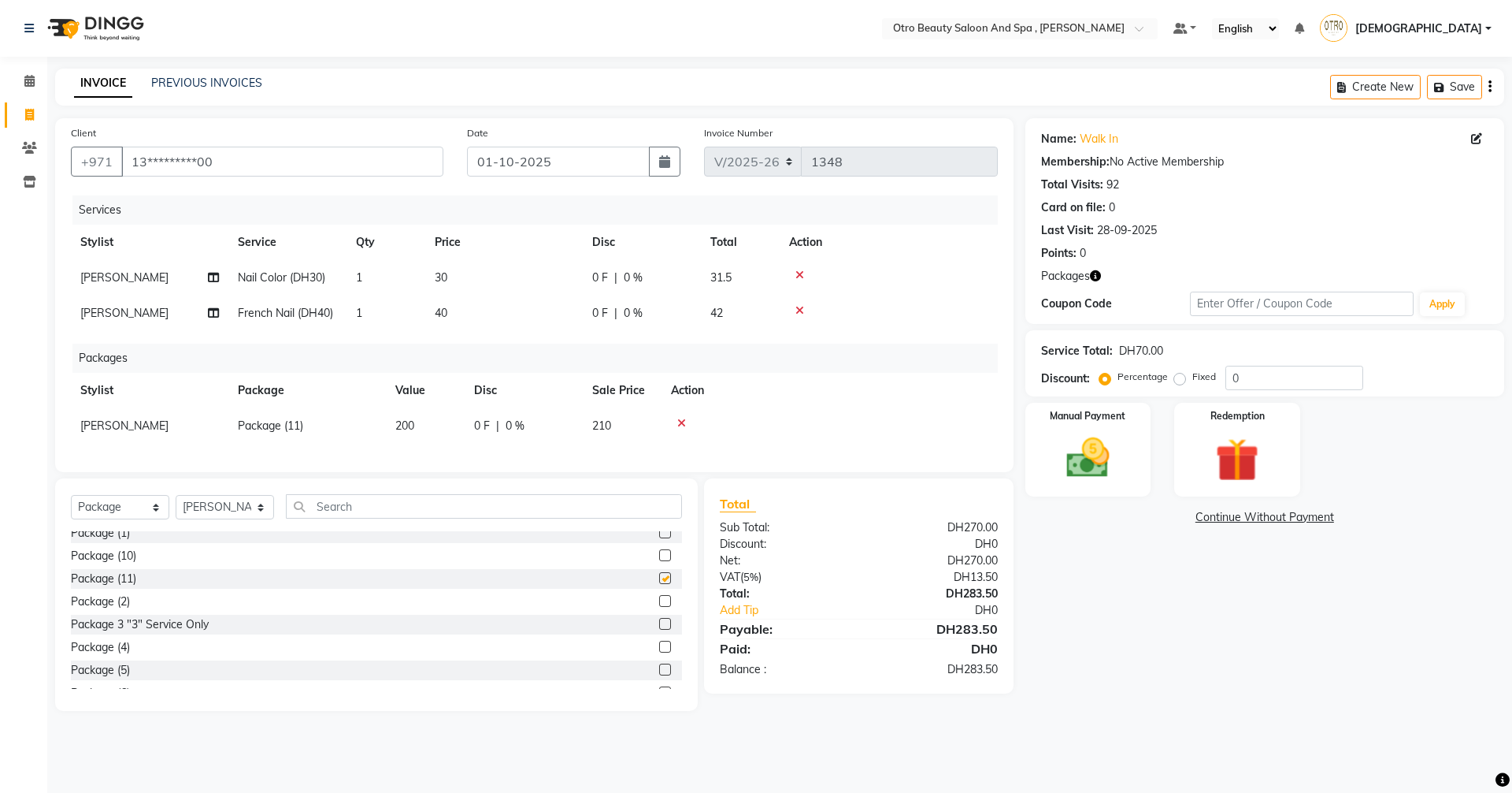
checkbox input "false"
click at [1111, 453] on img at bounding box center [1088, 457] width 73 height 52
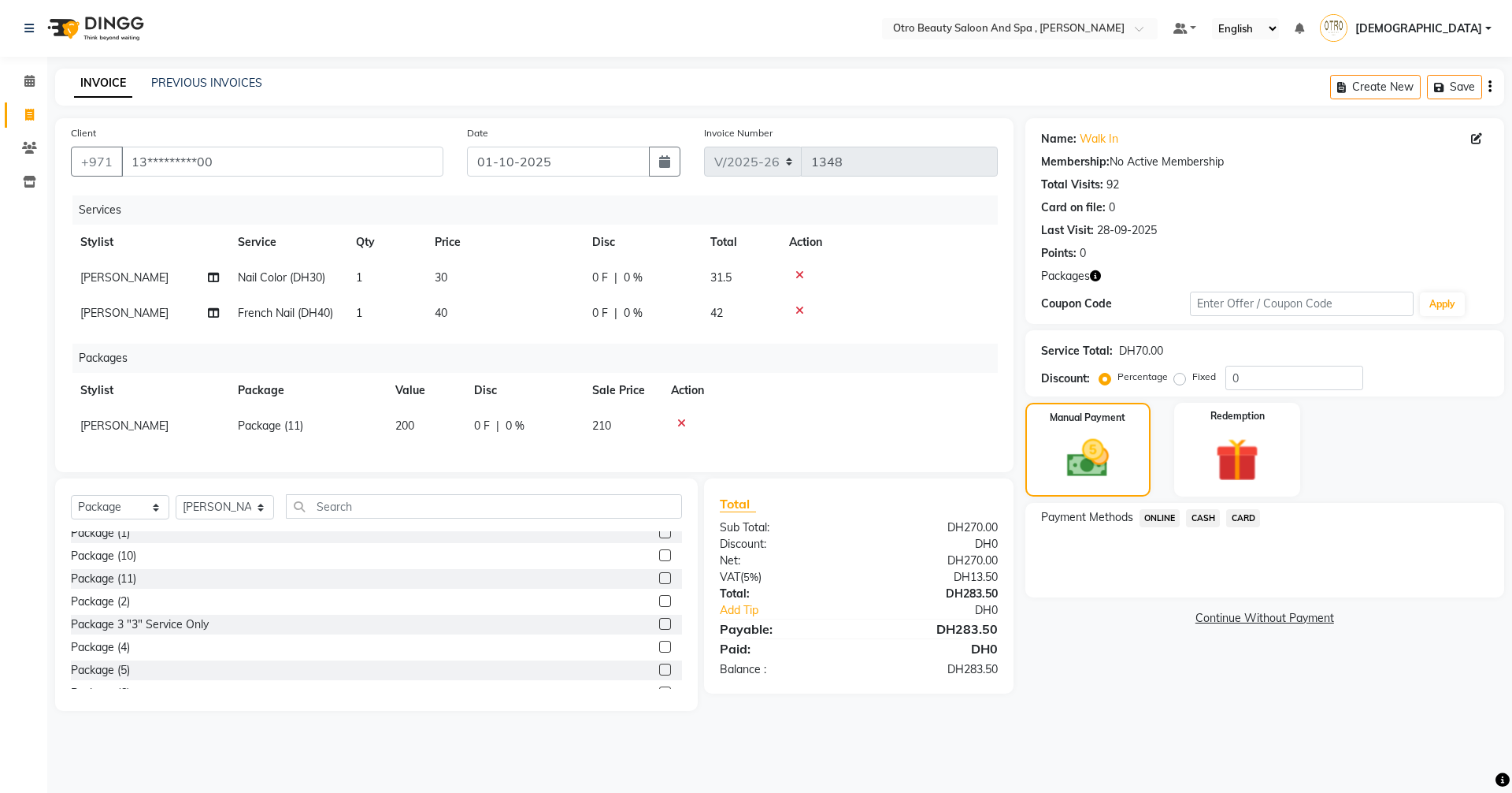
click at [1244, 521] on span "CARD" at bounding box center [1242, 518] width 33 height 18
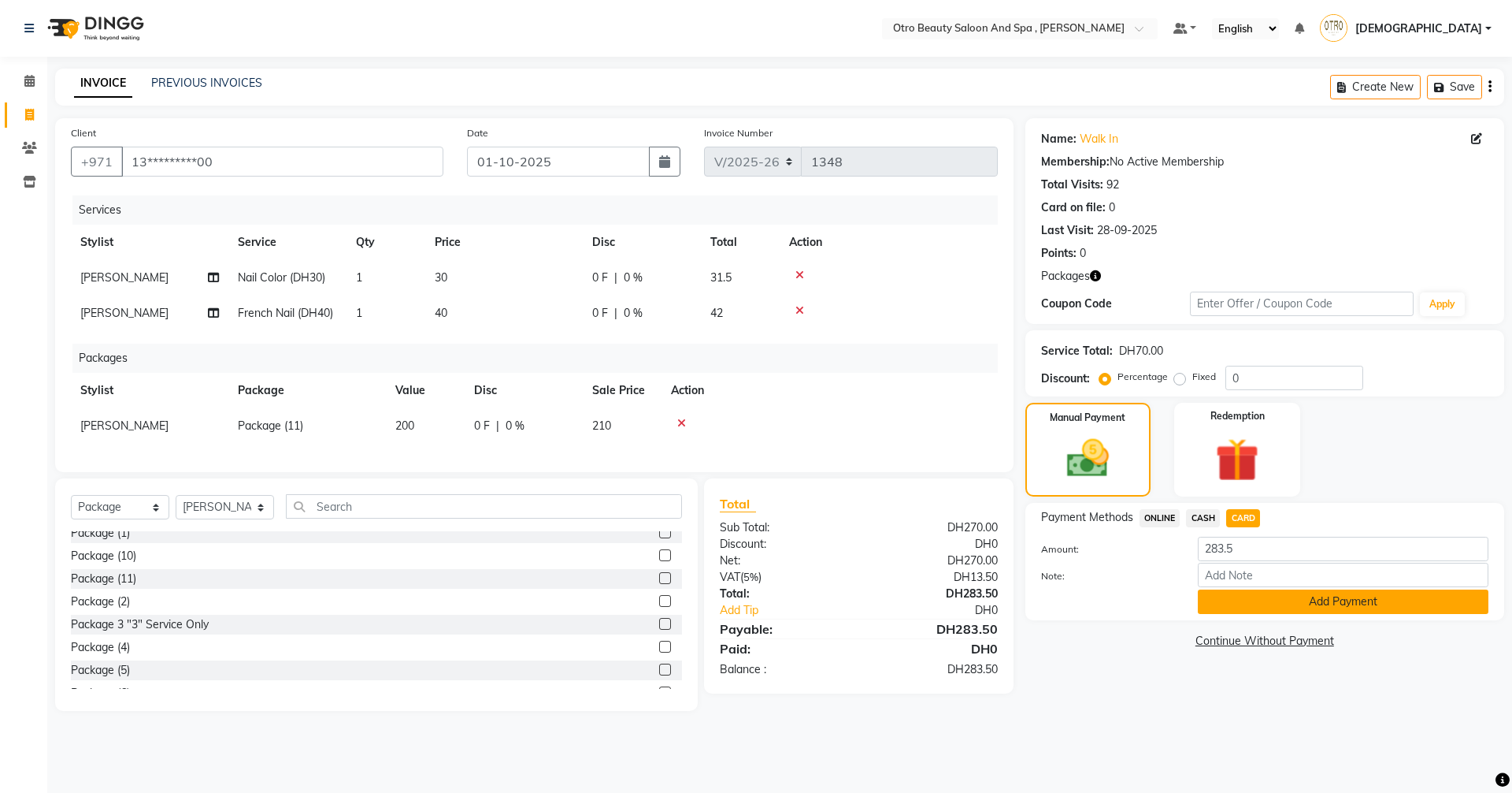
click at [1298, 604] on button "Add Payment" at bounding box center [1343, 601] width 290 height 24
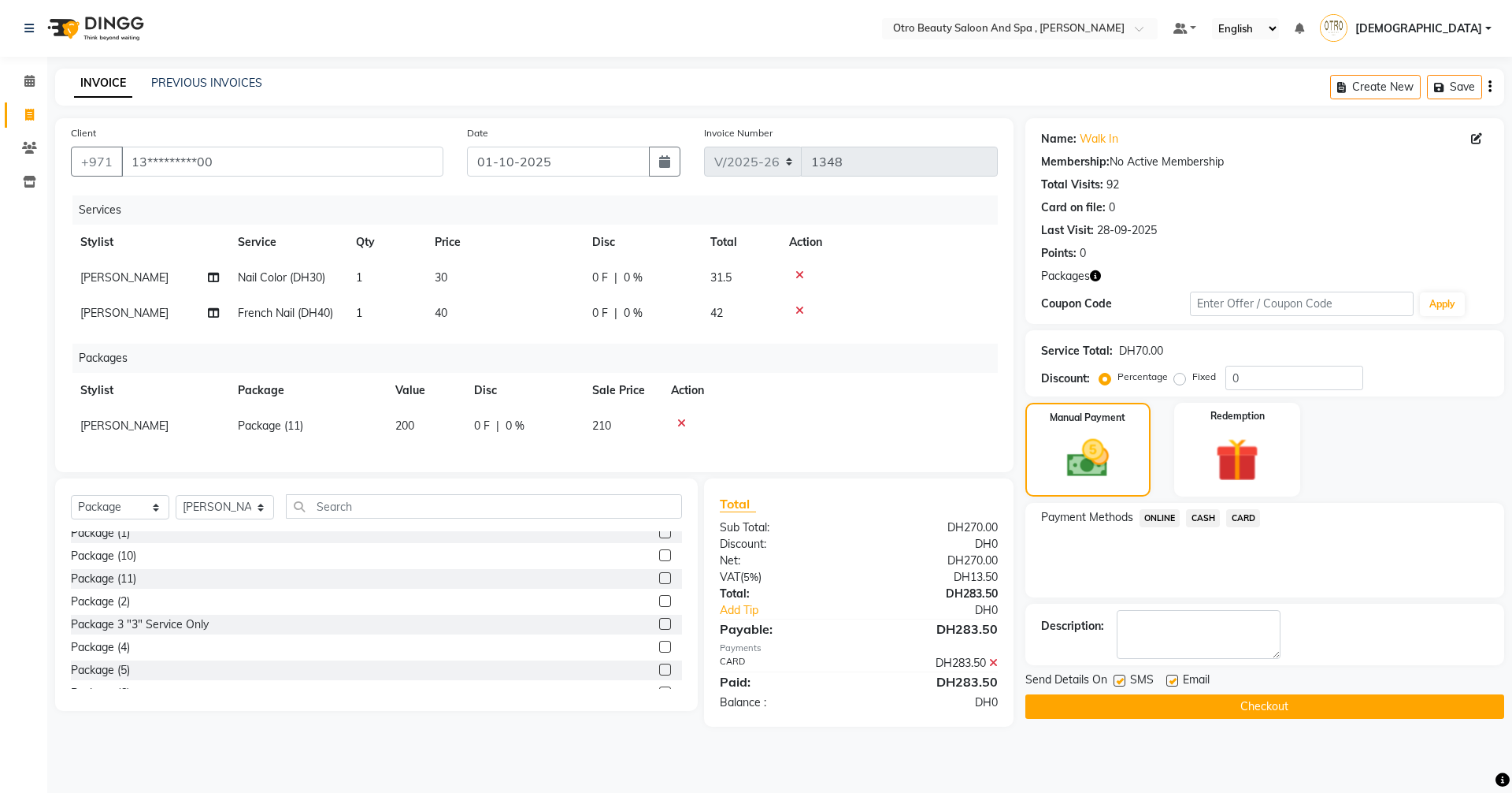
click at [1315, 705] on button "Checkout" at bounding box center [1264, 706] width 479 height 24
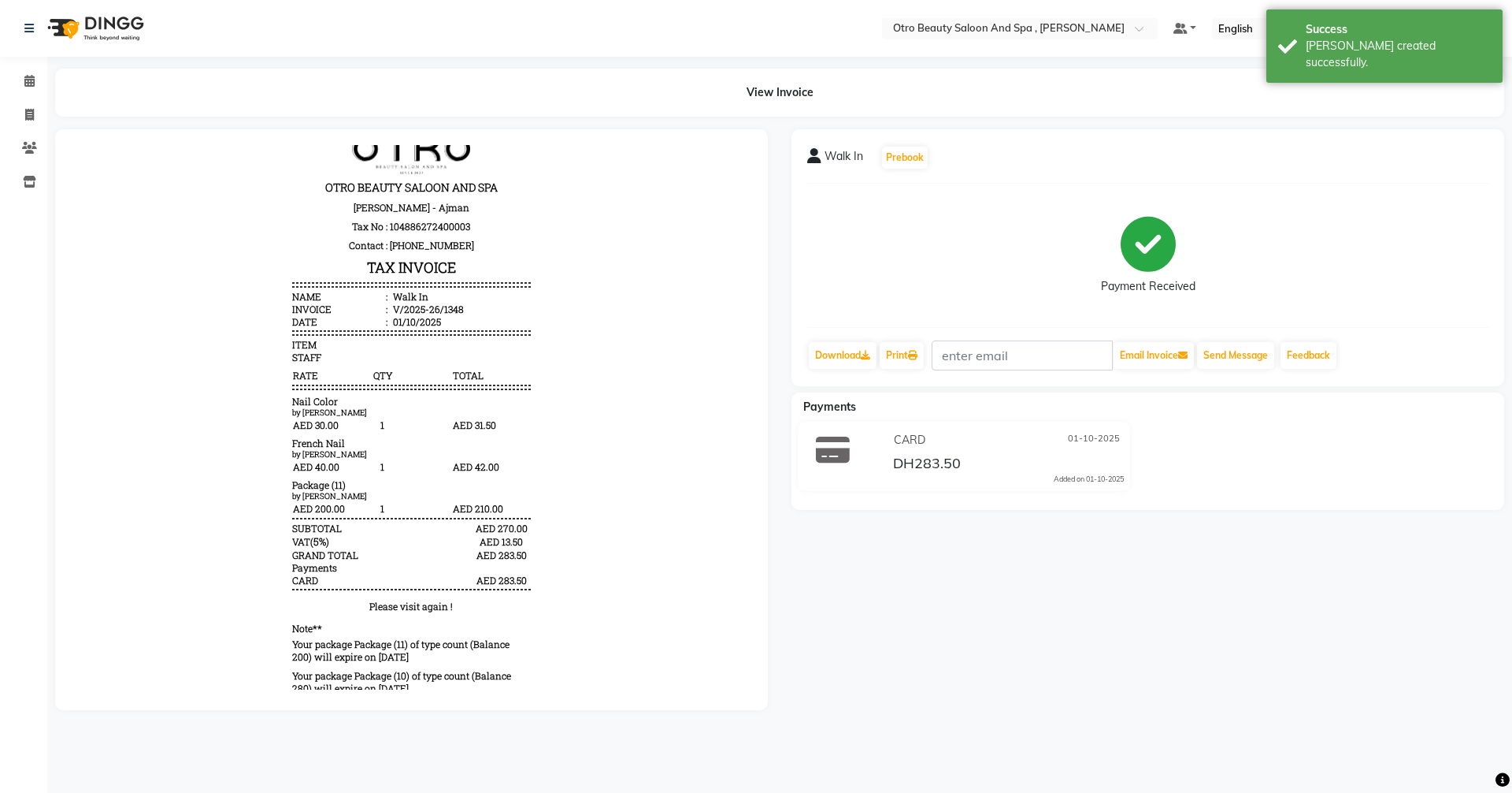
scroll to position [42, 0]
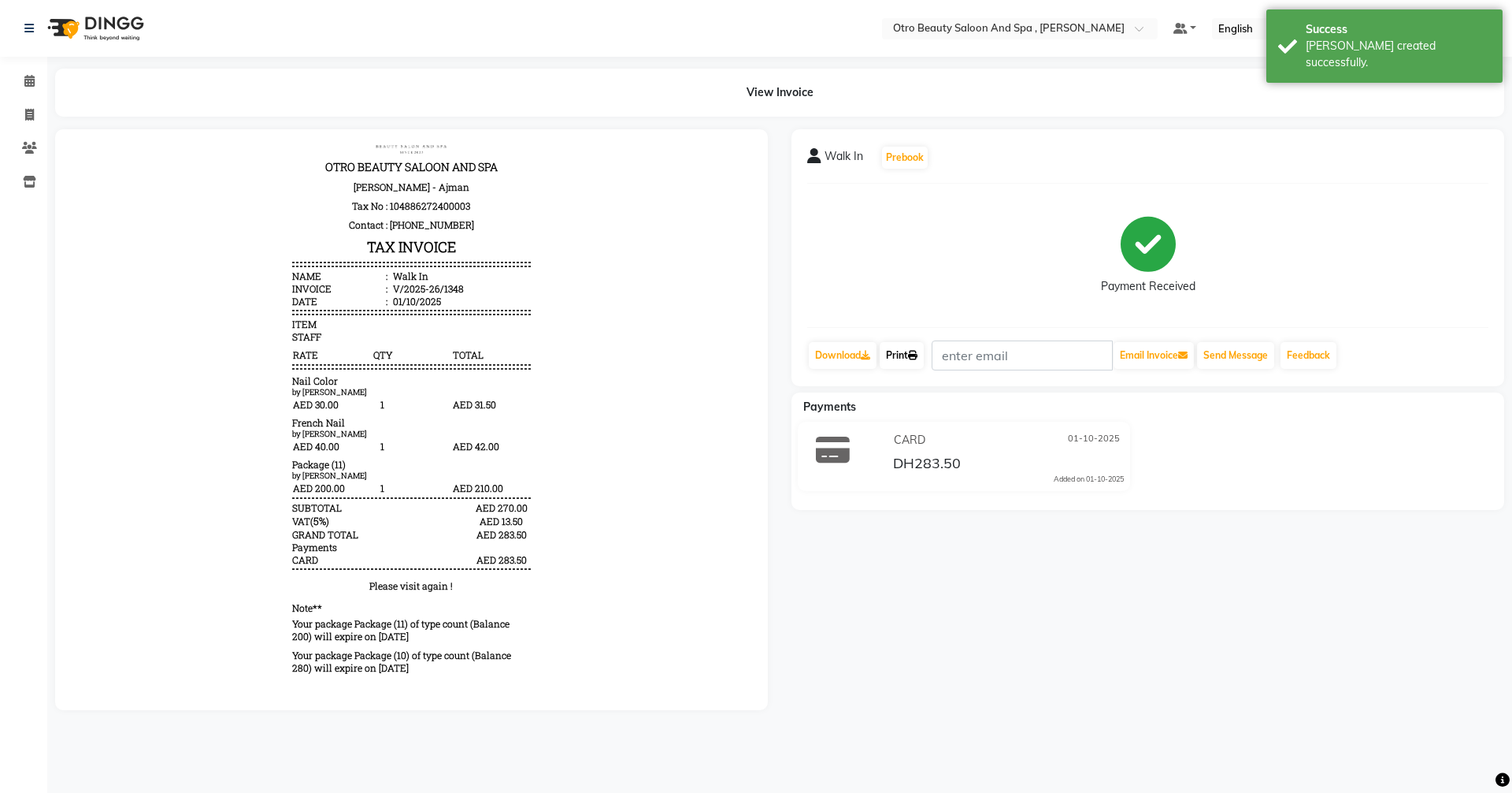
click at [902, 358] on link "Print" at bounding box center [901, 356] width 44 height 27
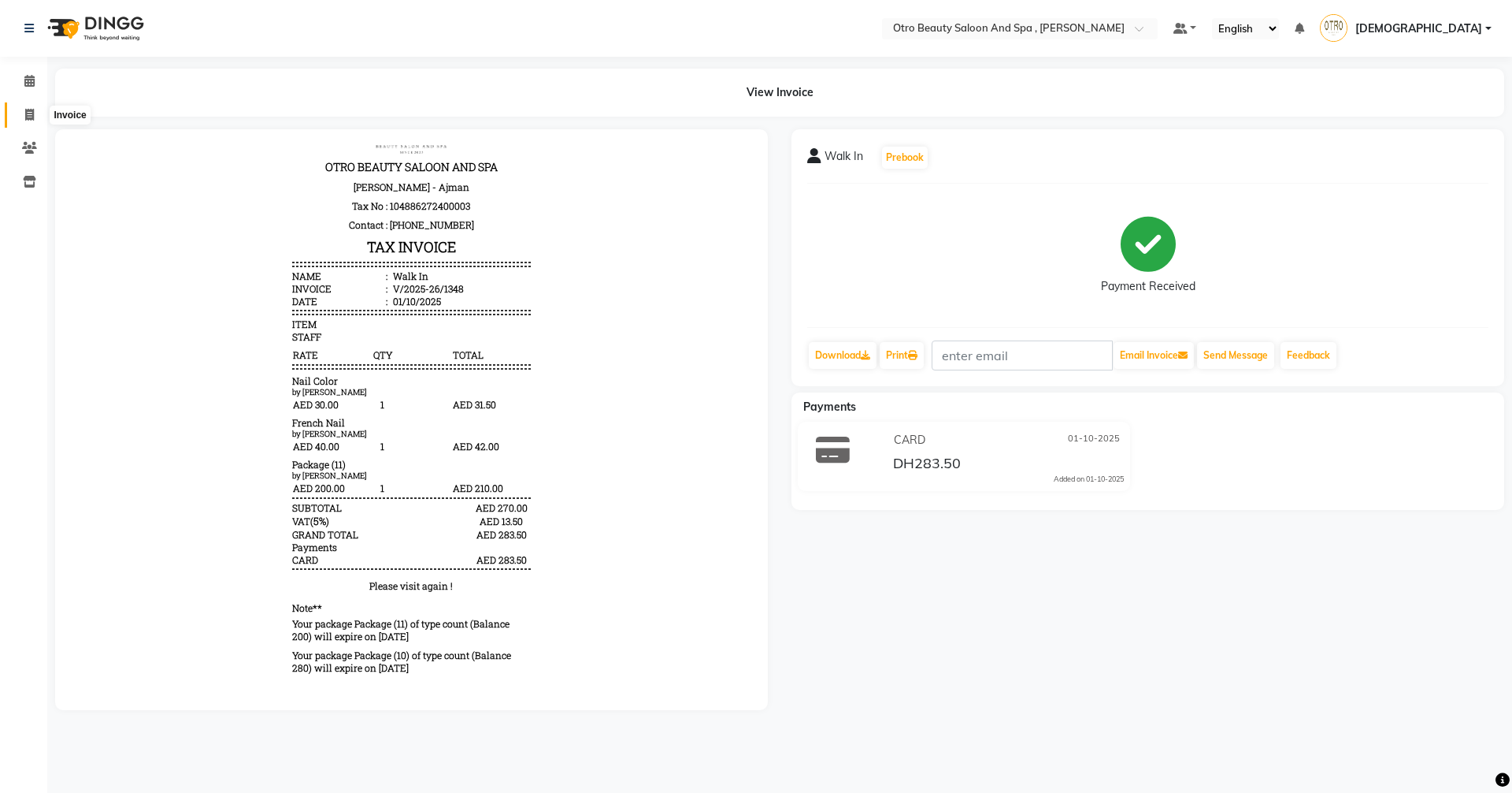
click at [35, 119] on span at bounding box center [29, 116] width 27 height 18
select select "service"
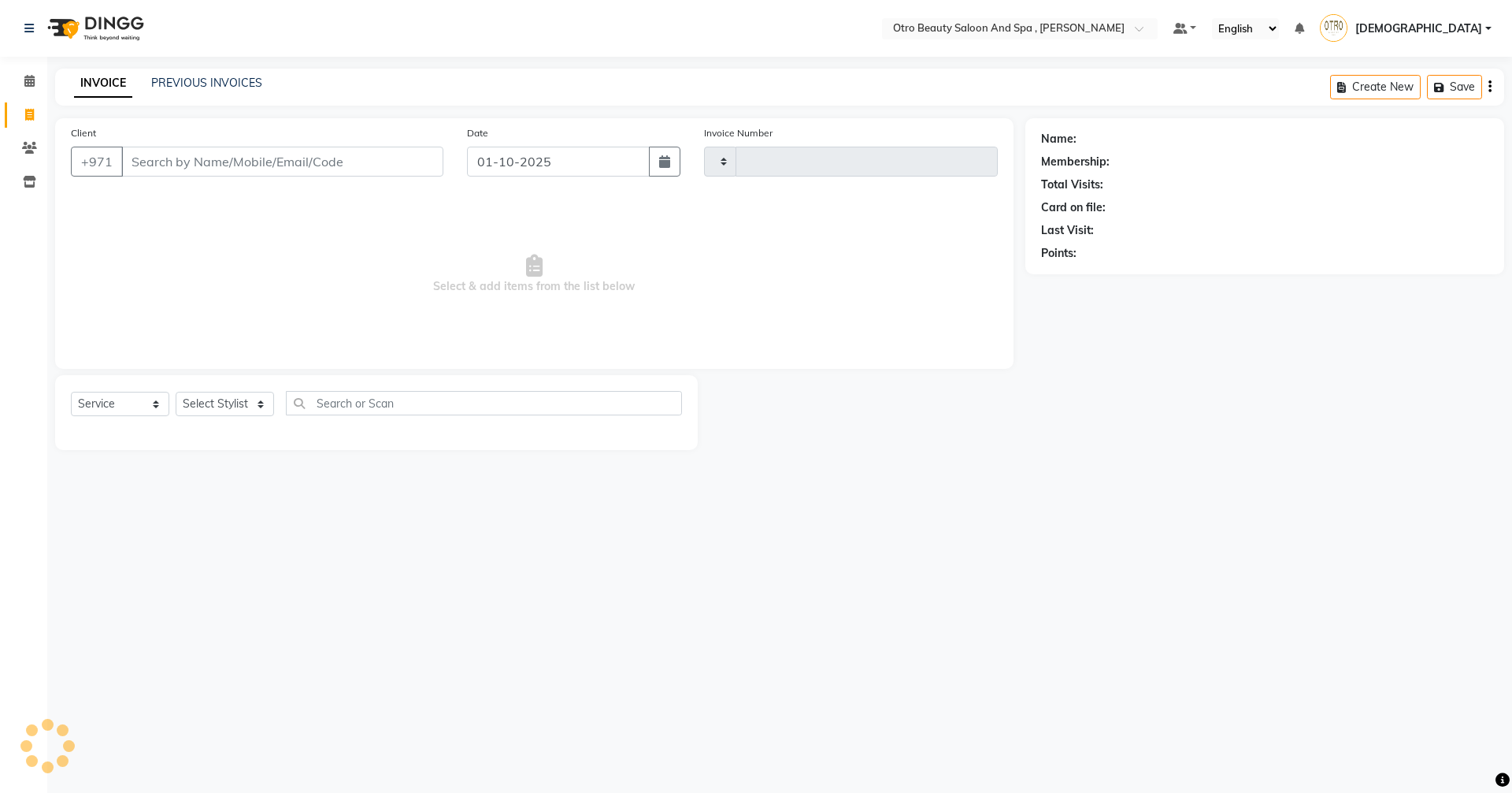
type input "1349"
select select "8622"
click at [207, 86] on link "PREVIOUS INVOICES" at bounding box center [206, 83] width 111 height 14
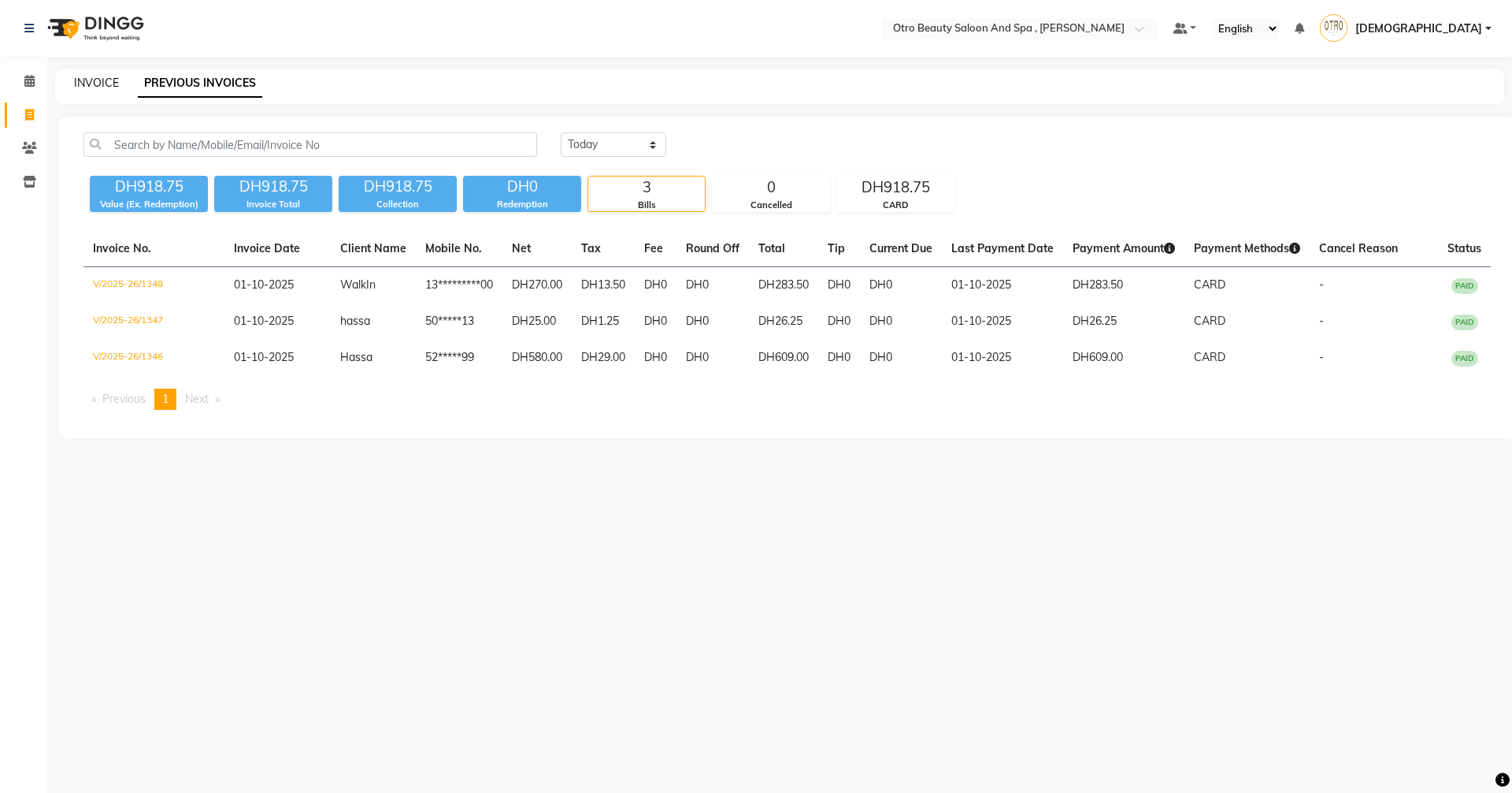
click at [96, 81] on link "INVOICE" at bounding box center [97, 83] width 45 height 14
select select "service"
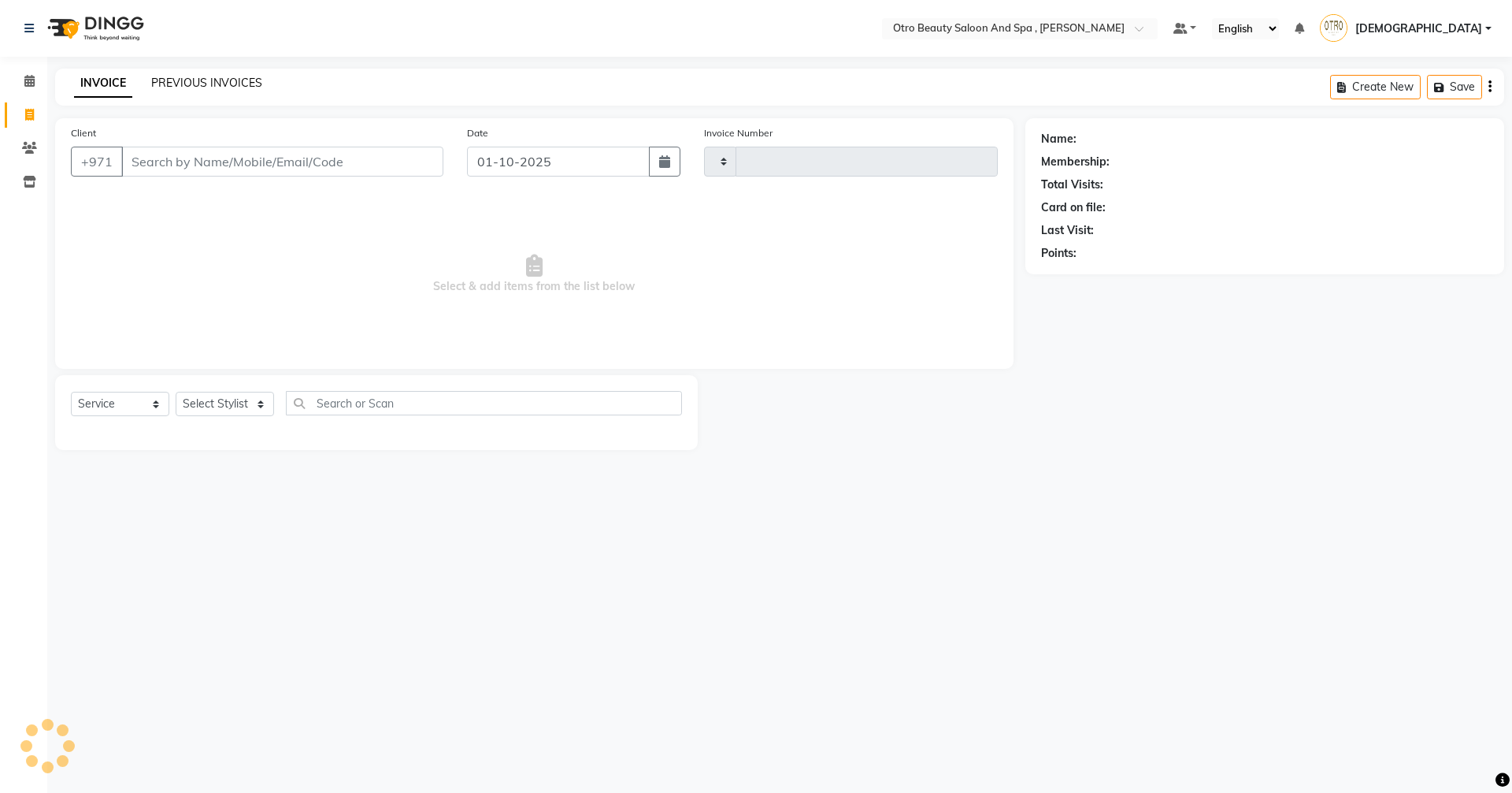
type input "1349"
select select "8622"
click at [262, 409] on select "Select Stylist Basma Dropati Fatima Franka Hasna Hera Karuna Khulood Laxmi Mami…" at bounding box center [224, 404] width 99 height 24
select select "86535"
click at [176, 392] on select "Select Stylist Basma Dropati Fatima Franka Hasna Hera Karuna Khulood Laxmi Mami…" at bounding box center [224, 404] width 99 height 24
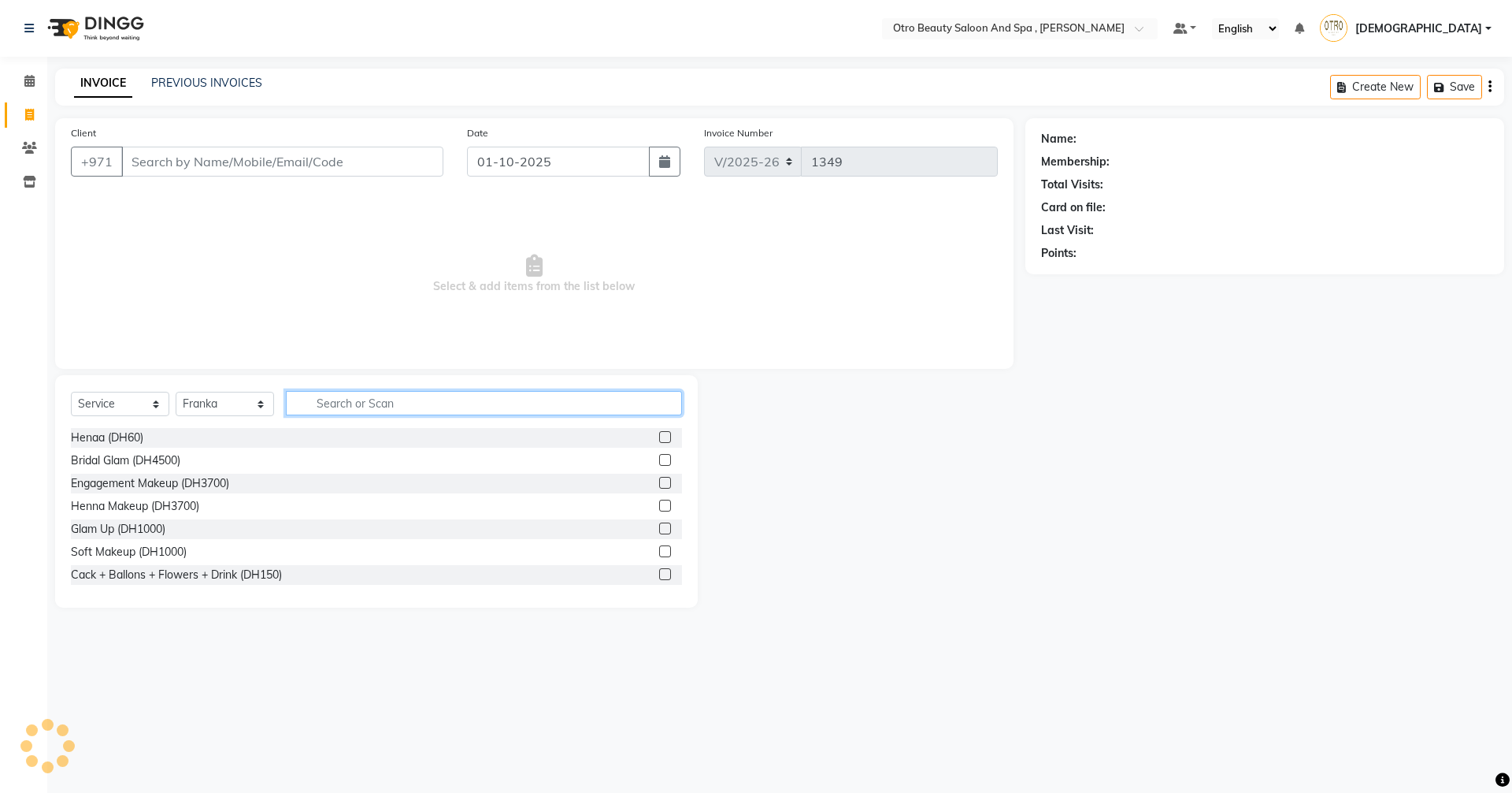
click at [385, 397] on input "text" at bounding box center [484, 403] width 396 height 24
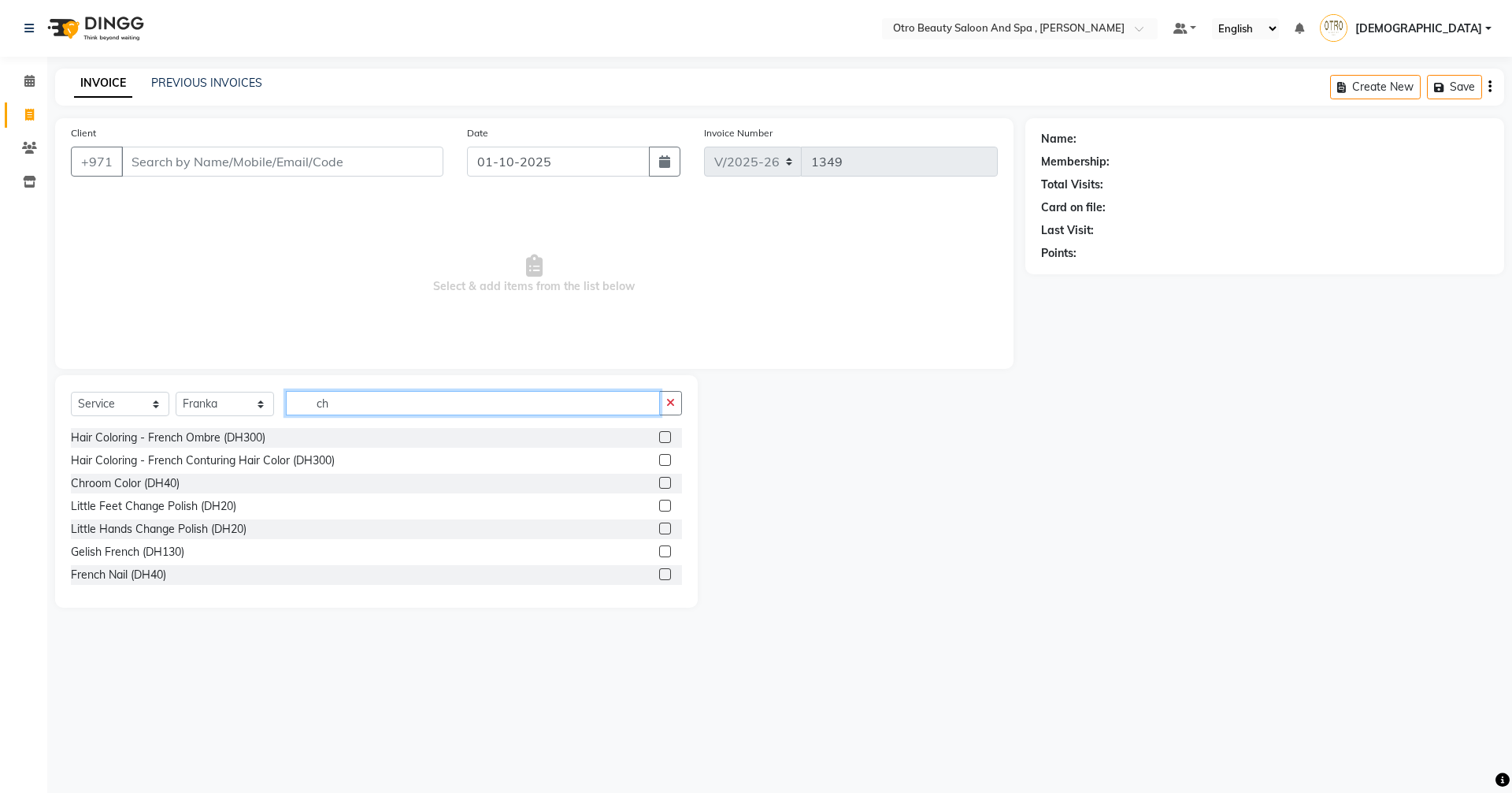
type input "c"
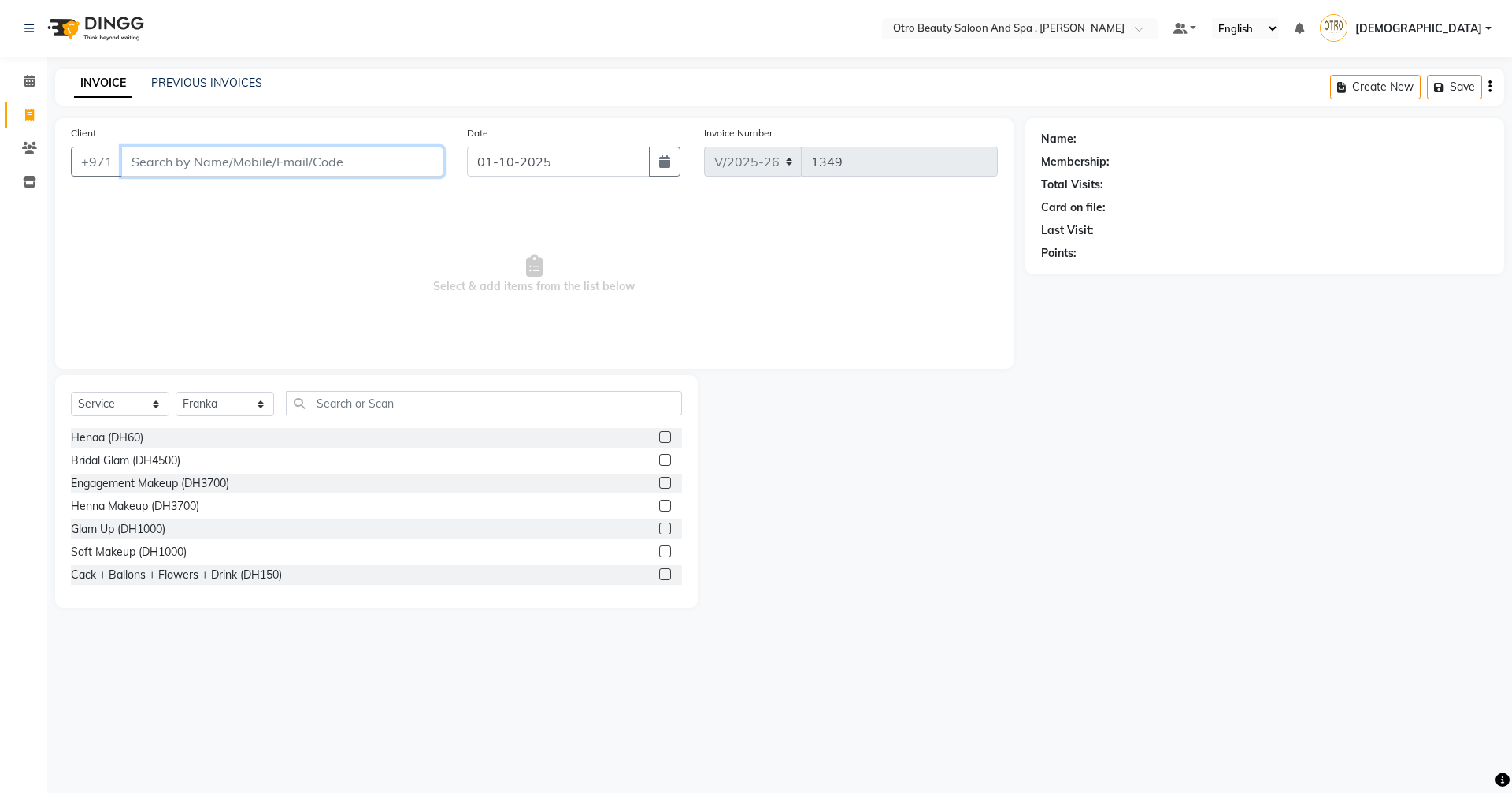
click at [311, 167] on input "Client" at bounding box center [282, 161] width 322 height 30
type input "556060860"
click at [406, 168] on span "Add Client" at bounding box center [403, 161] width 62 height 15
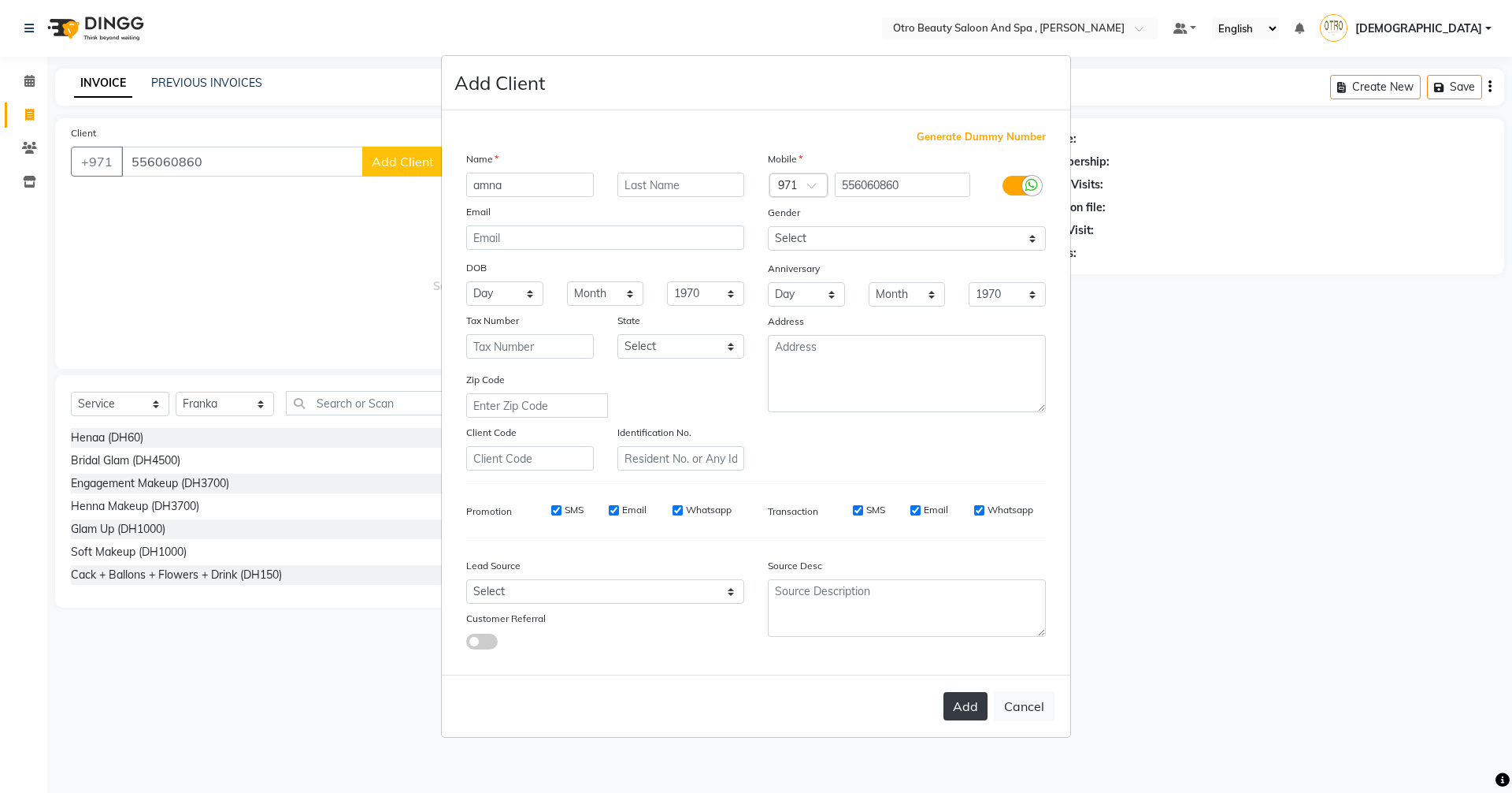
type input "amna"
click at [956, 713] on button "Add" at bounding box center [965, 705] width 44 height 28
type input "55*****60"
select select
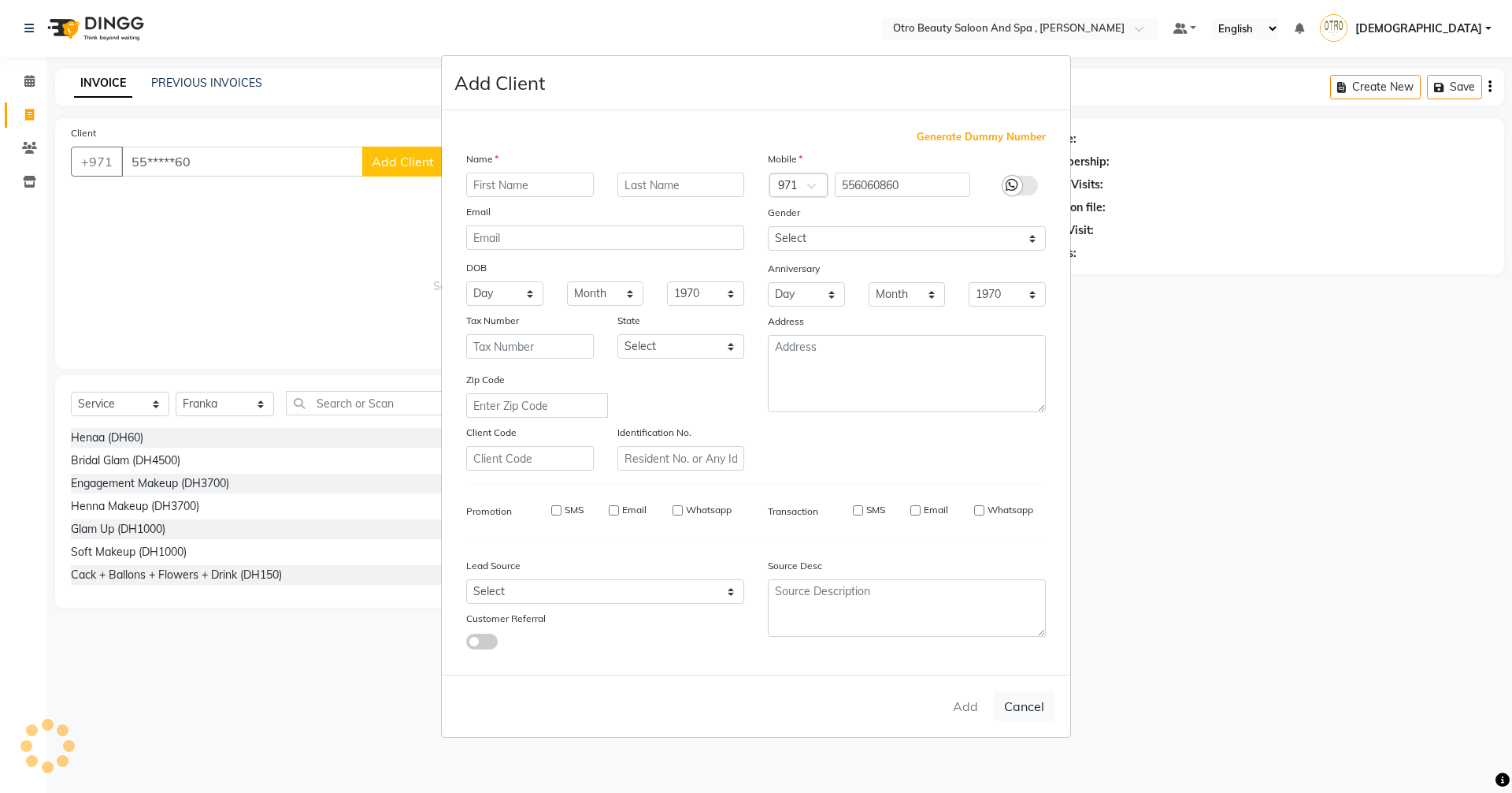
select select
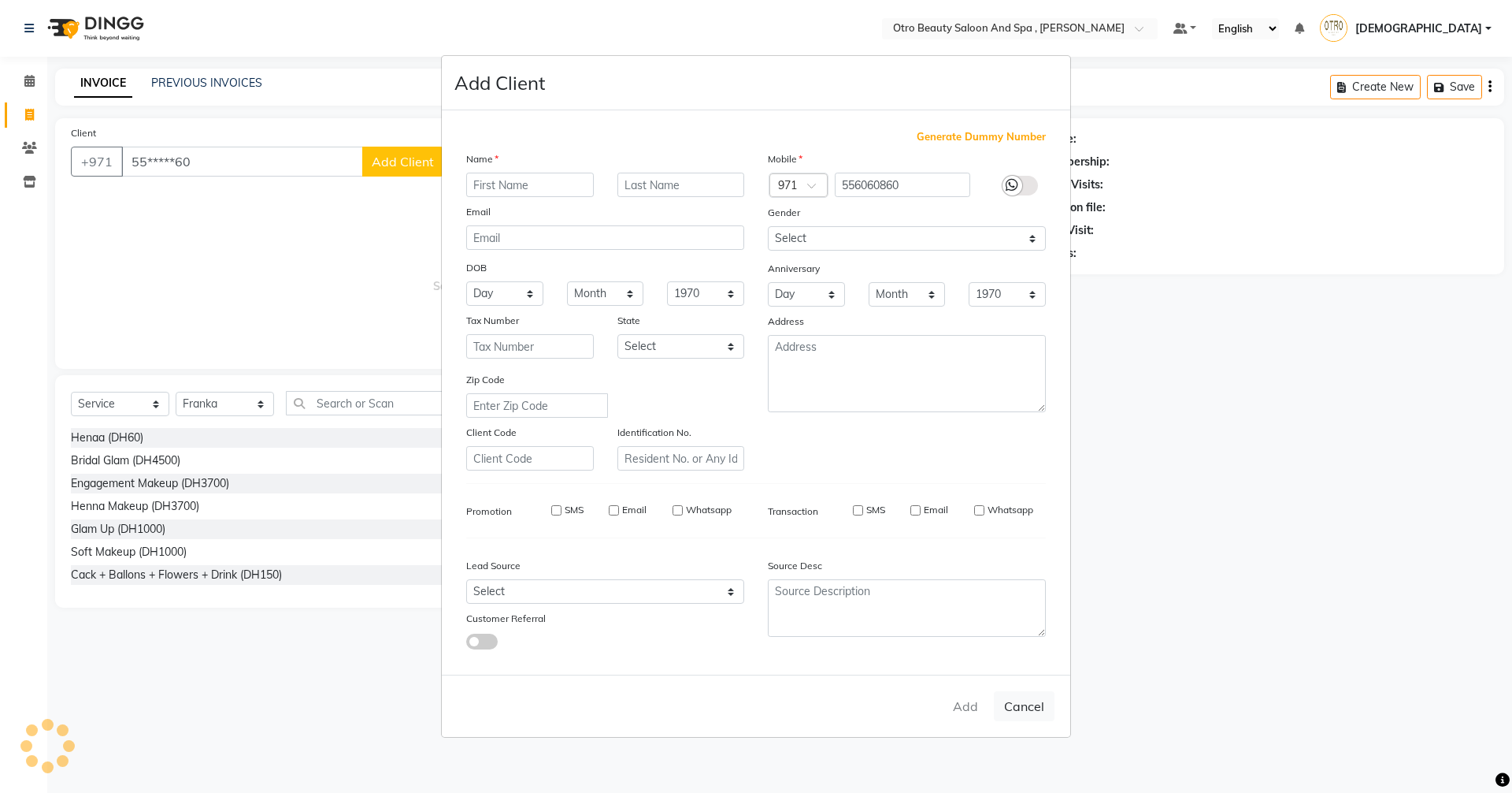
checkbox input "false"
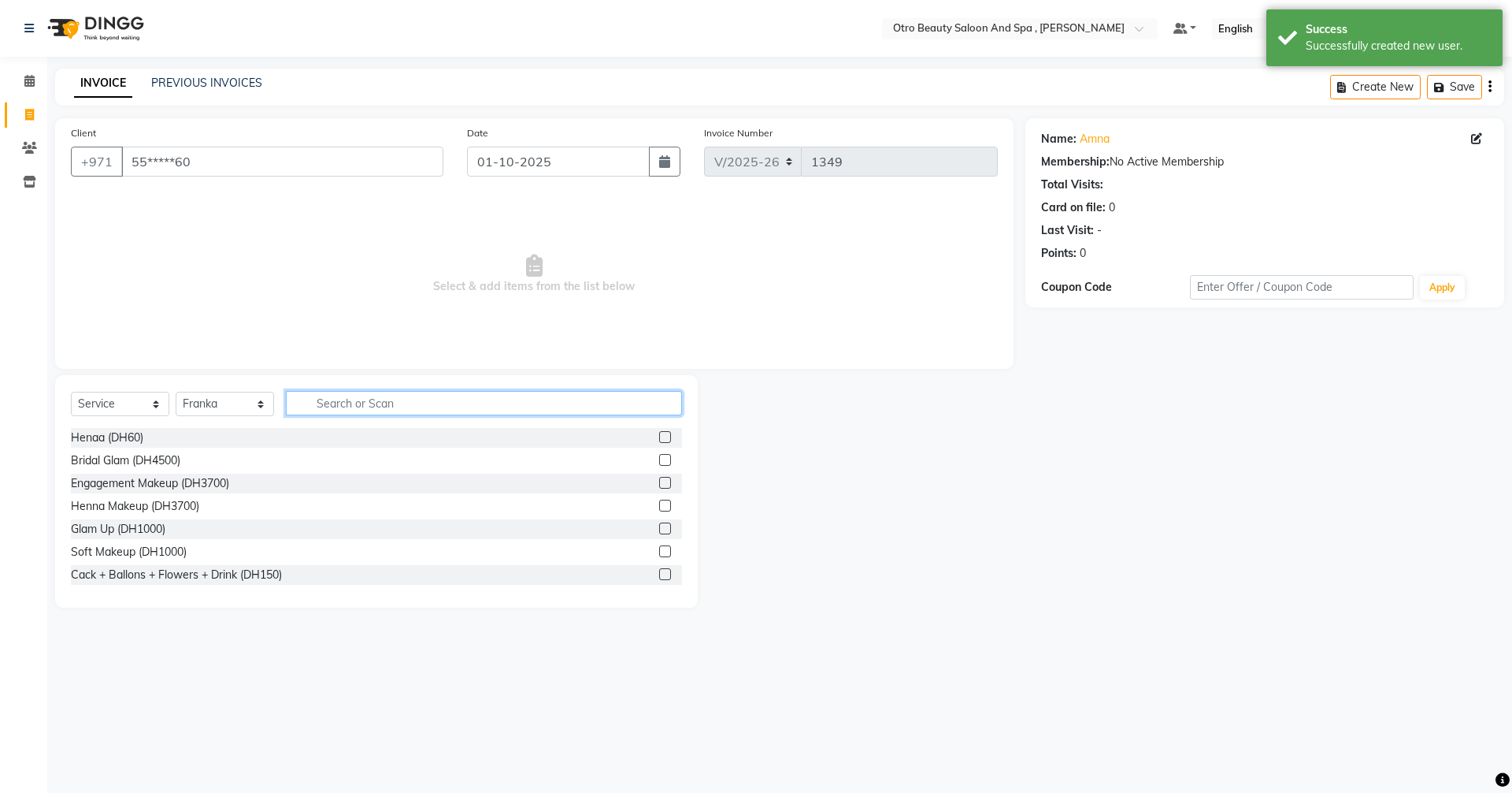
click at [382, 396] on input "text" at bounding box center [484, 403] width 396 height 24
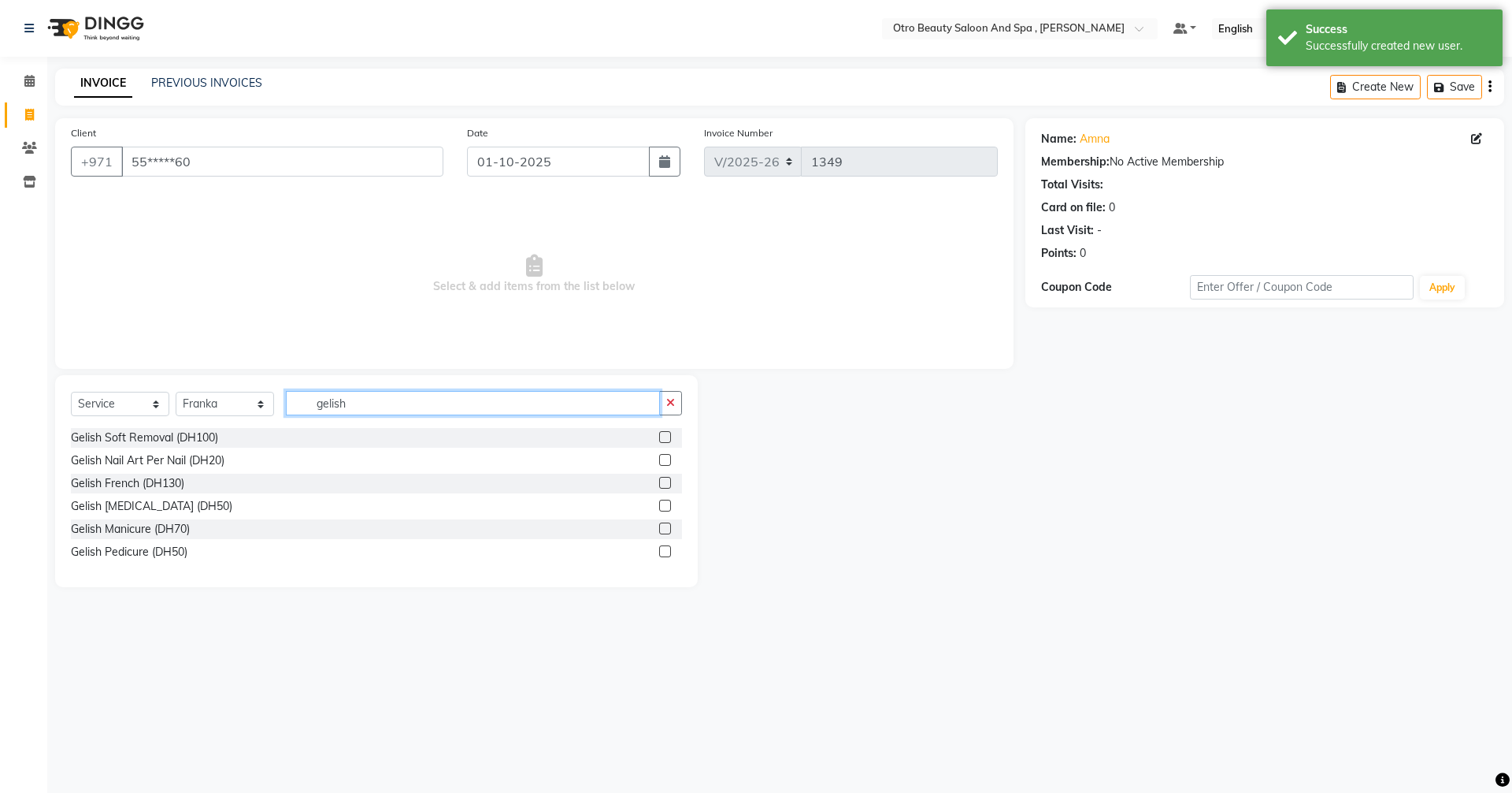
type input "gelish"
click at [663, 530] on label at bounding box center [665, 528] width 12 height 12
click at [663, 530] on input "checkbox" at bounding box center [664, 529] width 10 height 10
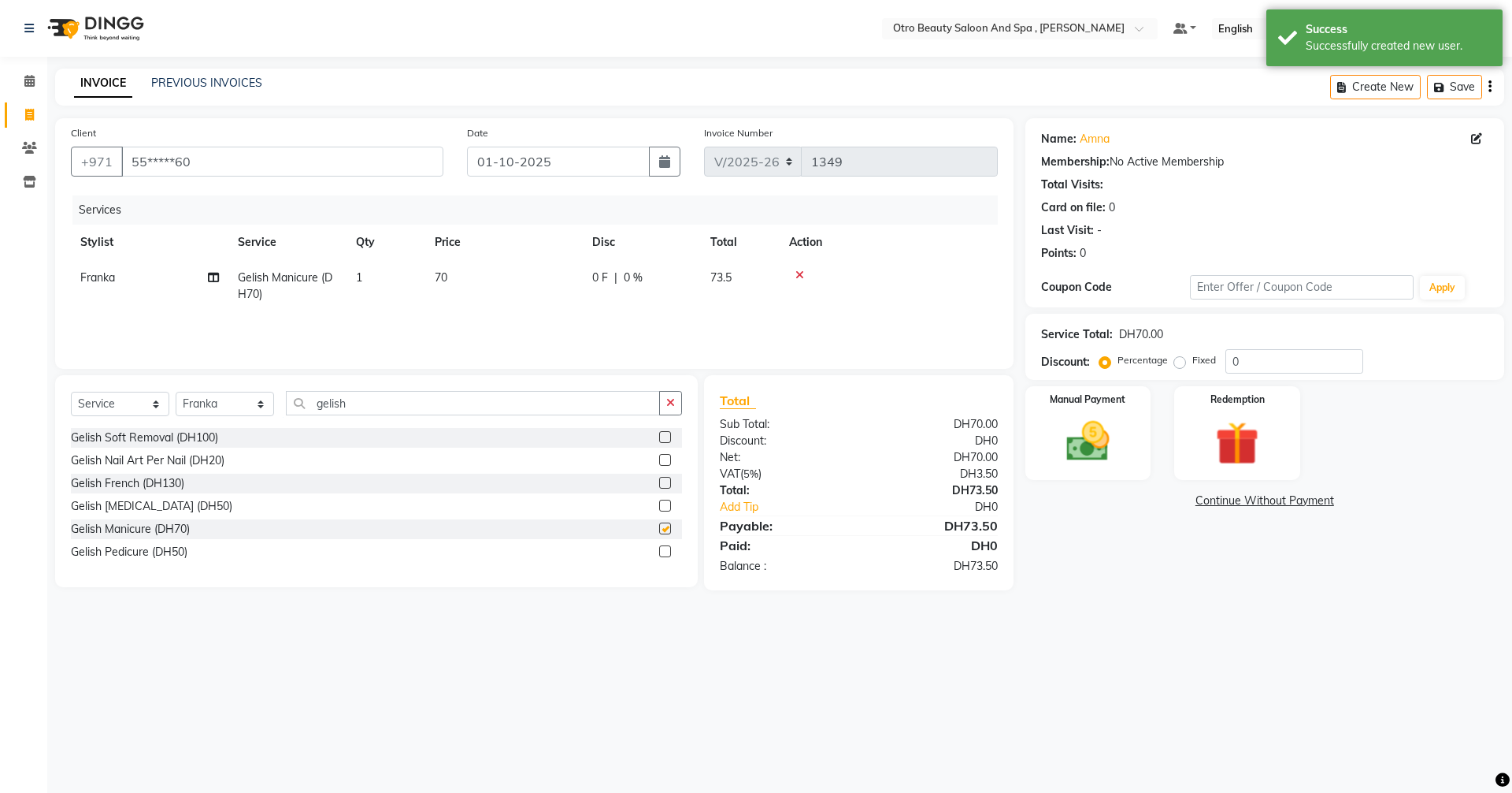
checkbox input "false"
click at [362, 407] on input "gelish" at bounding box center [472, 403] width 374 height 24
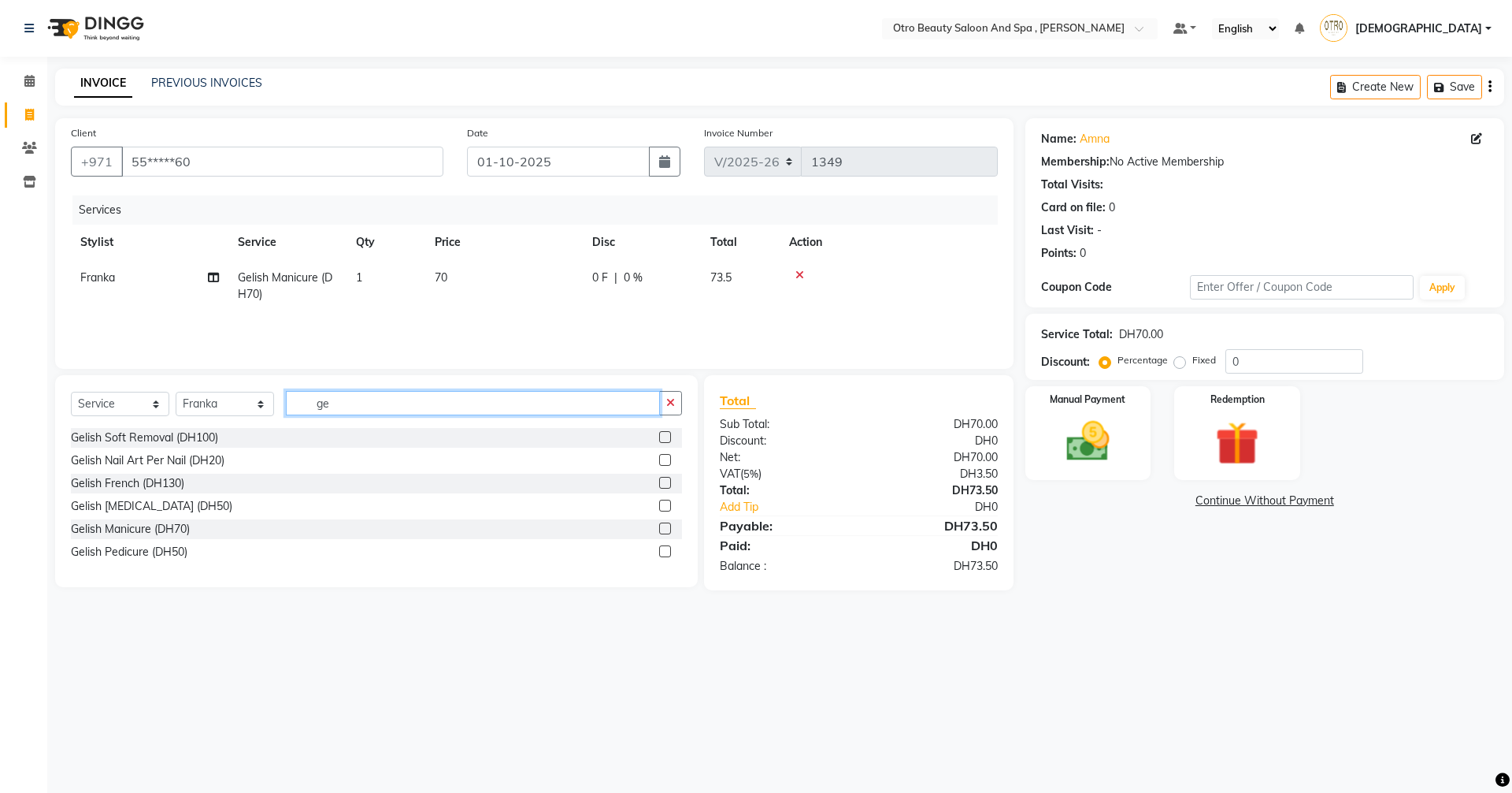
type input "g"
type input "fre"
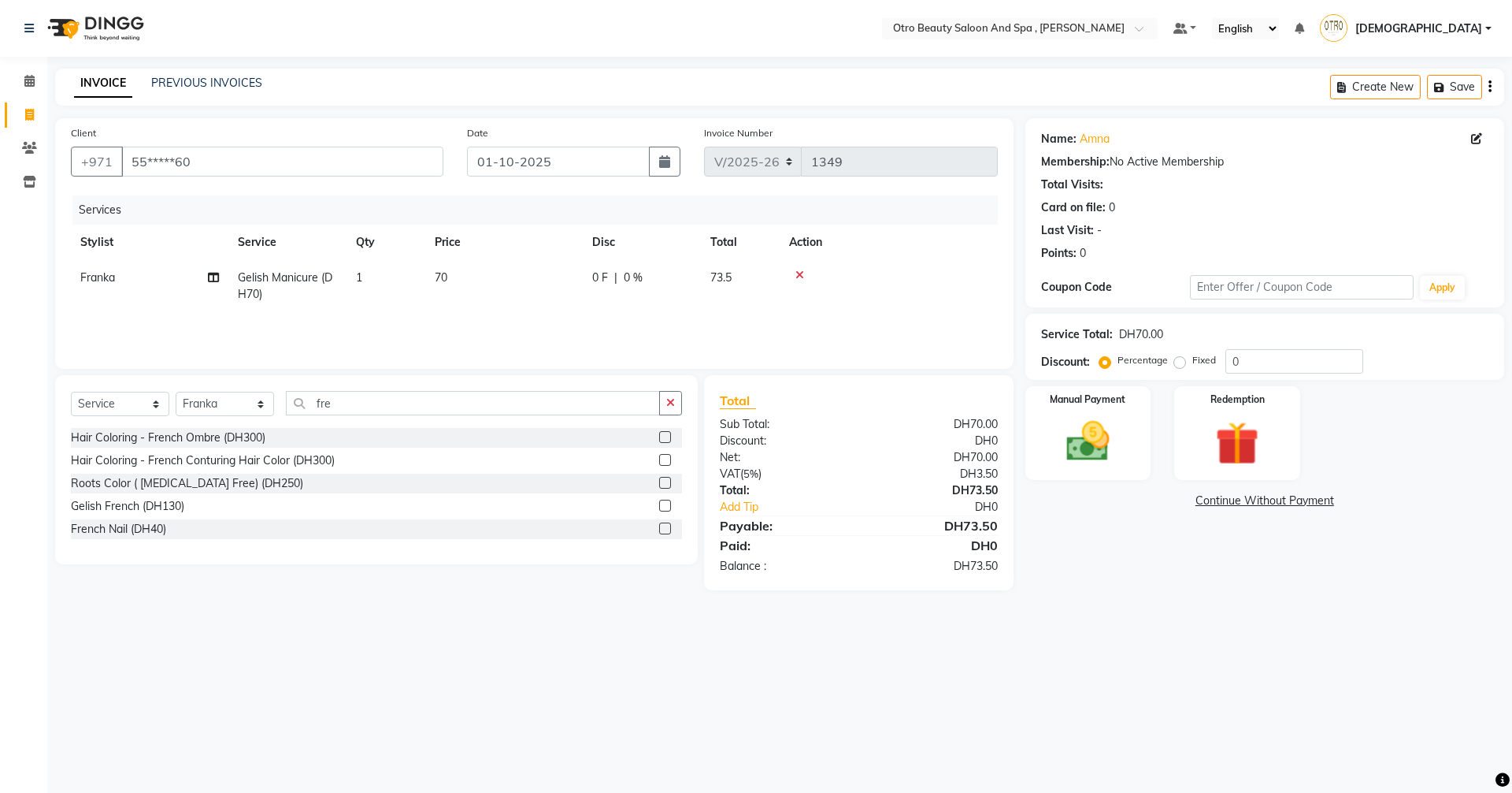
click at [669, 532] on label at bounding box center [665, 528] width 12 height 12
click at [669, 532] on input "checkbox" at bounding box center [664, 529] width 10 height 10
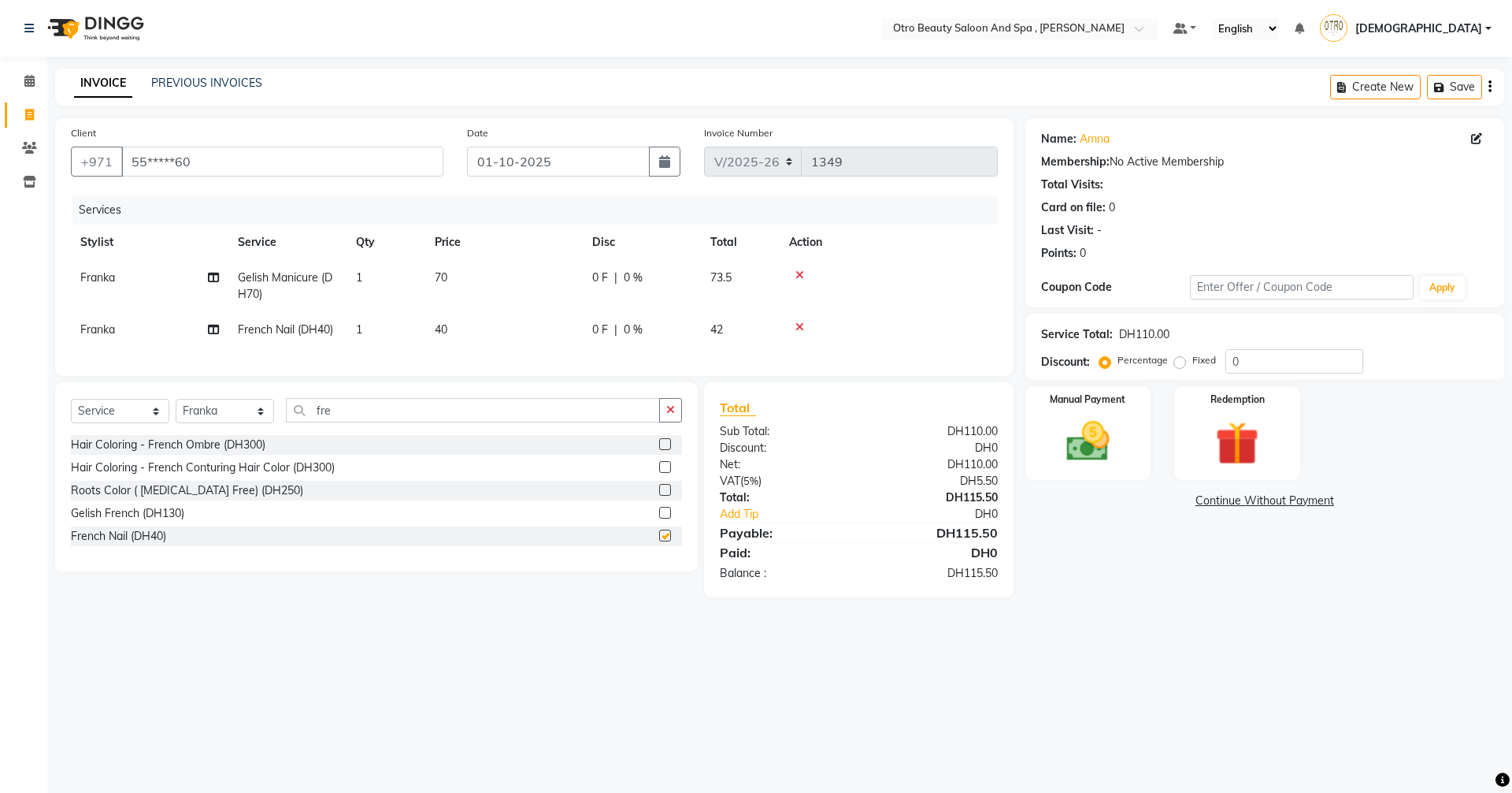
checkbox input "false"
click at [382, 423] on input "fre" at bounding box center [472, 410] width 374 height 24
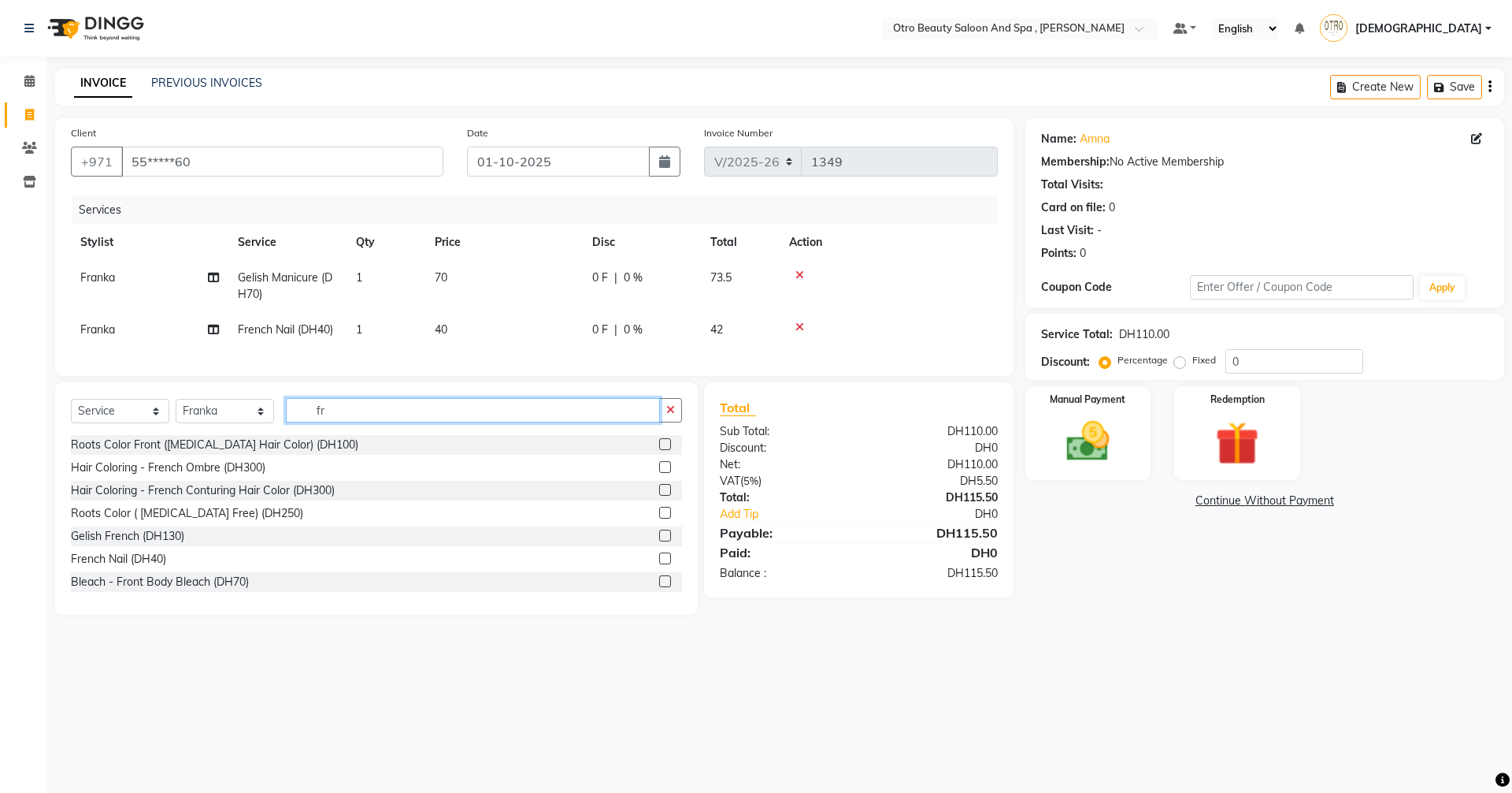
type input "f"
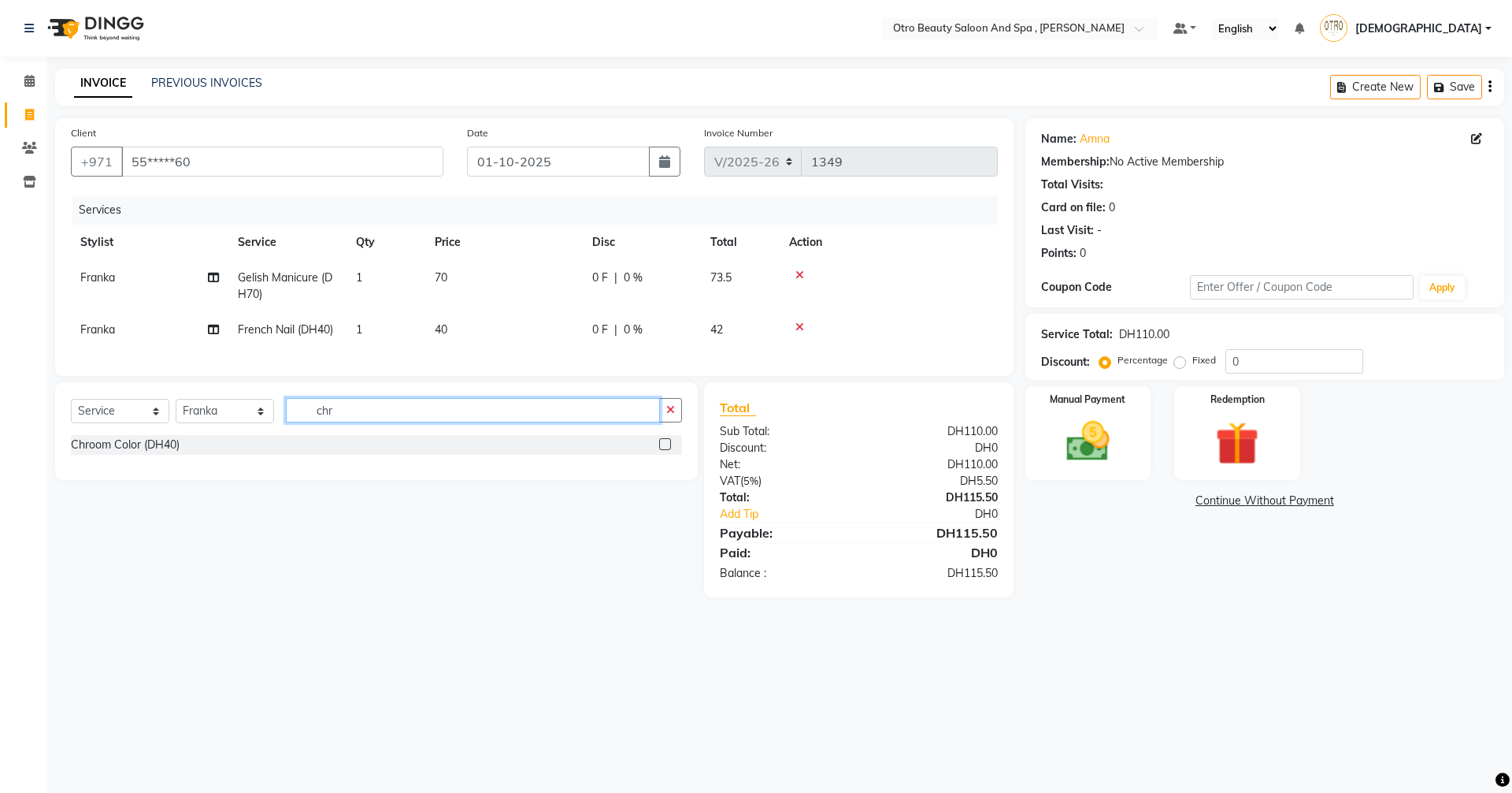
type input "chr"
click at [667, 450] on label at bounding box center [665, 444] width 12 height 12
click at [667, 450] on input "checkbox" at bounding box center [664, 444] width 10 height 10
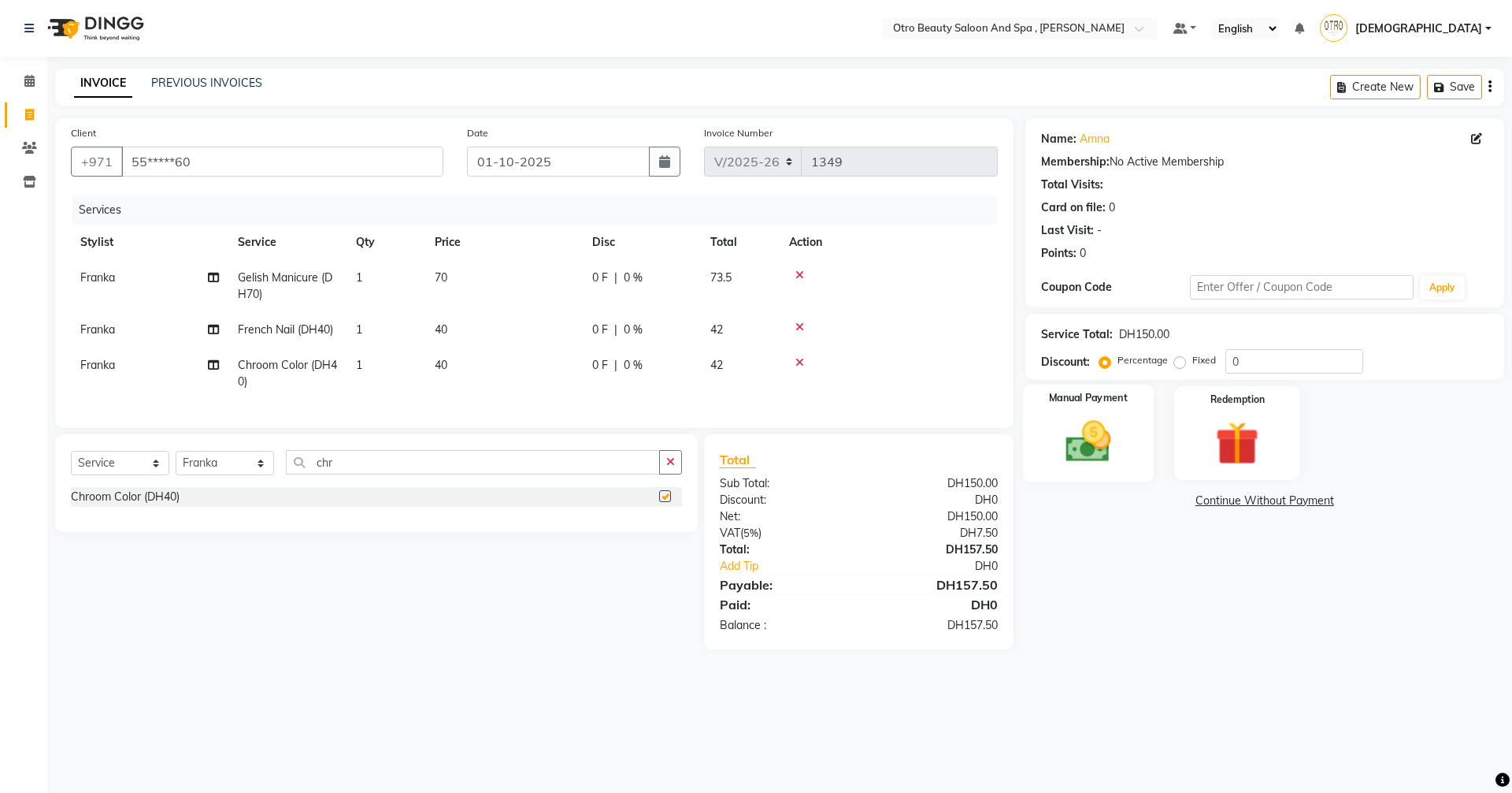
checkbox input "false"
click at [1121, 439] on img at bounding box center [1088, 441] width 73 height 52
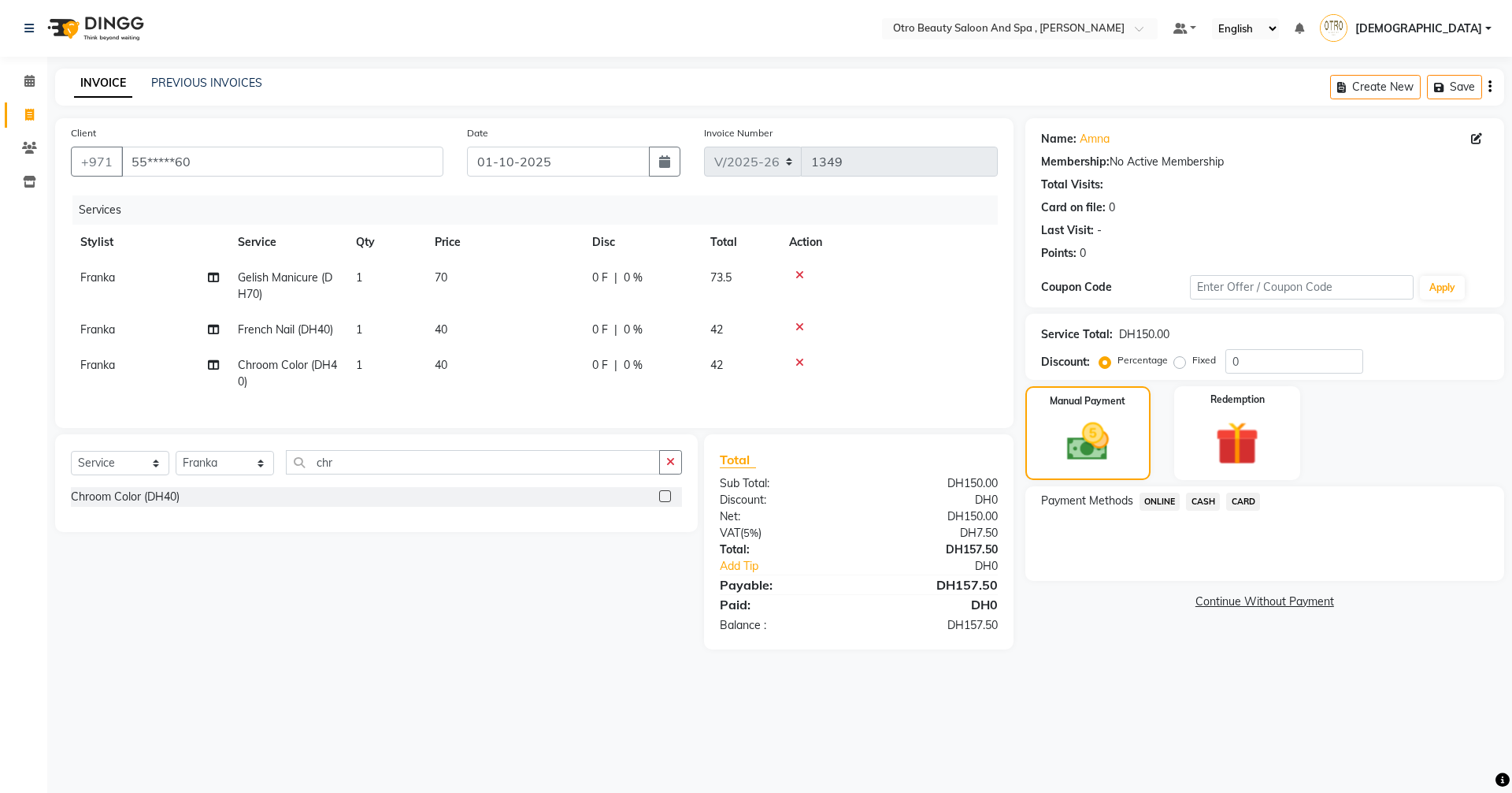
click at [1237, 505] on span "CARD" at bounding box center [1242, 502] width 33 height 18
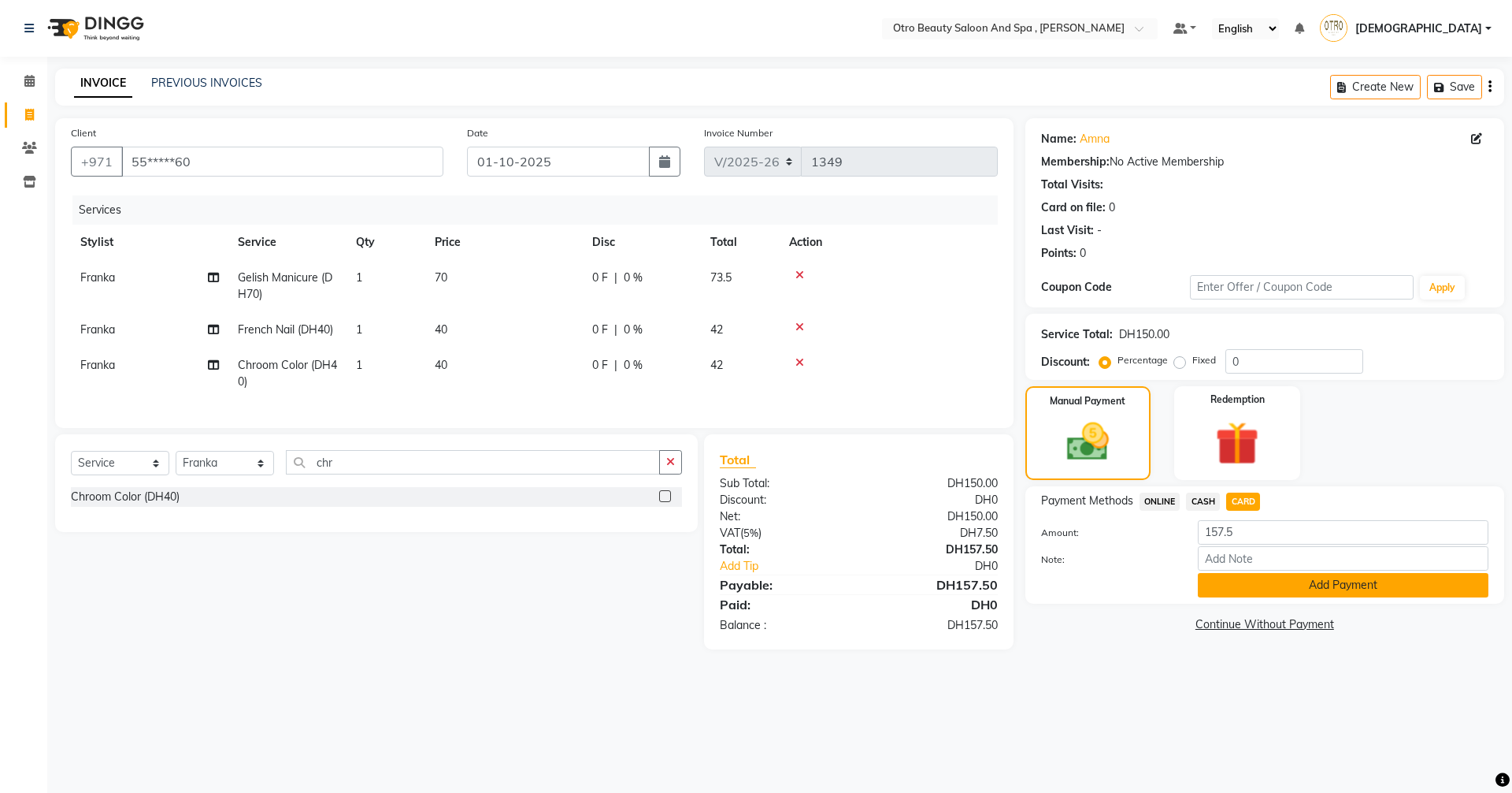
click at [1273, 587] on button "Add Payment" at bounding box center [1343, 585] width 290 height 24
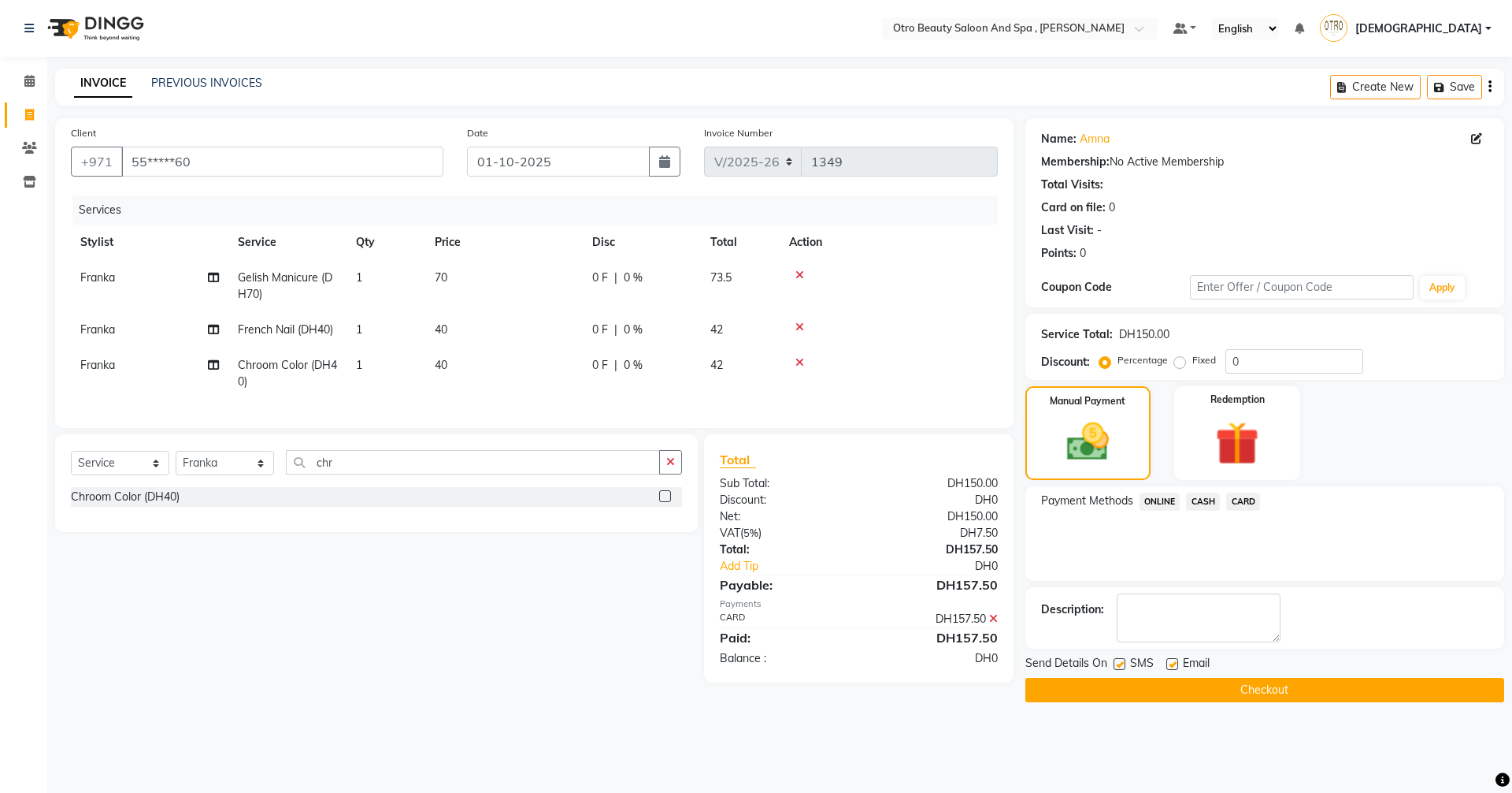
click at [1275, 690] on button "Checkout" at bounding box center [1264, 690] width 479 height 24
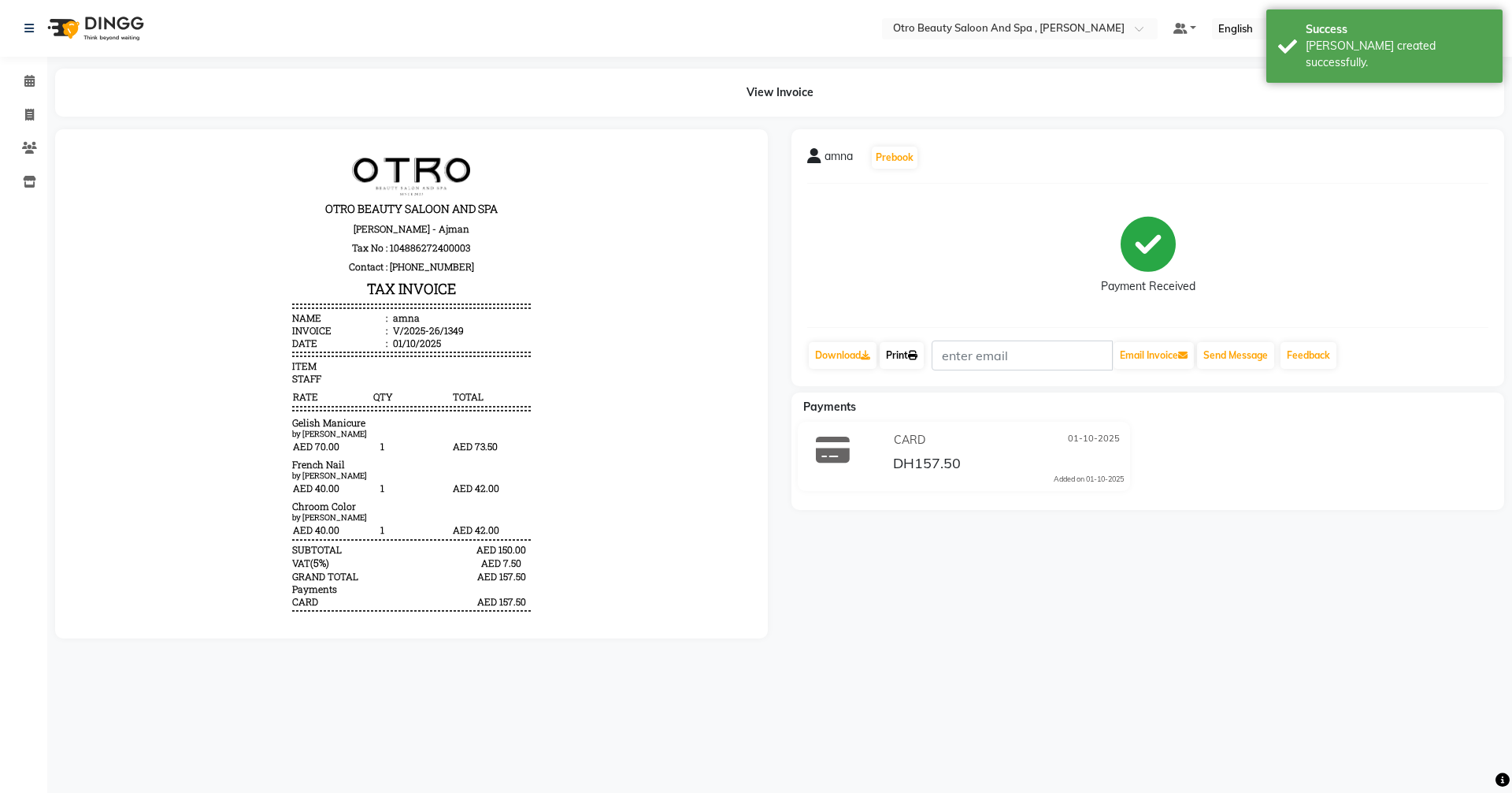
click at [918, 361] on link "Print" at bounding box center [901, 356] width 44 height 27
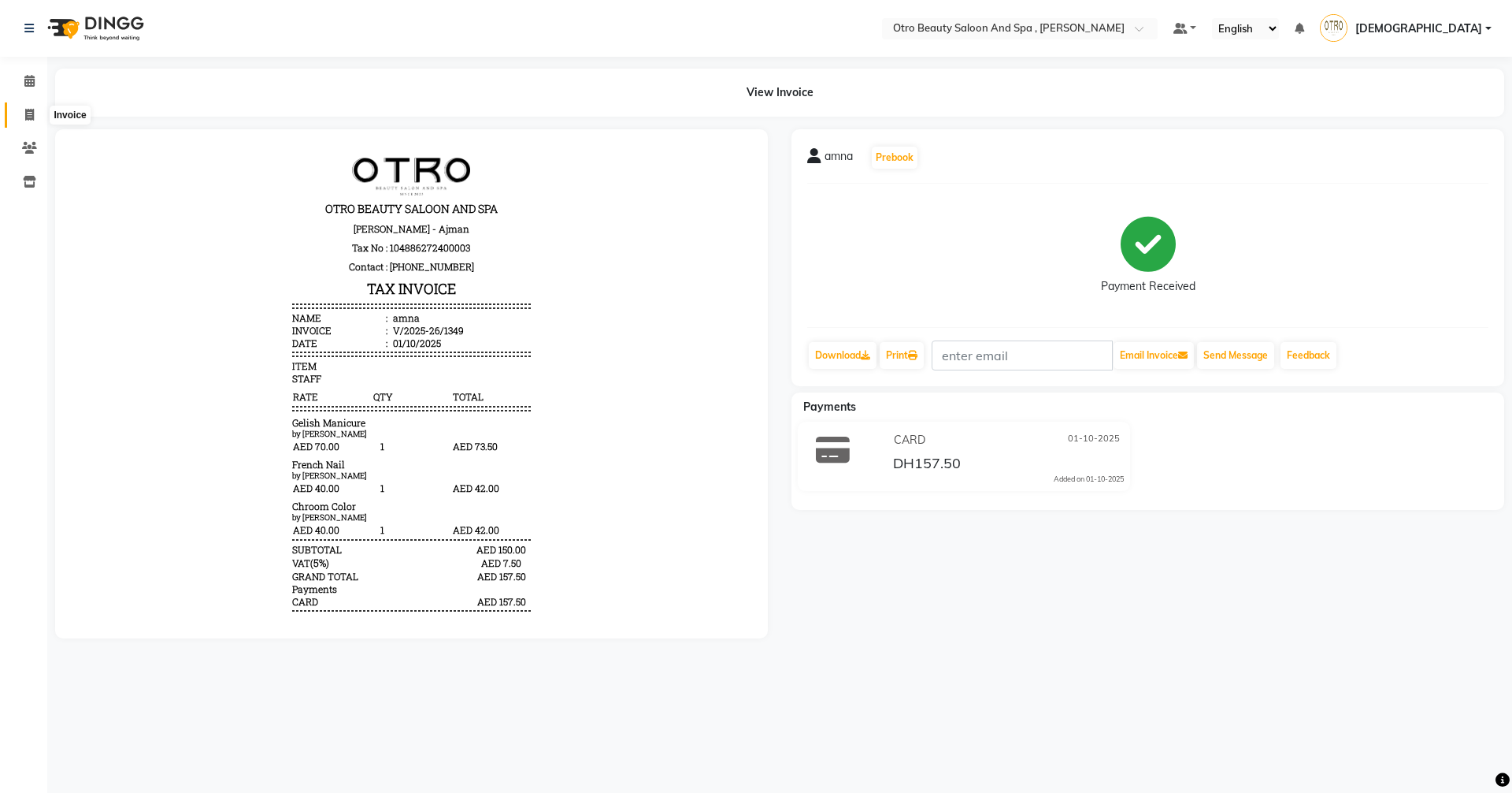
click at [30, 122] on span at bounding box center [29, 116] width 27 height 18
select select "service"
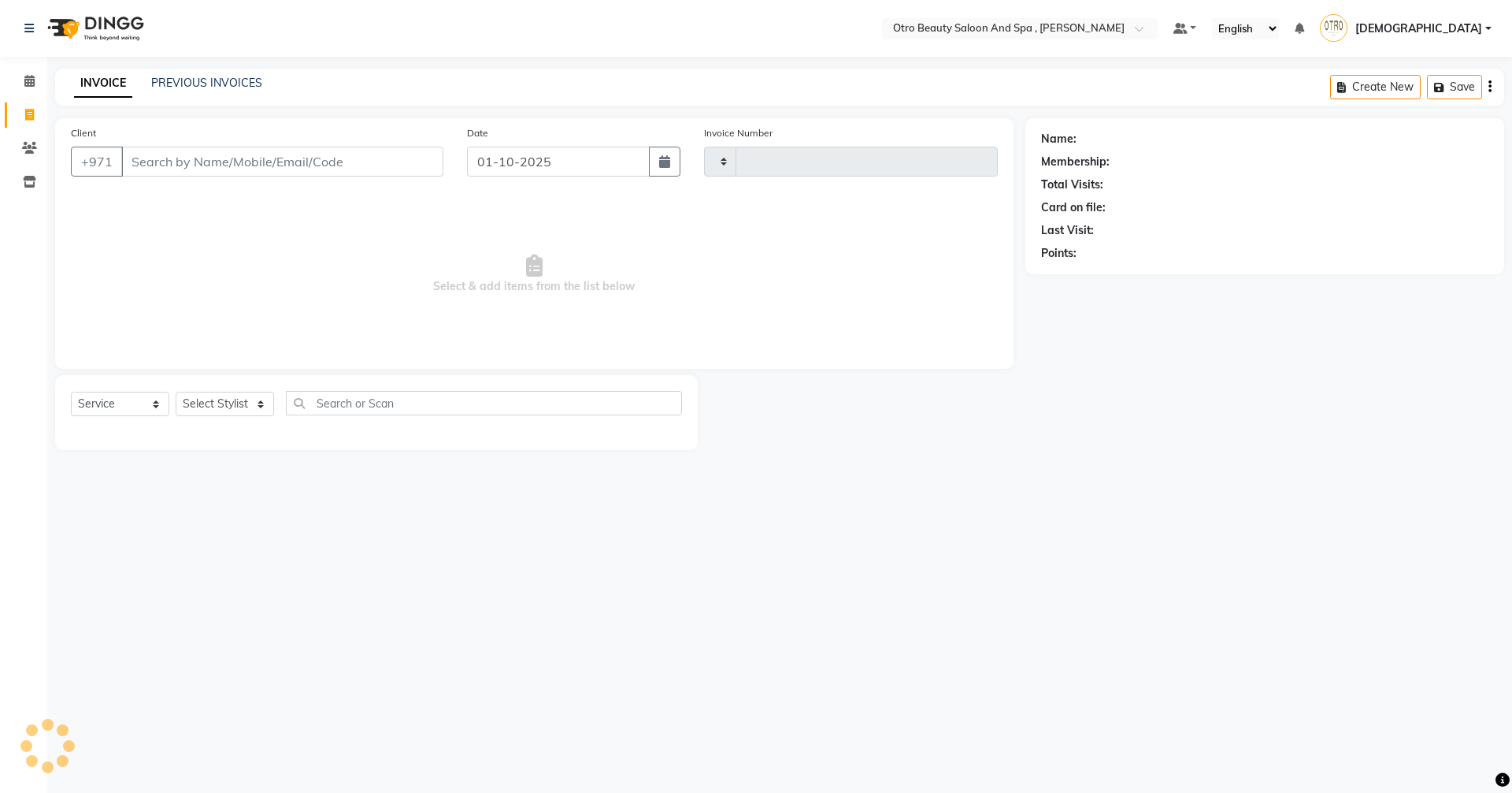
type input "1350"
select select "8622"
click at [26, 79] on icon at bounding box center [29, 81] width 10 height 12
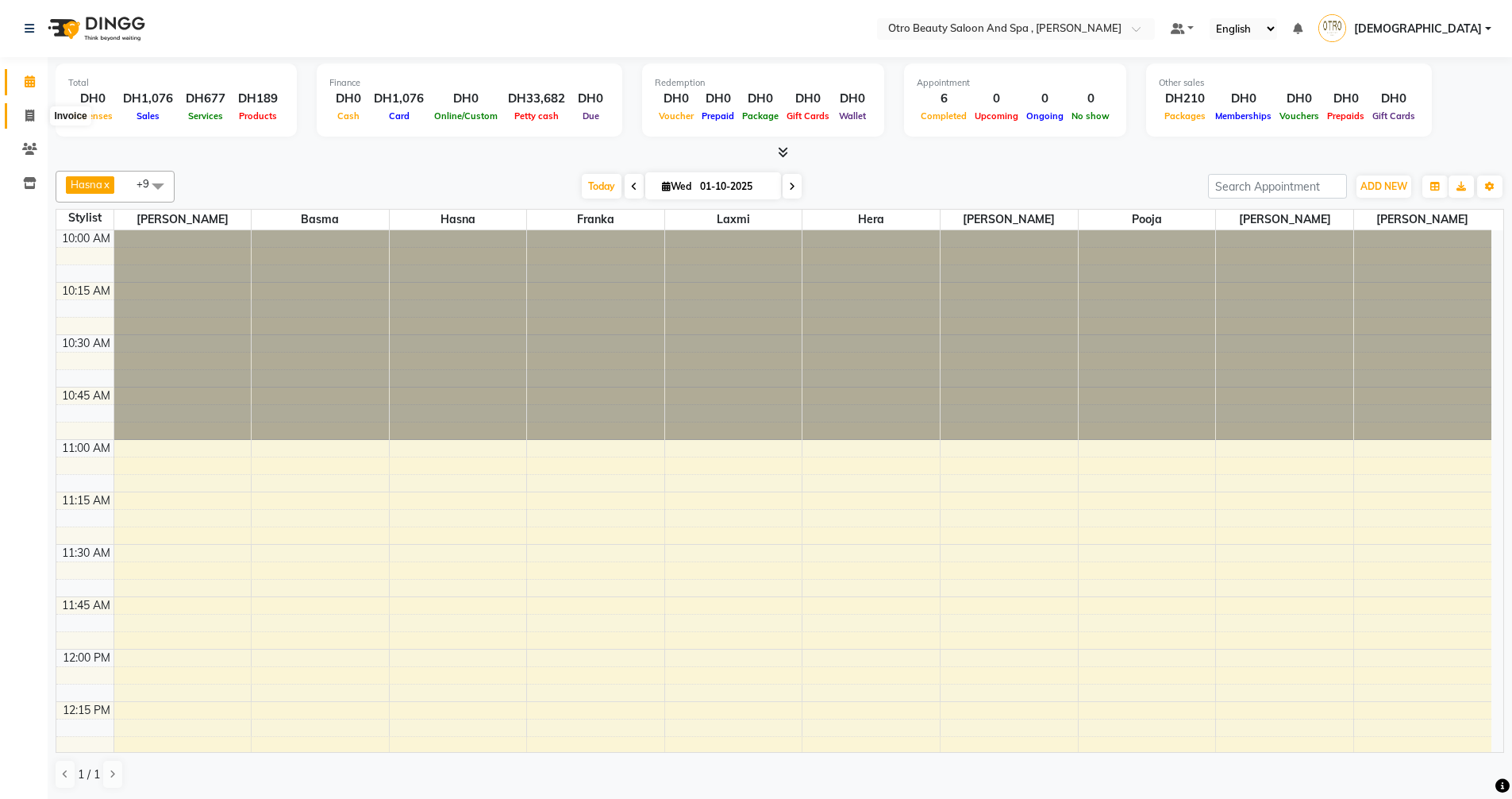
click at [29, 119] on icon at bounding box center [30, 115] width 9 height 12
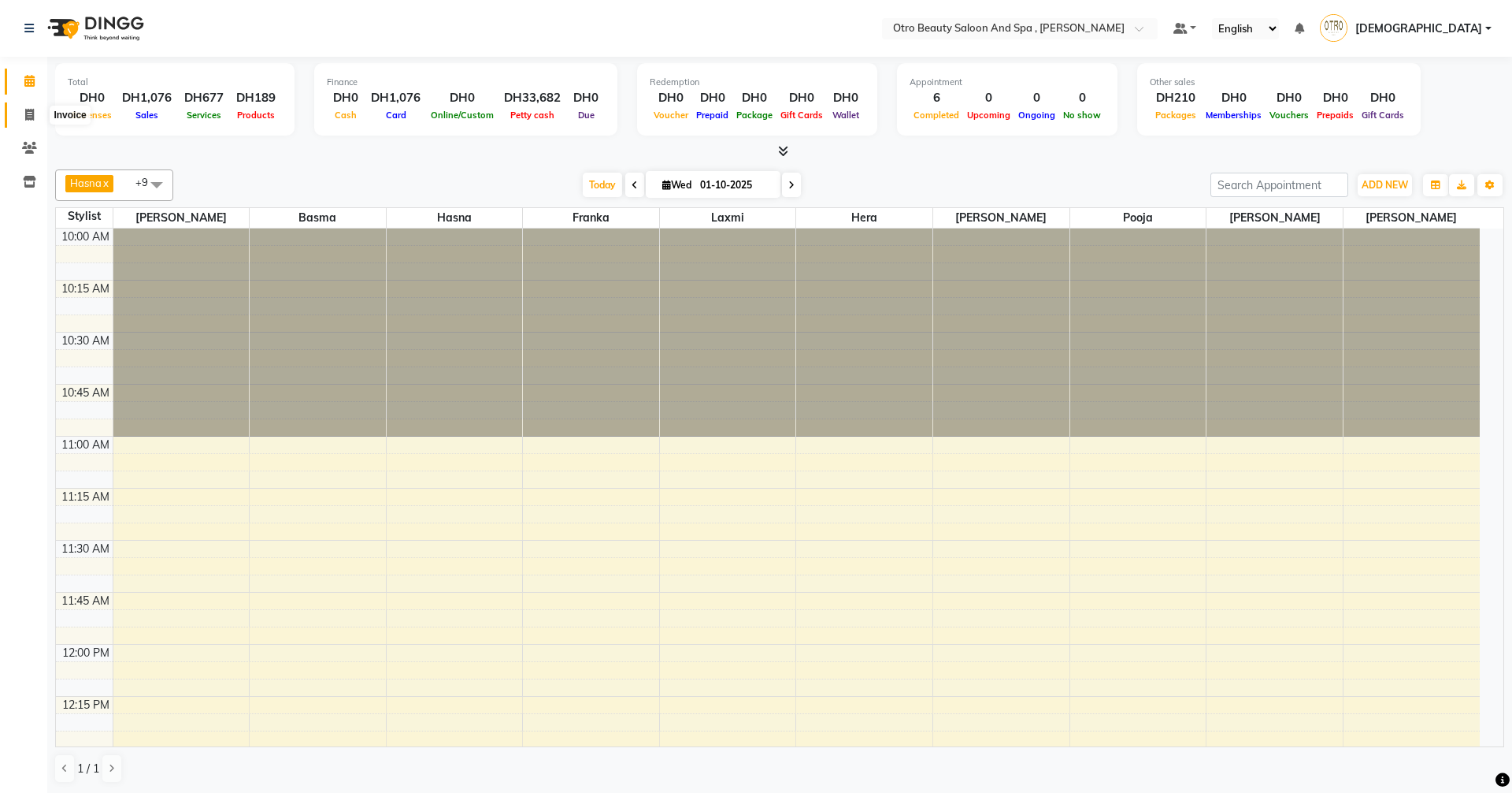
select select "service"
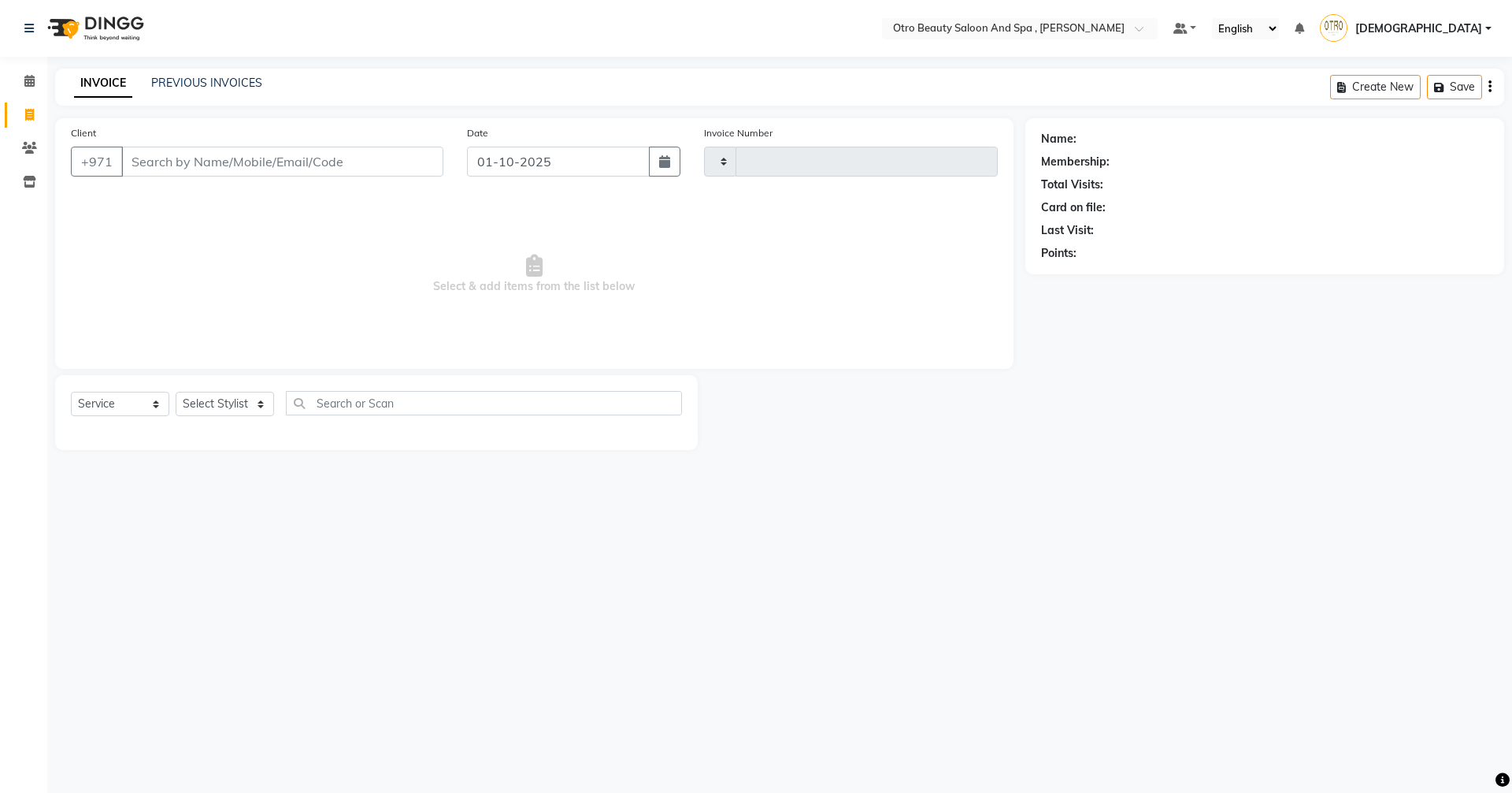
type input "1350"
select select "8622"
click at [227, 81] on link "PREVIOUS INVOICES" at bounding box center [206, 83] width 111 height 14
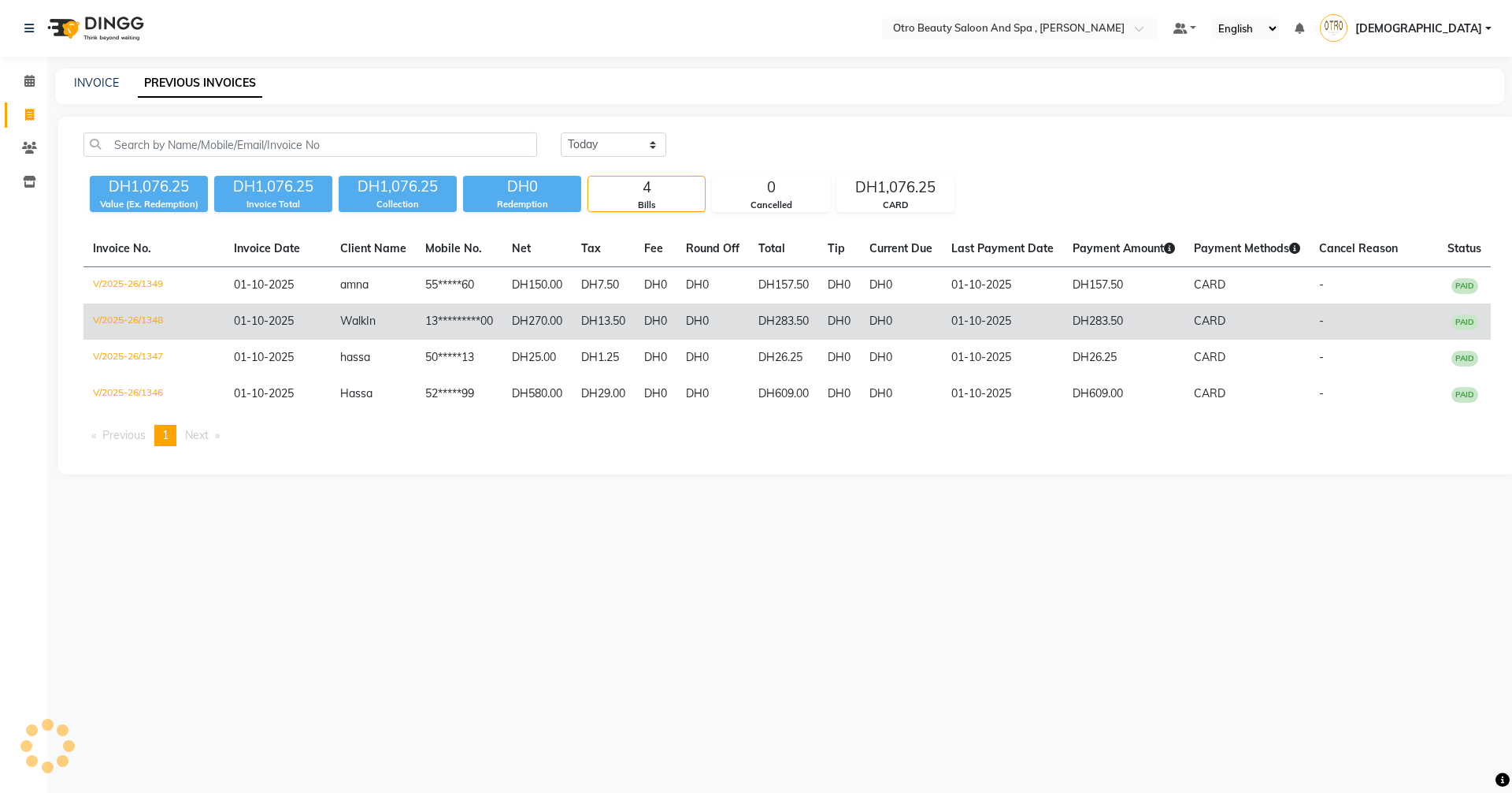
click at [1042, 327] on td "01-10-2025" at bounding box center [1003, 321] width 121 height 36
click at [769, 320] on td "DH283.50" at bounding box center [784, 321] width 70 height 36
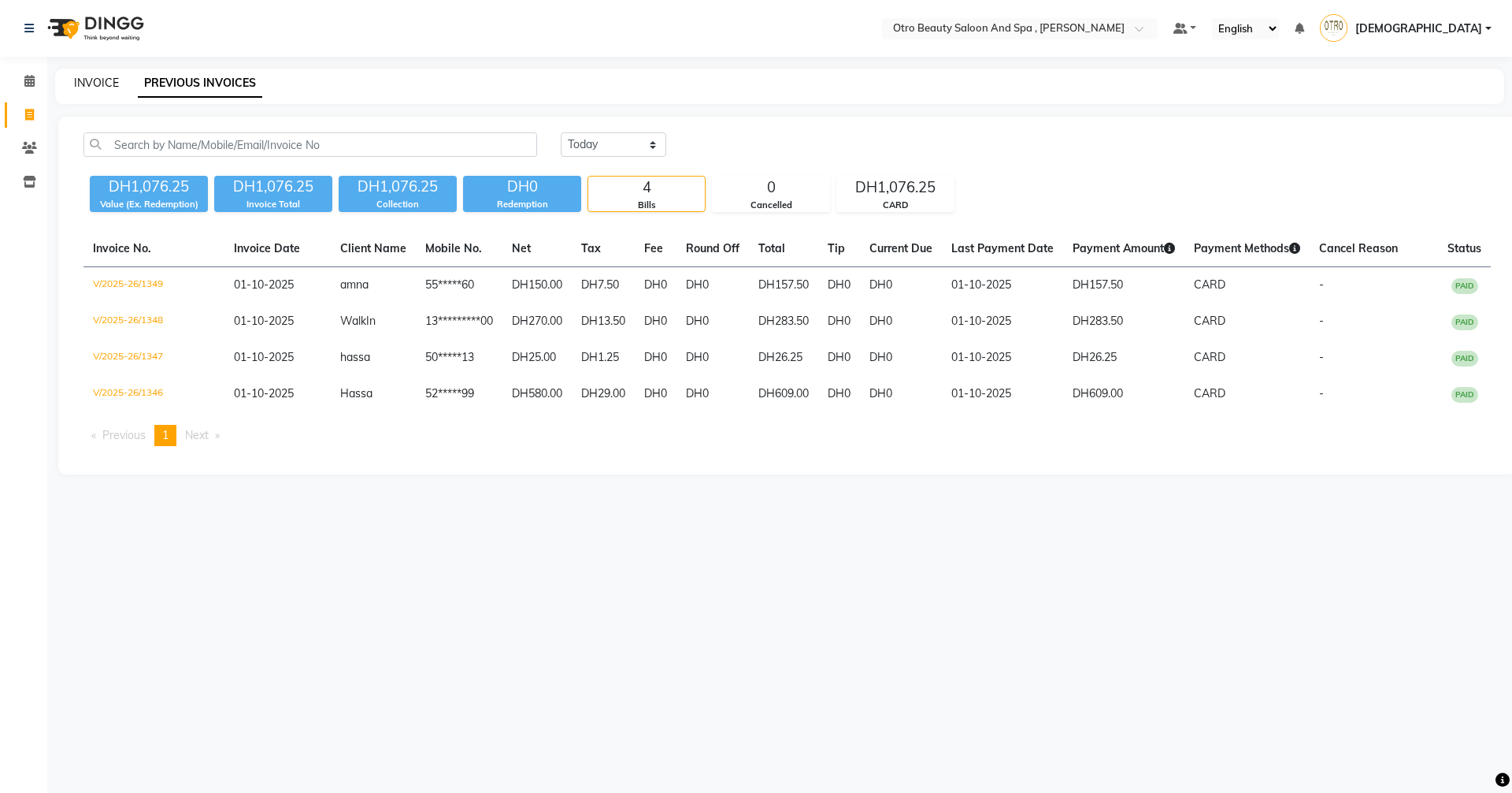
click at [97, 85] on link "INVOICE" at bounding box center [97, 83] width 45 height 14
select select "8622"
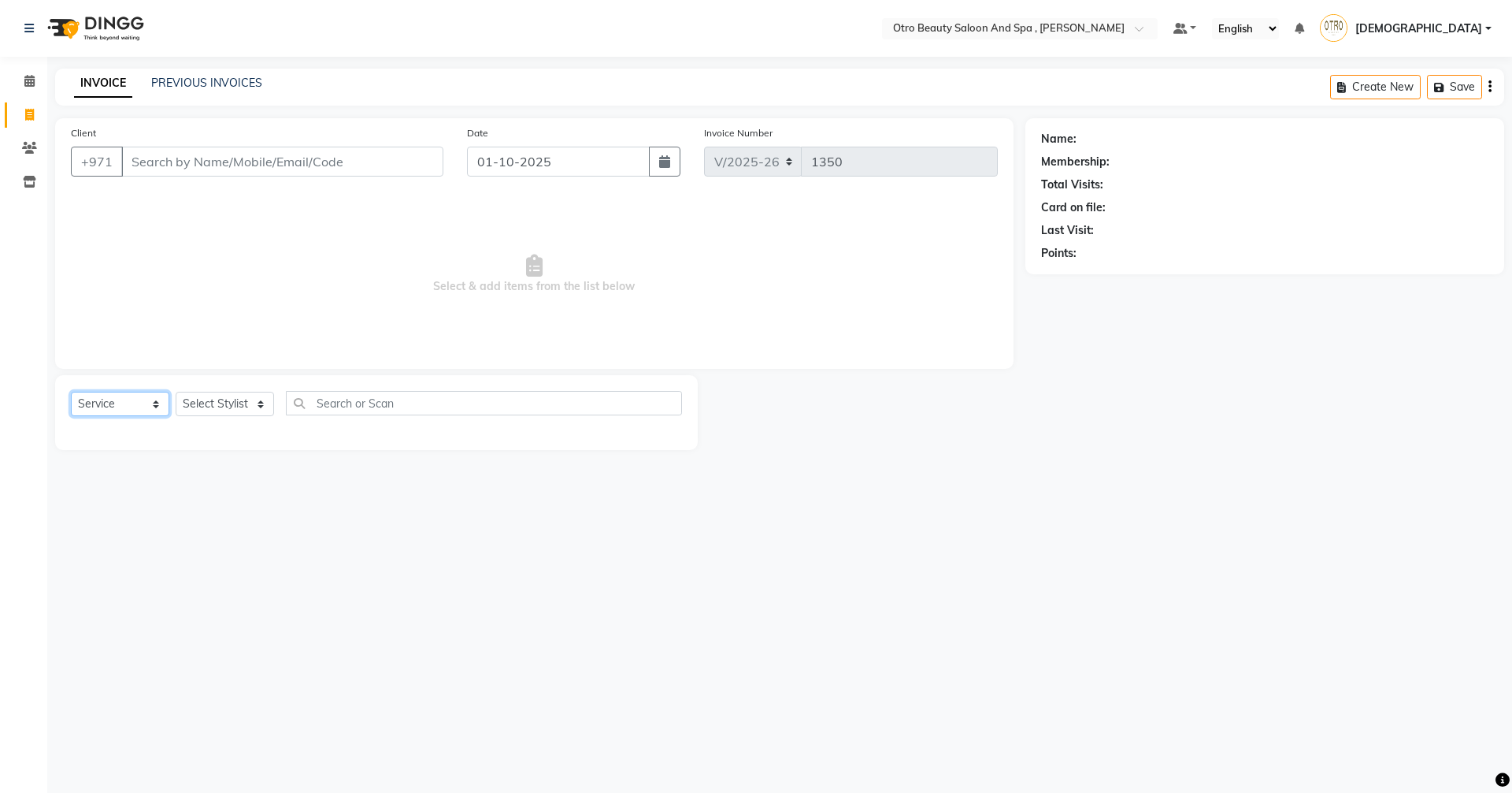
click at [158, 405] on select "Select Service Product Membership Package Voucher Prepaid Gift Card" at bounding box center [119, 404] width 99 height 24
select select "package"
click at [71, 392] on select "Select Service Product Membership Package Voucher Prepaid Gift Card" at bounding box center [119, 404] width 99 height 24
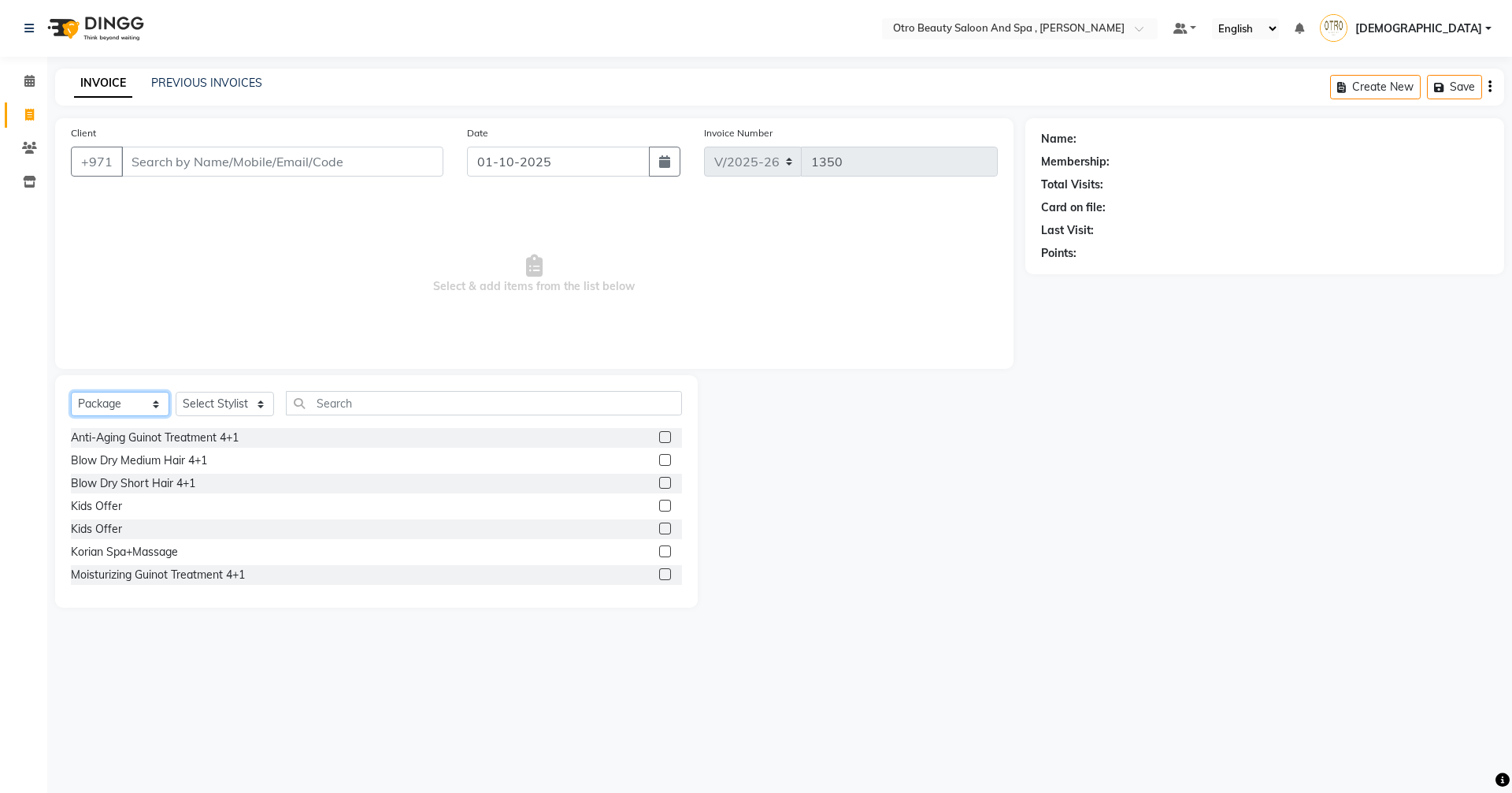
scroll to position [79, 0]
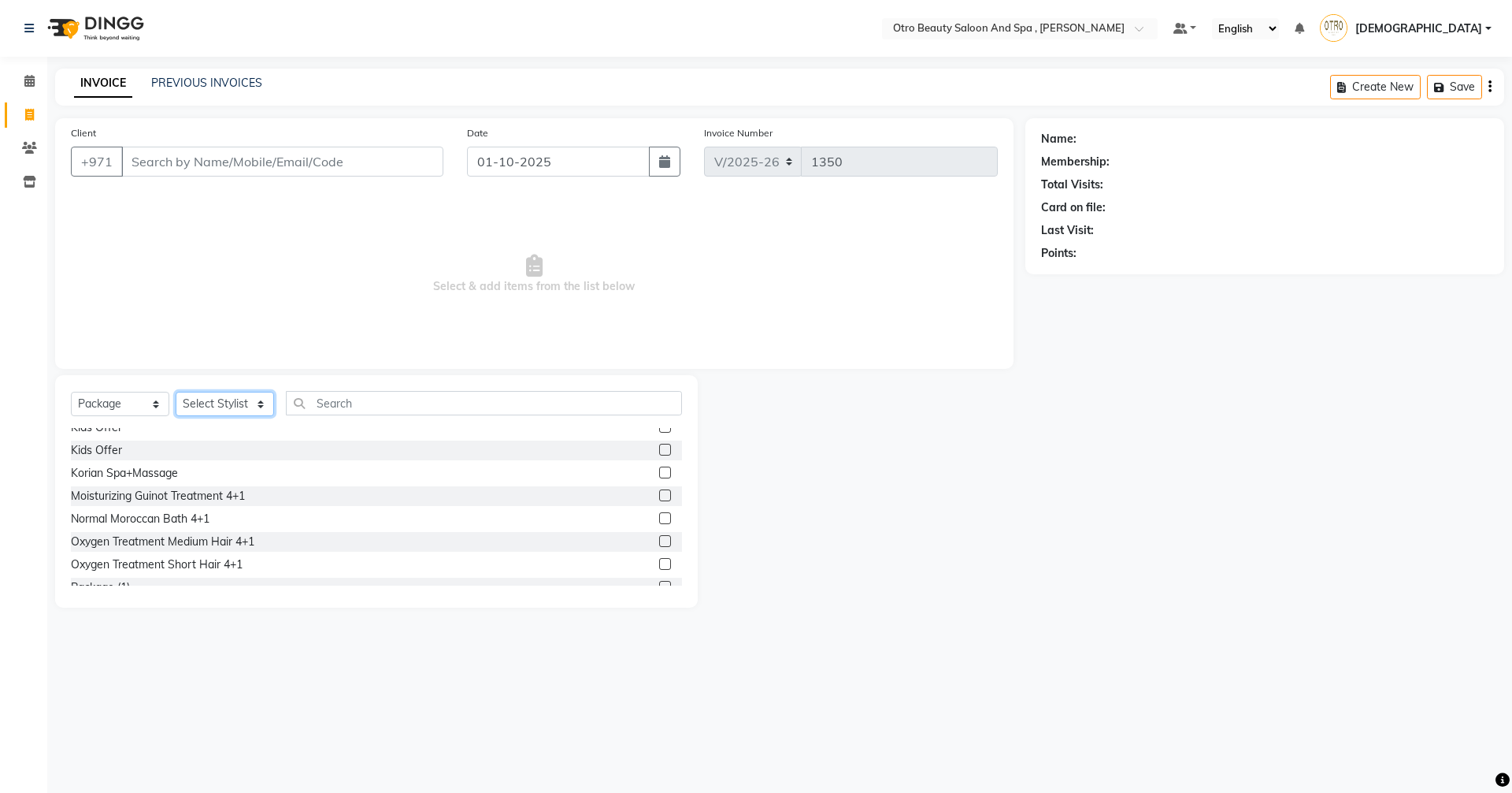
click at [259, 410] on select "Select Stylist Basma Dropati Fatima Franka Hasna Hera Karuna Khulood Laxmi Mami…" at bounding box center [224, 404] width 99 height 24
select select "86183"
click at [176, 392] on select "Select Stylist Basma Dropati Fatima Franka Hasna Hera Karuna Khulood Laxmi Mami…" at bounding box center [224, 404] width 99 height 24
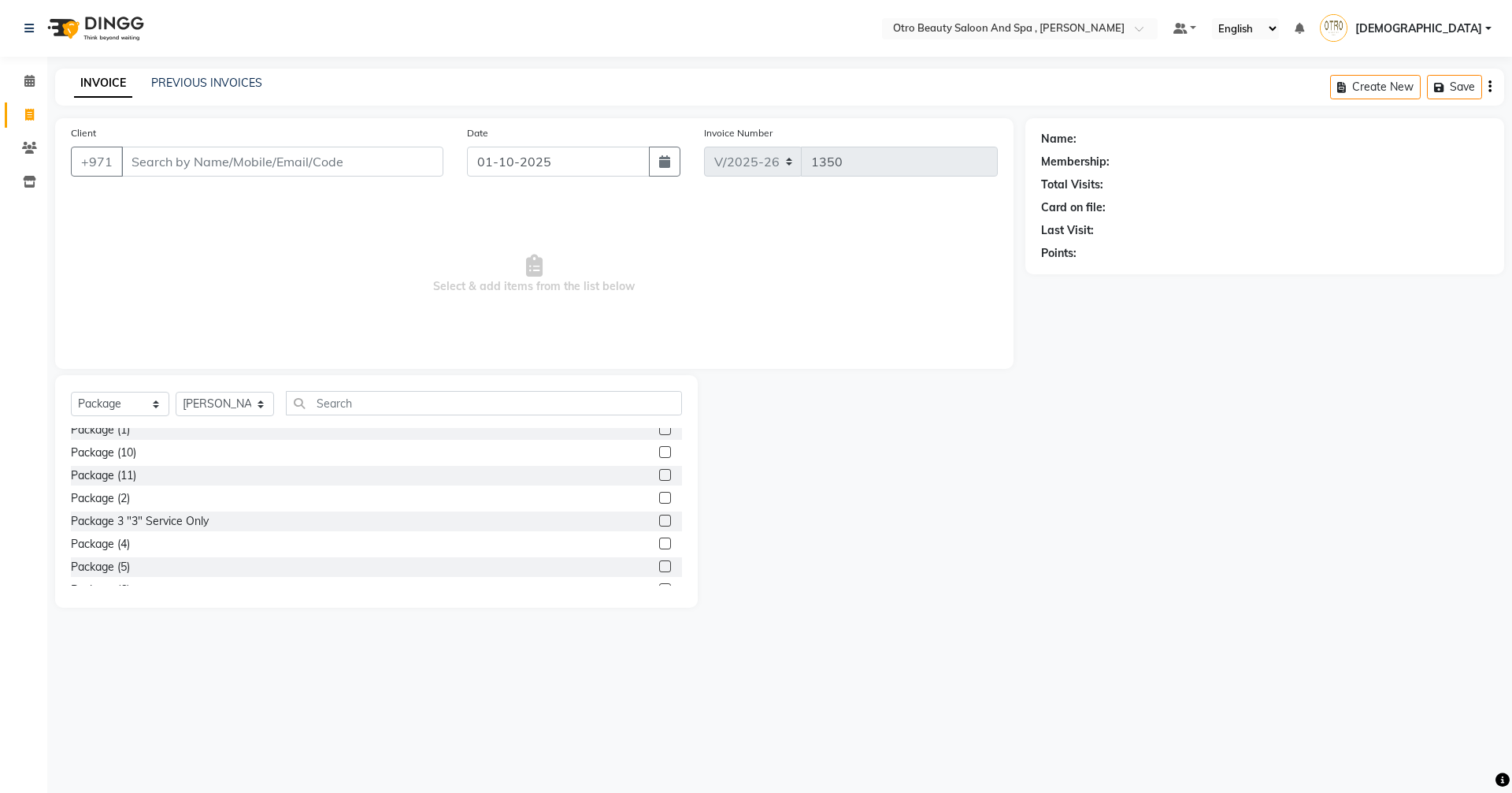
click at [179, 475] on div "Package (11)" at bounding box center [376, 475] width 611 height 20
click at [660, 471] on label at bounding box center [665, 474] width 12 height 12
click at [660, 471] on input "checkbox" at bounding box center [664, 475] width 10 height 10
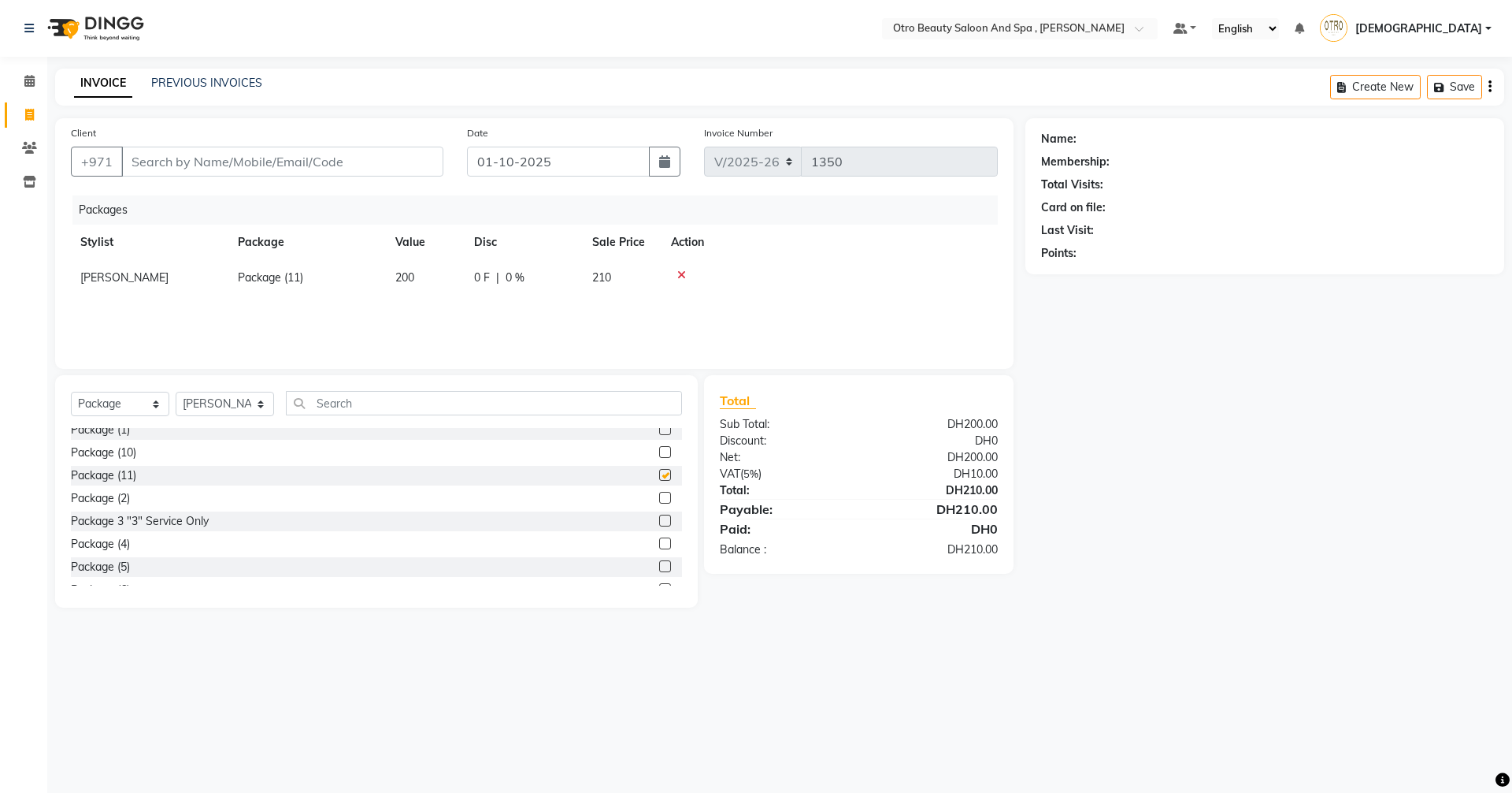
checkbox input "false"
click at [272, 270] on td "Package (11)" at bounding box center [307, 277] width 157 height 35
select select "86183"
click at [307, 284] on span "Package (11)" at bounding box center [285, 283] width 65 height 14
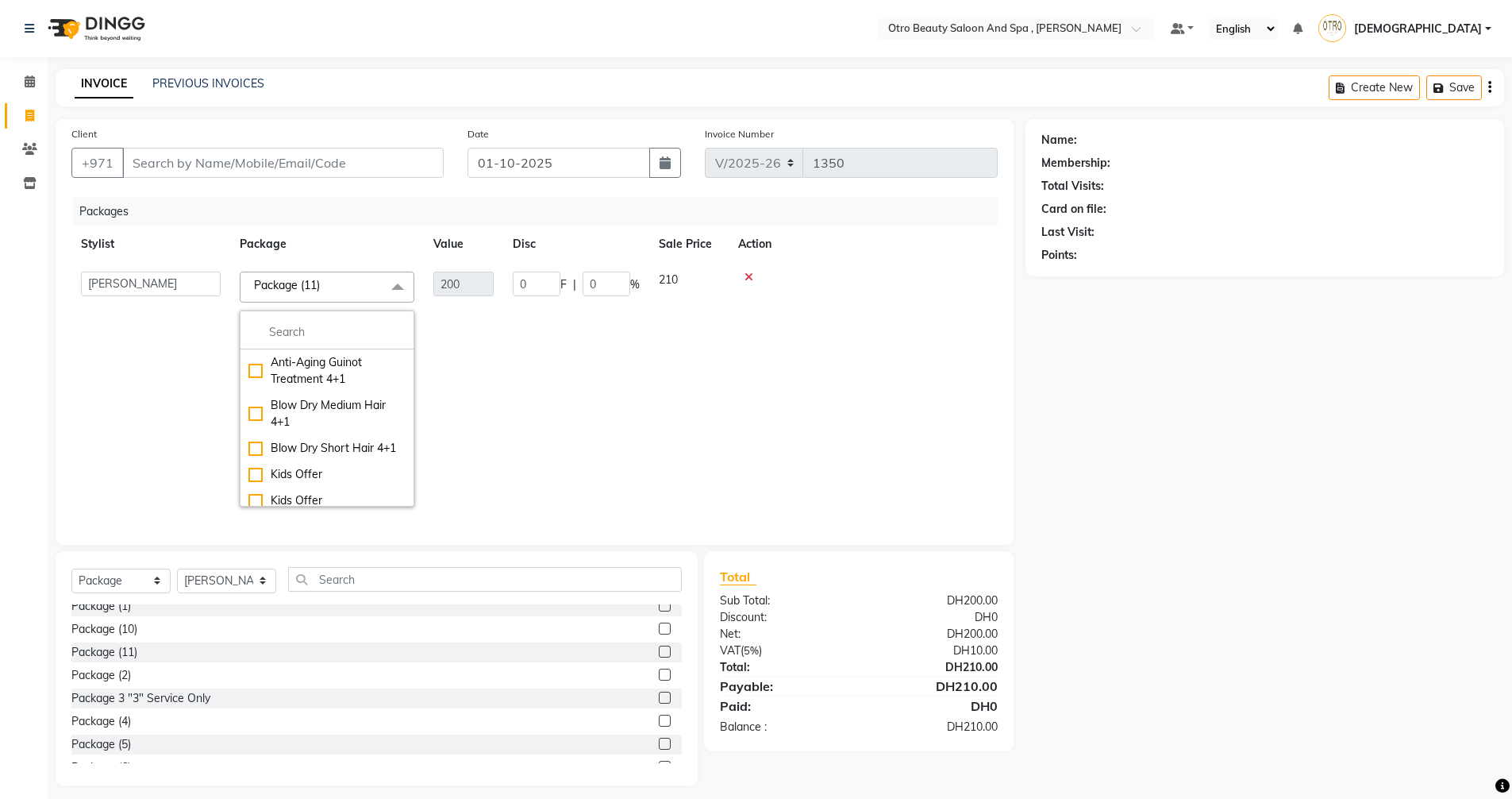
click at [373, 281] on span "Package (11) x" at bounding box center [326, 287] width 174 height 31
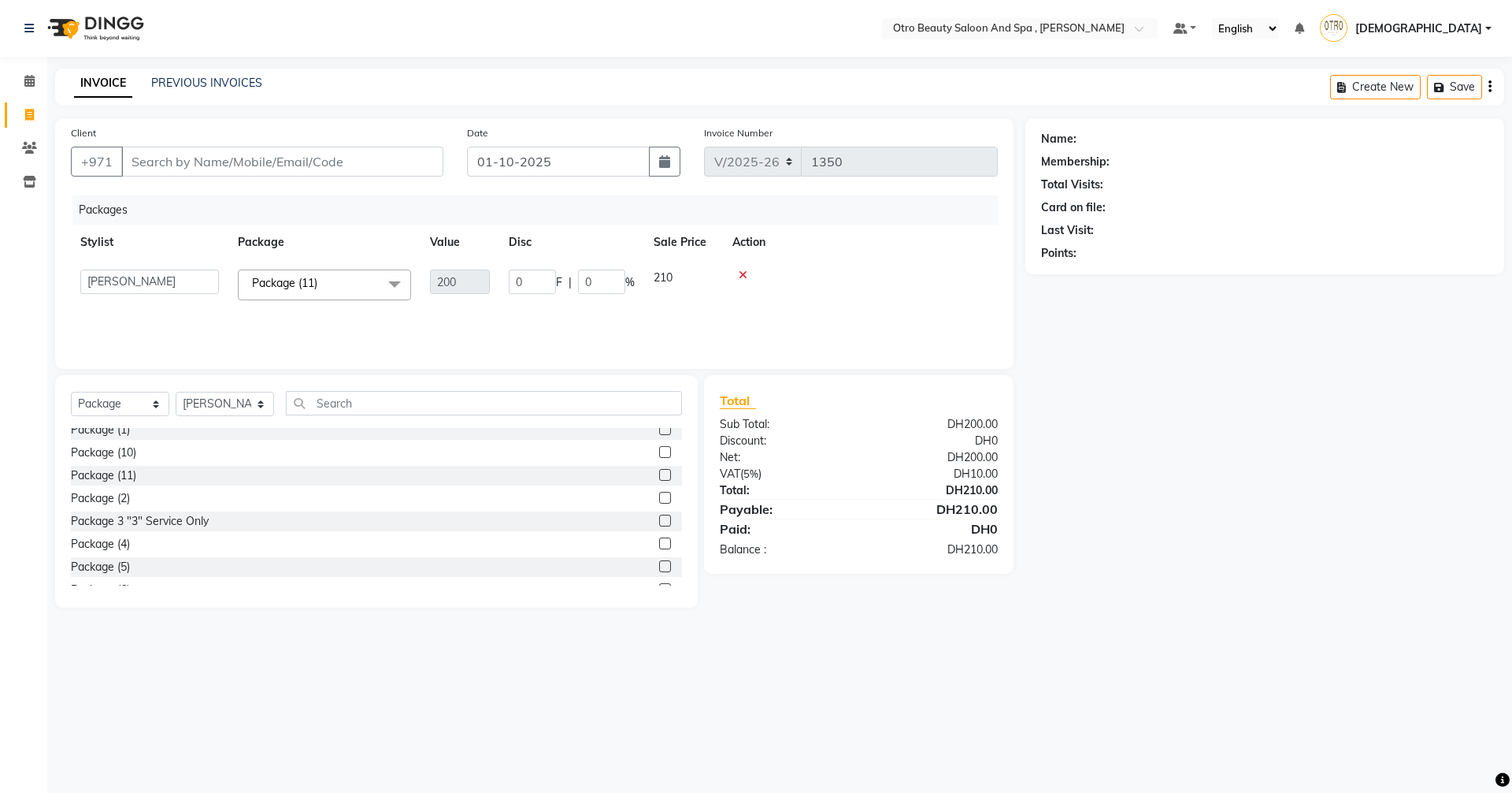
click at [360, 241] on th "Package" at bounding box center [324, 242] width 192 height 35
click at [738, 273] on icon at bounding box center [743, 275] width 9 height 11
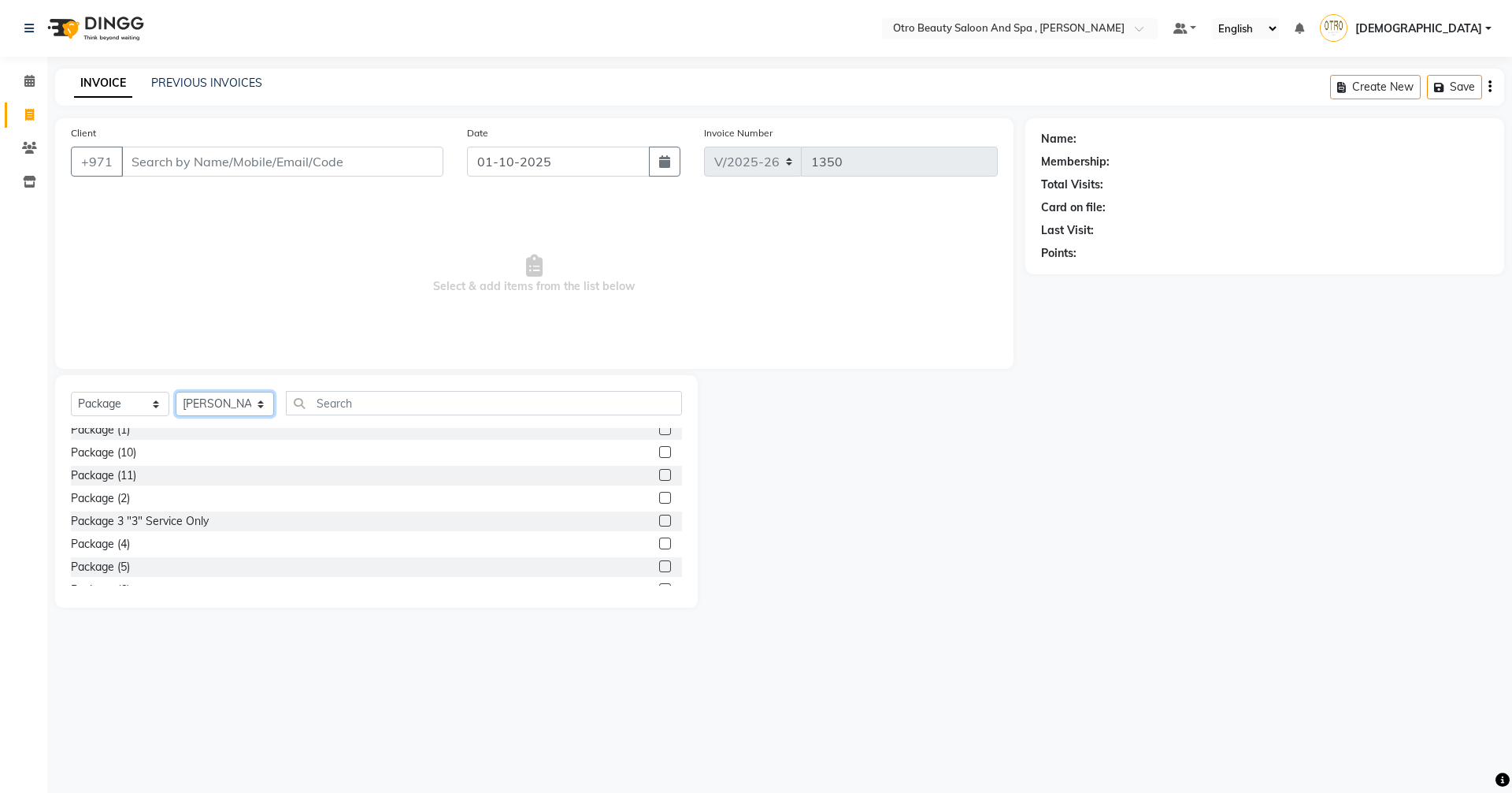
click at [262, 399] on select "Select Stylist Basma Dropati Fatima Franka Hasna Hera Karuna Khulood Laxmi Mami…" at bounding box center [224, 404] width 99 height 24
select select "86191"
click at [176, 392] on select "Select Stylist Basma Dropati Fatima Franka Hasna Hera Karuna Khulood Laxmi Mami…" at bounding box center [224, 404] width 99 height 24
click at [660, 524] on label at bounding box center [665, 520] width 12 height 12
click at [660, 524] on input "checkbox" at bounding box center [664, 521] width 10 height 10
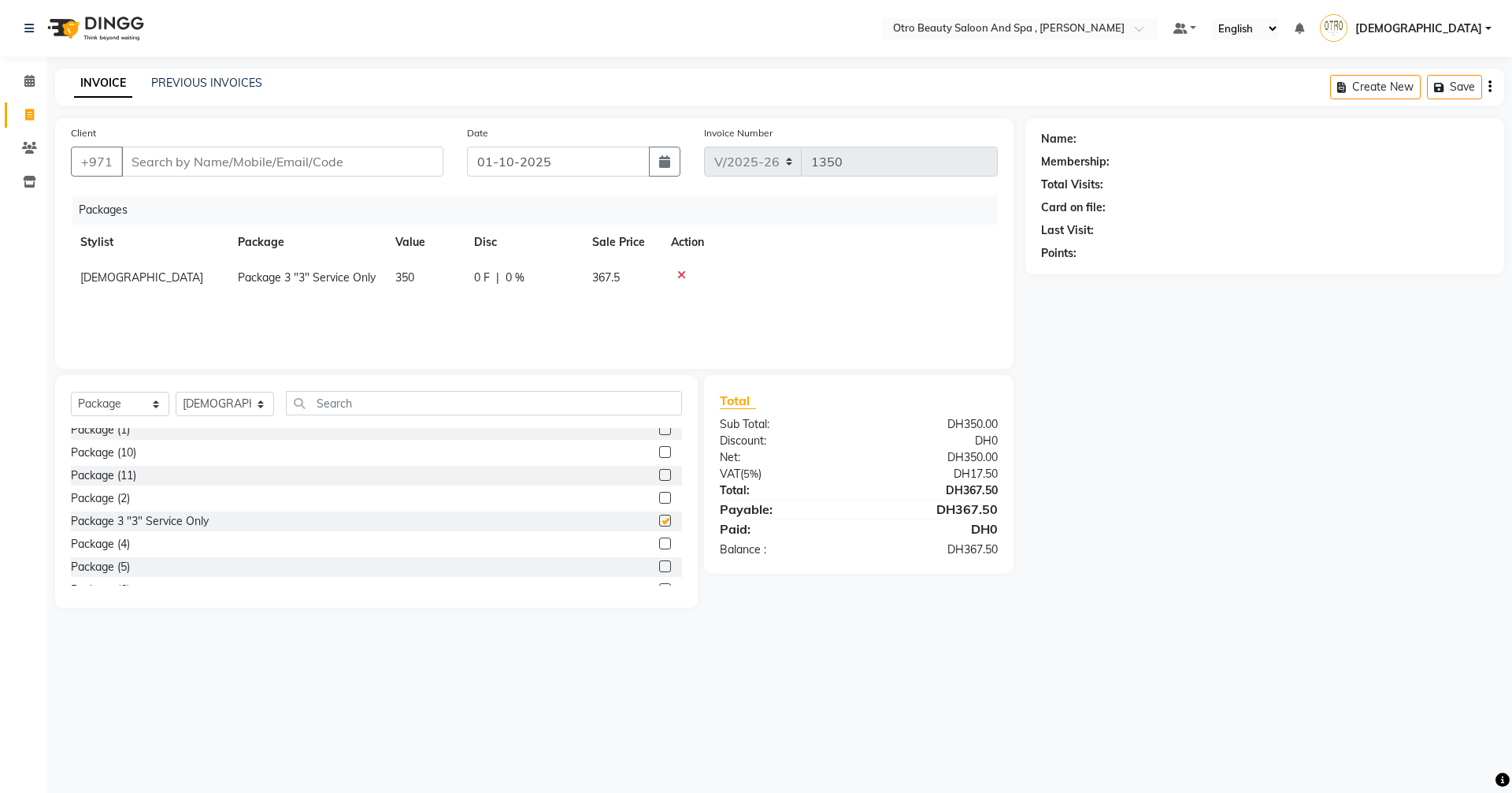
checkbox input "false"
click at [155, 405] on select "Select Service Product Membership Package Voucher Prepaid Gift Card" at bounding box center [119, 404] width 99 height 24
select select "service"
click at [71, 392] on select "Select Service Product Membership Package Voucher Prepaid Gift Card" at bounding box center [119, 404] width 99 height 24
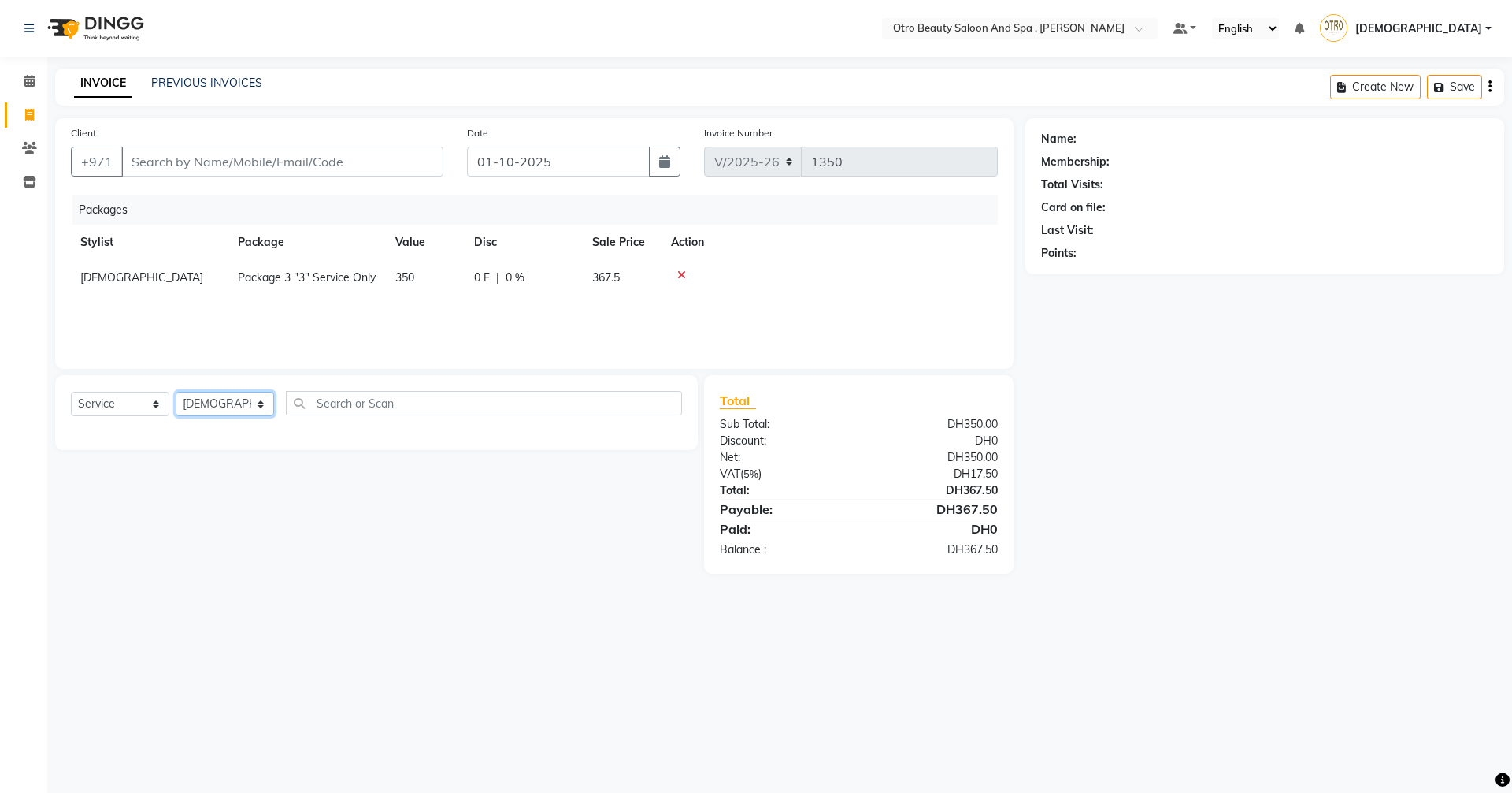
click at [265, 403] on select "Select Stylist Basma Dropati Fatima Franka Hasna Hera Karuna Khulood Laxmi Mami…" at bounding box center [224, 404] width 99 height 24
select select "86185"
click at [176, 392] on select "Select Stylist Basma Dropati Fatima Franka Hasna Hera Karuna Khulood Laxmi Mami…" at bounding box center [224, 404] width 99 height 24
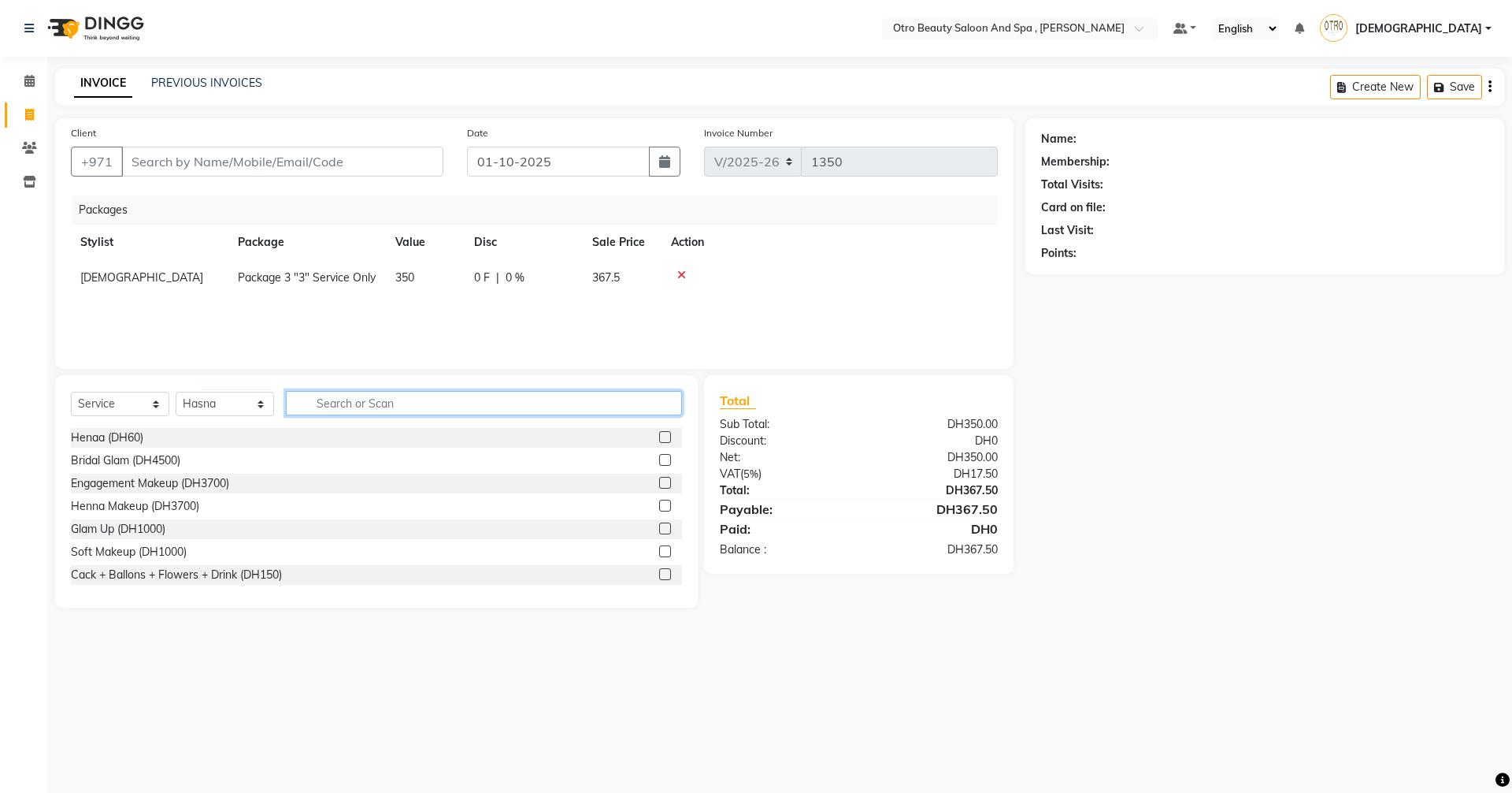
click at [356, 401] on input "text" at bounding box center [484, 403] width 396 height 24
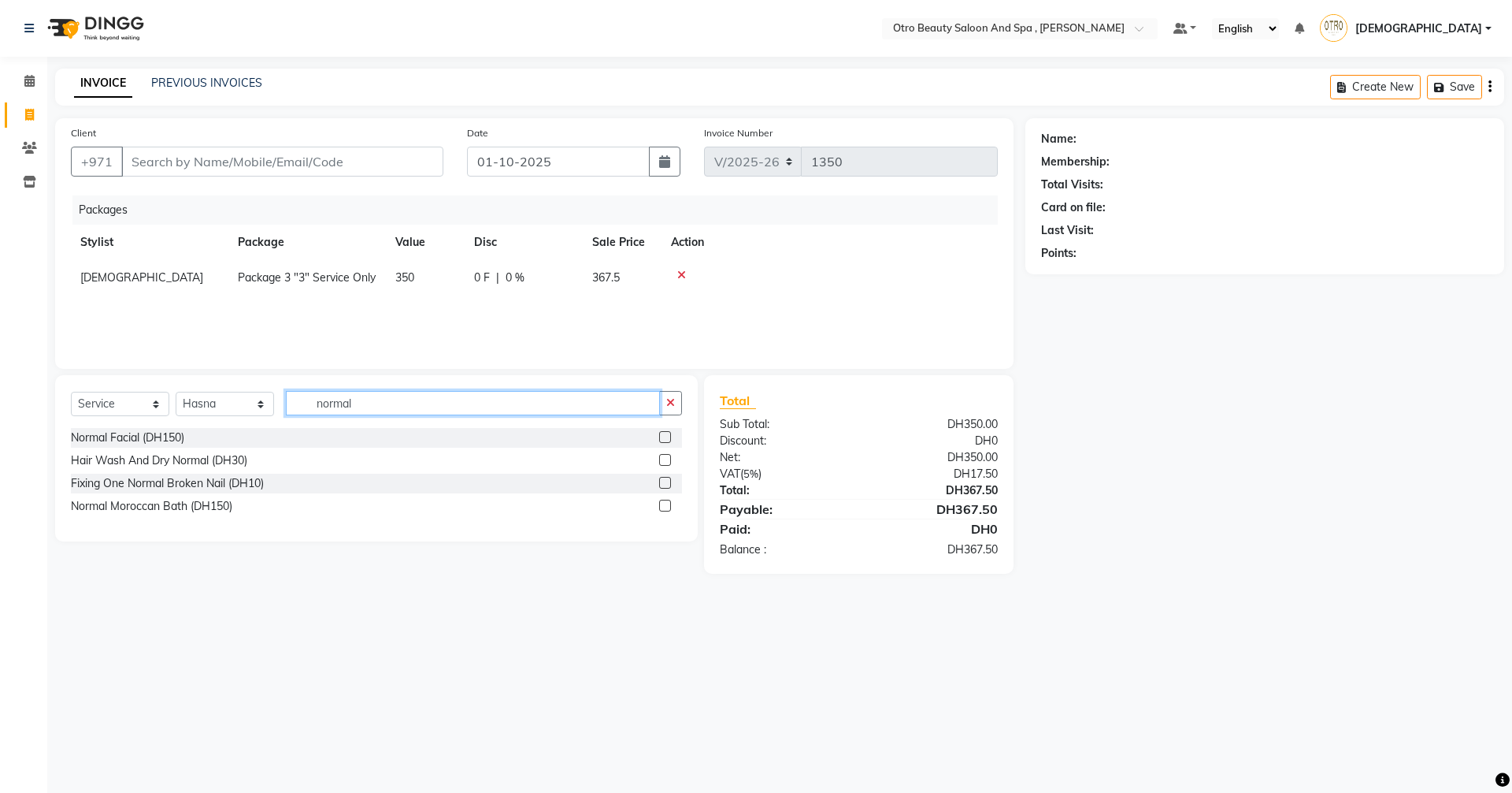
type input "normal"
click at [663, 505] on label at bounding box center [665, 505] width 12 height 12
click at [663, 505] on input "checkbox" at bounding box center [664, 506] width 10 height 10
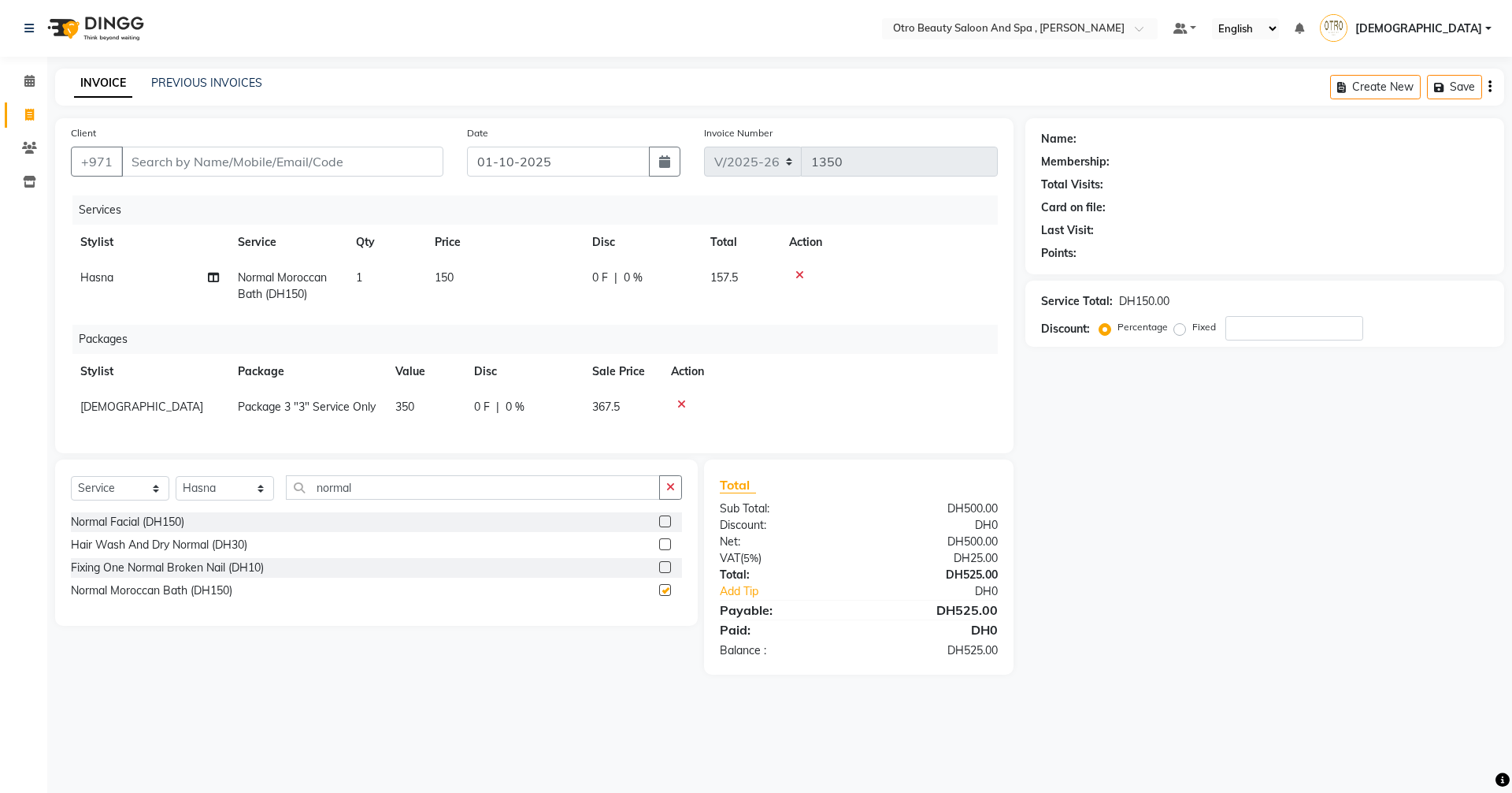
checkbox input "false"
click at [610, 282] on div "0 F | 0 %" at bounding box center [642, 278] width 100 height 16
select select "86185"
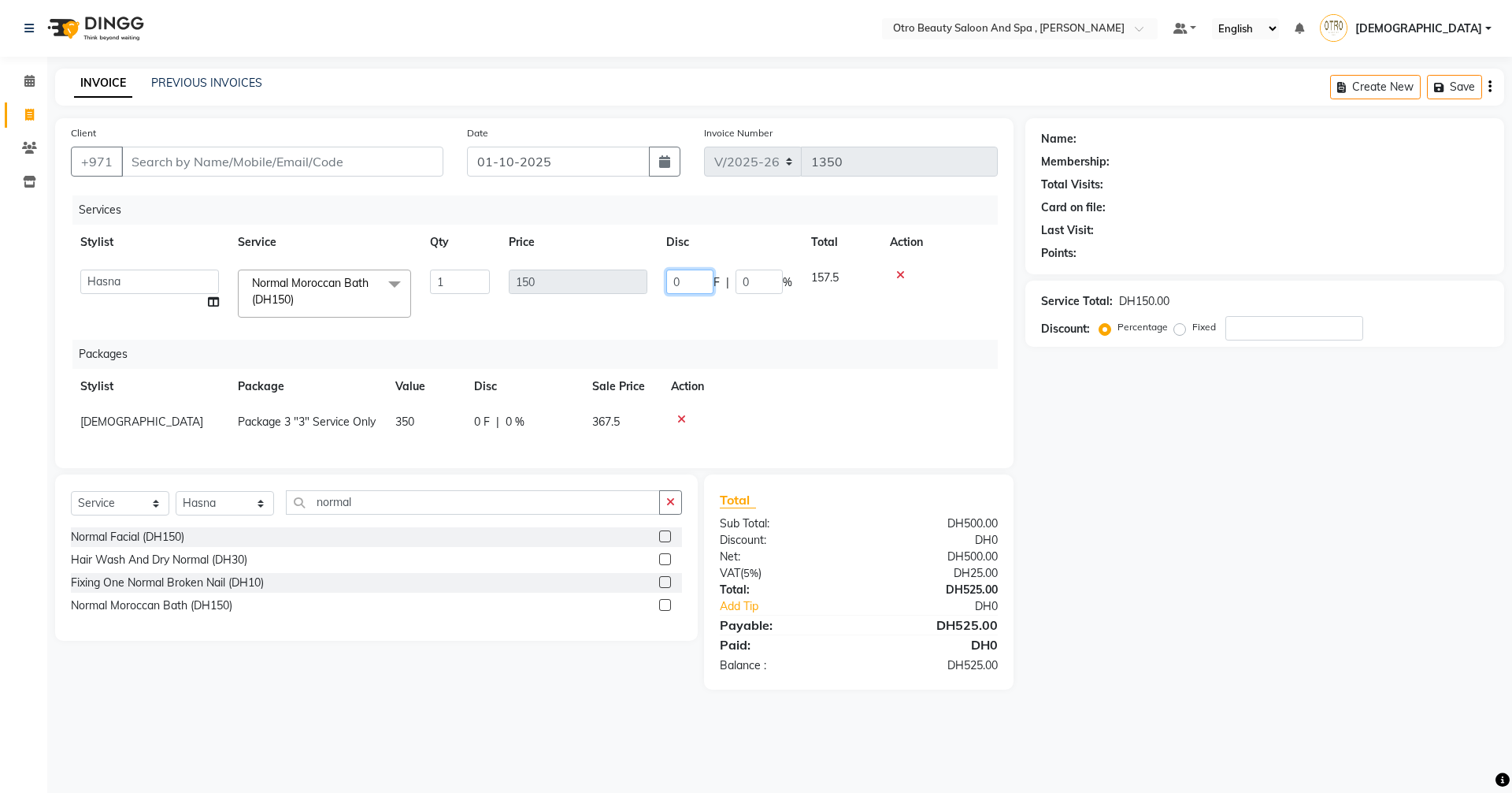
drag, startPoint x: 684, startPoint y: 282, endPoint x: 749, endPoint y: 288, distance: 65.3
click at [685, 282] on input "0" at bounding box center [689, 282] width 47 height 24
type input "150"
click at [1109, 475] on div "Name: Membership: Total Visits: Card on file: Last Visit: Points: Service Total…" at bounding box center [1270, 404] width 490 height 571
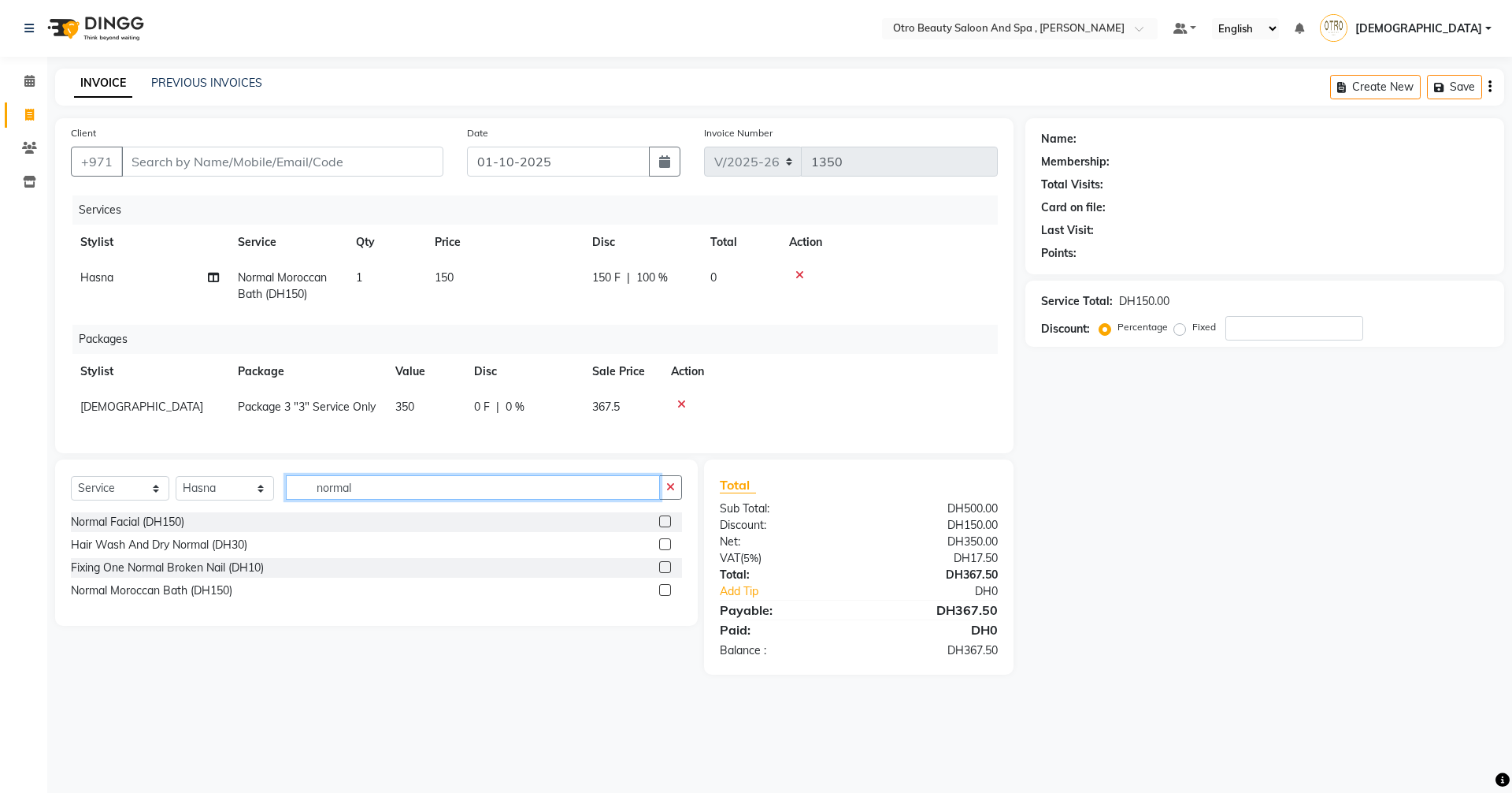
click at [379, 500] on input "normal" at bounding box center [472, 487] width 374 height 24
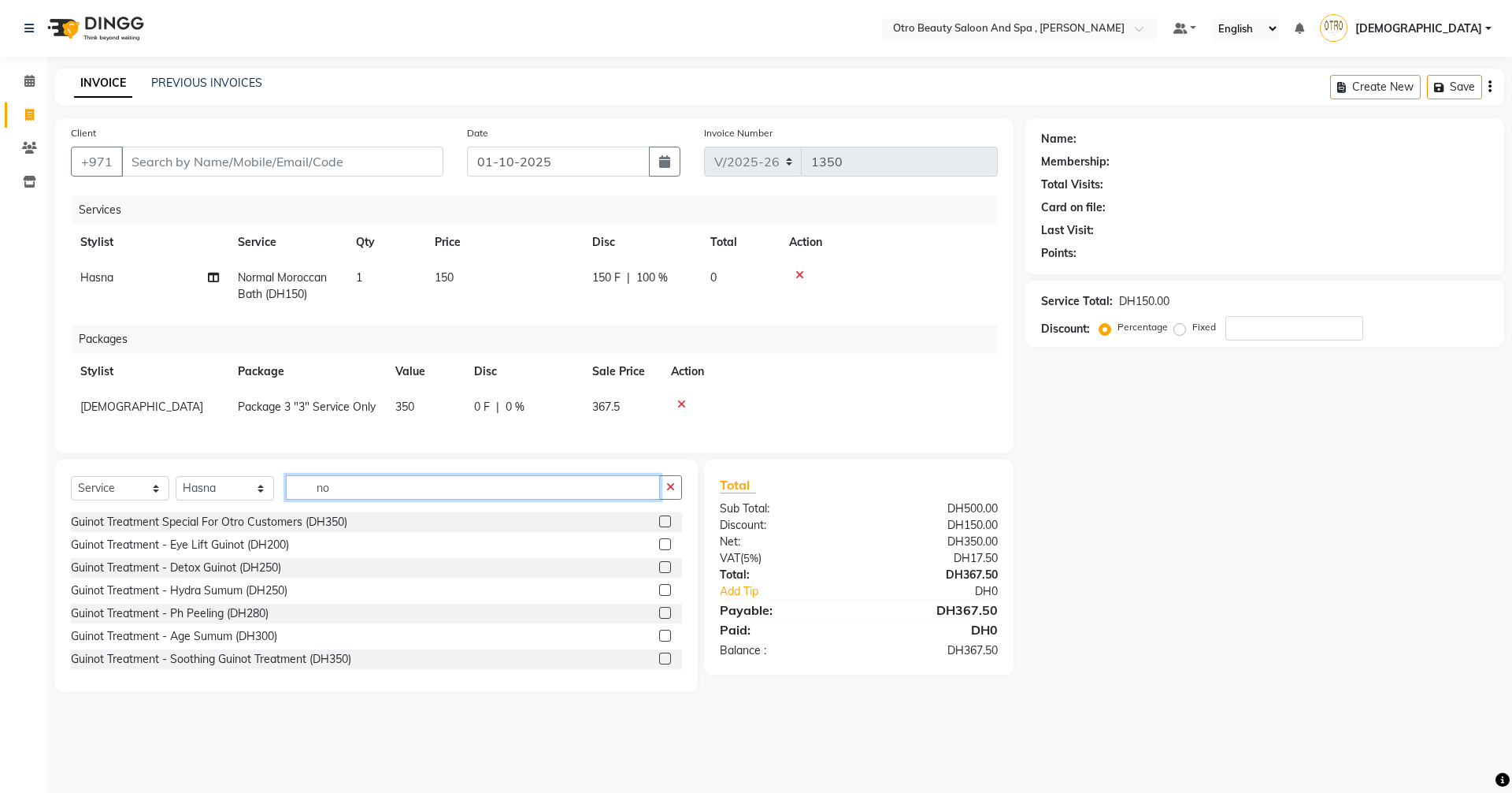
type input "n"
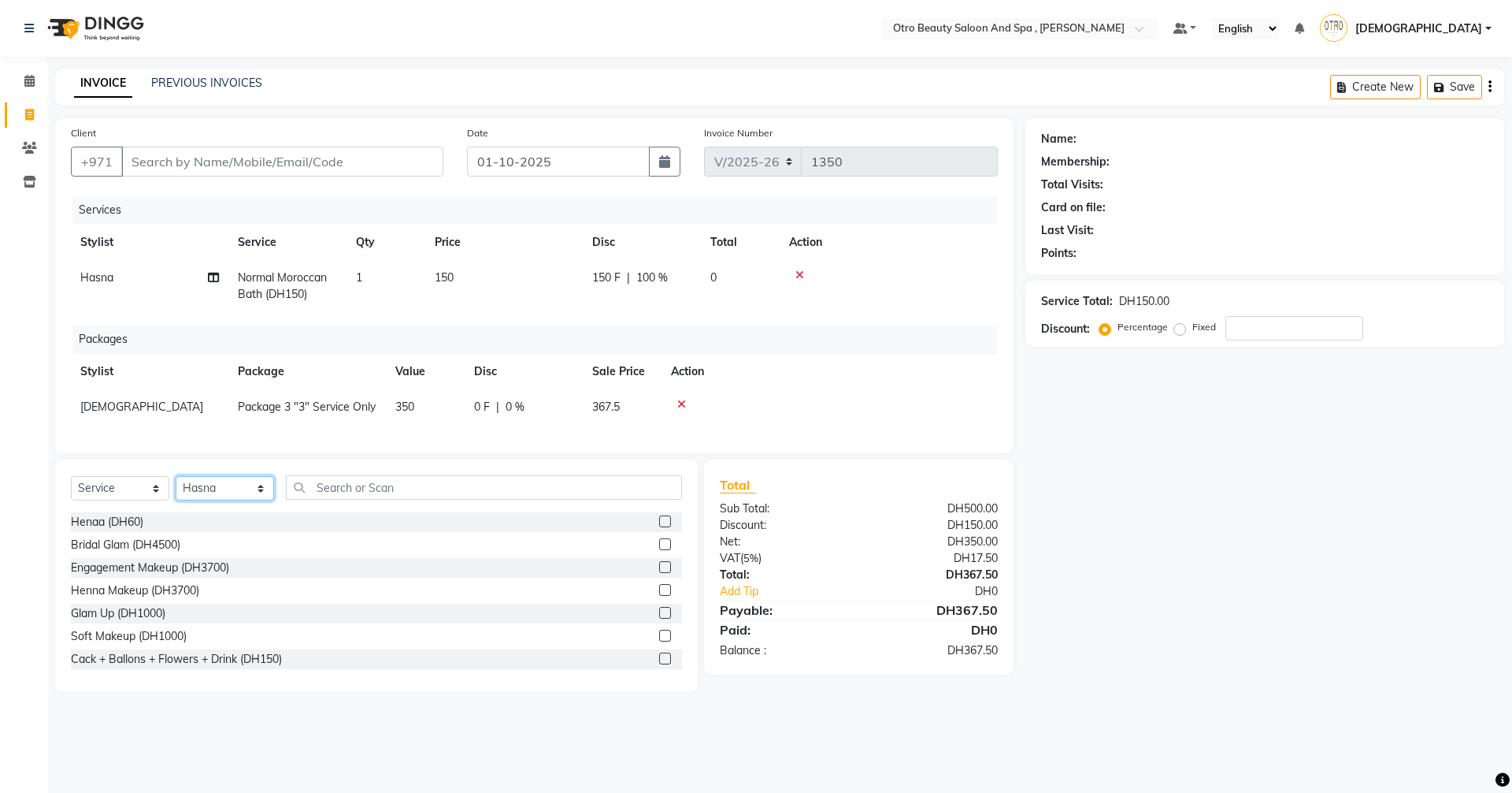
click at [262, 501] on select "Select Stylist Basma Dropati Fatima Franka Hasna Hera Karuna Khulood Laxmi Mami…" at bounding box center [224, 488] width 99 height 24
select select "86597"
click at [176, 488] on select "Select Stylist Basma Dropati Fatima Franka Hasna Hera Karuna Khulood Laxmi Mami…" at bounding box center [224, 488] width 99 height 24
click at [407, 497] on input "text" at bounding box center [484, 487] width 396 height 24
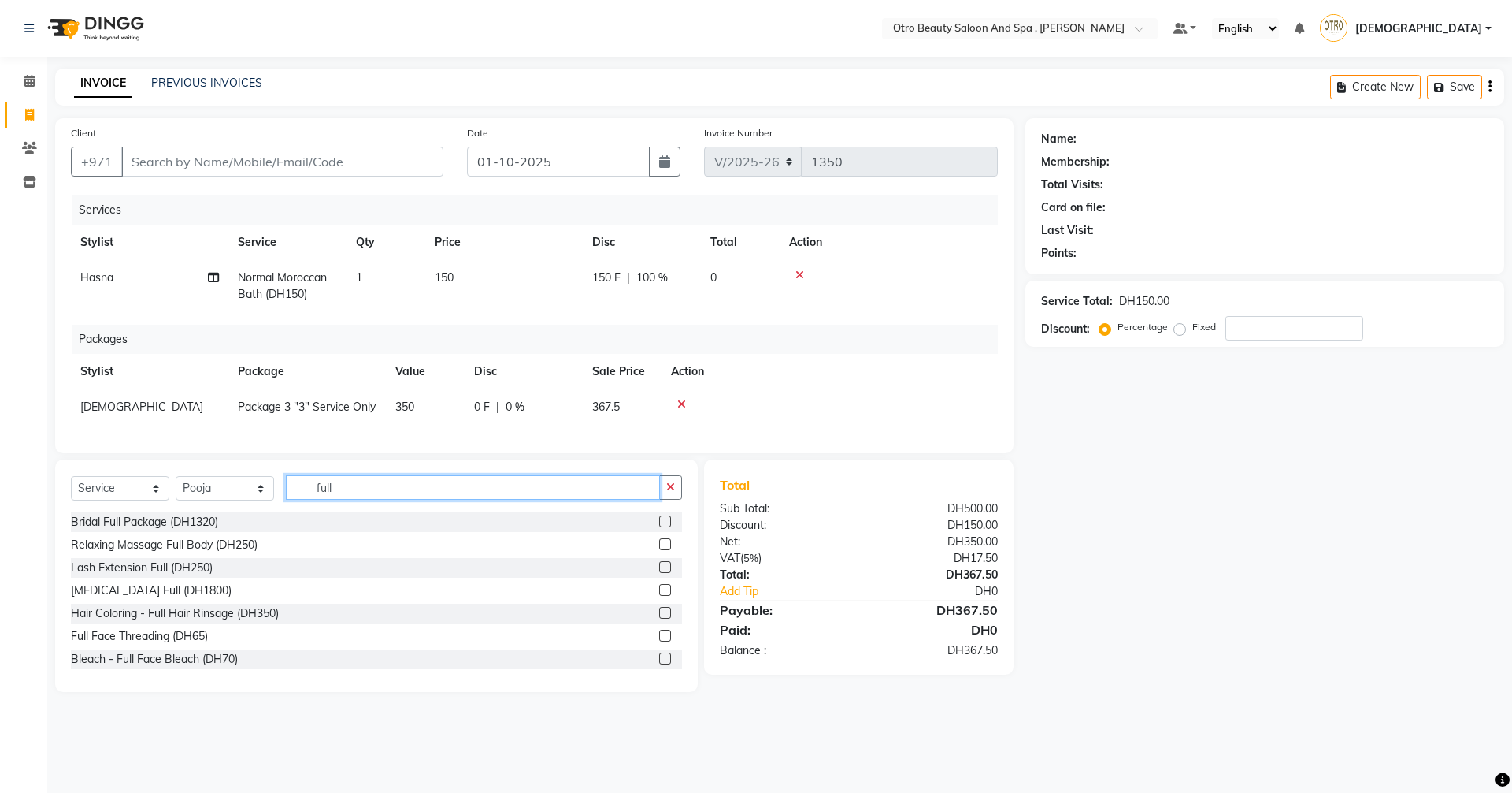
type input "full"
click at [660, 550] on label at bounding box center [665, 543] width 12 height 12
click at [660, 550] on input "checkbox" at bounding box center [664, 544] width 10 height 10
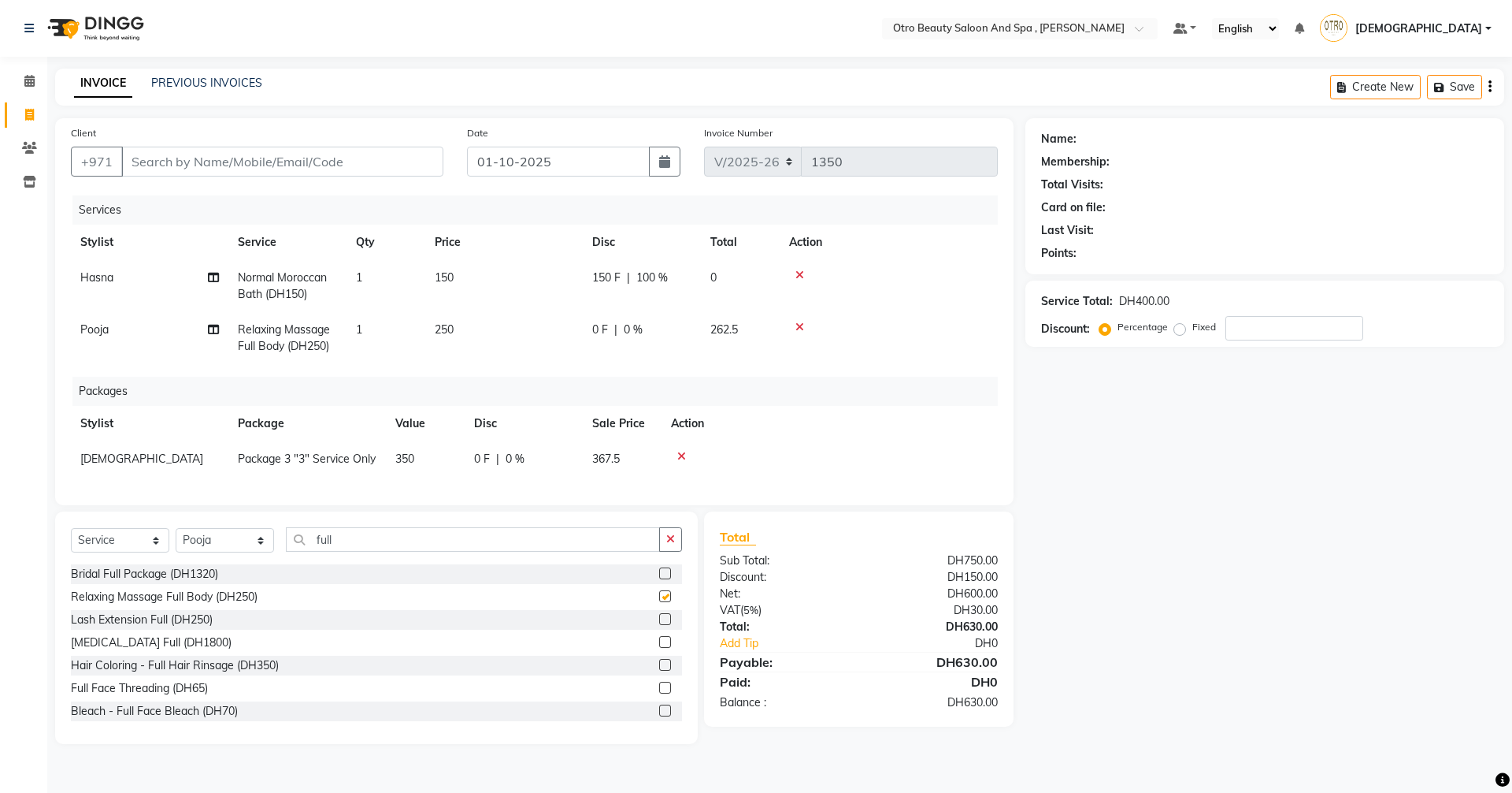
checkbox input "false"
click at [613, 320] on td "0 F | 0 %" at bounding box center [642, 338] width 119 height 52
select select "86597"
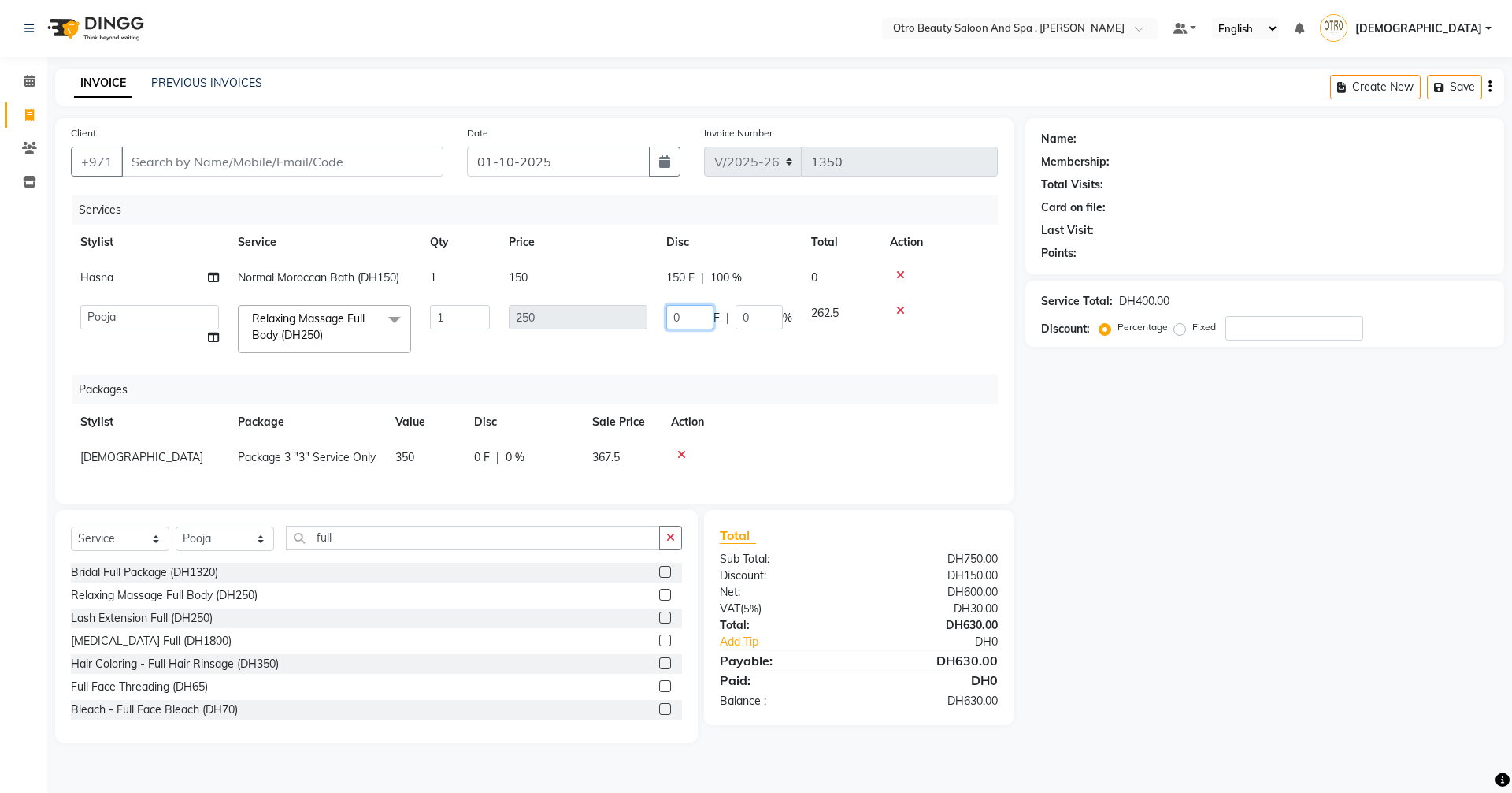
click at [691, 324] on input "0" at bounding box center [689, 317] width 47 height 24
type input "250"
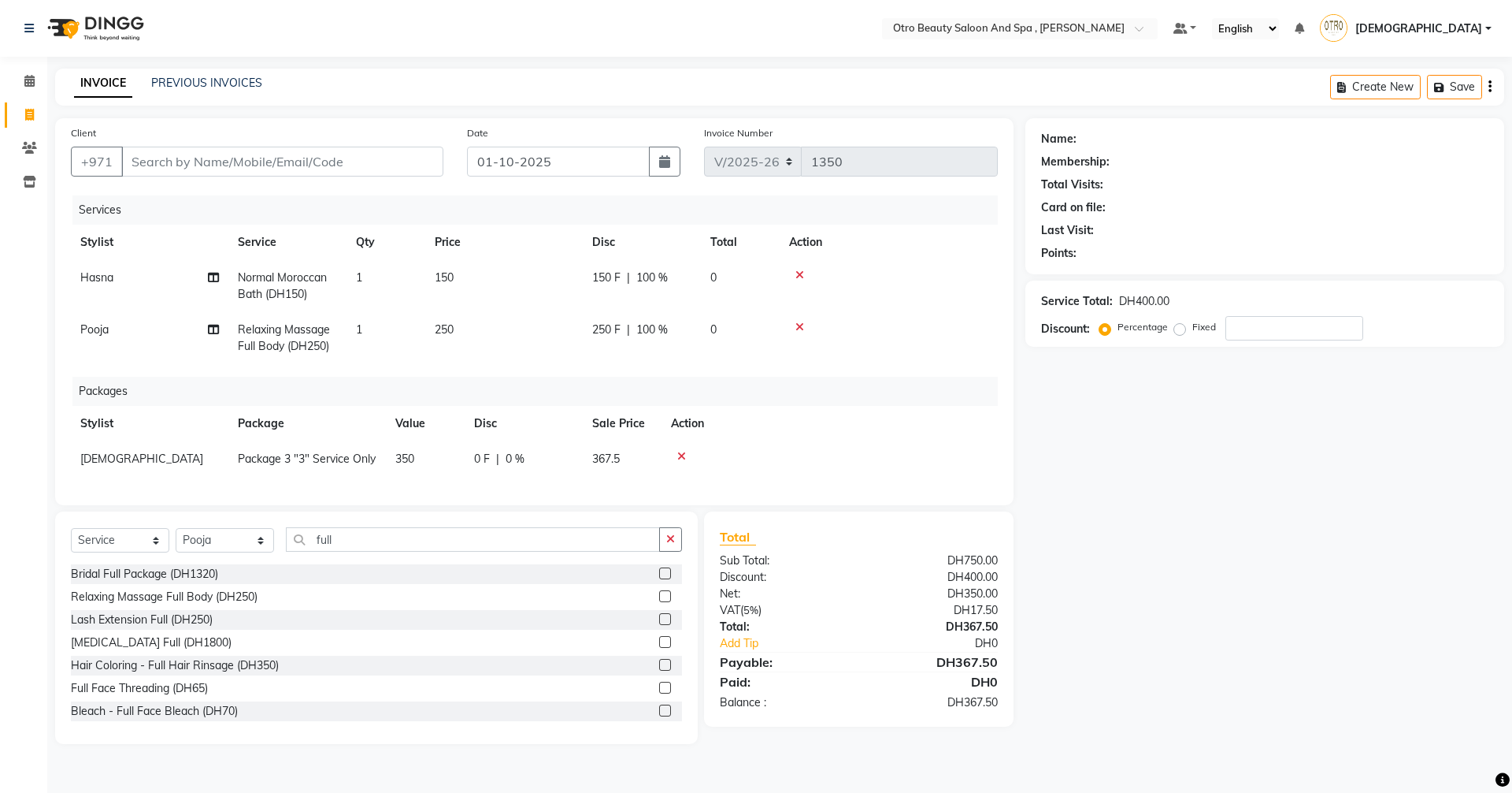
click at [1117, 454] on div "Name: Membership: Total Visits: Card on file: Last Visit: Points: Service Total…" at bounding box center [1270, 431] width 490 height 626
click at [799, 272] on icon at bounding box center [800, 275] width 9 height 11
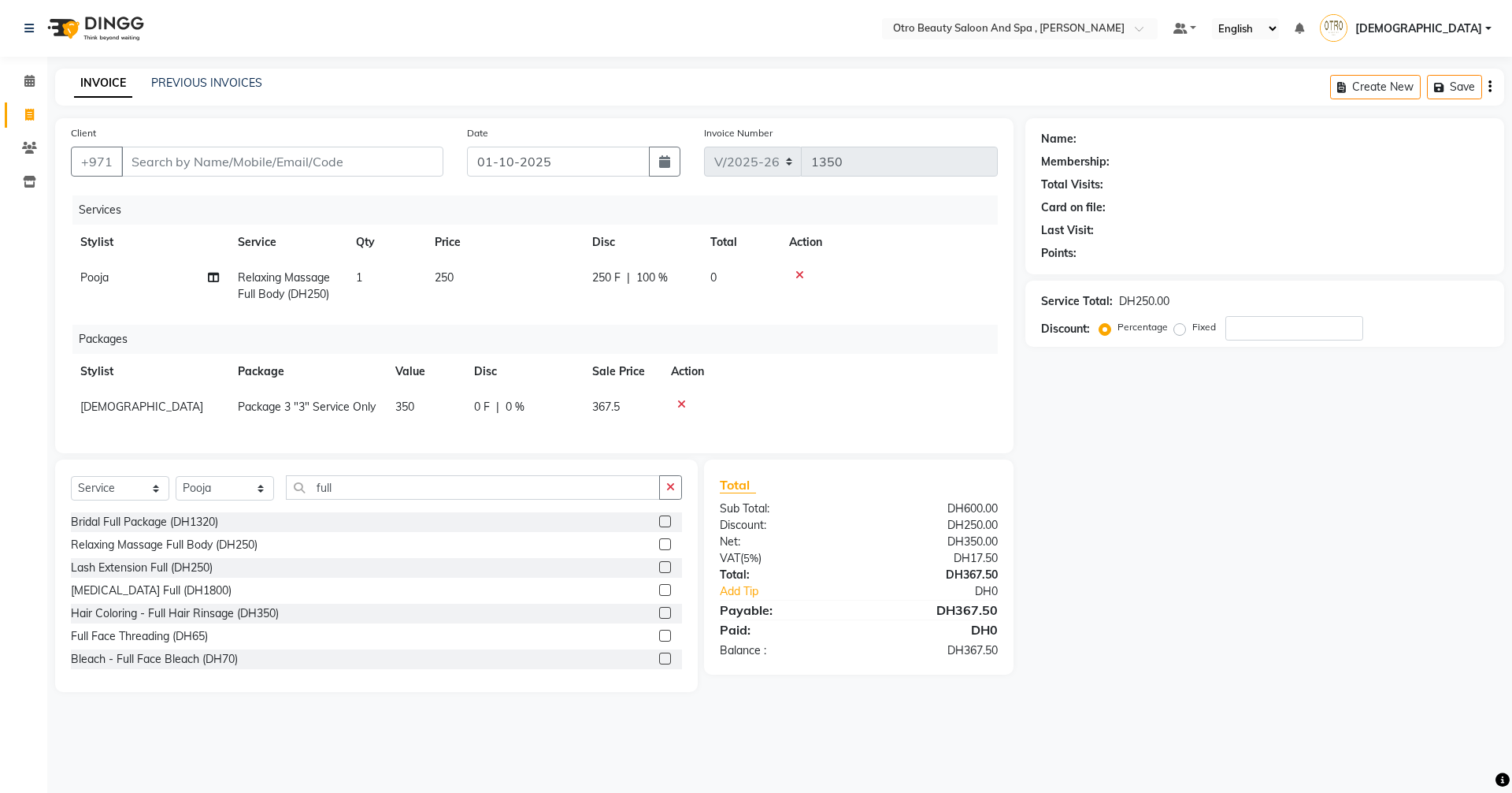
click at [799, 277] on icon at bounding box center [800, 275] width 9 height 11
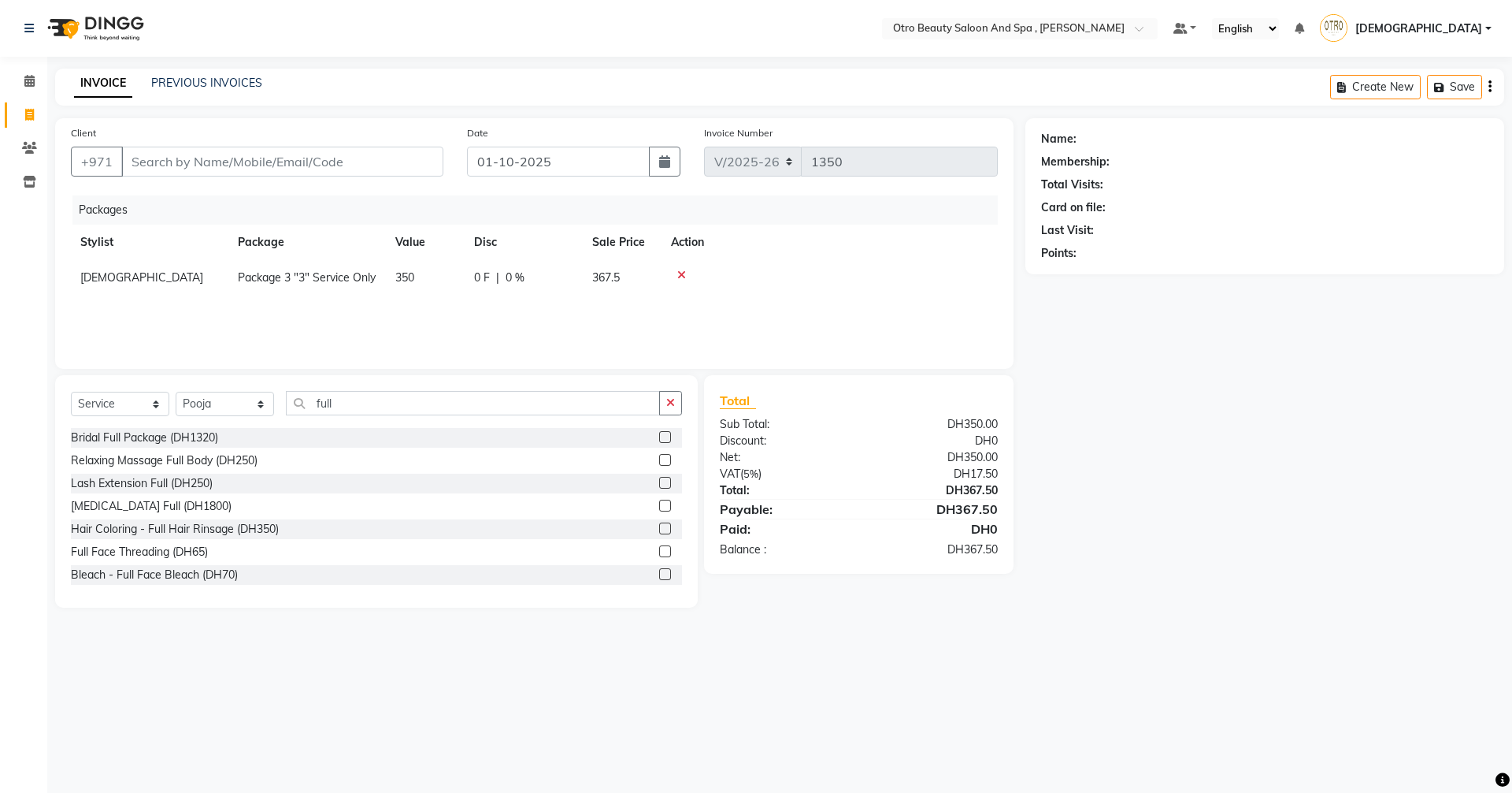
click at [682, 272] on icon at bounding box center [682, 275] width 9 height 11
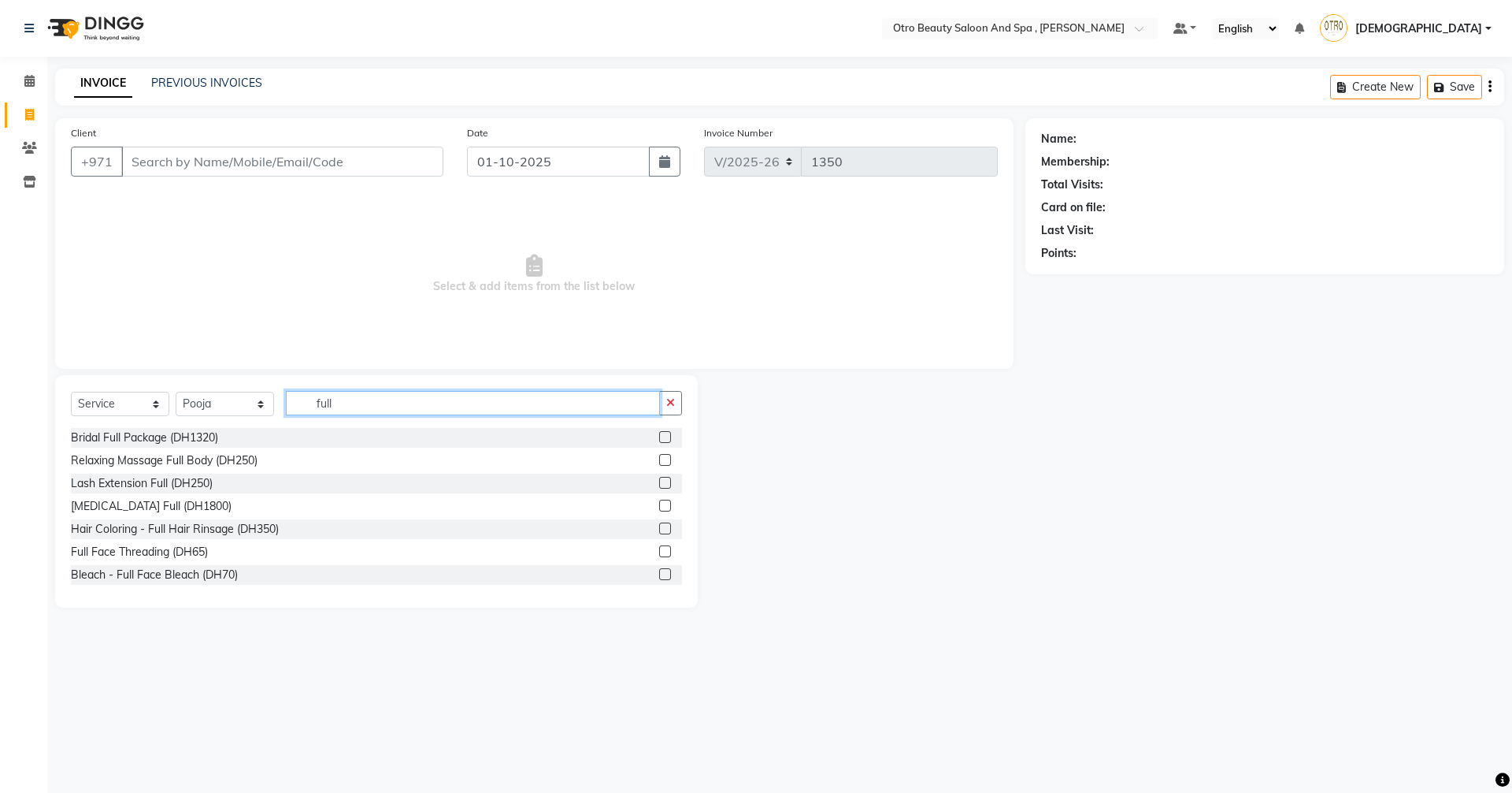
click at [385, 398] on input "full" at bounding box center [472, 403] width 374 height 24
type input "f"
type input "geli"
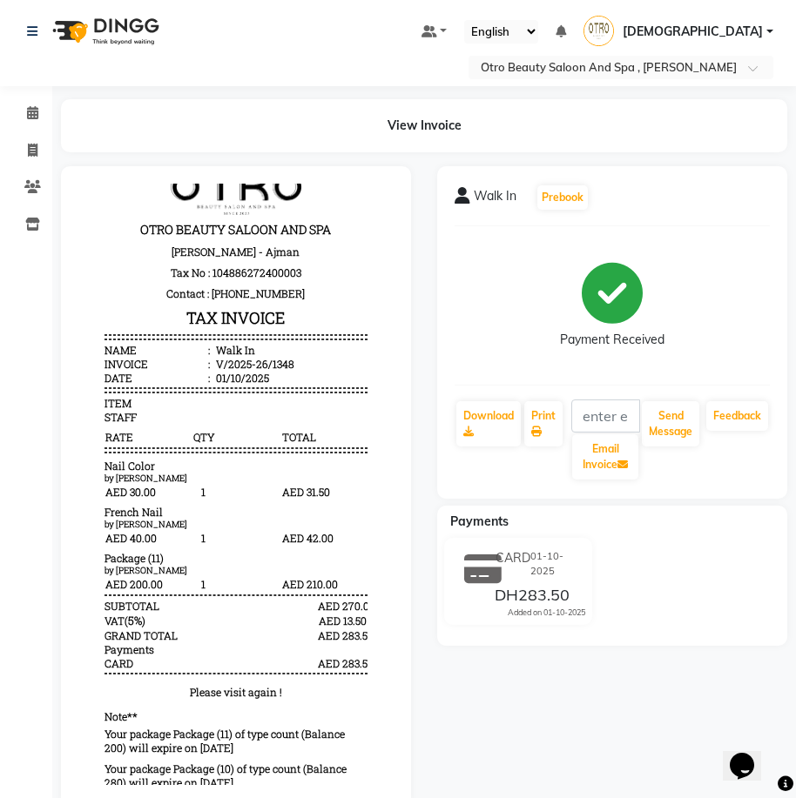
scroll to position [46, 0]
